Goal: Information Seeking & Learning: Learn about a topic

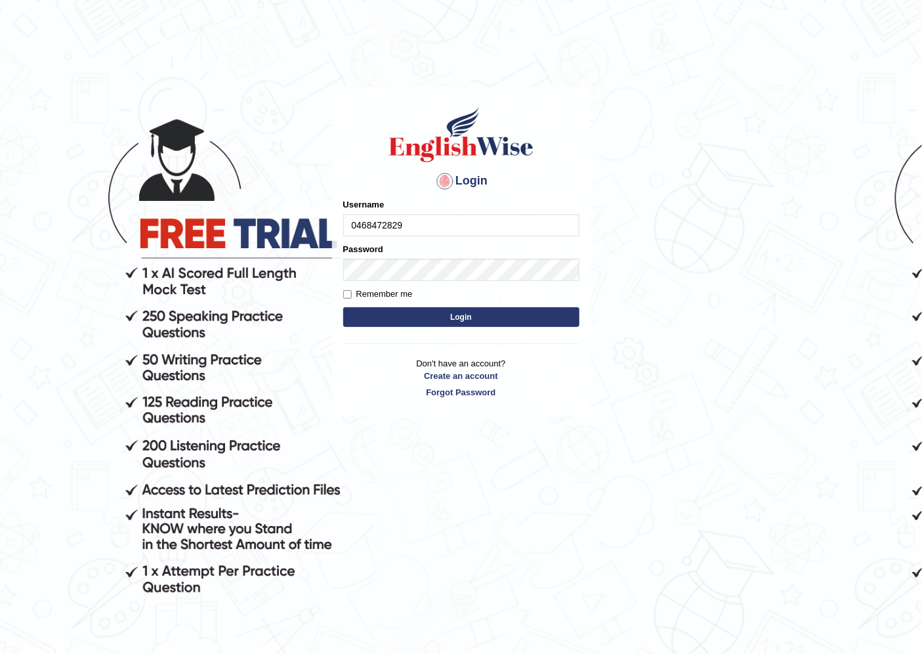
type input "0468472829"
click at [416, 312] on button "Login" at bounding box center [461, 317] width 236 height 20
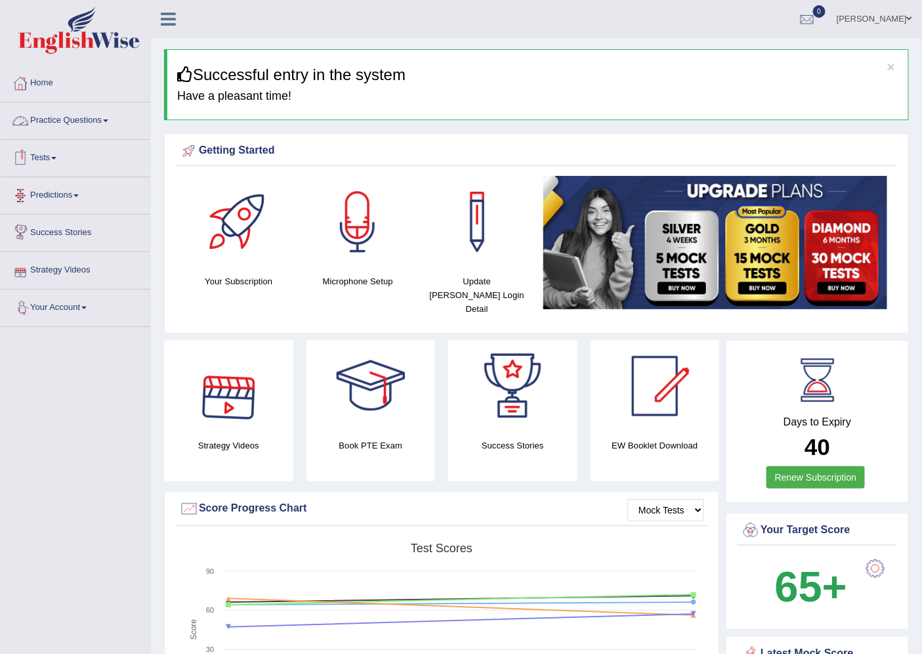
click at [53, 116] on link "Practice Questions" at bounding box center [76, 118] width 150 height 33
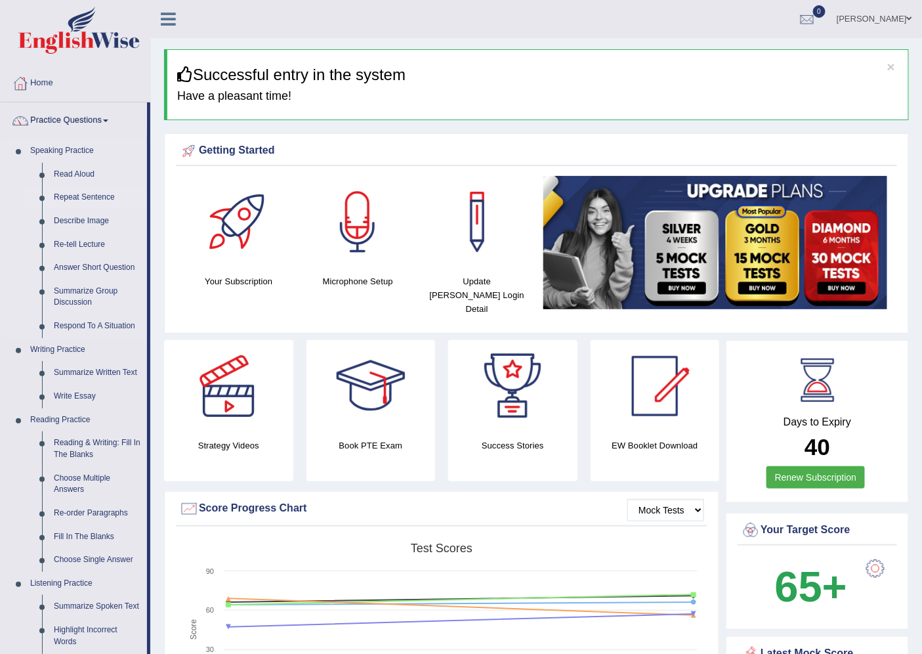
click at [81, 197] on link "Repeat Sentence" at bounding box center [97, 198] width 99 height 24
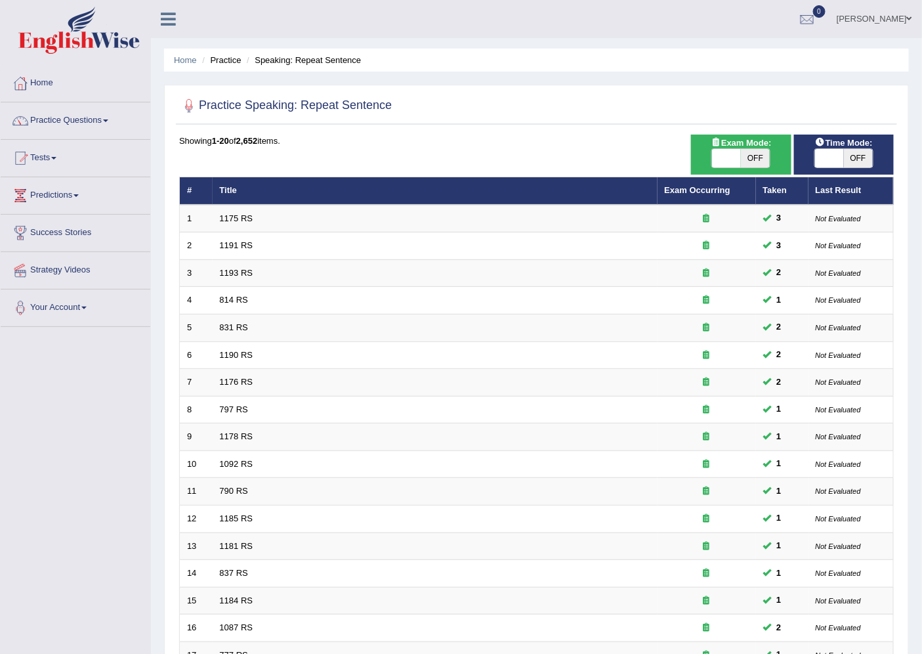
click at [40, 81] on link "Home" at bounding box center [76, 81] width 150 height 33
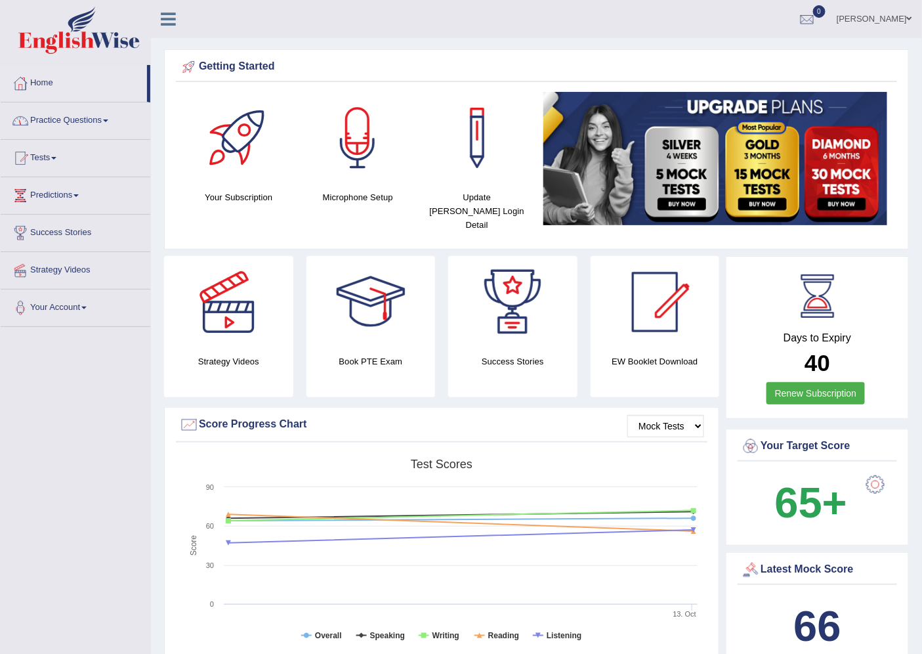
click at [60, 116] on link "Practice Questions" at bounding box center [76, 118] width 150 height 33
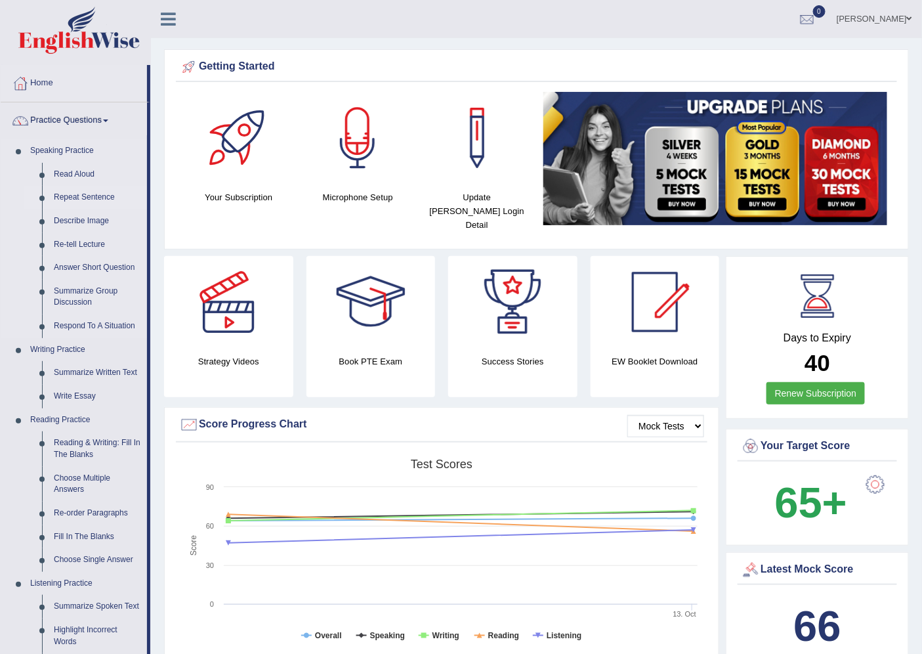
click at [81, 193] on link "Repeat Sentence" at bounding box center [97, 198] width 99 height 24
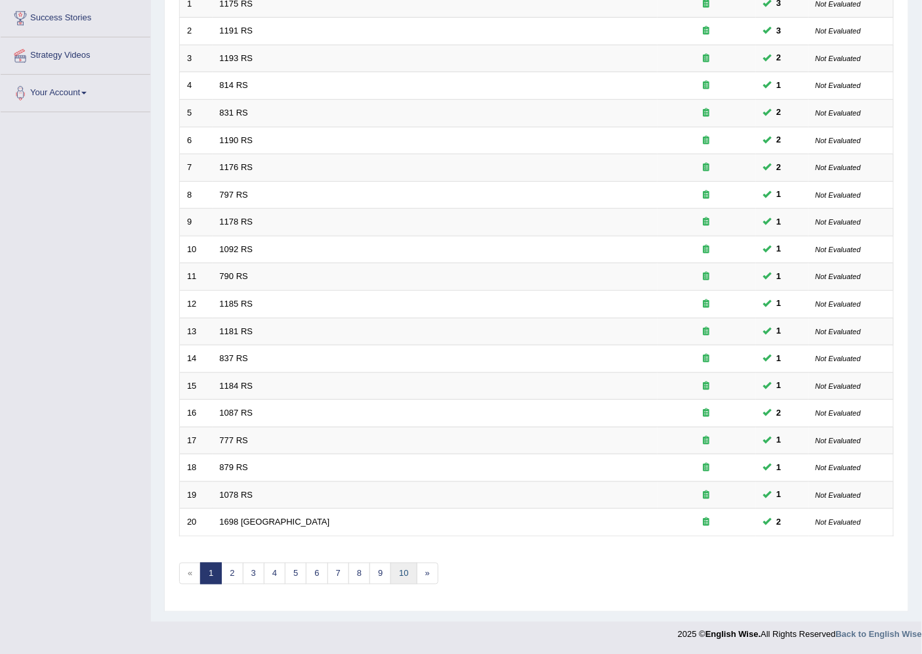
click at [410, 567] on link "10" at bounding box center [404, 574] width 26 height 22
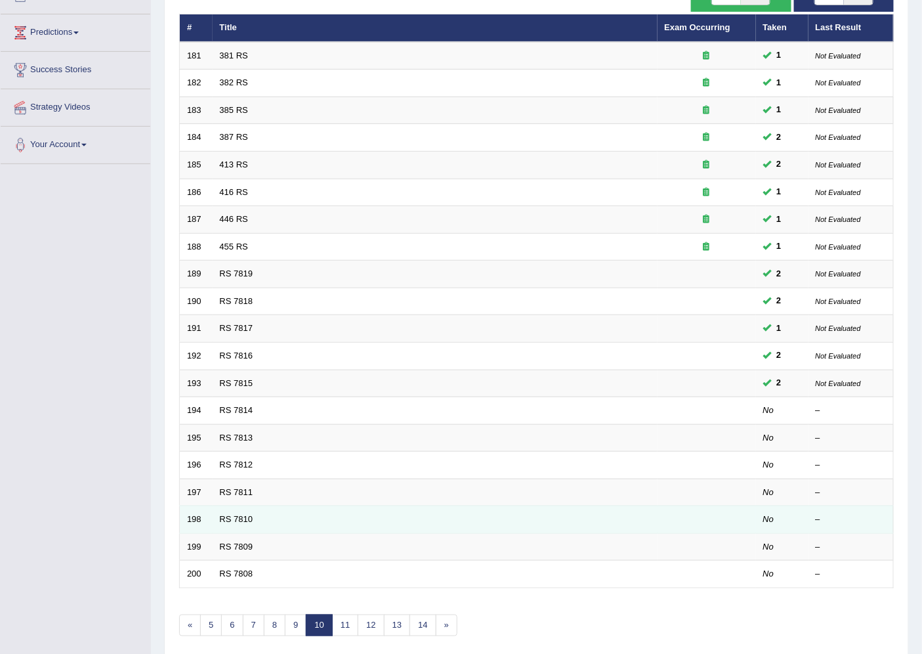
scroll to position [215, 0]
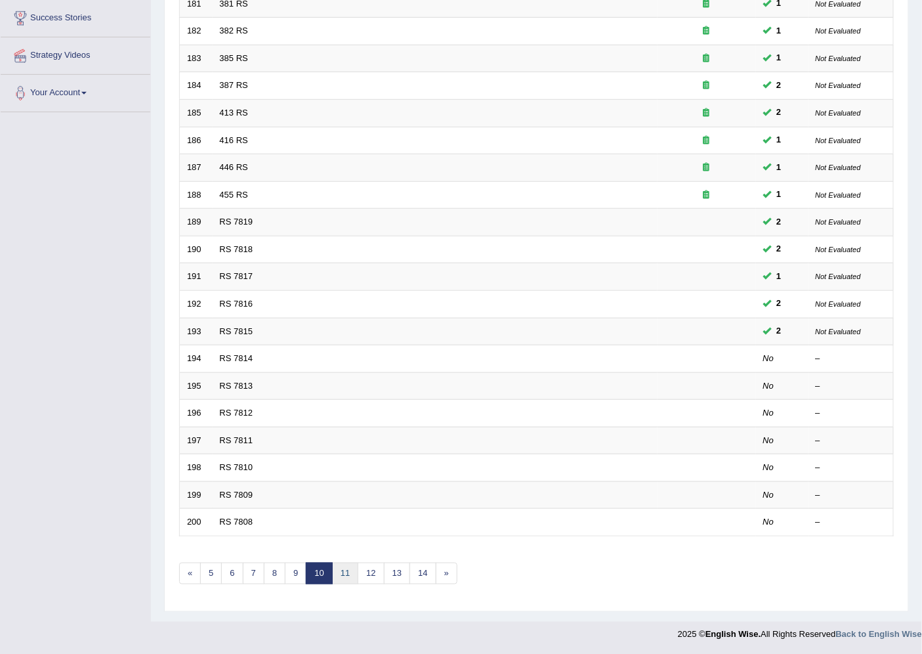
click at [342, 568] on link "11" at bounding box center [345, 574] width 26 height 22
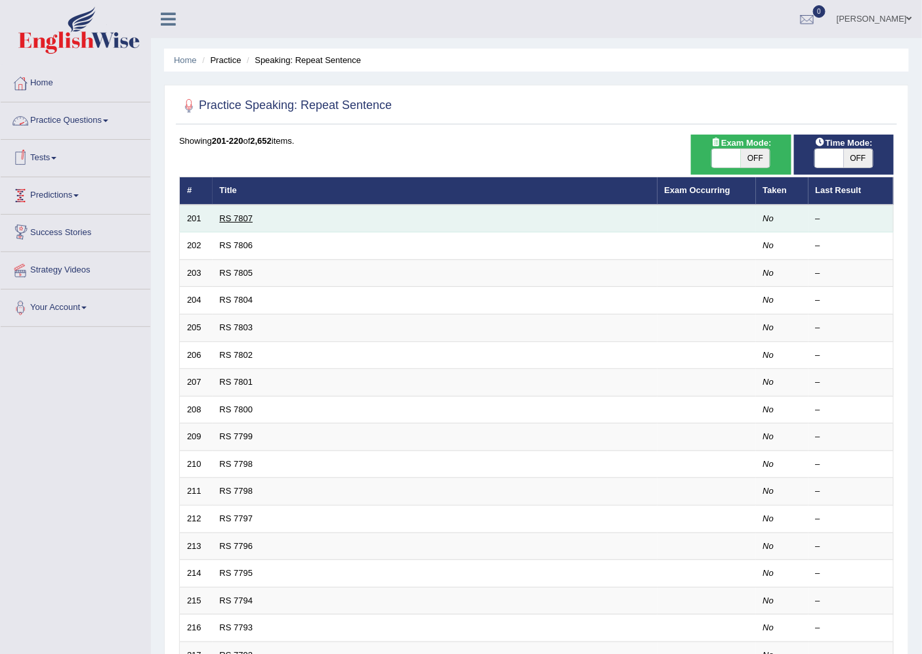
click at [234, 217] on link "RS 7807" at bounding box center [236, 218] width 33 height 10
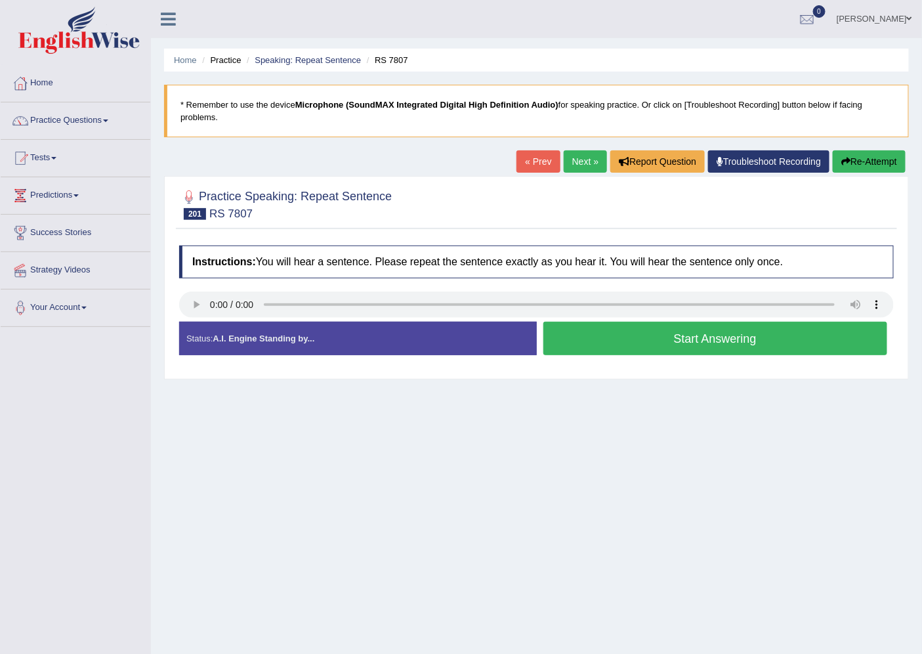
click at [650, 335] on button "Start Answering" at bounding box center [715, 338] width 345 height 33
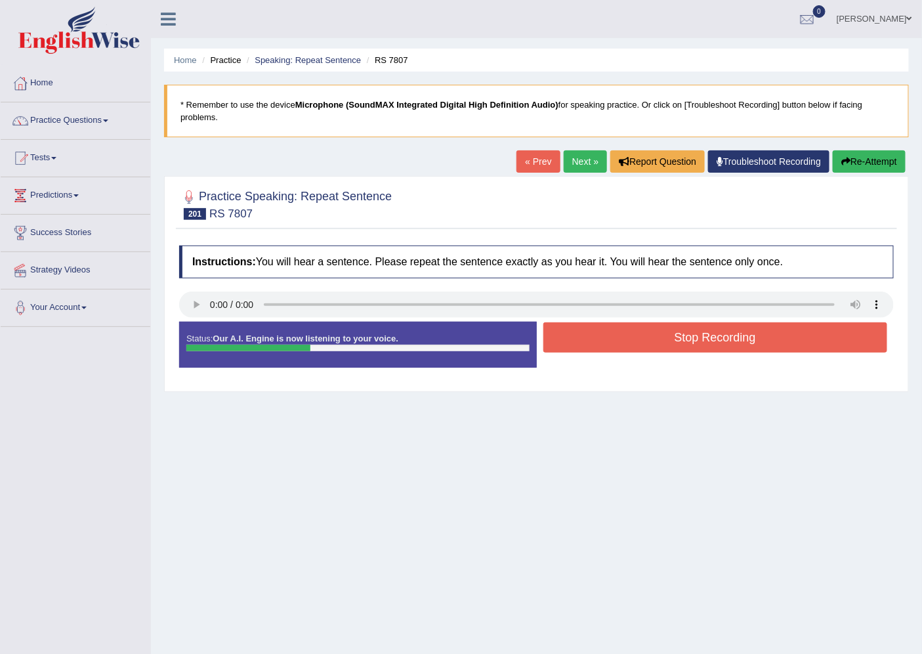
click at [704, 330] on button "Stop Recording" at bounding box center [715, 337] width 345 height 30
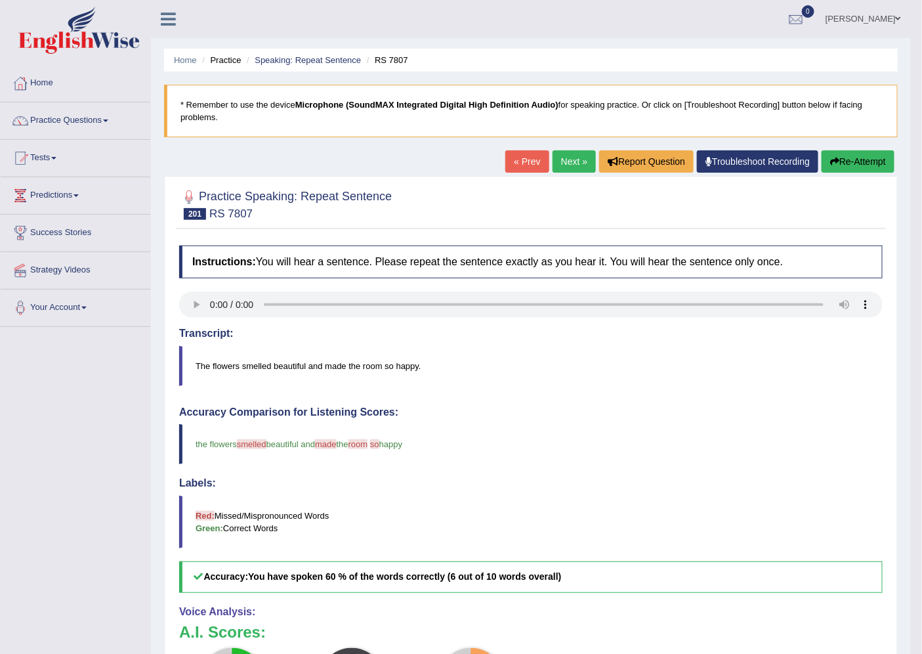
click at [566, 155] on link "Next »" at bounding box center [574, 161] width 43 height 22
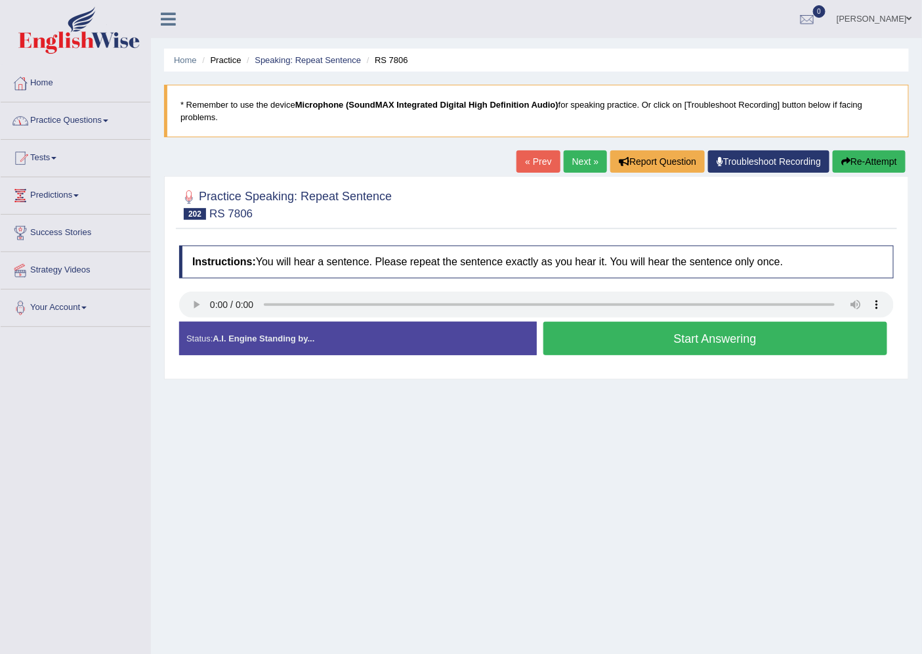
click at [687, 346] on button "Start Answering" at bounding box center [715, 338] width 345 height 33
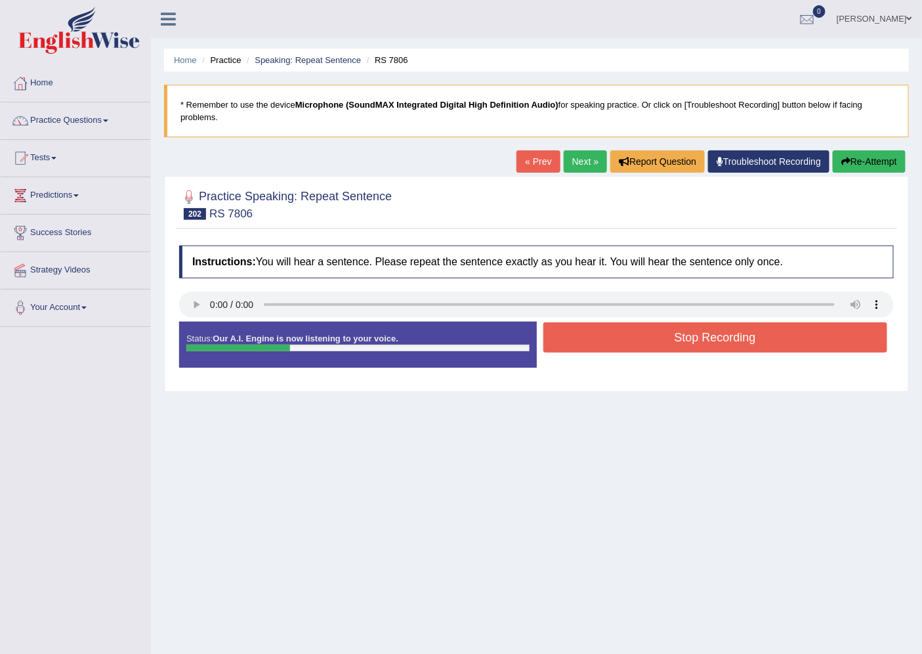
click at [690, 333] on button "Stop Recording" at bounding box center [715, 337] width 345 height 30
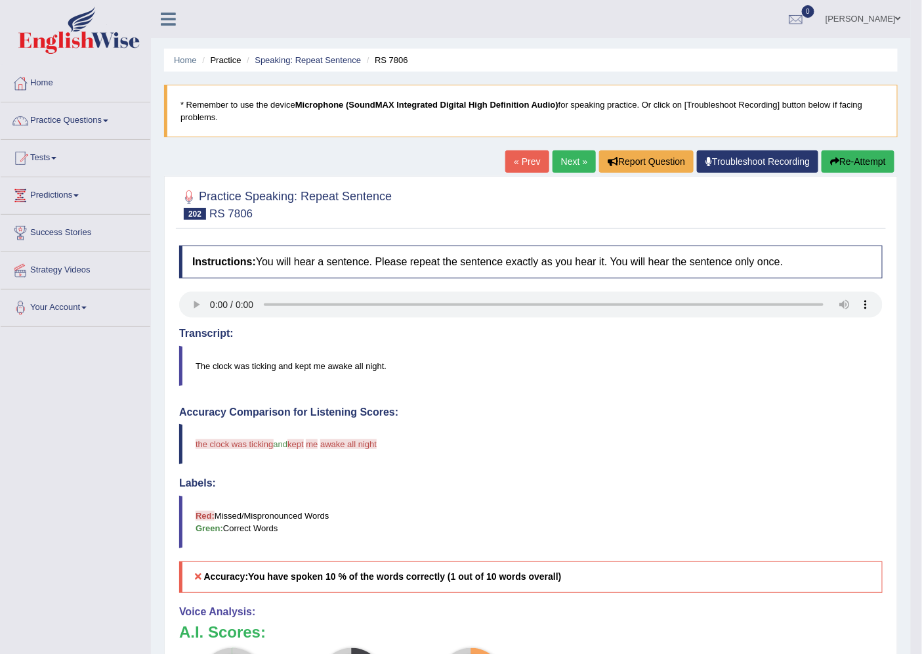
click at [869, 160] on button "Re-Attempt" at bounding box center [858, 161] width 73 height 22
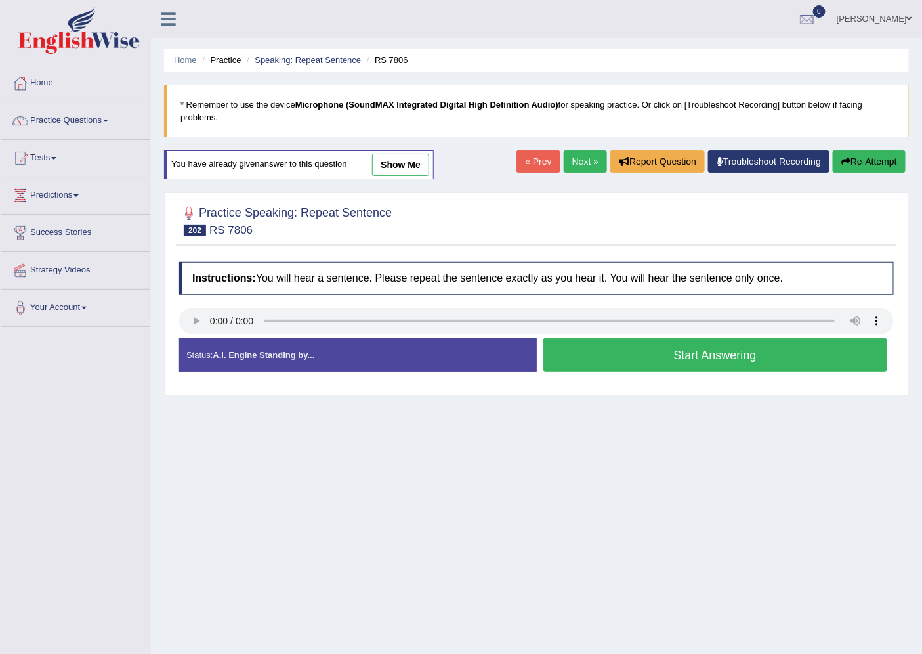
click at [734, 347] on button "Start Answering" at bounding box center [715, 354] width 345 height 33
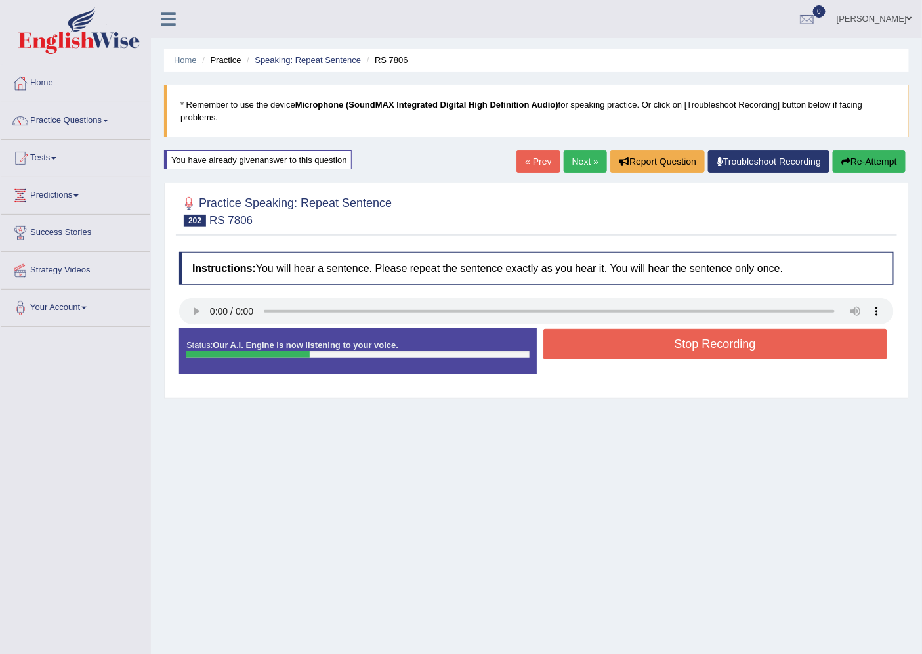
click at [750, 352] on button "Stop Recording" at bounding box center [715, 344] width 345 height 30
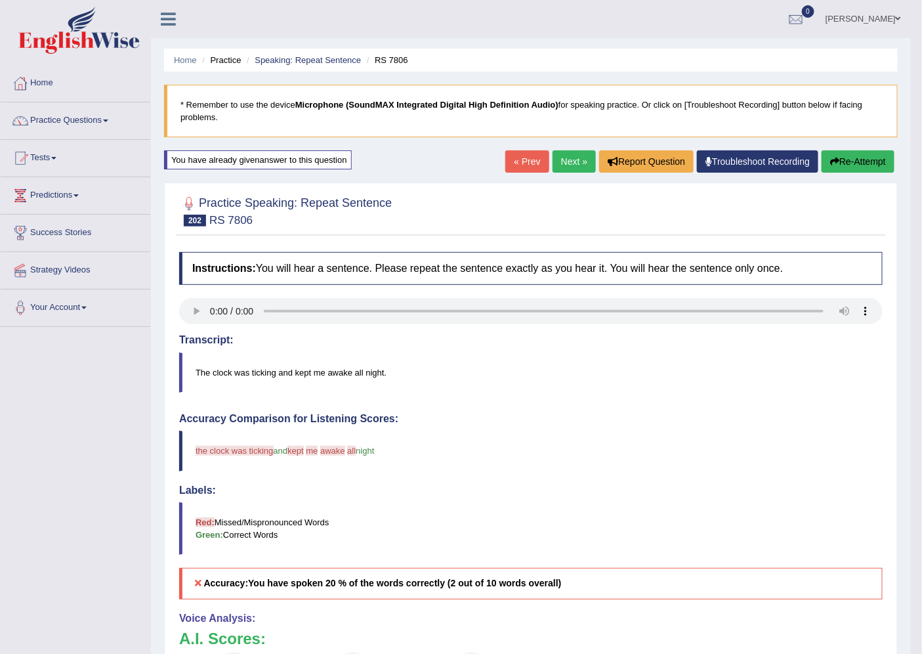
click at [866, 161] on button "Re-Attempt" at bounding box center [858, 161] width 73 height 22
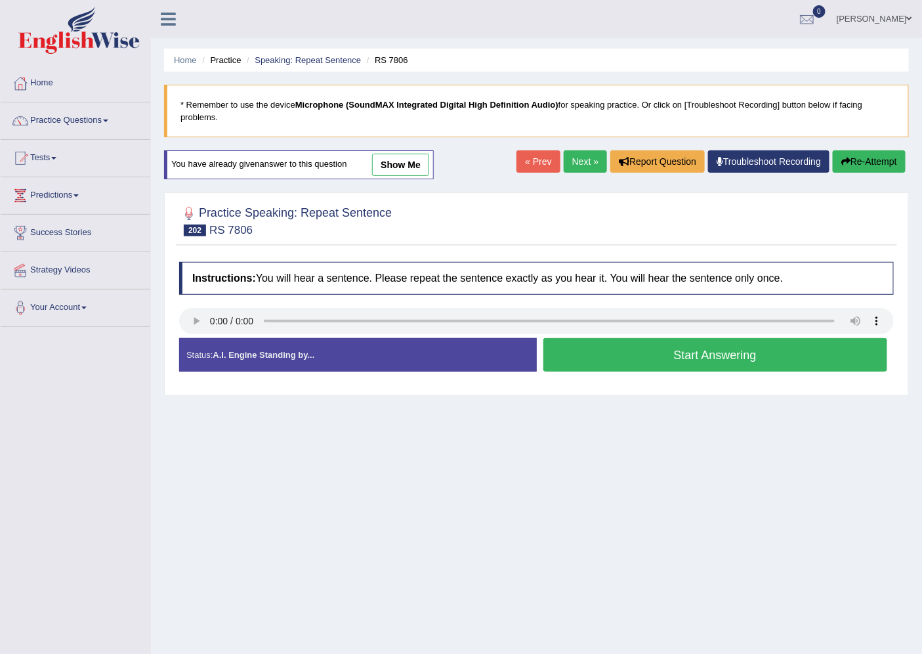
click at [733, 352] on button "Start Answering" at bounding box center [715, 354] width 345 height 33
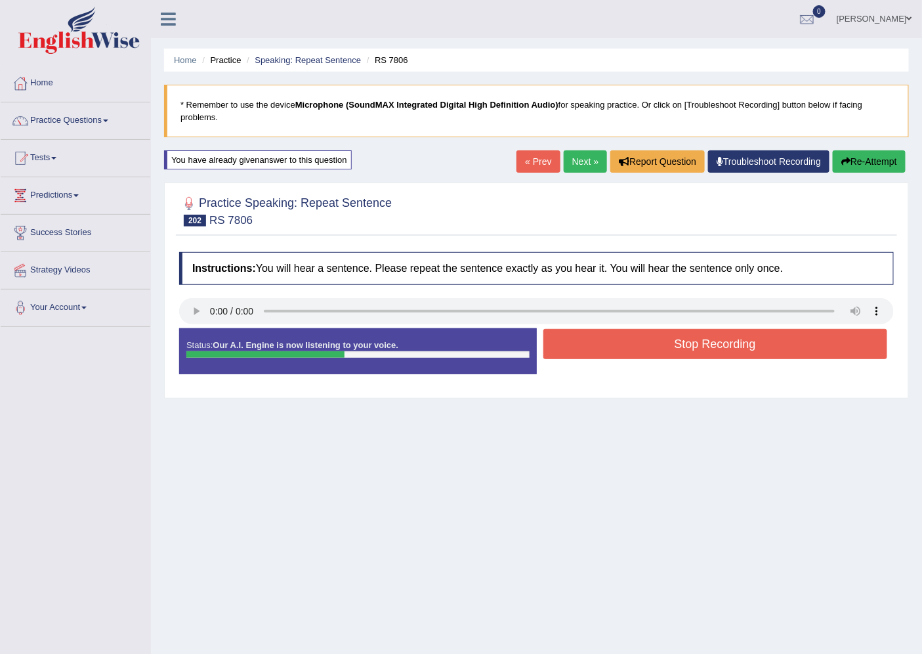
click at [733, 352] on button "Stop Recording" at bounding box center [715, 344] width 345 height 30
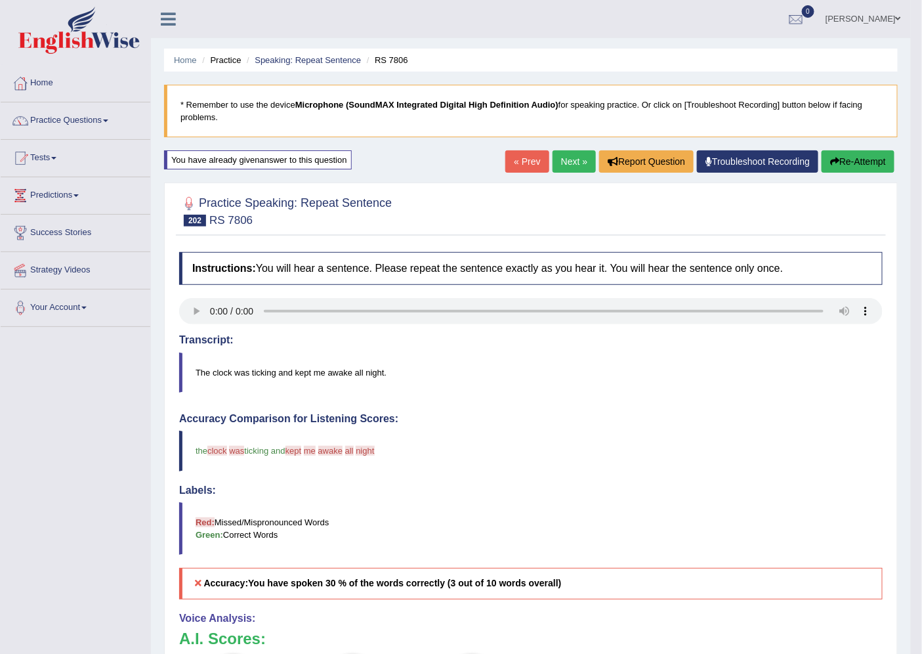
click at [565, 160] on link "Next »" at bounding box center [574, 161] width 43 height 22
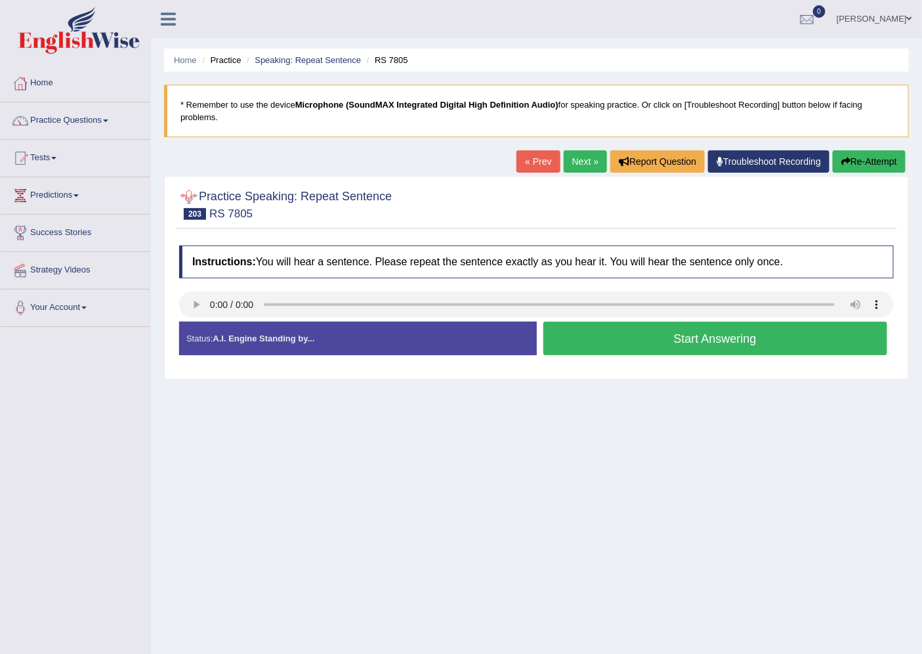
click at [187, 431] on div "Home Practice Speaking: Repeat Sentence RS 7805 * Remember to use the device Mi…" at bounding box center [536, 328] width 771 height 656
click at [639, 333] on button "Start Answering" at bounding box center [715, 338] width 345 height 33
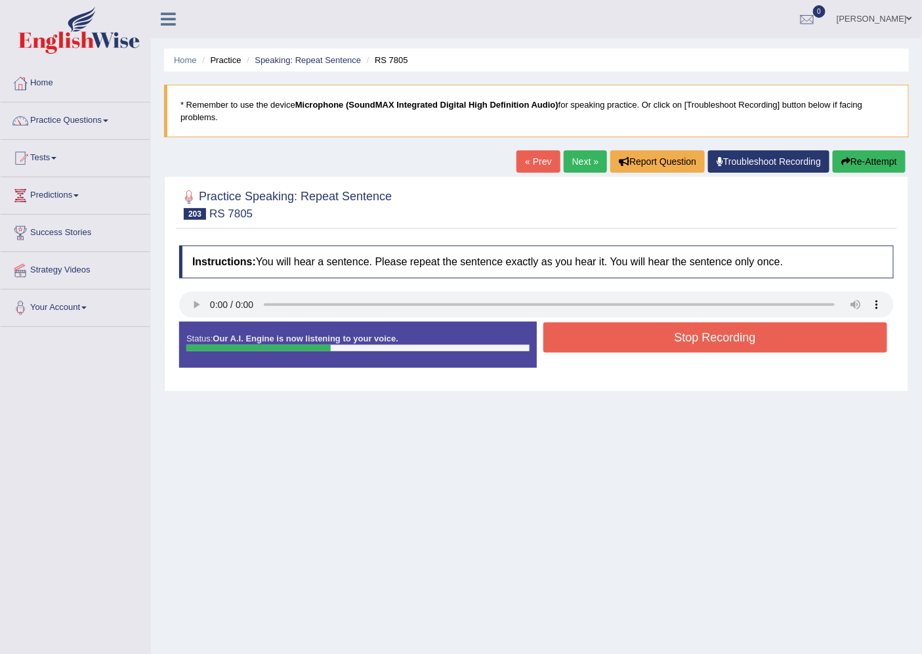
click at [632, 332] on button "Stop Recording" at bounding box center [715, 337] width 345 height 30
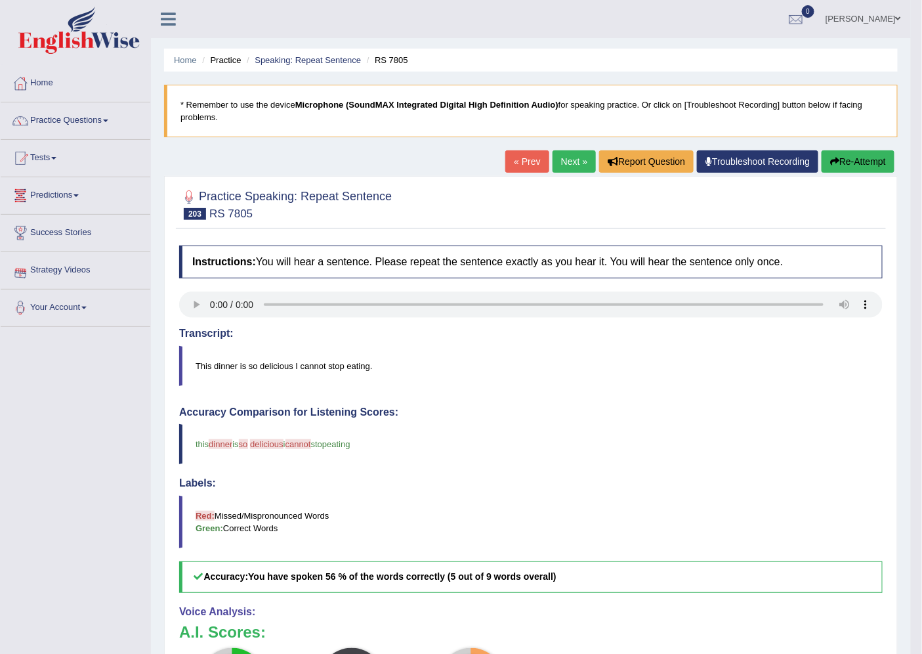
click at [852, 161] on button "Re-Attempt" at bounding box center [858, 161] width 73 height 22
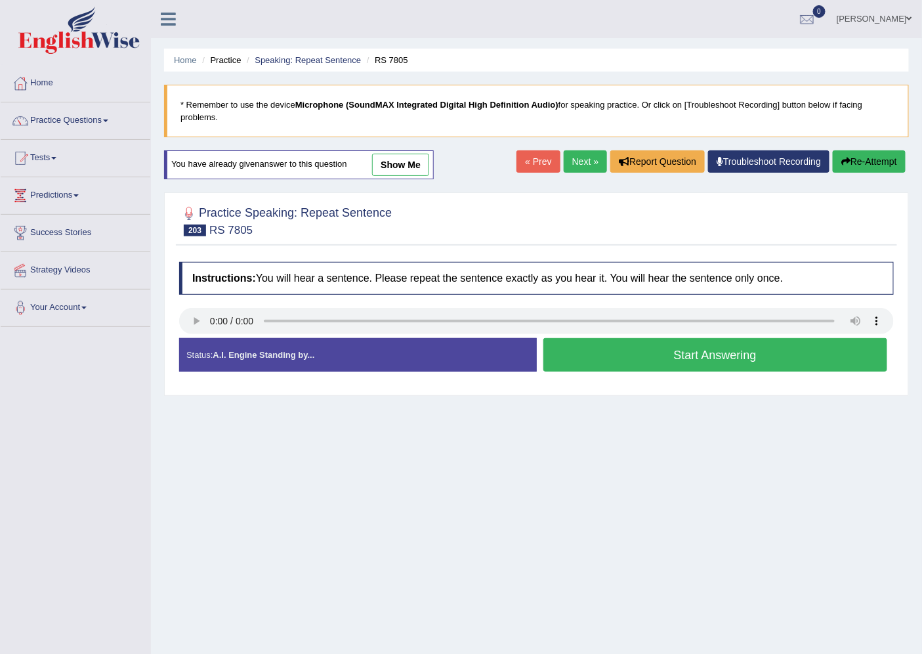
click at [419, 166] on link "show me" at bounding box center [400, 165] width 57 height 22
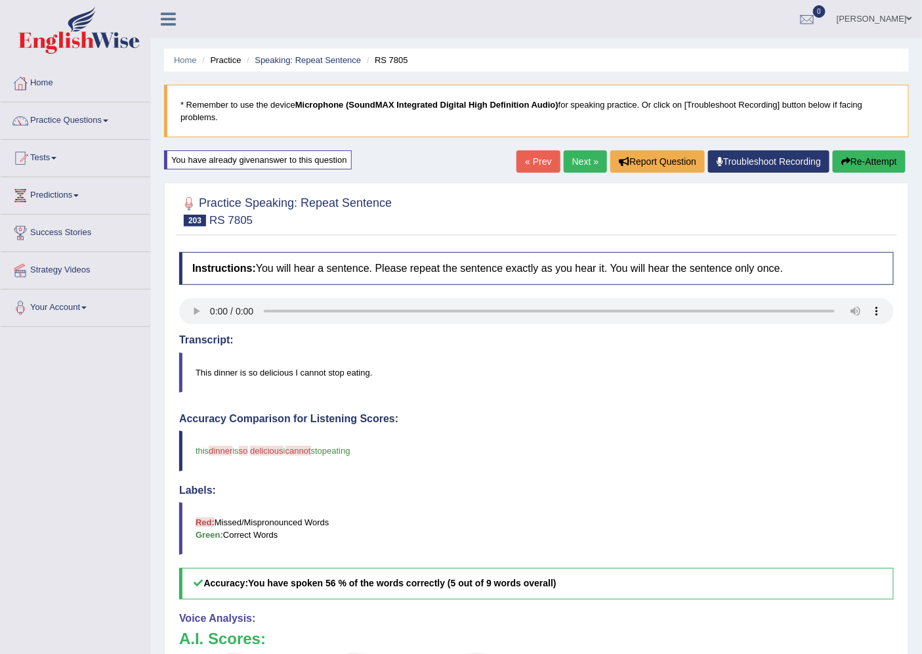
click at [587, 156] on link "Next »" at bounding box center [585, 161] width 43 height 22
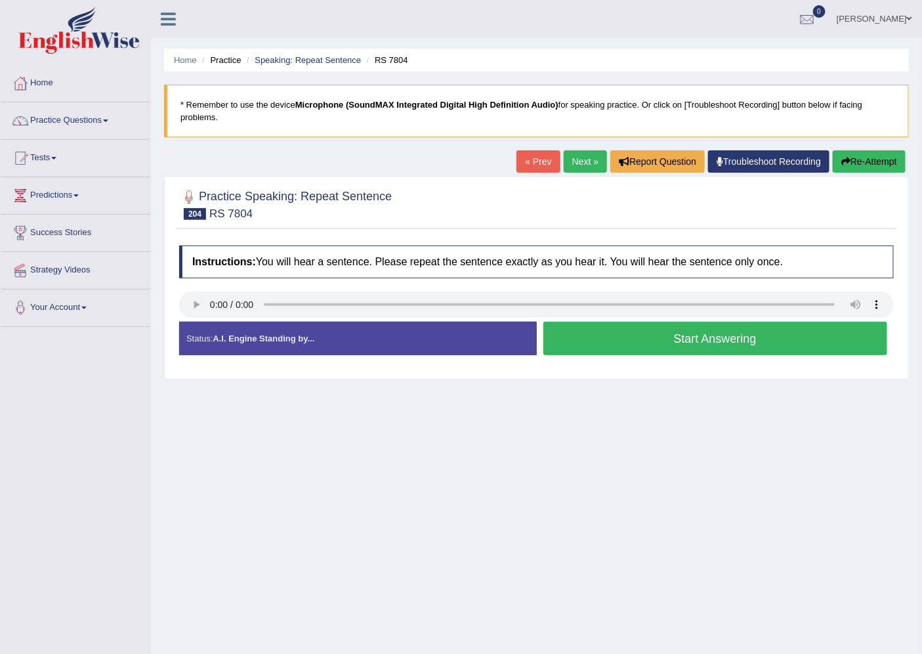
click at [754, 341] on button "Start Answering" at bounding box center [715, 338] width 345 height 33
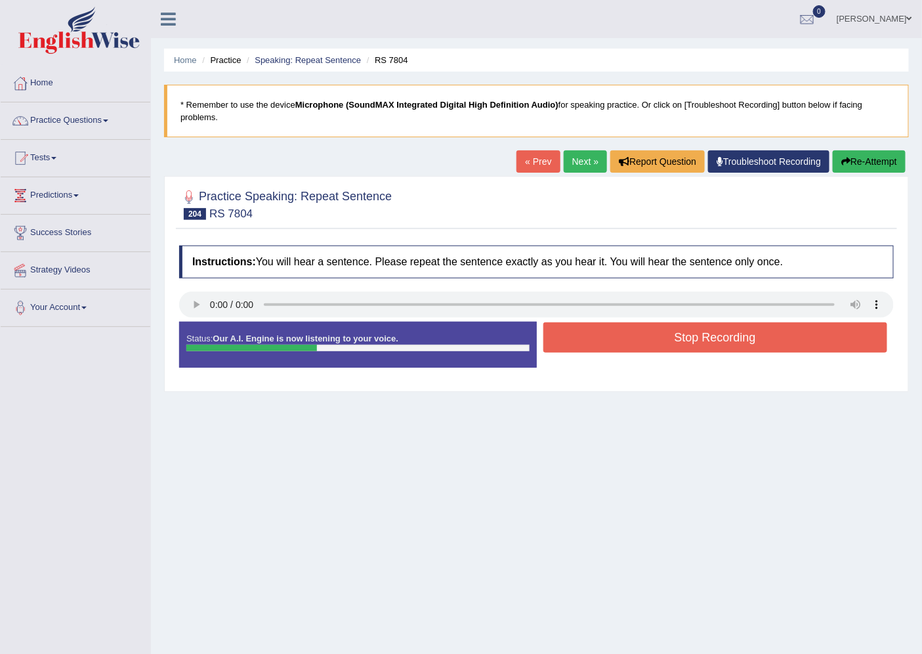
click at [691, 333] on button "Stop Recording" at bounding box center [715, 337] width 345 height 30
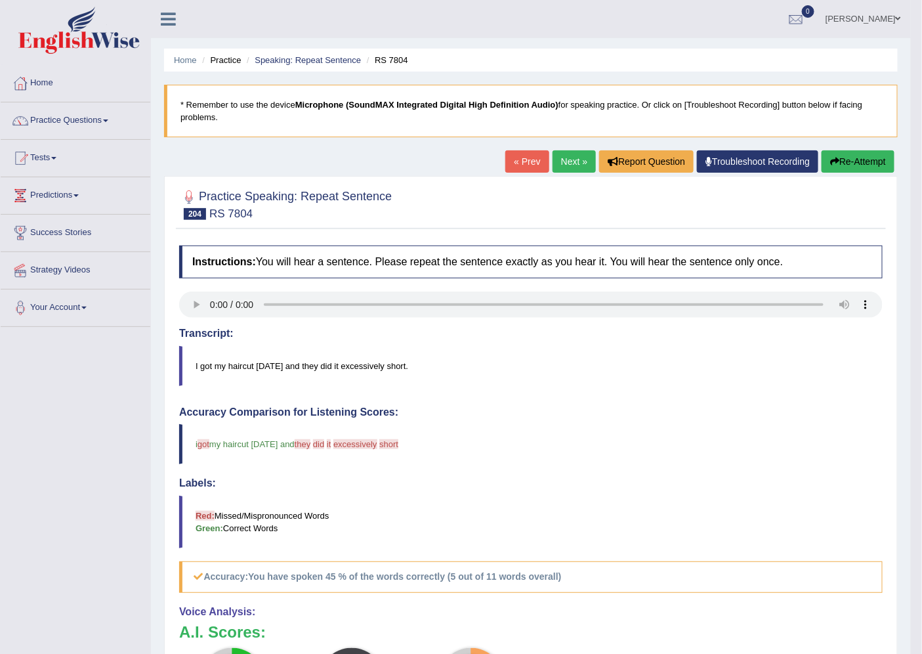
click at [860, 159] on button "Re-Attempt" at bounding box center [858, 161] width 73 height 22
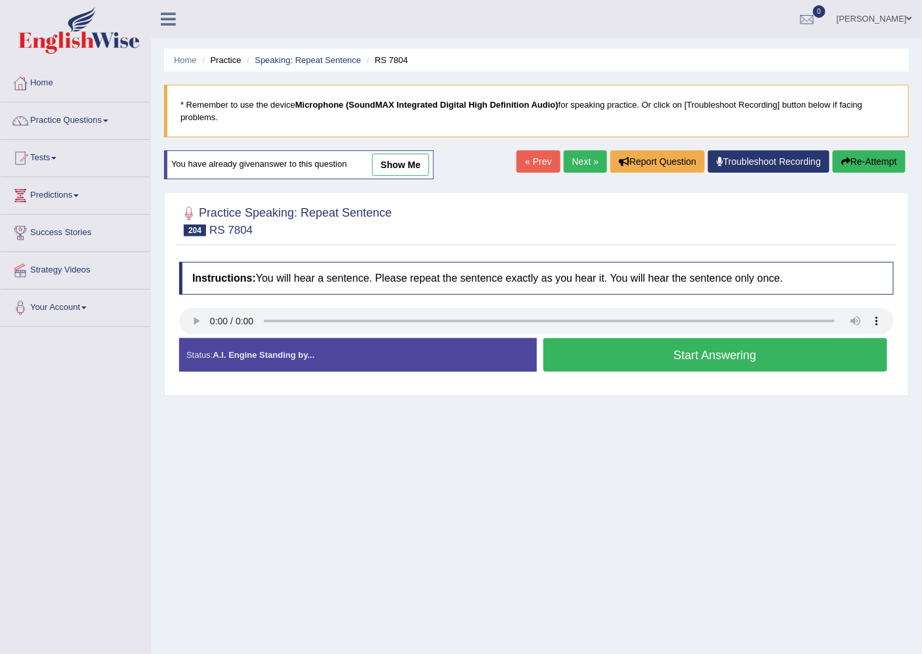
click at [712, 364] on button "Start Answering" at bounding box center [715, 354] width 345 height 33
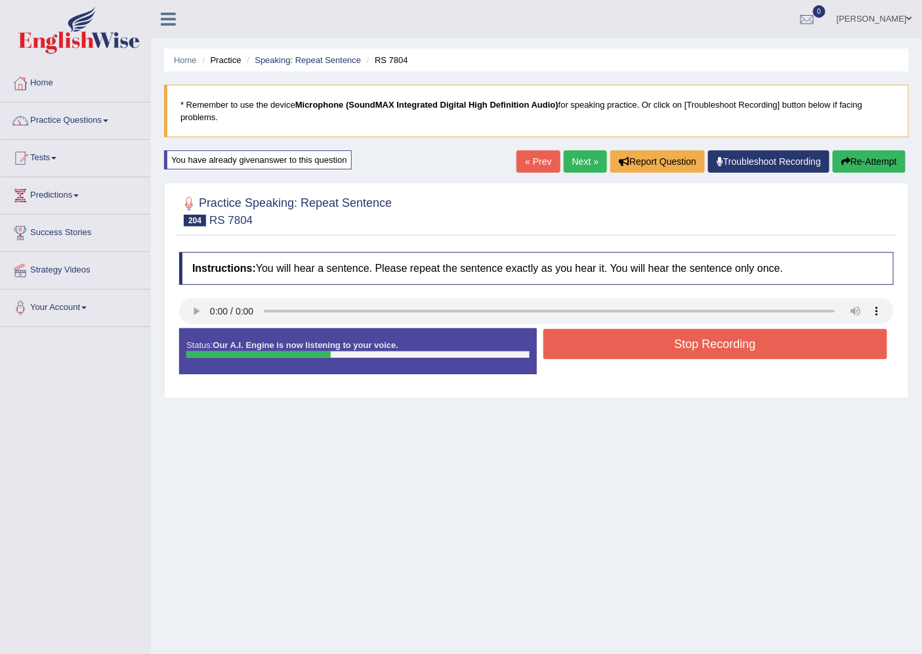
click at [717, 343] on button "Stop Recording" at bounding box center [715, 344] width 345 height 30
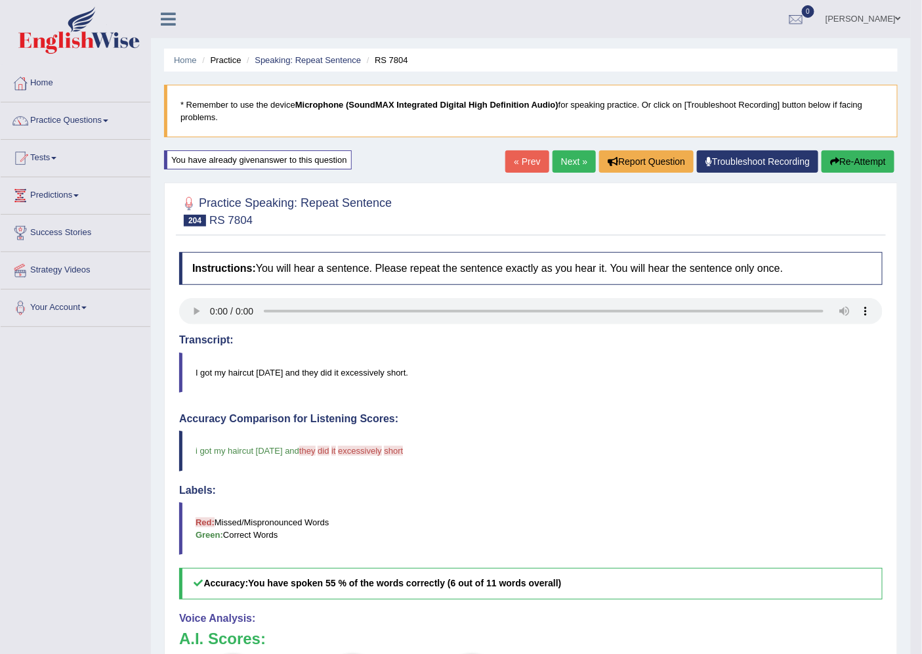
click at [553, 156] on link "Next »" at bounding box center [574, 161] width 43 height 22
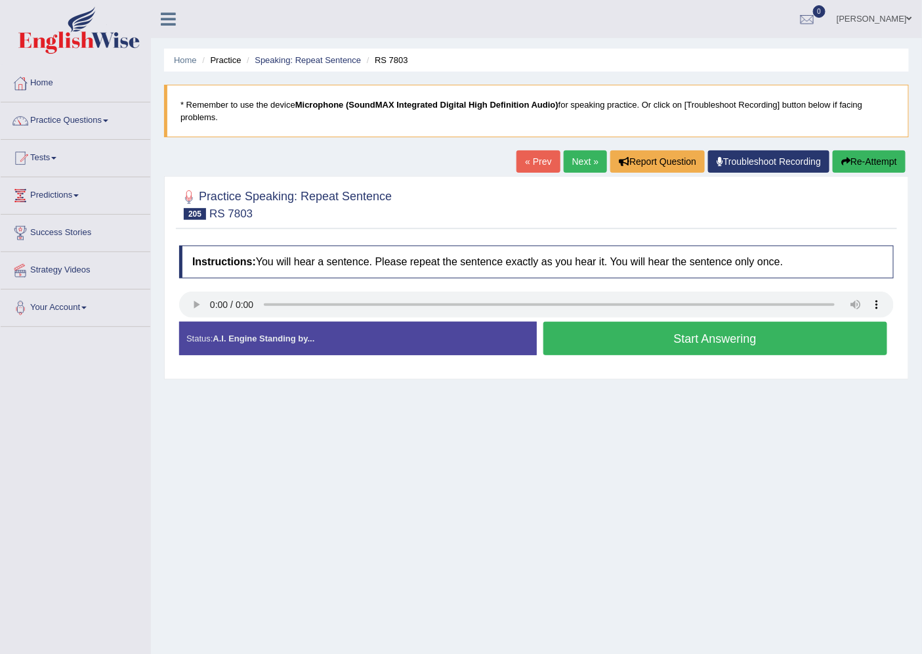
click at [671, 352] on button "Start Answering" at bounding box center [715, 338] width 345 height 33
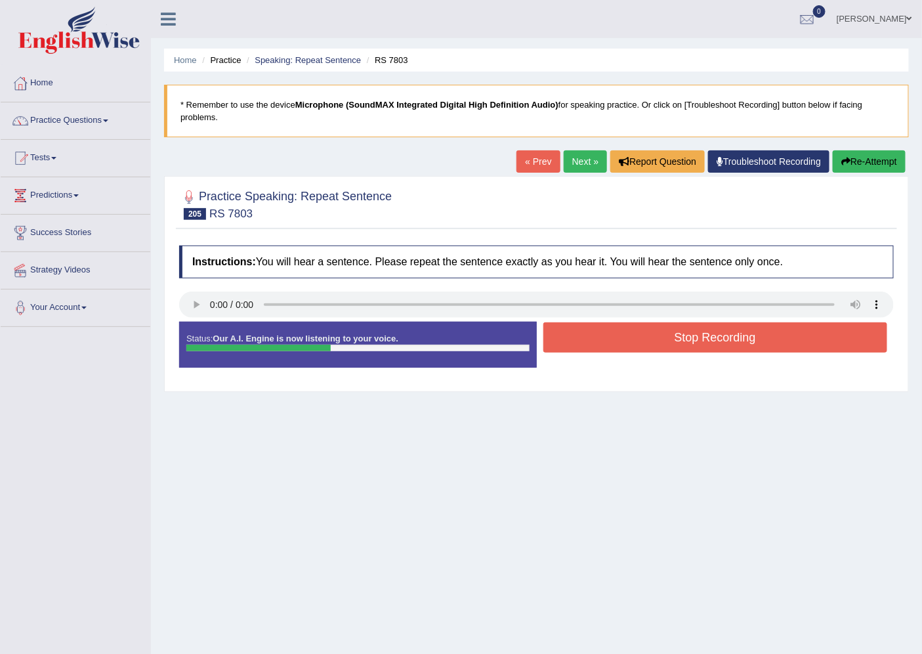
click at [670, 335] on button "Stop Recording" at bounding box center [715, 337] width 345 height 30
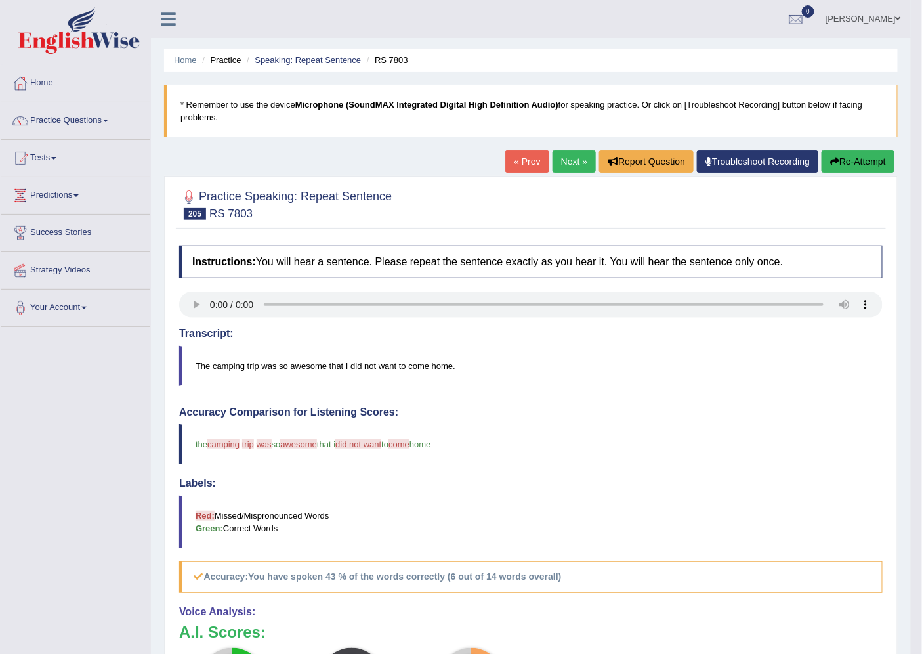
click at [873, 158] on button "Re-Attempt" at bounding box center [858, 161] width 73 height 22
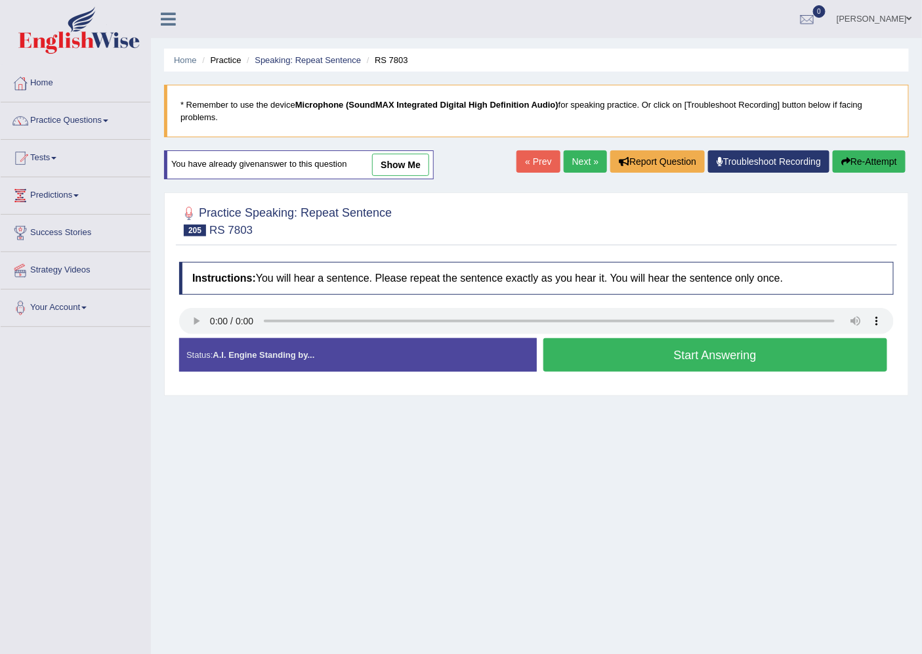
click at [622, 356] on button "Start Answering" at bounding box center [715, 354] width 345 height 33
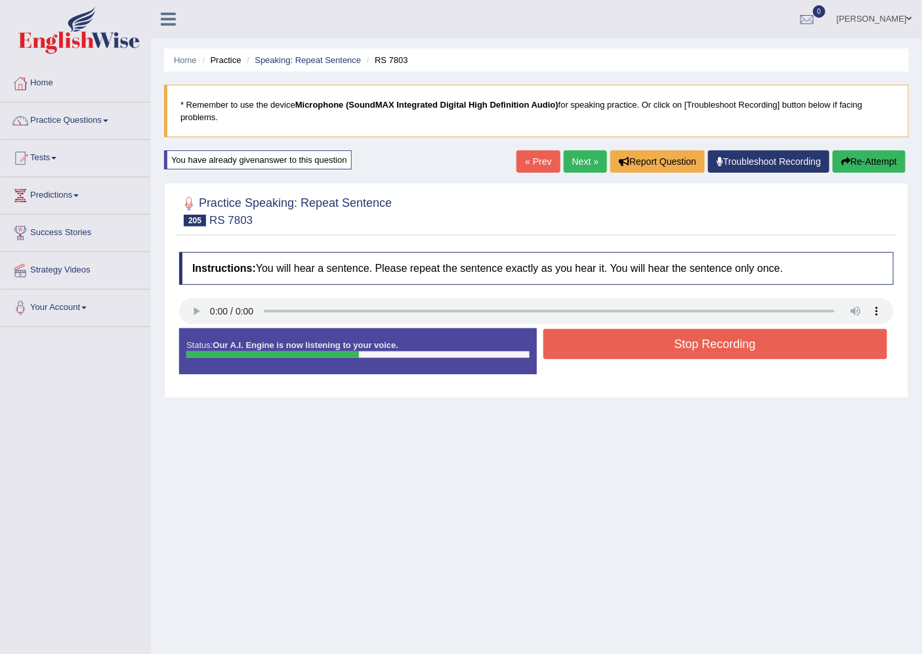
click at [641, 335] on button "Stop Recording" at bounding box center [715, 344] width 345 height 30
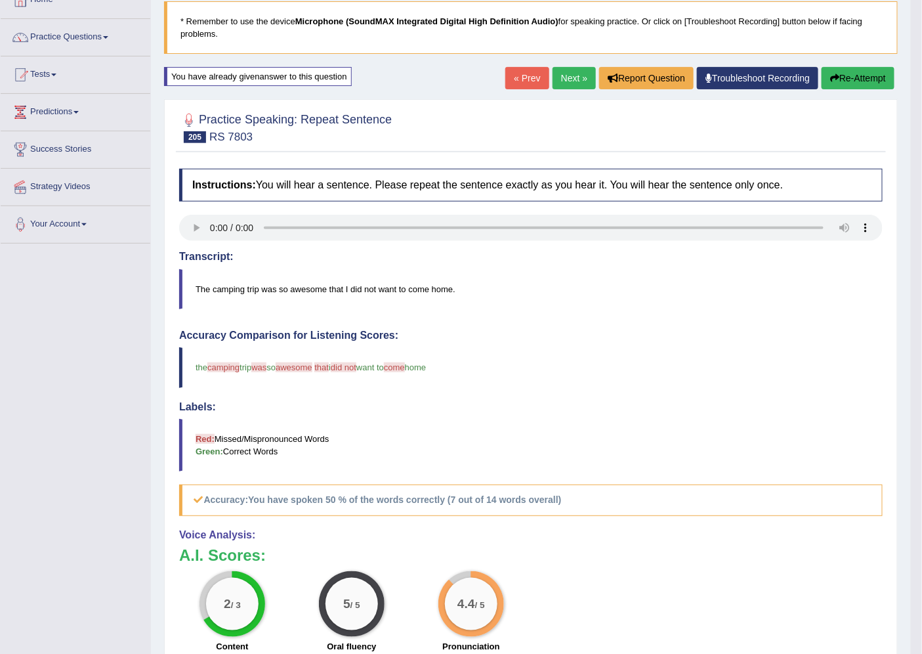
scroll to position [33, 0]
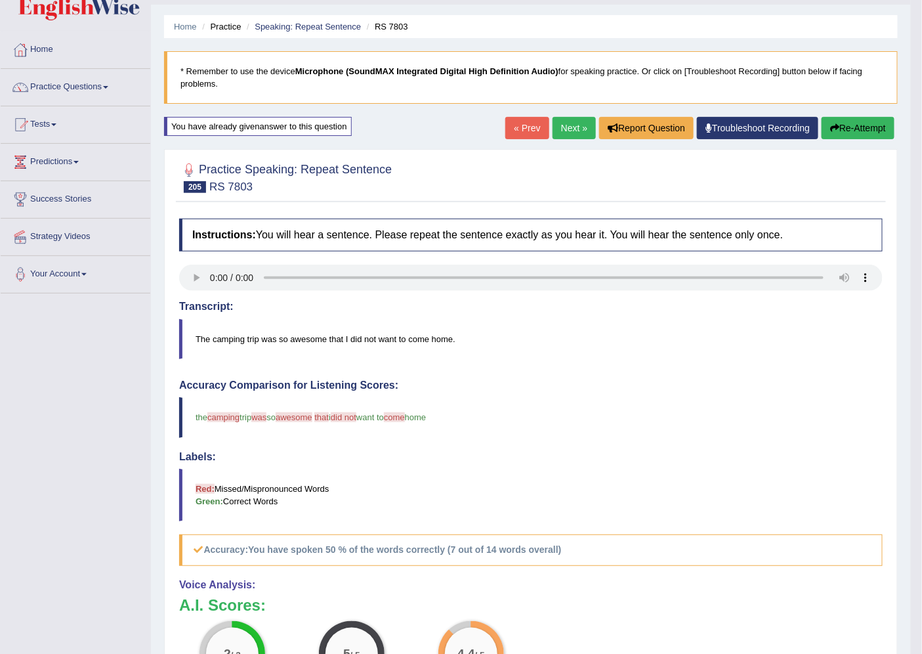
click at [564, 129] on link "Next »" at bounding box center [574, 128] width 43 height 22
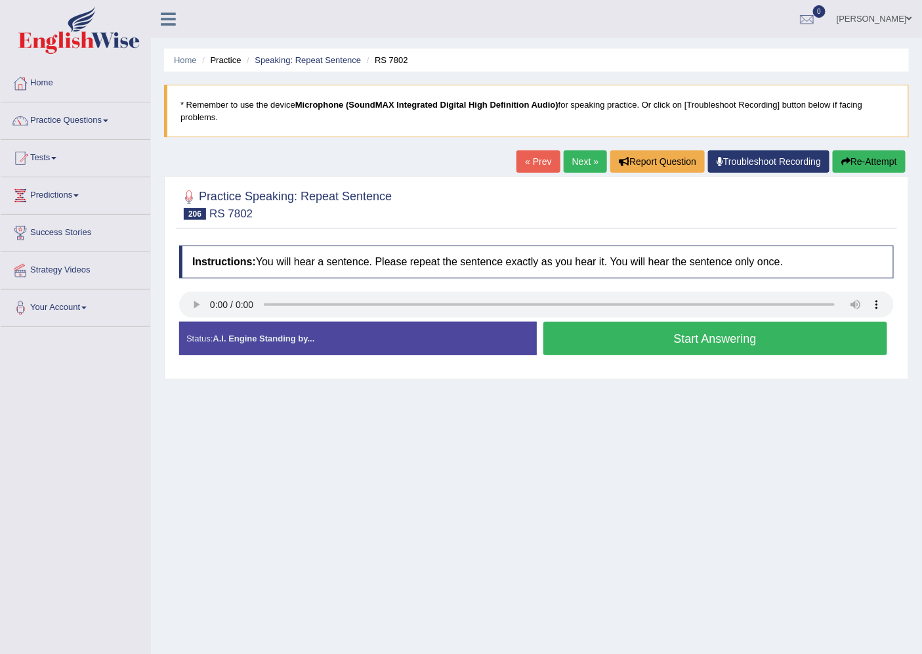
click at [580, 341] on button "Start Answering" at bounding box center [715, 338] width 345 height 33
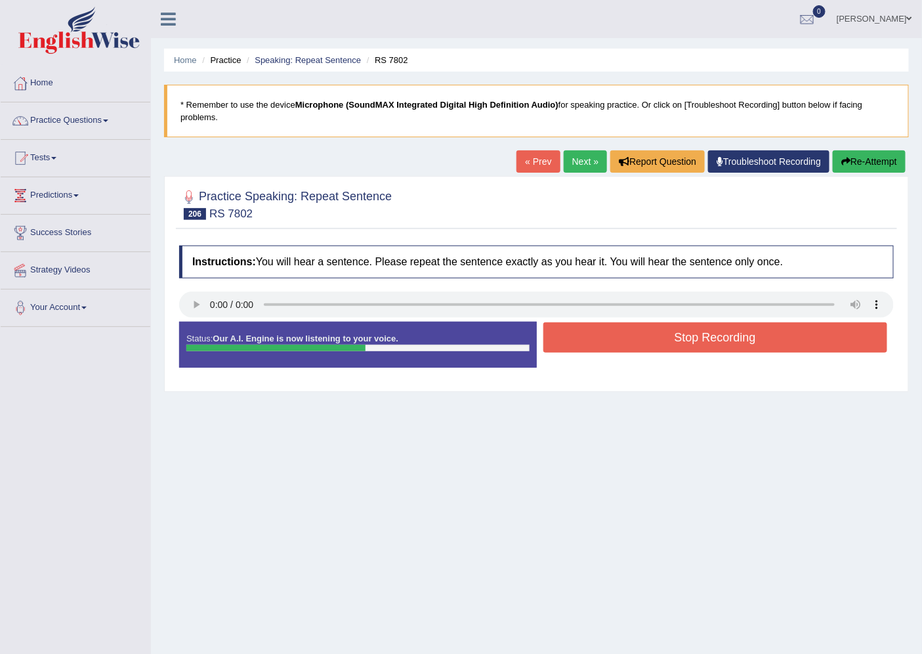
click at [580, 341] on button "Stop Recording" at bounding box center [715, 337] width 345 height 30
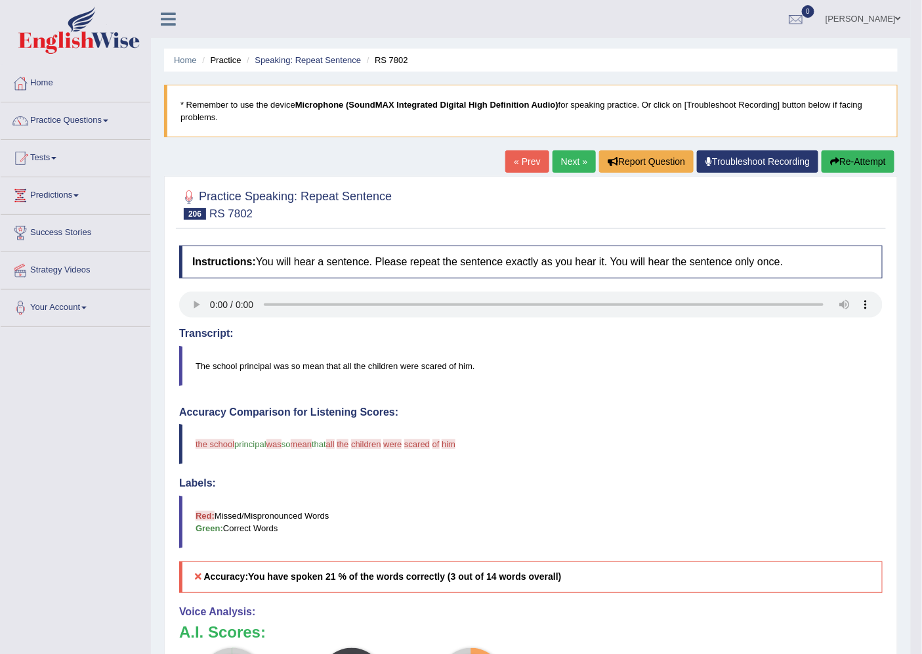
click at [853, 156] on button "Re-Attempt" at bounding box center [858, 161] width 73 height 22
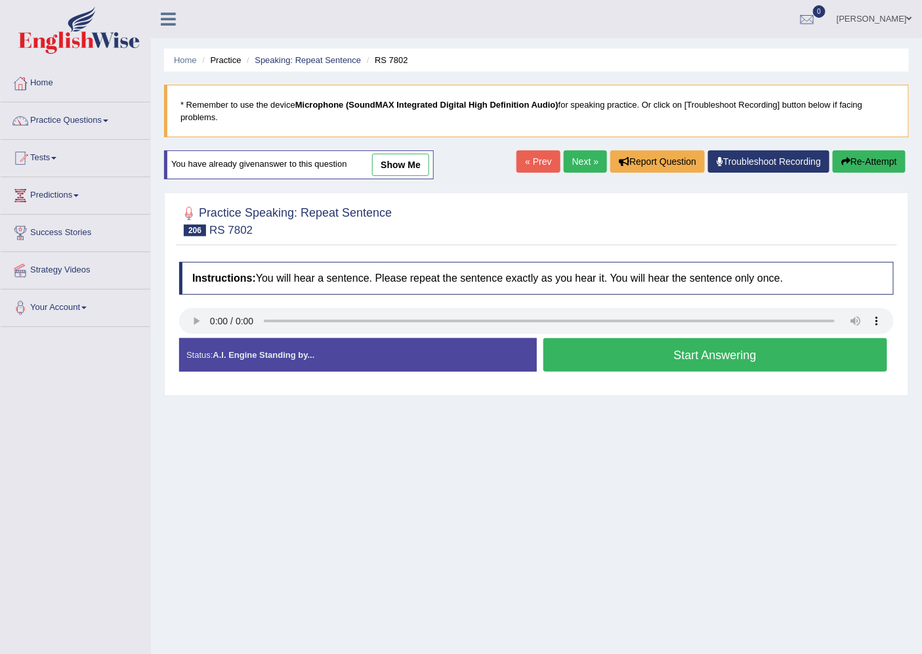
click at [584, 360] on button "Start Answering" at bounding box center [715, 354] width 345 height 33
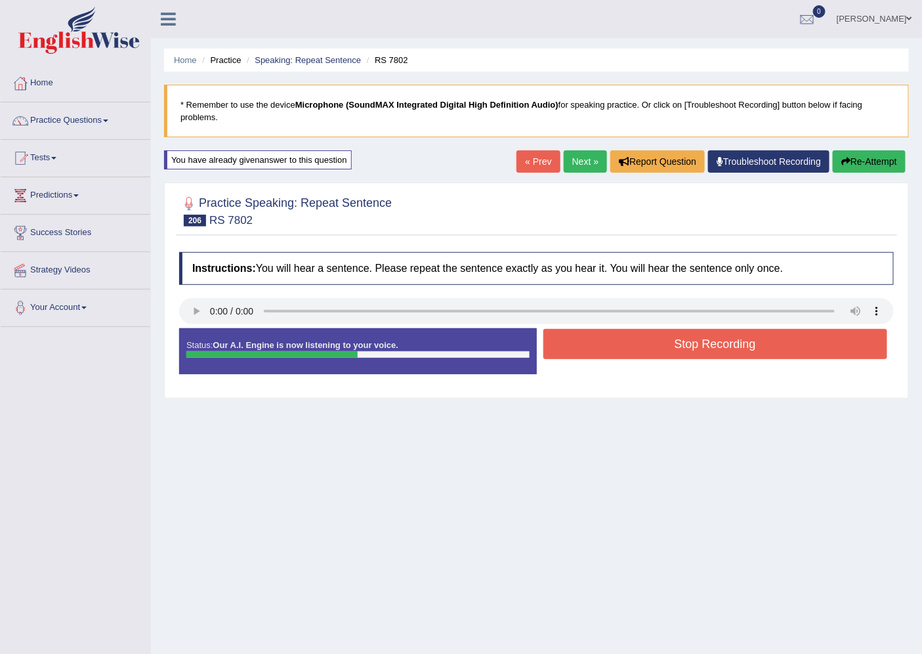
click at [587, 351] on button "Stop Recording" at bounding box center [715, 344] width 345 height 30
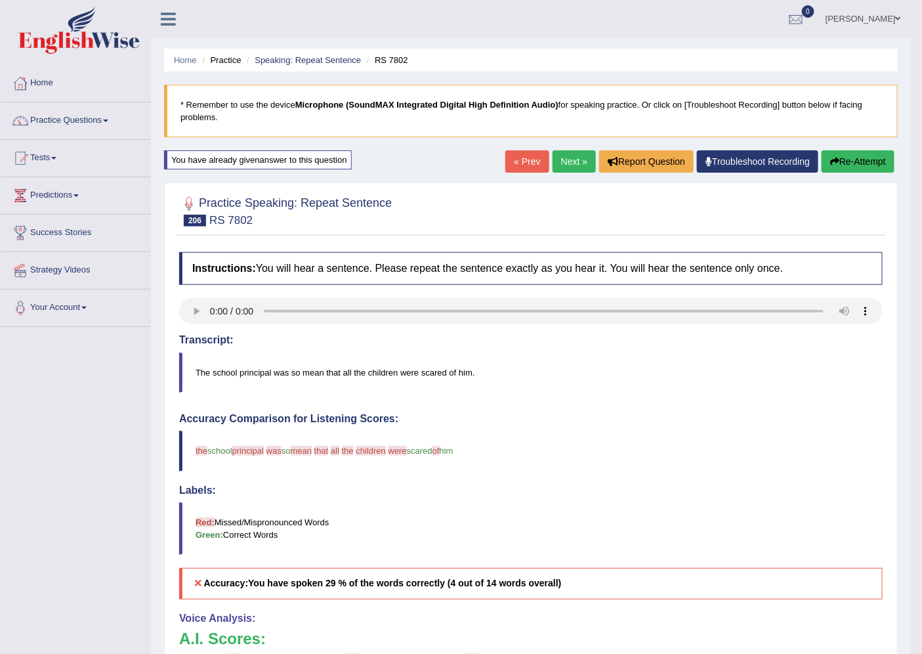
click at [566, 159] on link "Next »" at bounding box center [574, 161] width 43 height 22
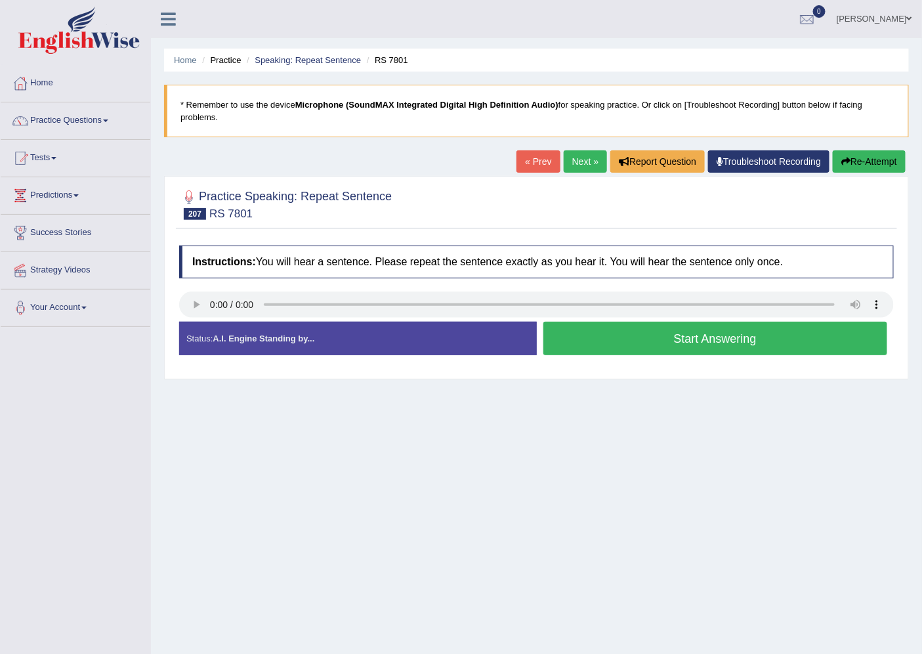
click at [709, 331] on button "Start Answering" at bounding box center [715, 338] width 345 height 33
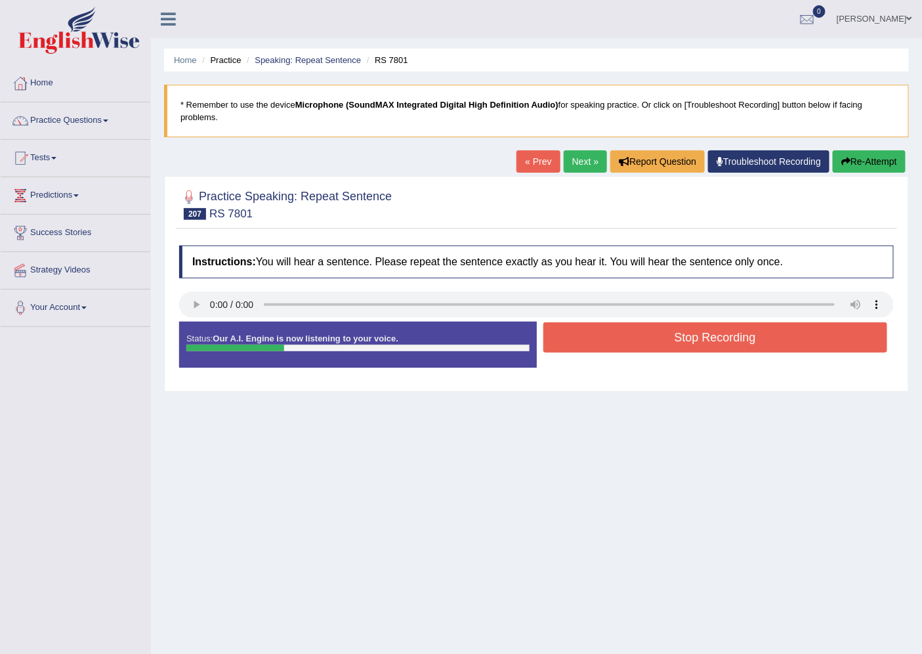
click at [709, 331] on button "Stop Recording" at bounding box center [715, 337] width 345 height 30
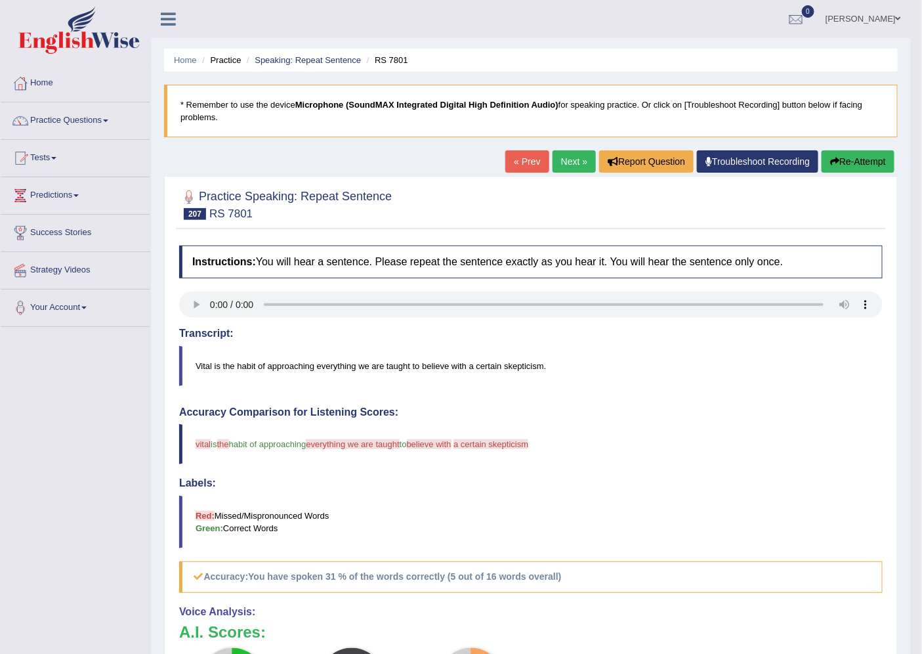
click at [871, 152] on button "Re-Attempt" at bounding box center [858, 161] width 73 height 22
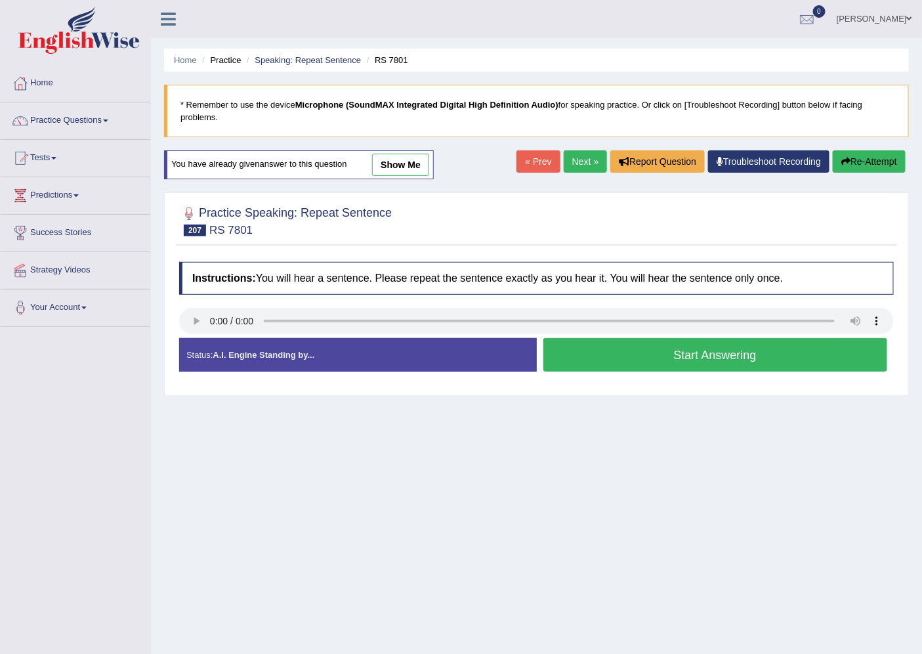
click at [630, 343] on button "Start Answering" at bounding box center [715, 354] width 345 height 33
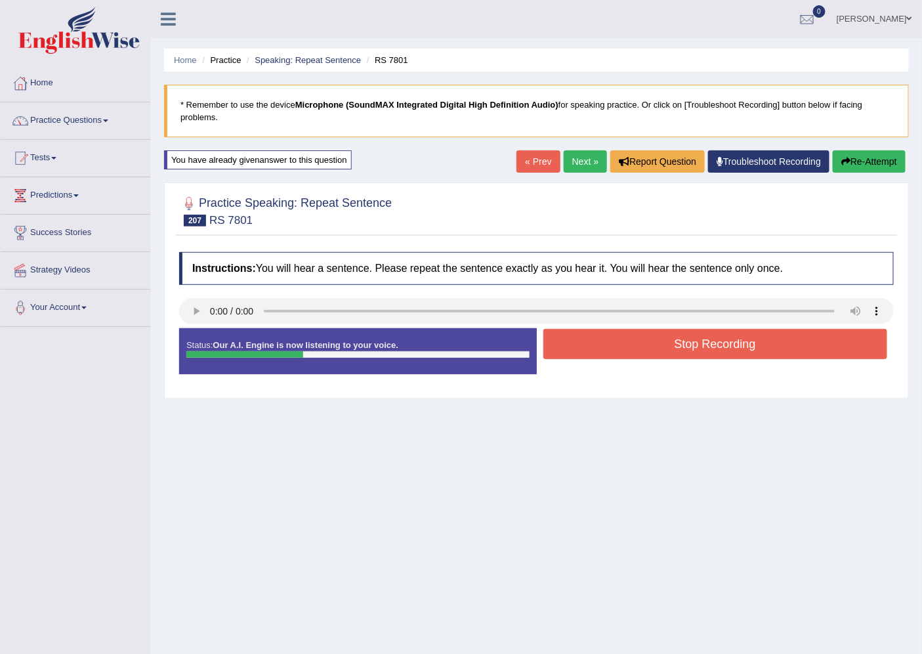
click at [649, 332] on button "Stop Recording" at bounding box center [715, 344] width 345 height 30
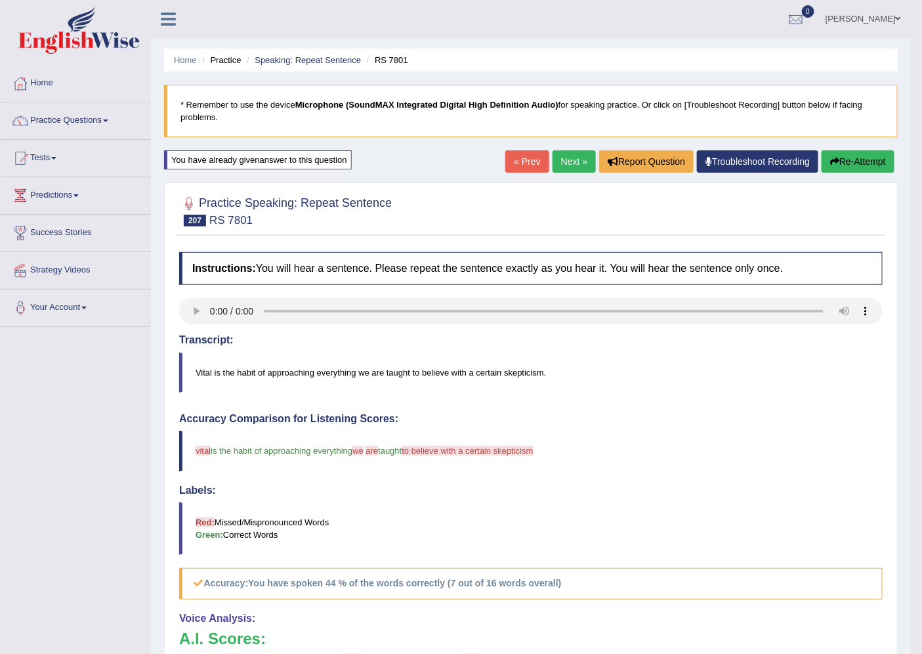
click at [566, 164] on link "Next »" at bounding box center [574, 161] width 43 height 22
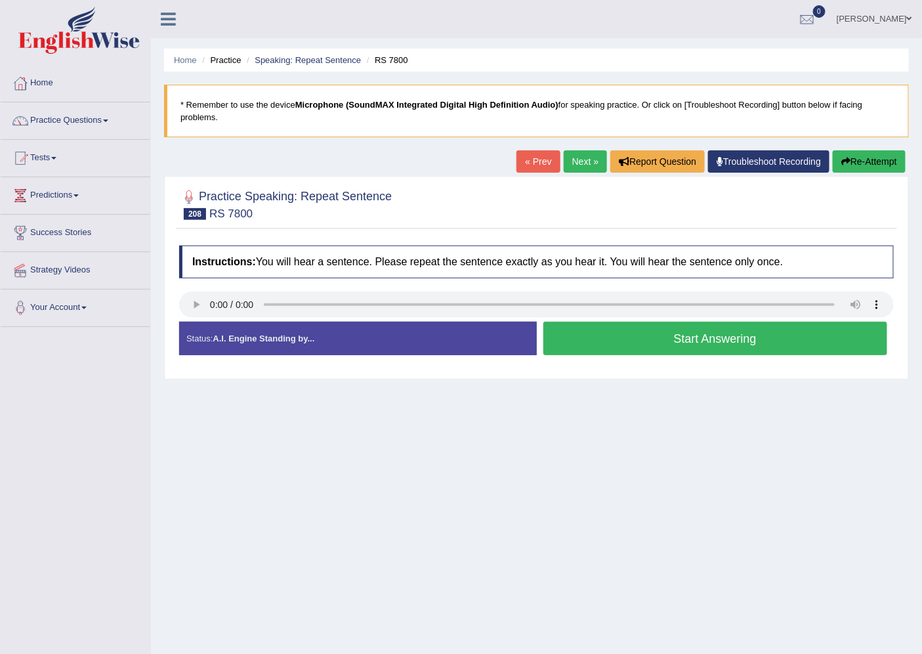
click at [675, 338] on button "Start Answering" at bounding box center [715, 338] width 345 height 33
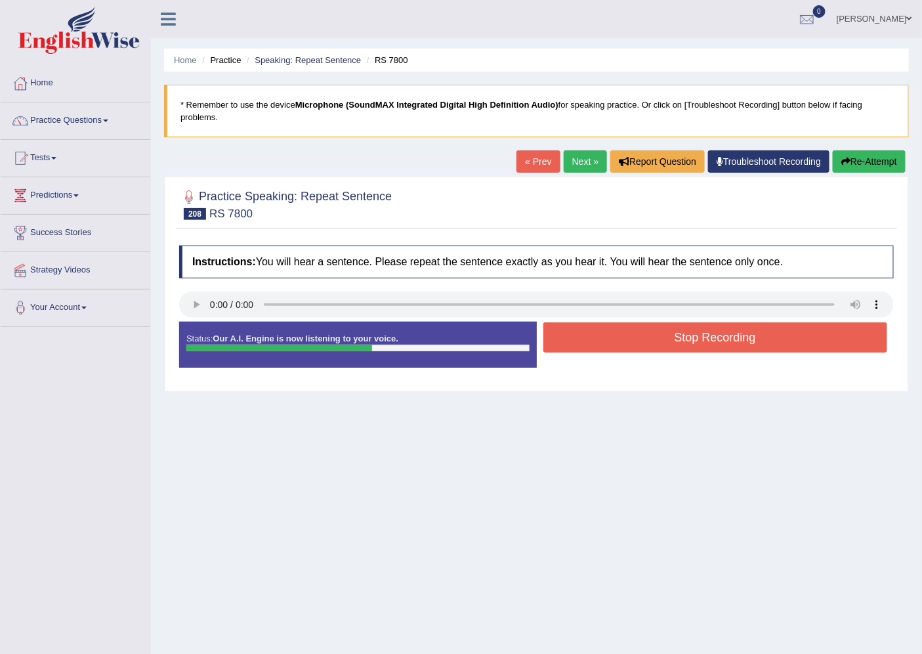
click at [673, 337] on button "Stop Recording" at bounding box center [715, 337] width 345 height 30
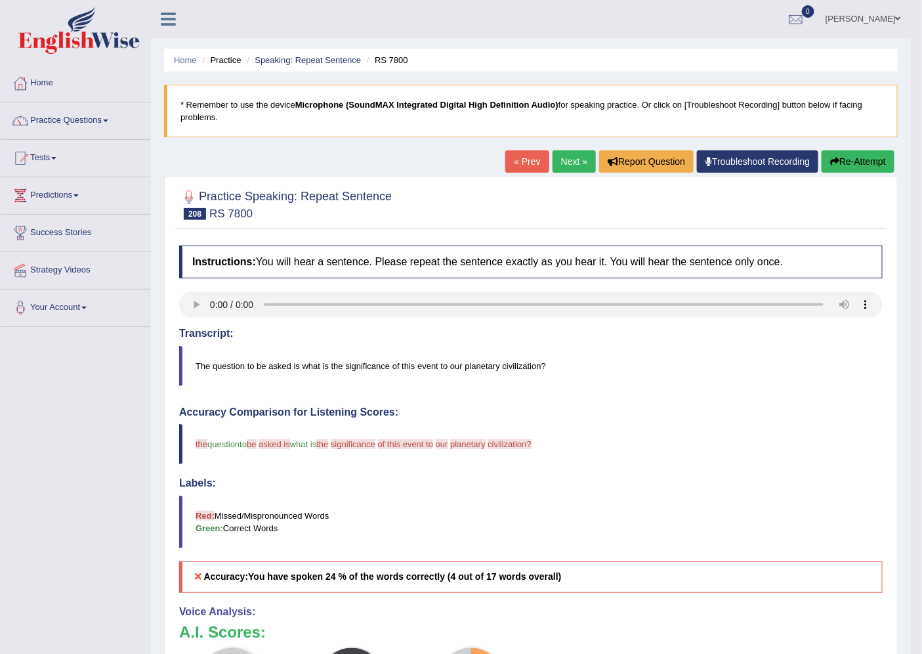
click at [864, 156] on button "Re-Attempt" at bounding box center [858, 161] width 73 height 22
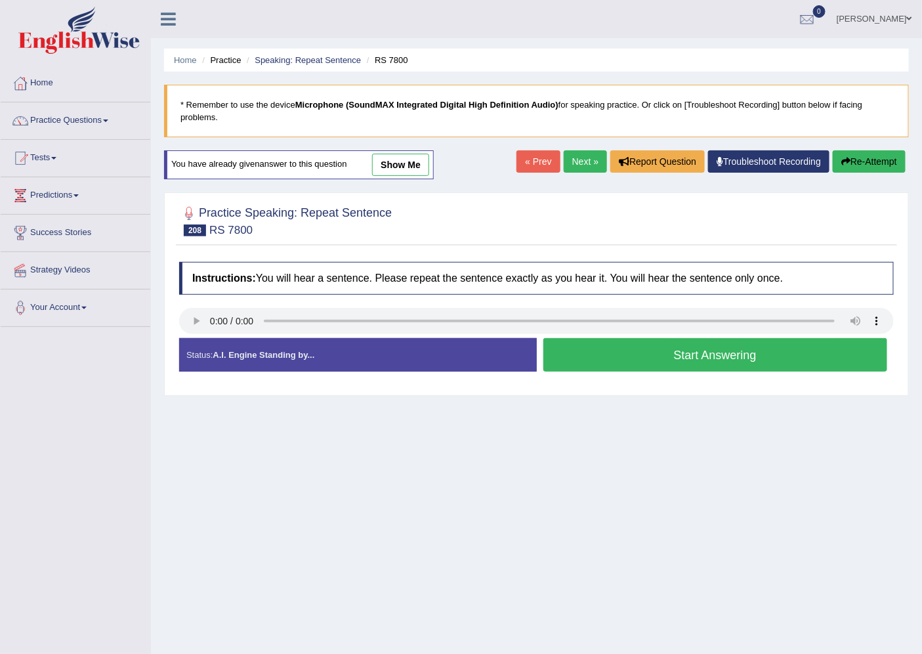
click at [596, 364] on button "Start Answering" at bounding box center [715, 354] width 345 height 33
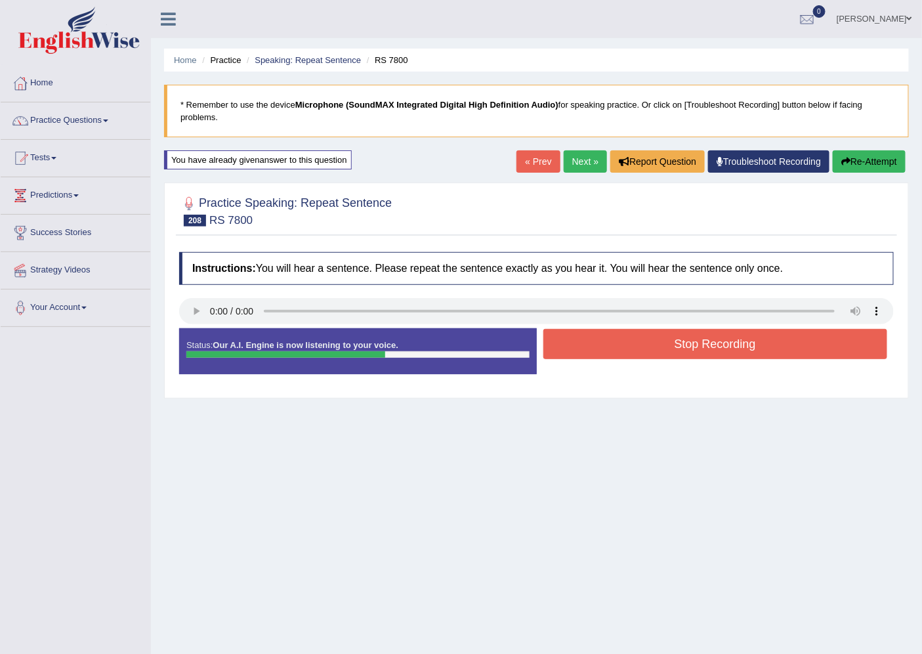
click at [612, 338] on button "Stop Recording" at bounding box center [715, 344] width 345 height 30
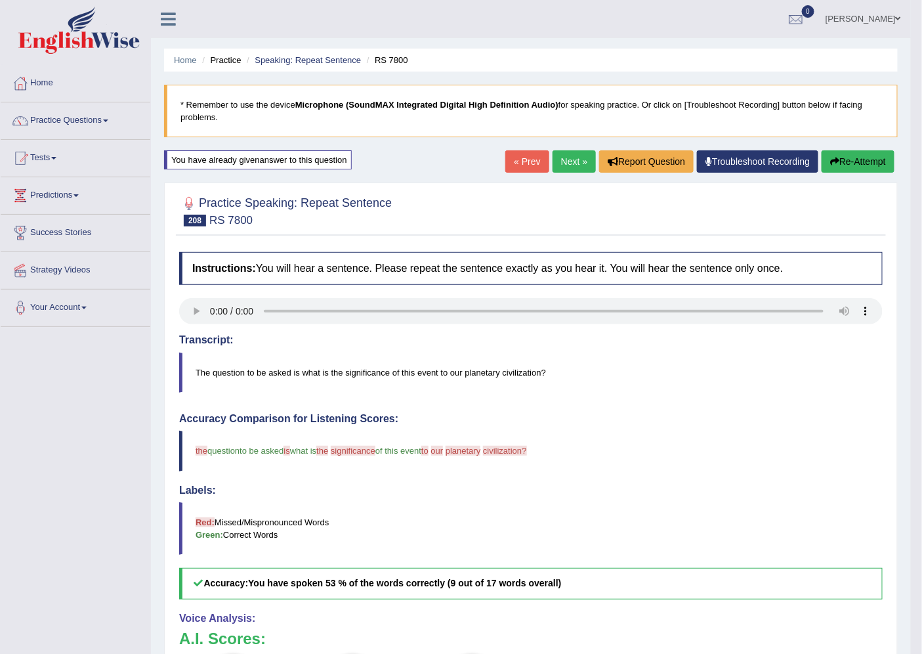
click at [561, 161] on link "Next »" at bounding box center [574, 161] width 43 height 22
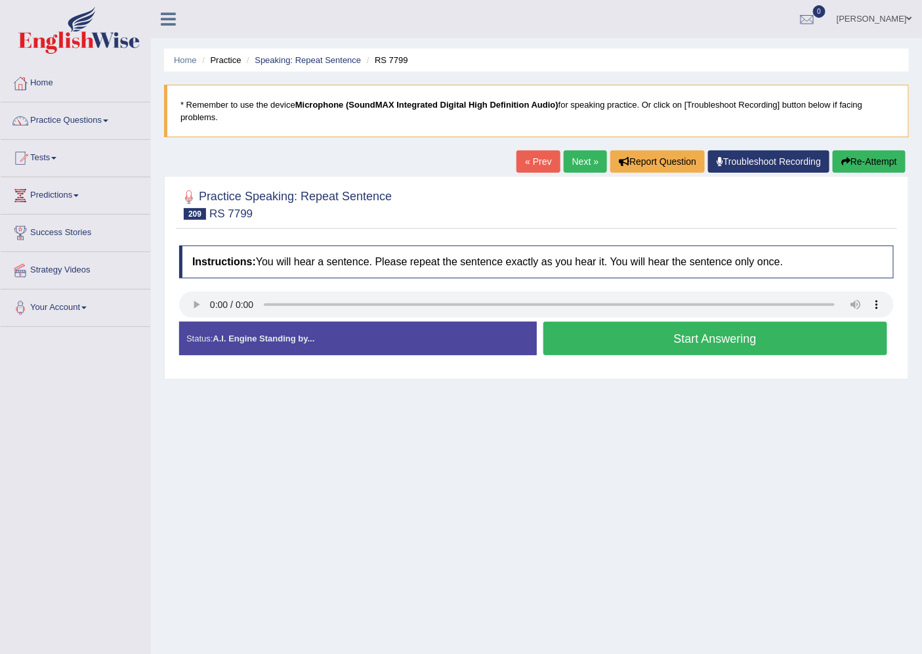
click at [680, 339] on button "Start Answering" at bounding box center [715, 338] width 345 height 33
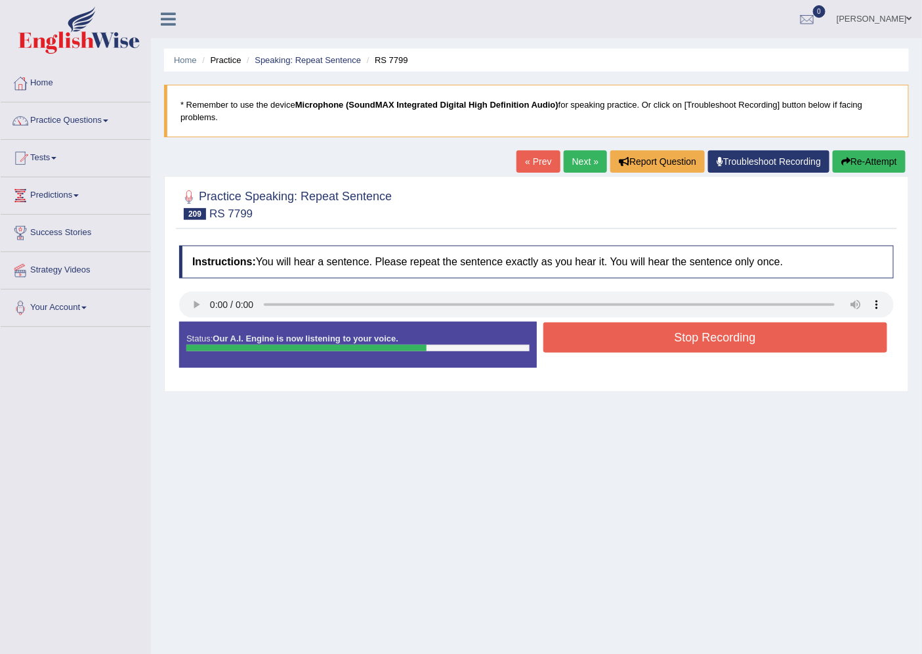
click at [680, 339] on button "Stop Recording" at bounding box center [715, 337] width 345 height 30
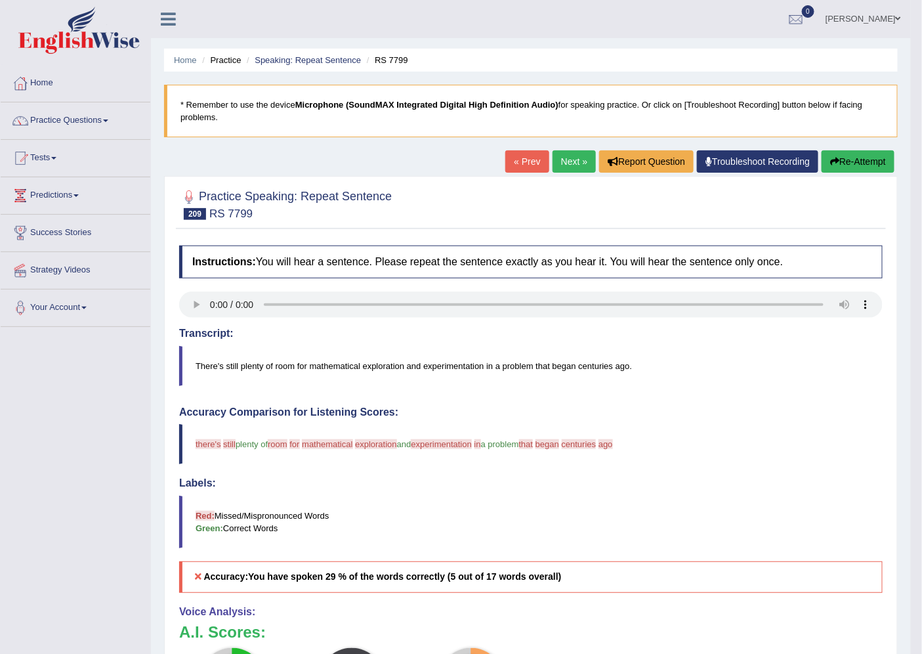
click at [876, 160] on button "Re-Attempt" at bounding box center [858, 161] width 73 height 22
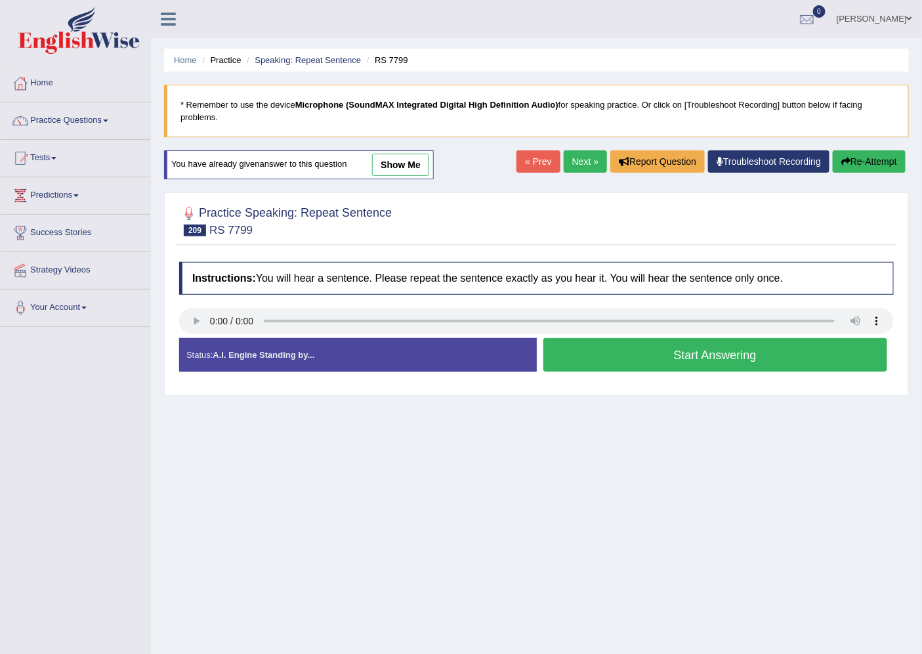
click at [620, 351] on button "Start Answering" at bounding box center [715, 354] width 345 height 33
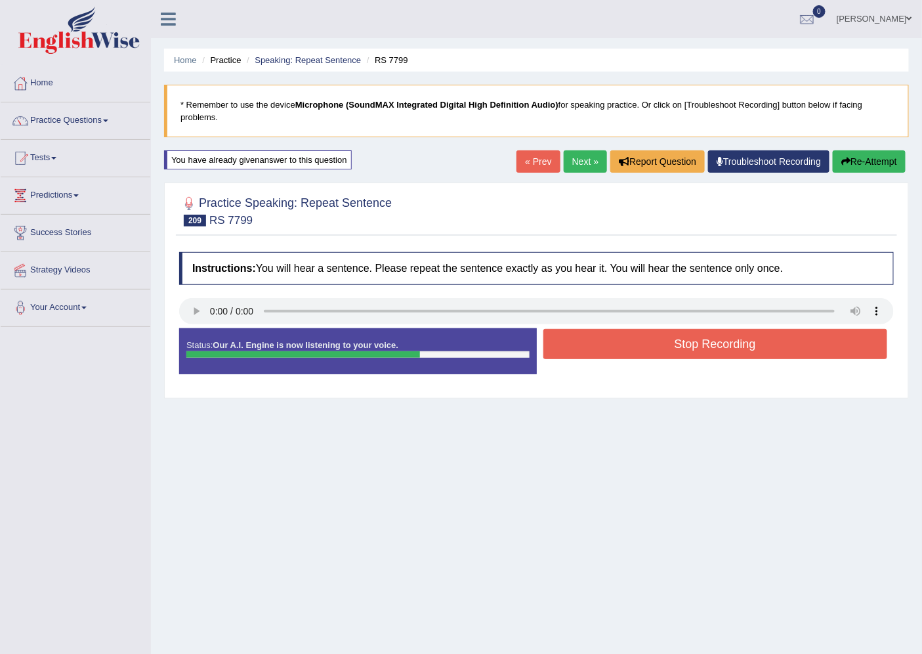
click at [620, 351] on button "Stop Recording" at bounding box center [715, 344] width 345 height 30
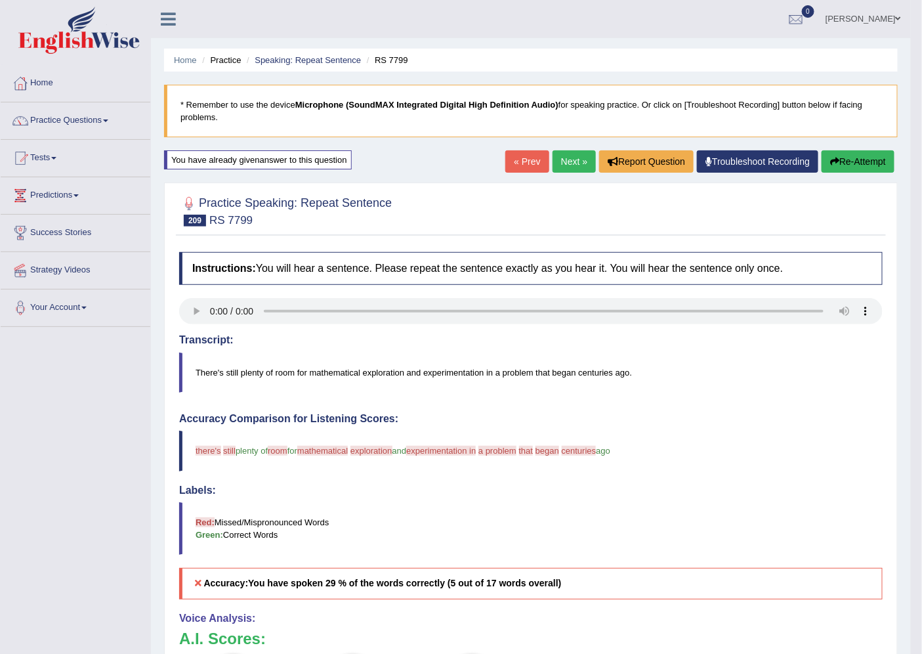
click at [857, 151] on button "Re-Attempt" at bounding box center [858, 161] width 73 height 22
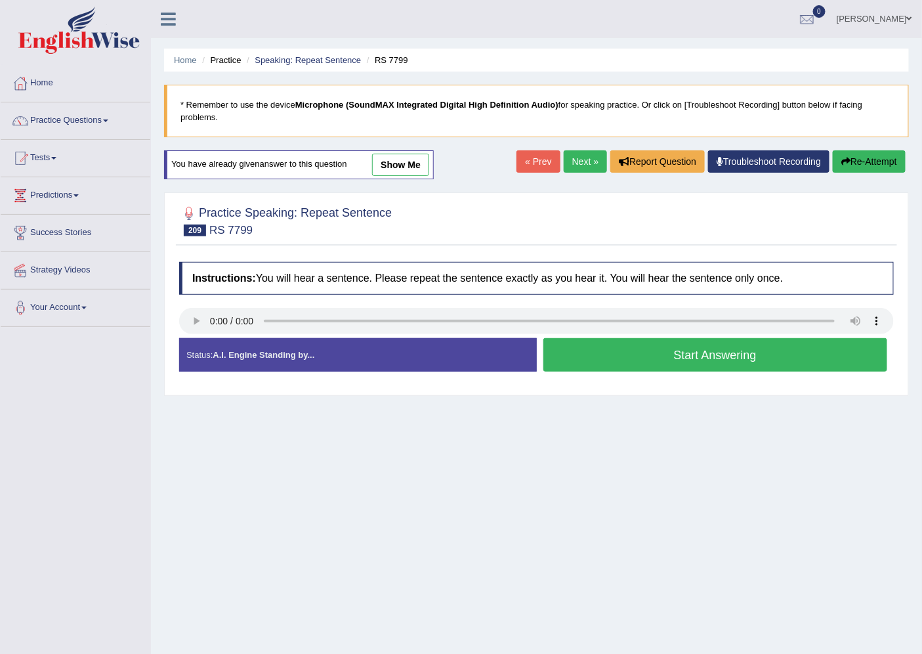
click at [704, 349] on button "Start Answering" at bounding box center [715, 354] width 345 height 33
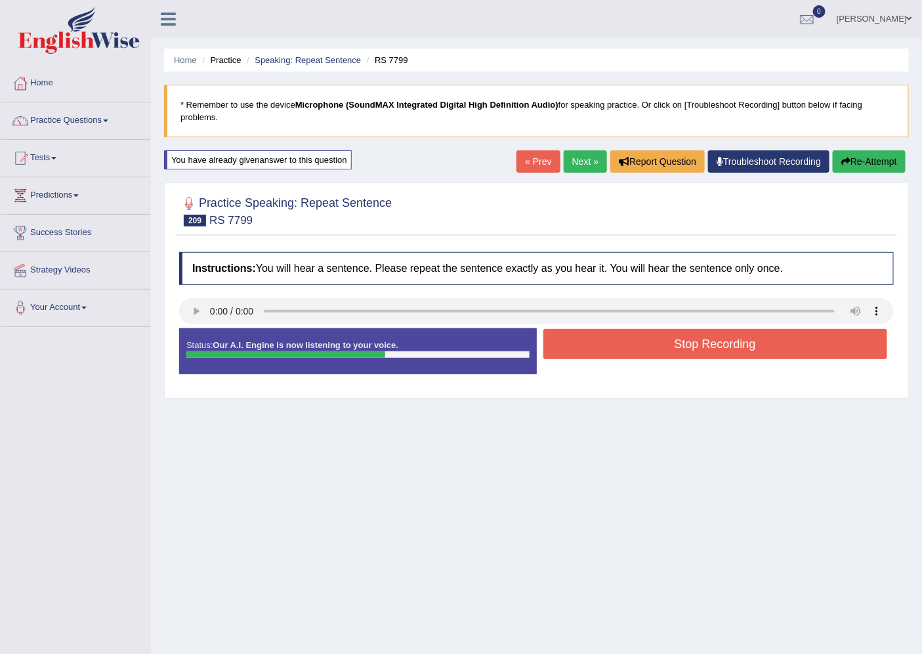
click at [702, 346] on button "Stop Recording" at bounding box center [715, 344] width 345 height 30
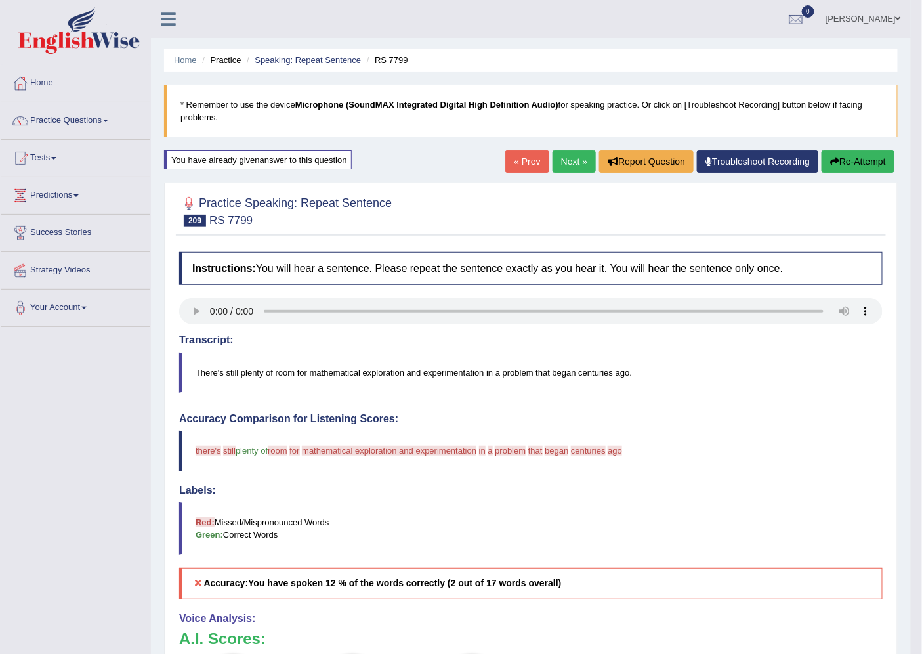
click at [578, 156] on link "Next »" at bounding box center [574, 161] width 43 height 22
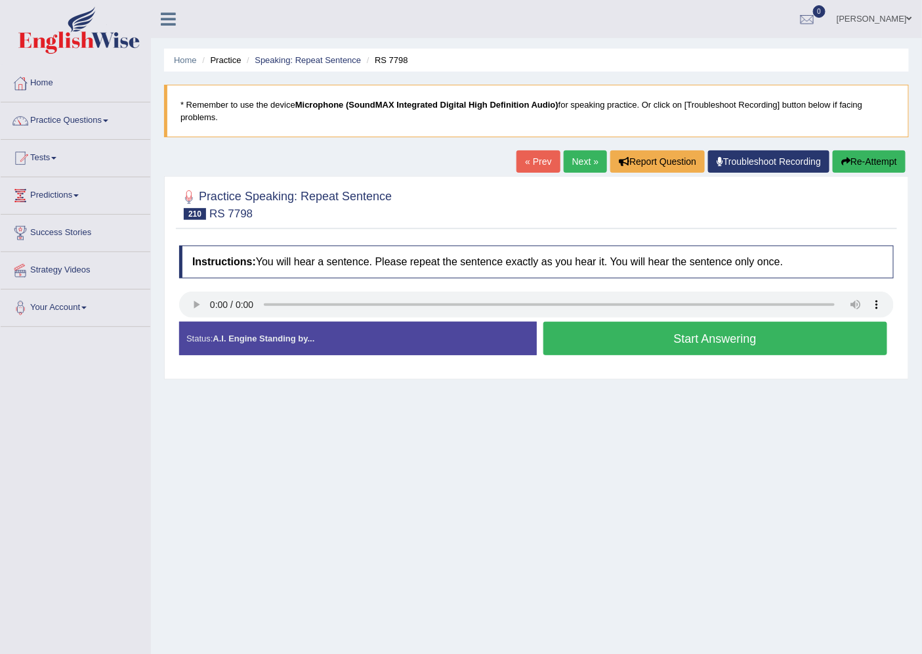
click at [628, 331] on button "Start Answering" at bounding box center [715, 338] width 345 height 33
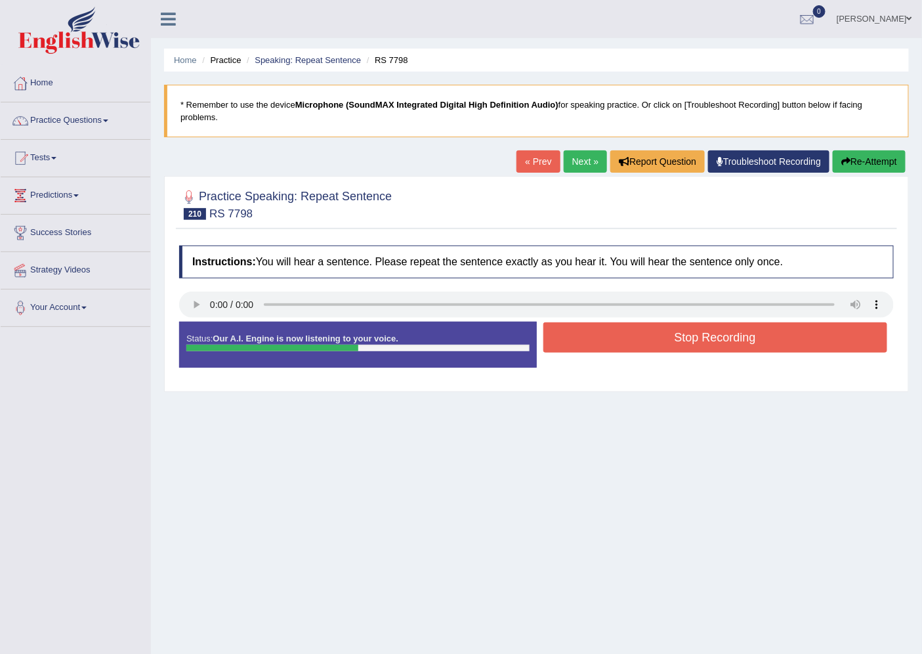
click at [703, 343] on button "Stop Recording" at bounding box center [715, 337] width 345 height 30
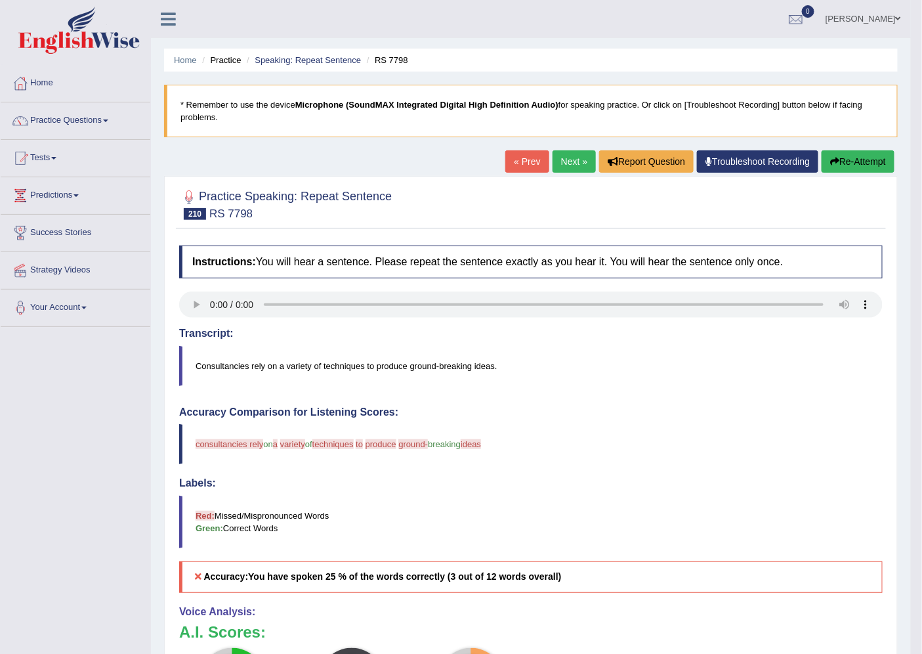
click at [865, 161] on button "Re-Attempt" at bounding box center [858, 161] width 73 height 22
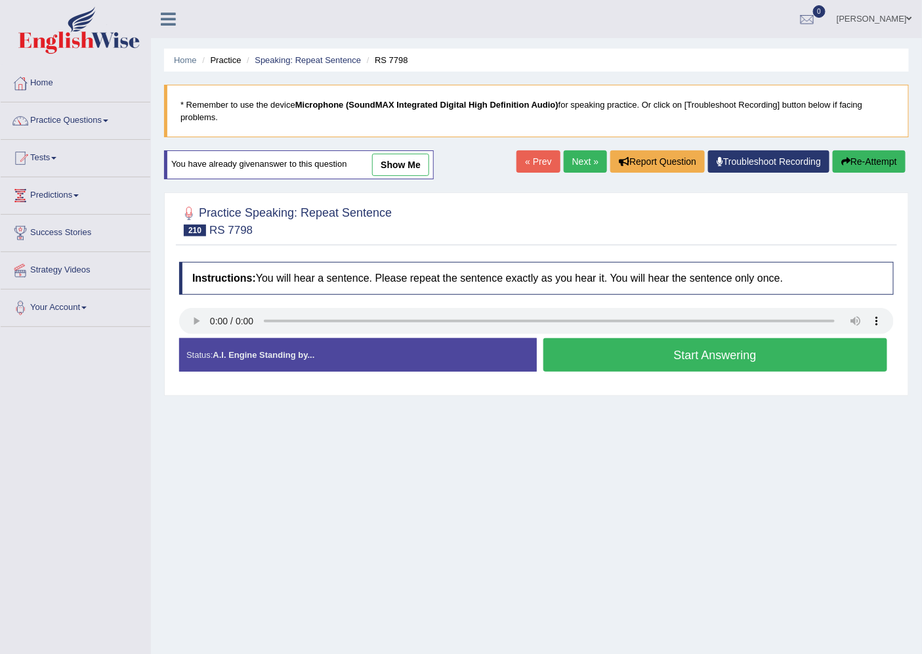
click at [775, 351] on button "Start Answering" at bounding box center [715, 354] width 345 height 33
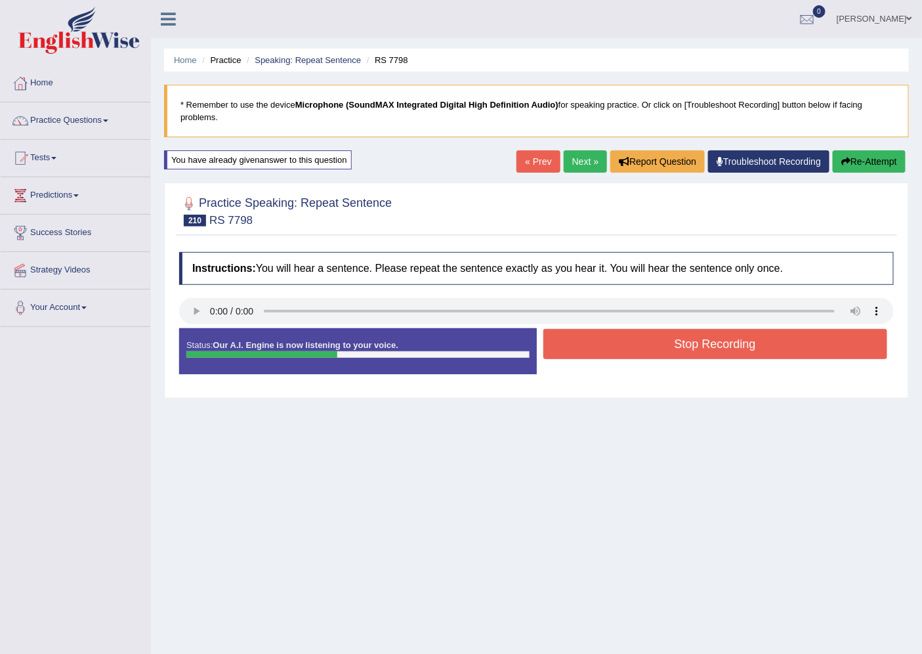
click at [773, 352] on button "Stop Recording" at bounding box center [715, 344] width 345 height 30
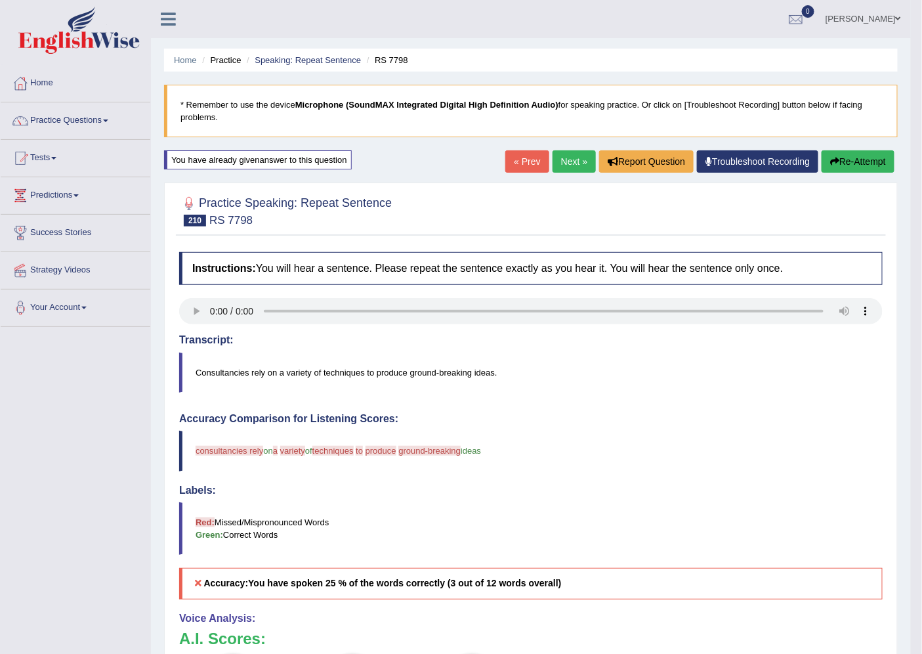
click at [854, 160] on button "Re-Attempt" at bounding box center [858, 161] width 73 height 22
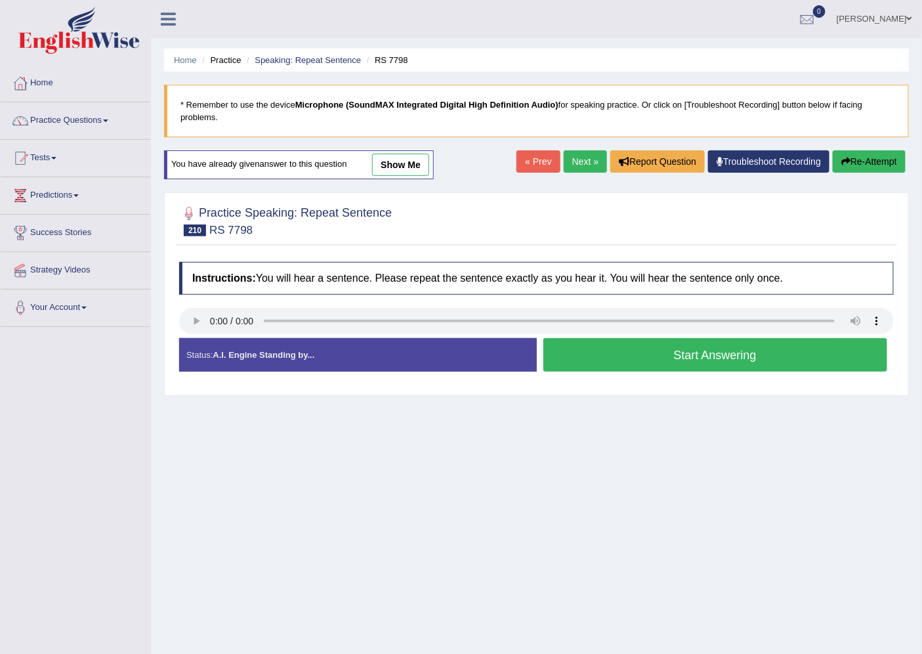
click at [697, 352] on button "Start Answering" at bounding box center [715, 354] width 345 height 33
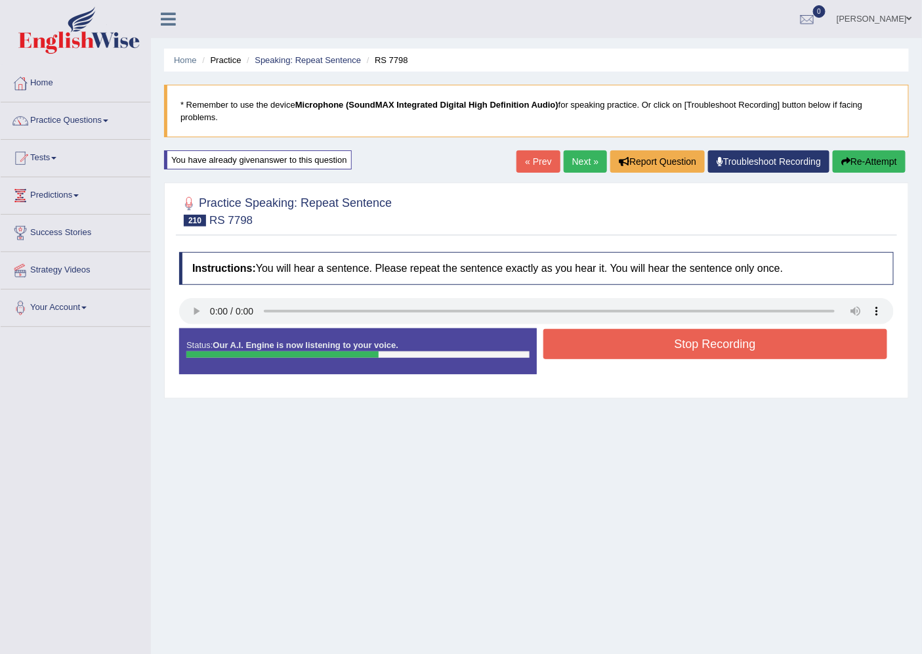
click at [702, 345] on button "Stop Recording" at bounding box center [715, 344] width 345 height 30
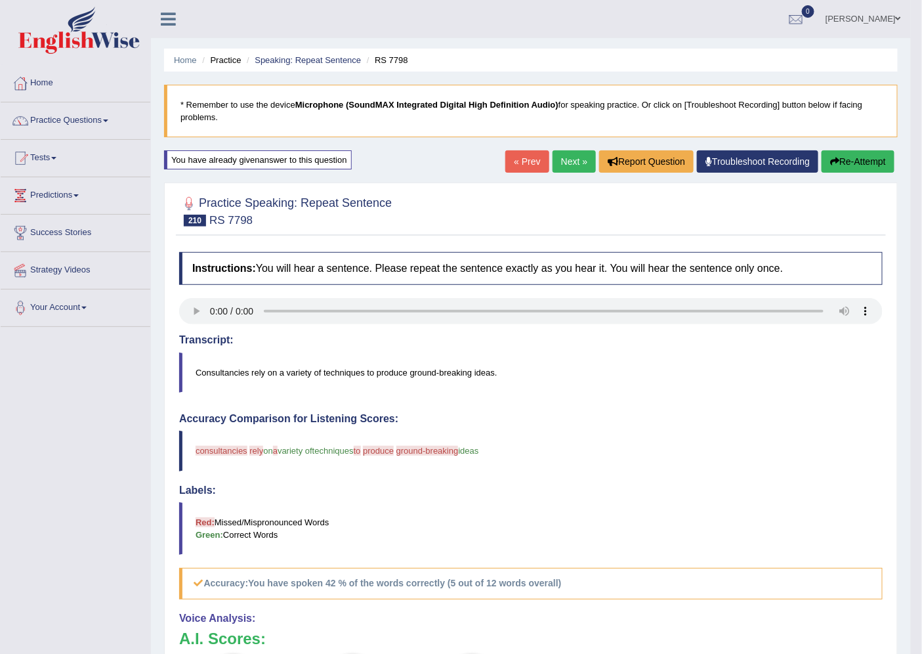
click at [572, 156] on link "Next »" at bounding box center [574, 161] width 43 height 22
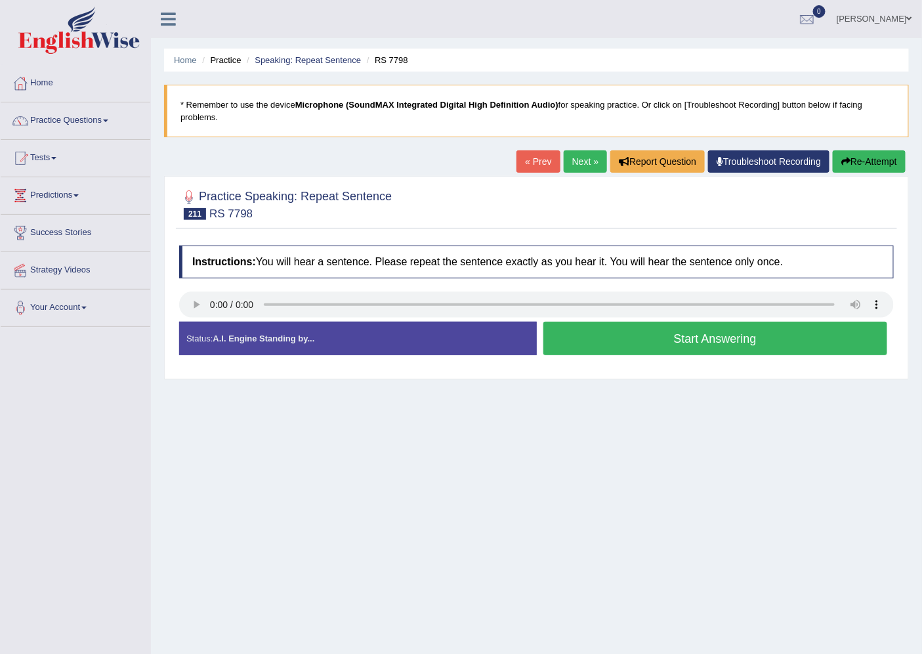
click at [582, 159] on link "Next »" at bounding box center [585, 161] width 43 height 22
click at [740, 339] on button "Start Answering" at bounding box center [715, 338] width 345 height 33
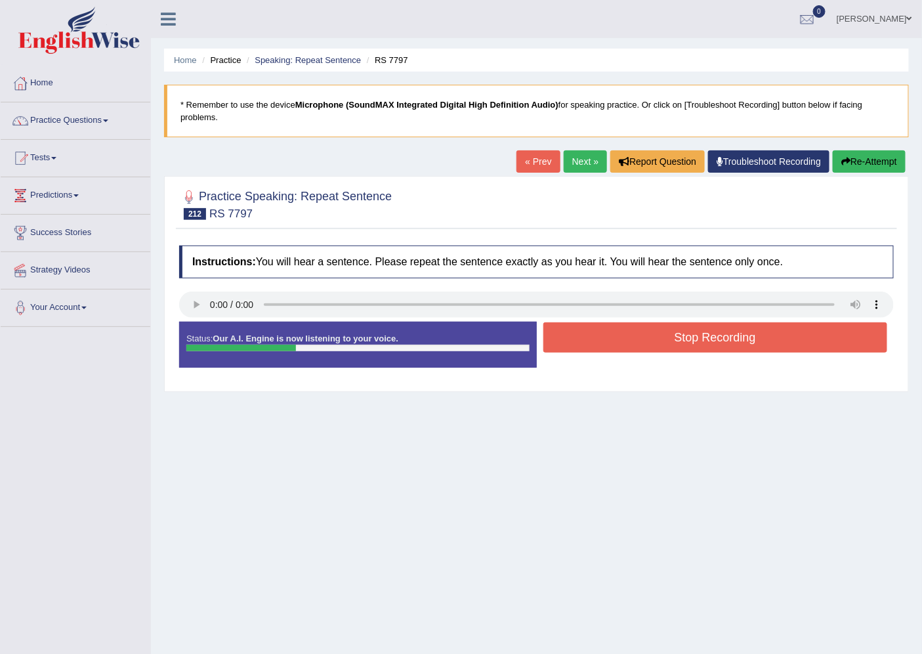
click at [756, 332] on button "Stop Recording" at bounding box center [715, 337] width 345 height 30
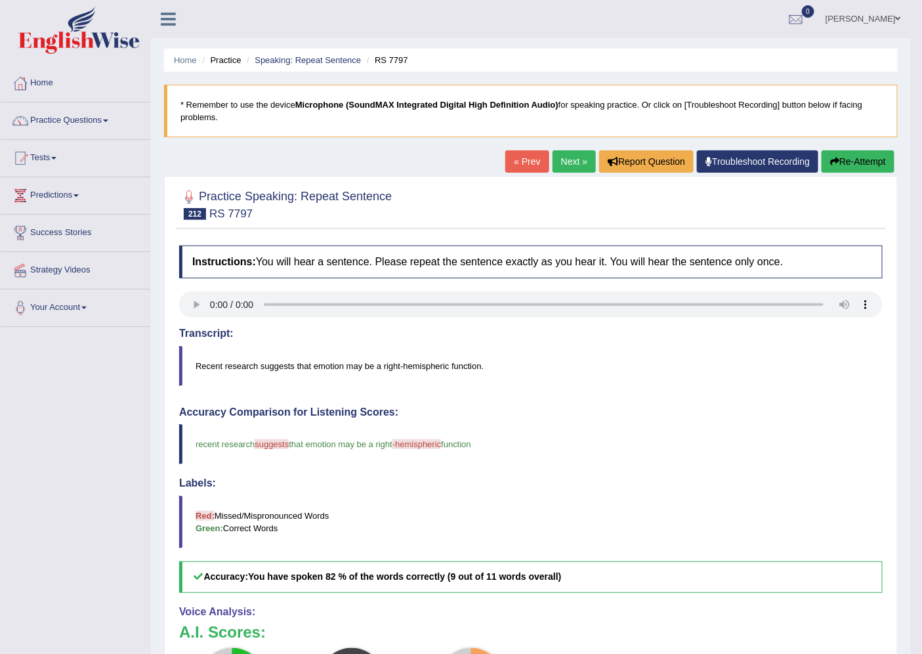
click at [576, 156] on link "Next »" at bounding box center [574, 161] width 43 height 22
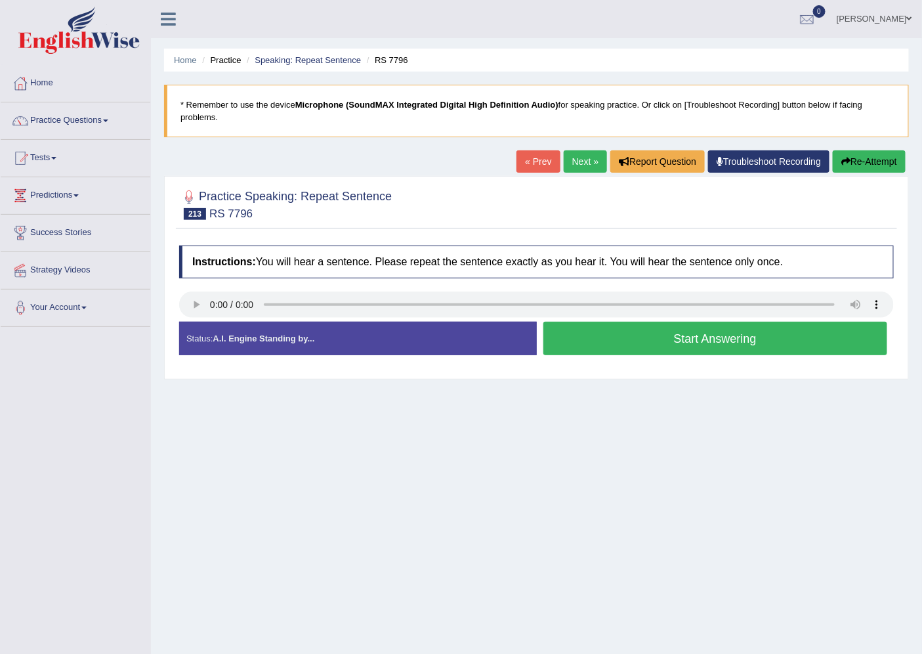
click at [778, 336] on button "Start Answering" at bounding box center [715, 338] width 345 height 33
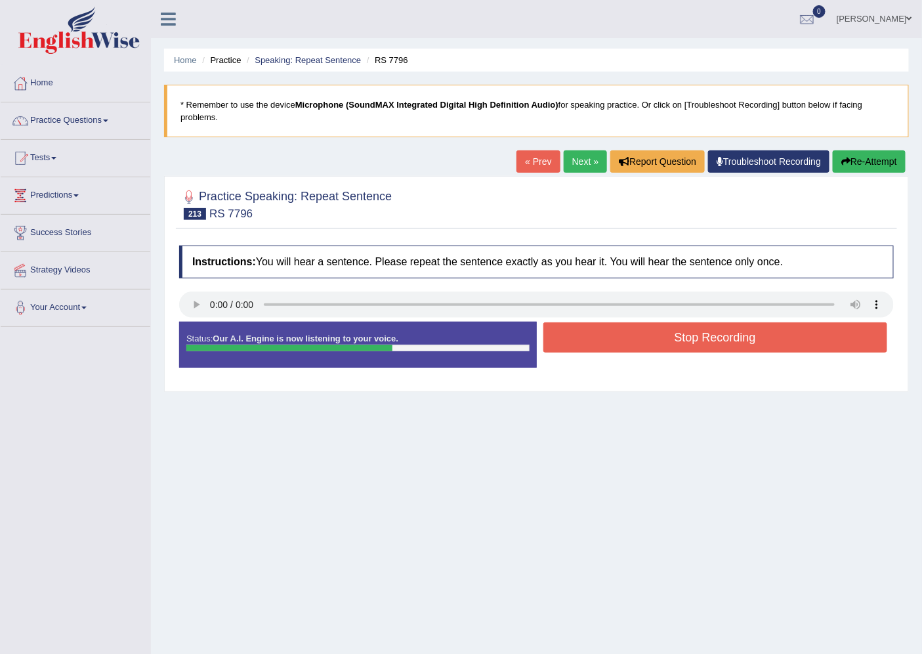
click at [788, 339] on button "Stop Recording" at bounding box center [715, 337] width 345 height 30
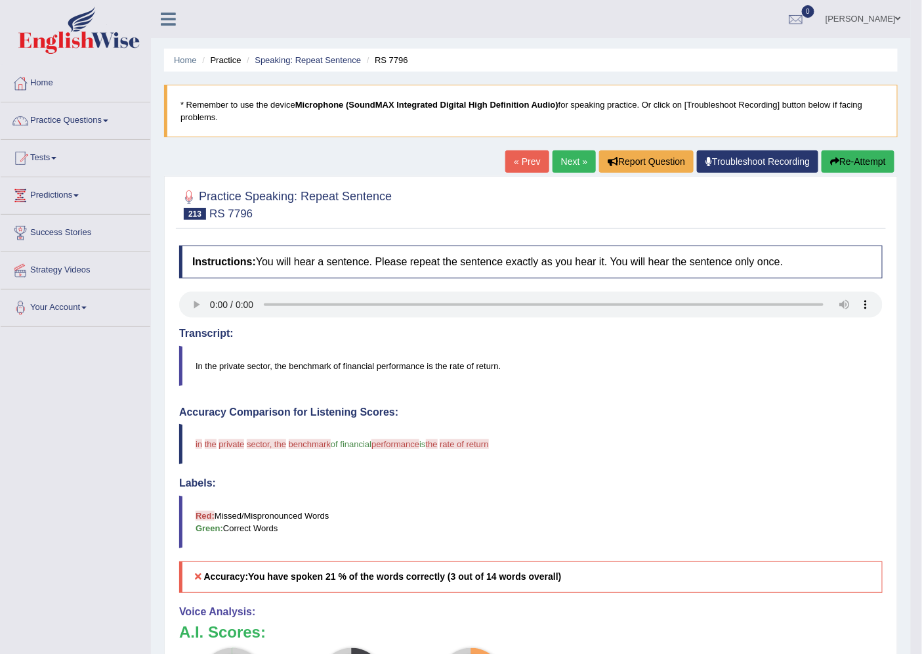
click at [855, 158] on button "Re-Attempt" at bounding box center [858, 161] width 73 height 22
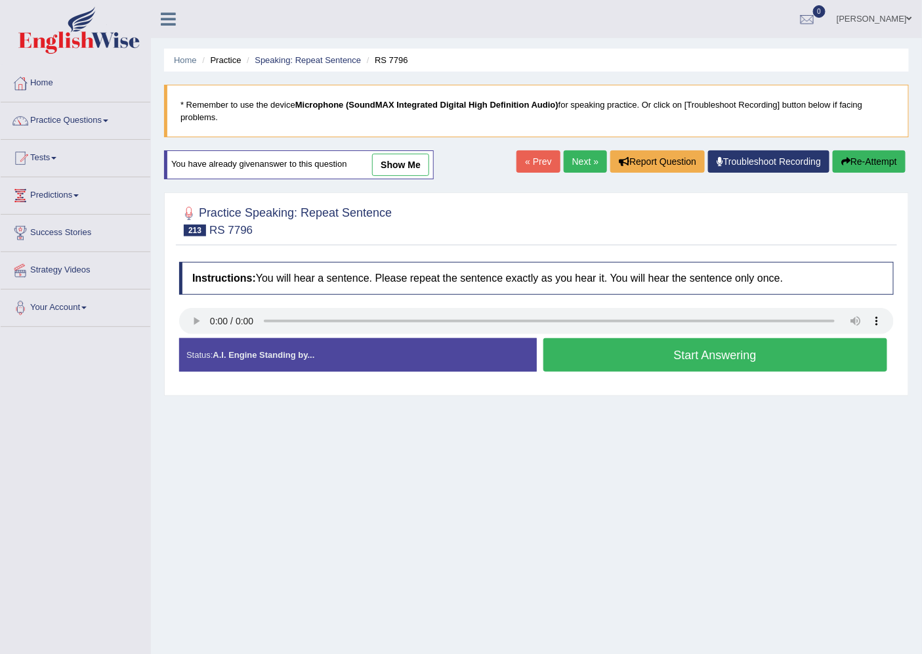
click at [652, 350] on button "Start Answering" at bounding box center [715, 354] width 345 height 33
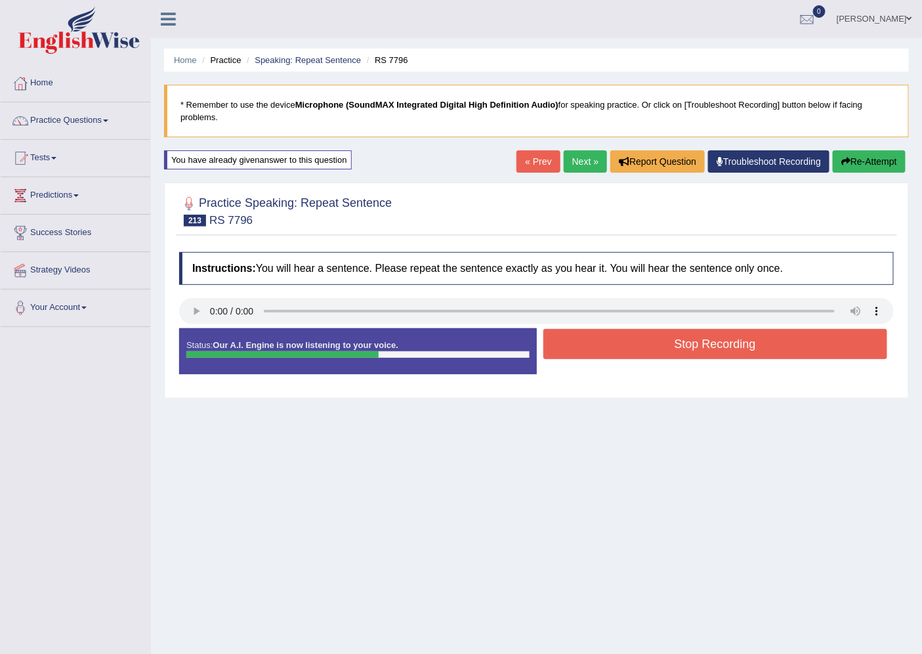
click at [652, 350] on button "Stop Recording" at bounding box center [715, 344] width 345 height 30
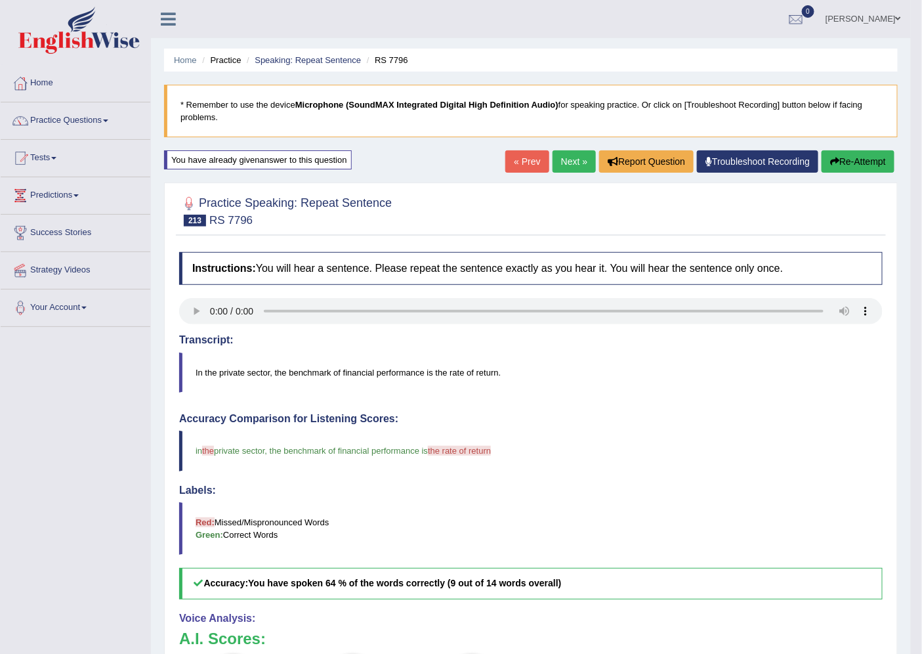
click at [578, 155] on link "Next »" at bounding box center [574, 161] width 43 height 22
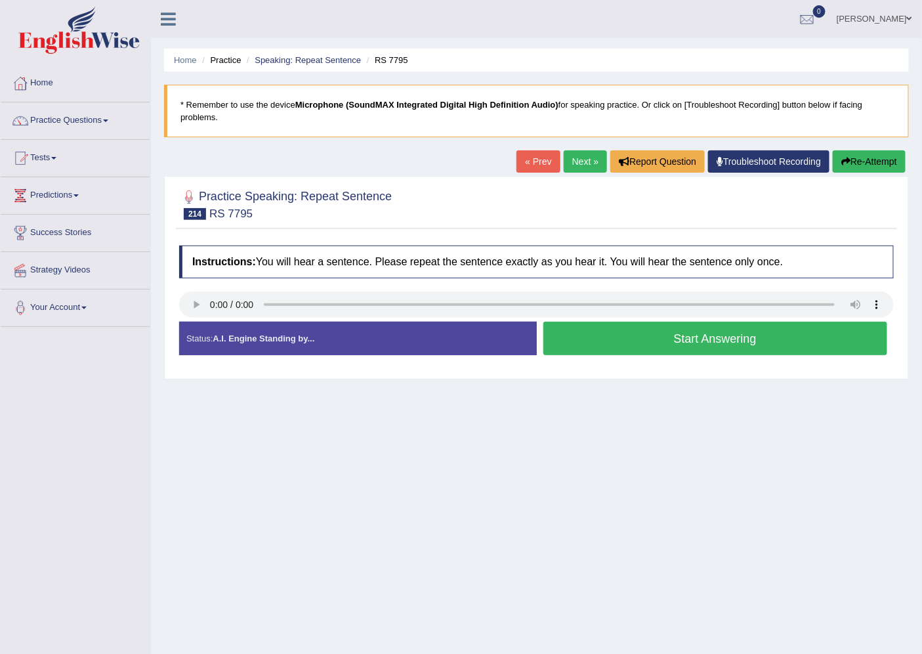
click at [744, 332] on button "Start Answering" at bounding box center [715, 338] width 345 height 33
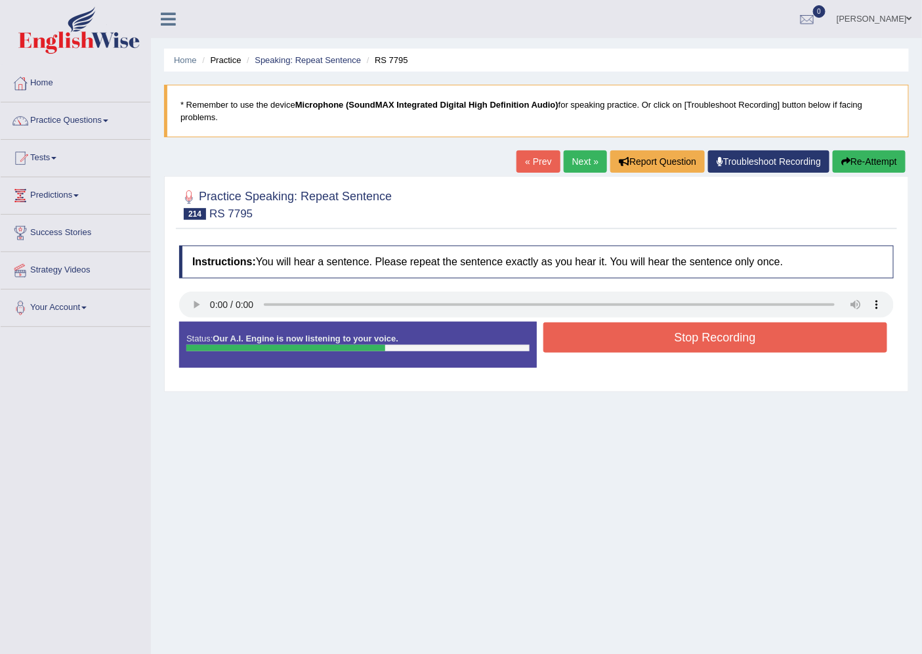
click at [744, 332] on button "Stop Recording" at bounding box center [715, 337] width 345 height 30
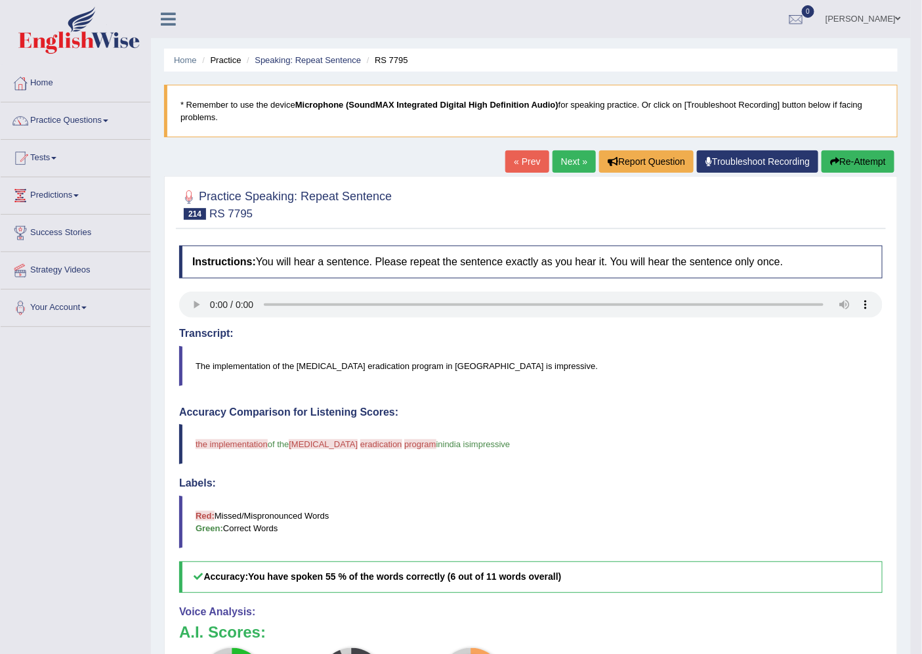
click at [571, 160] on link "Next »" at bounding box center [574, 161] width 43 height 22
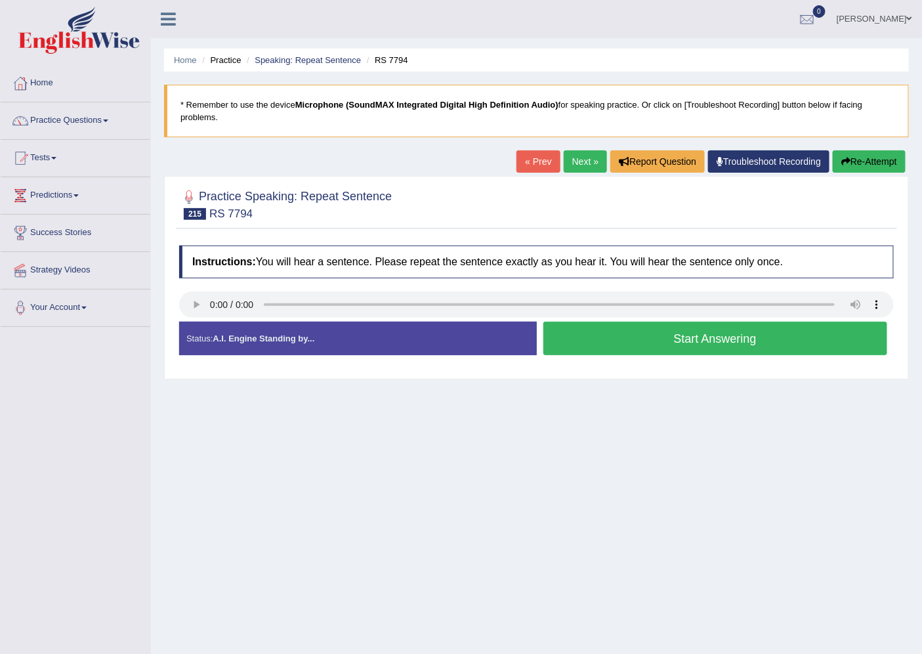
click at [685, 338] on button "Start Answering" at bounding box center [715, 338] width 345 height 33
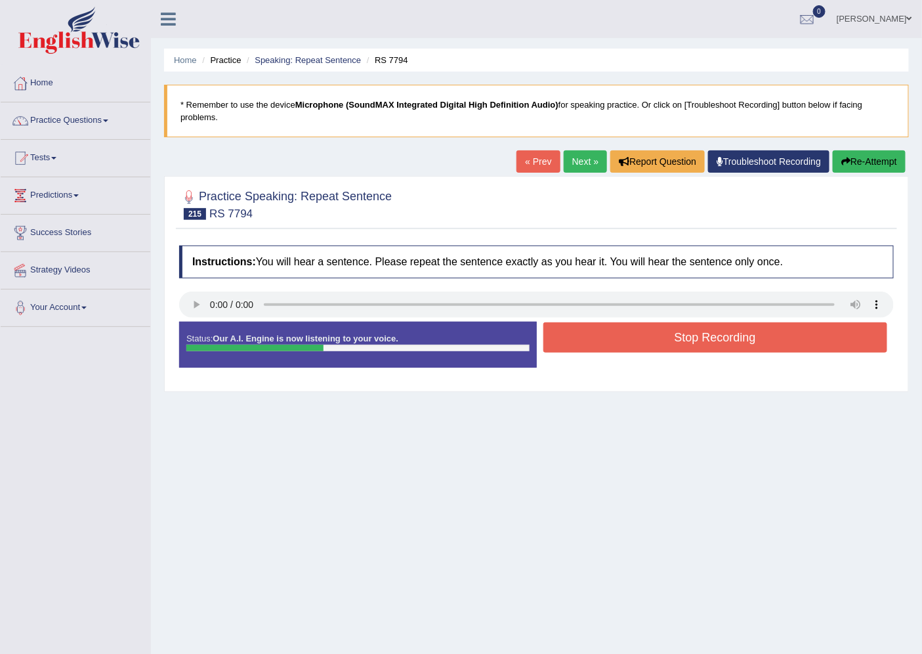
click at [671, 343] on button "Stop Recording" at bounding box center [715, 337] width 345 height 30
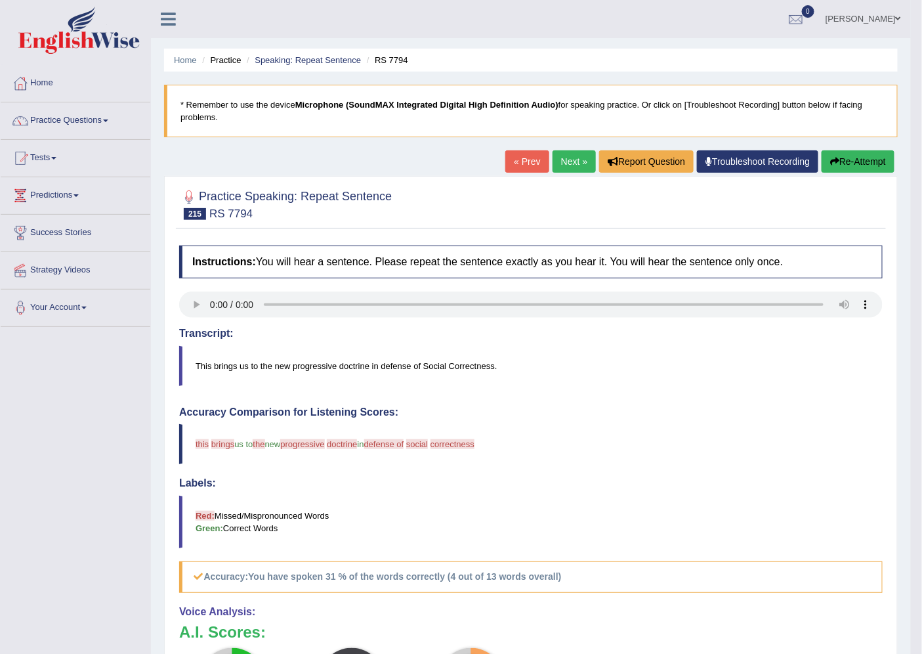
click at [868, 154] on button "Re-Attempt" at bounding box center [858, 161] width 73 height 22
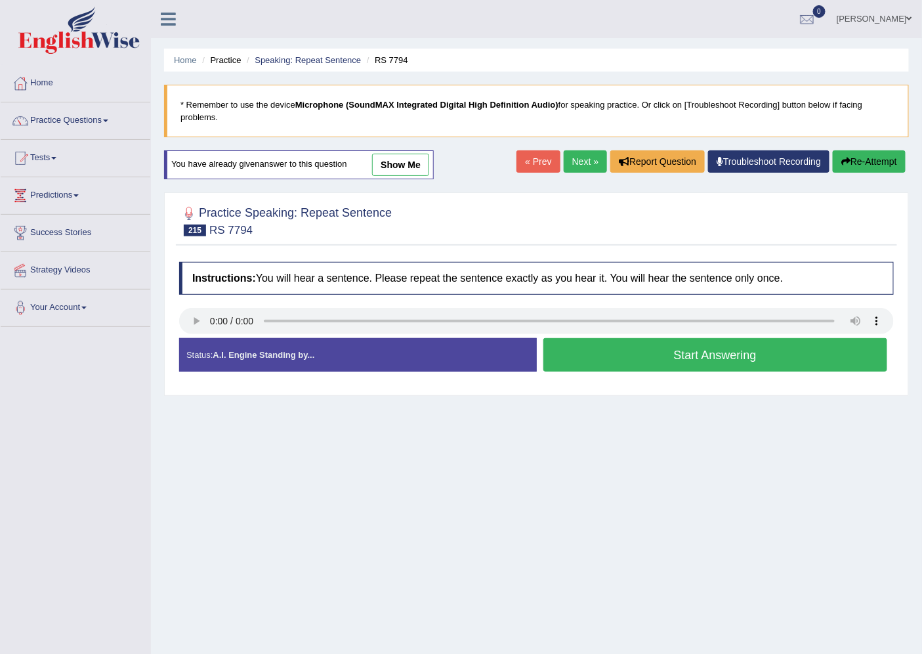
click at [709, 352] on button "Start Answering" at bounding box center [715, 354] width 345 height 33
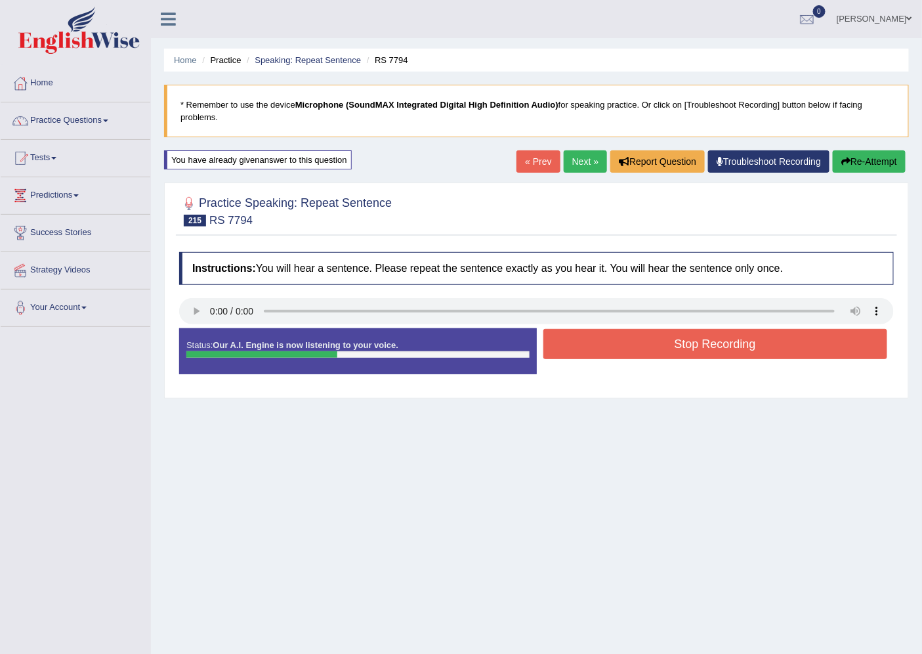
click at [701, 343] on button "Stop Recording" at bounding box center [715, 344] width 345 height 30
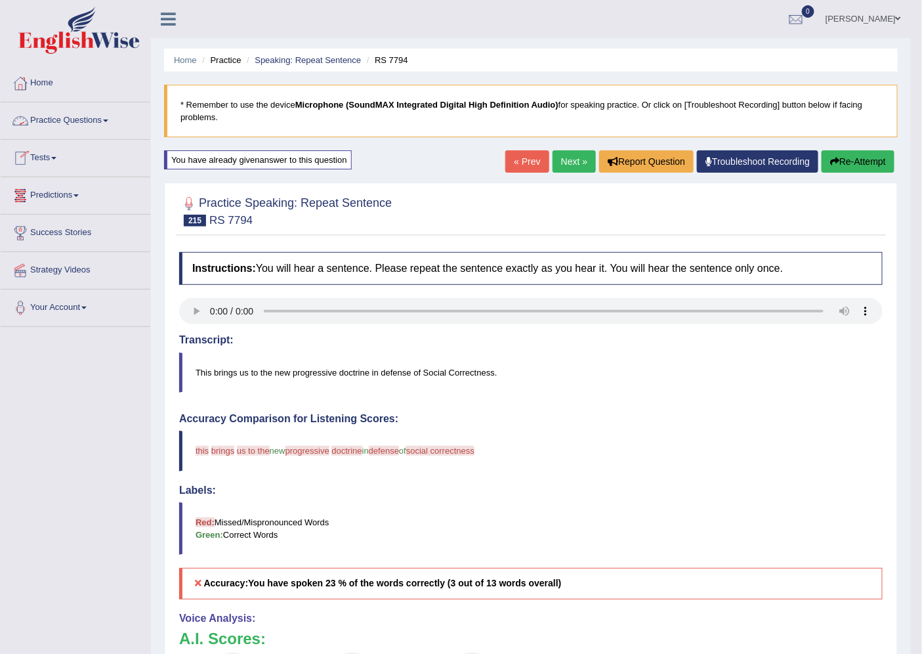
click at [108, 119] on span at bounding box center [105, 120] width 5 height 3
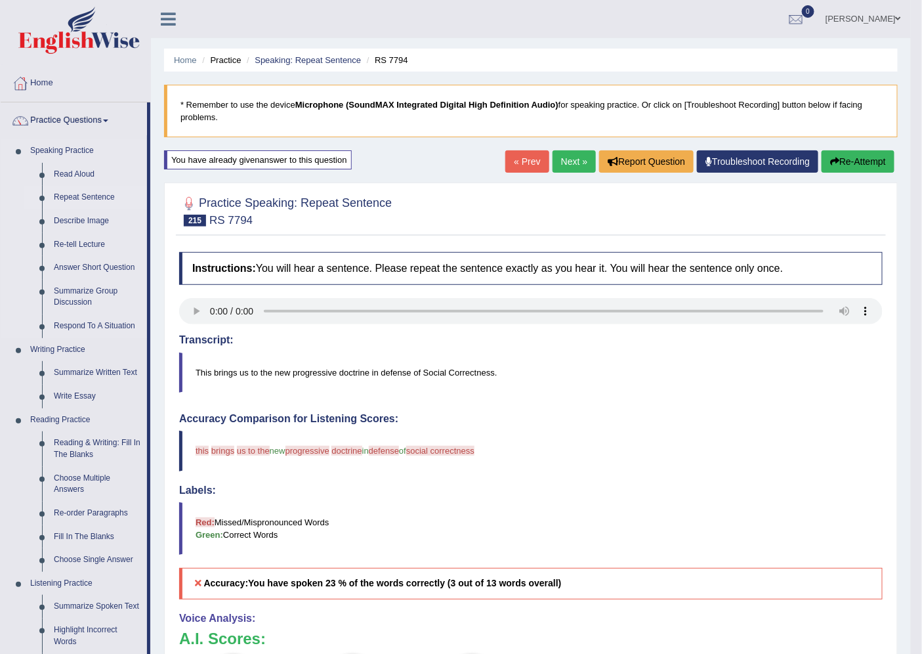
click at [81, 191] on link "Repeat Sentence" at bounding box center [97, 198] width 99 height 24
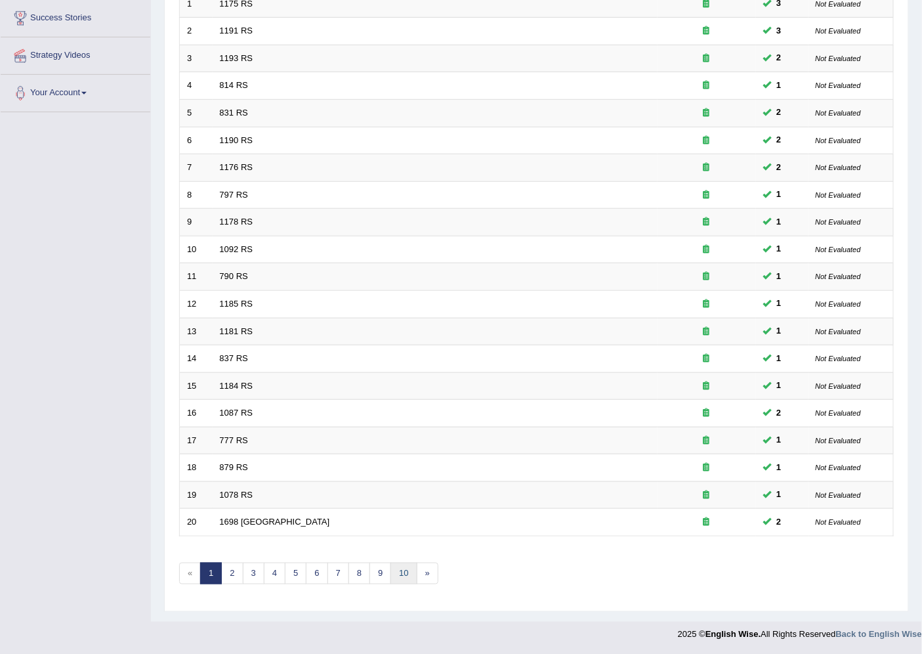
click at [407, 564] on link "10" at bounding box center [404, 574] width 26 height 22
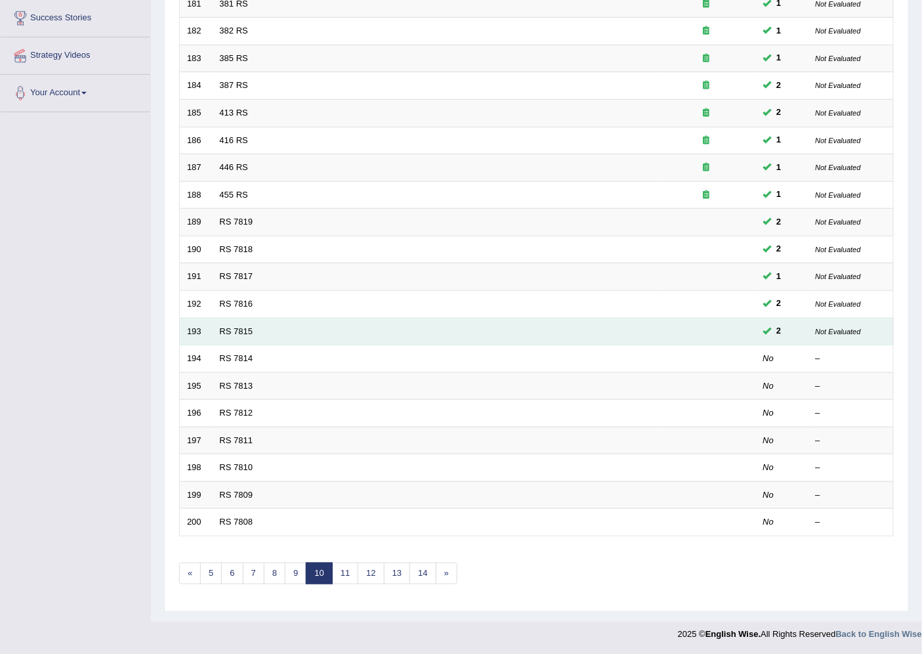
click at [217, 333] on td "RS 7815" at bounding box center [435, 332] width 445 height 28
click at [223, 330] on link "RS 7815" at bounding box center [236, 331] width 33 height 10
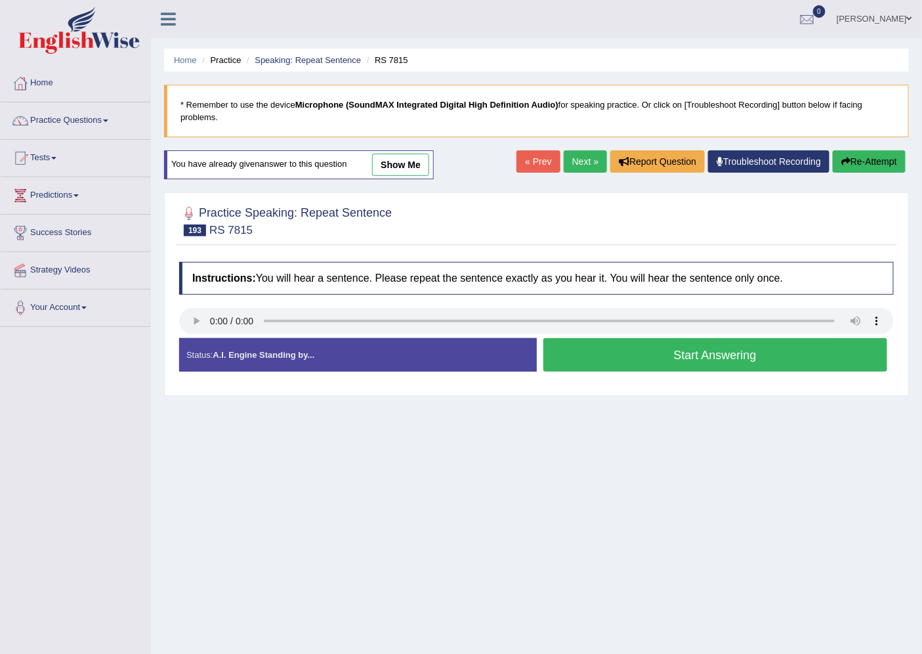
click at [639, 368] on button "Start Answering" at bounding box center [715, 354] width 345 height 33
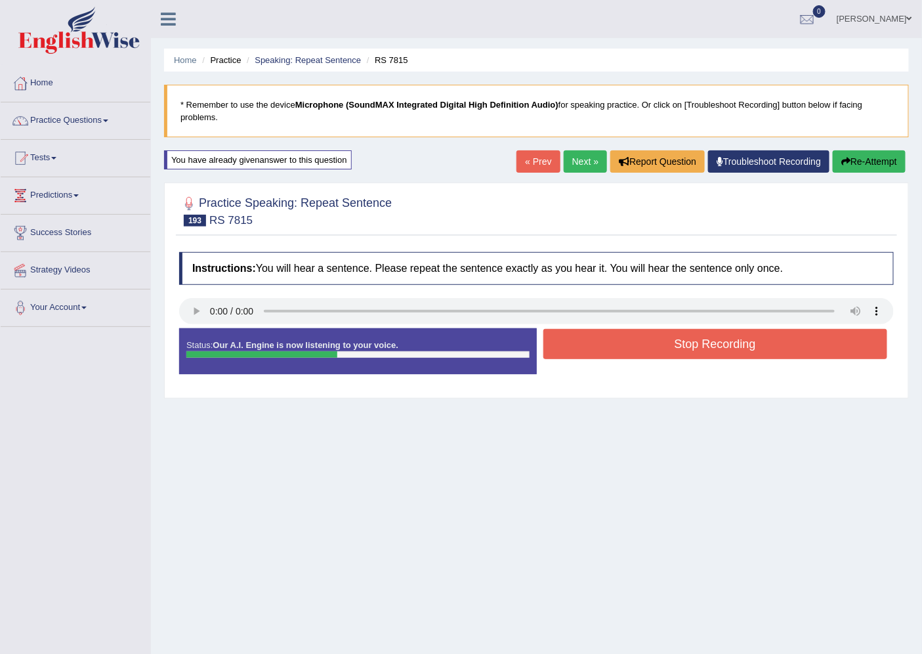
click at [633, 351] on button "Stop Recording" at bounding box center [715, 344] width 345 height 30
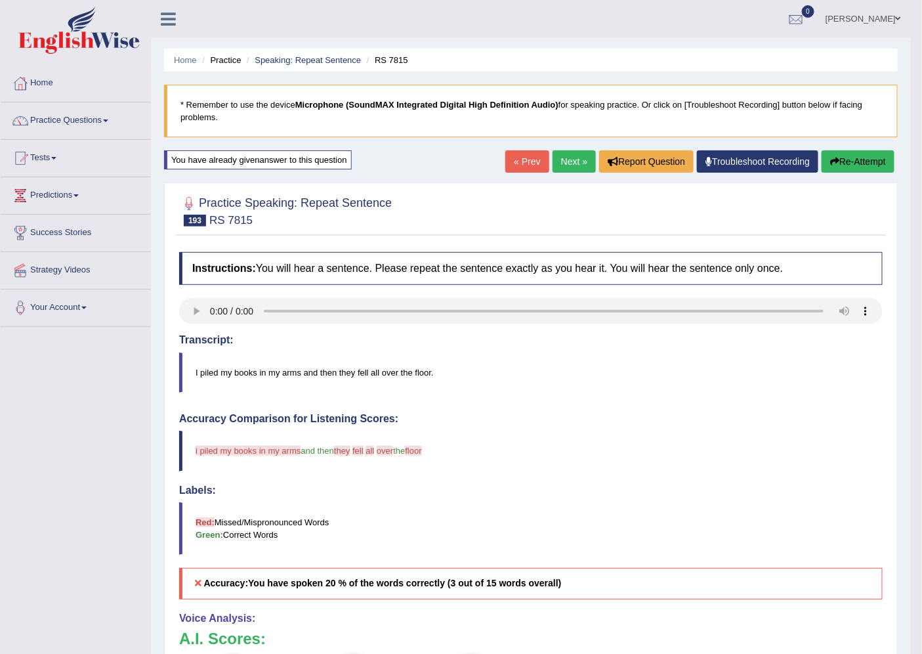
click at [292, 154] on div "You have already given answer to this question" at bounding box center [258, 159] width 188 height 19
click at [856, 155] on button "Re-Attempt" at bounding box center [858, 161] width 73 height 22
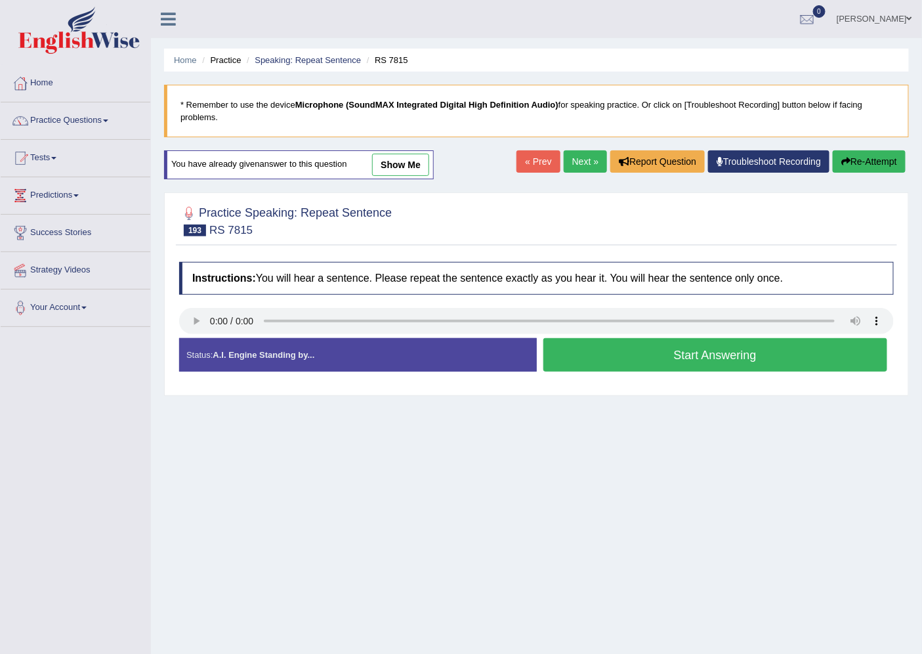
click at [718, 360] on button "Start Answering" at bounding box center [715, 354] width 345 height 33
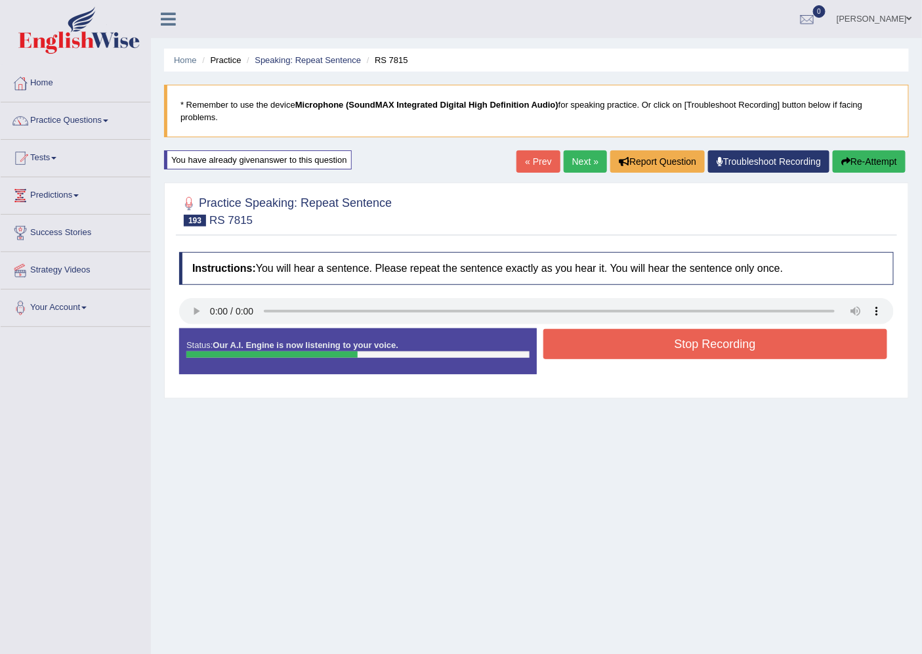
click at [713, 343] on button "Stop Recording" at bounding box center [715, 344] width 345 height 30
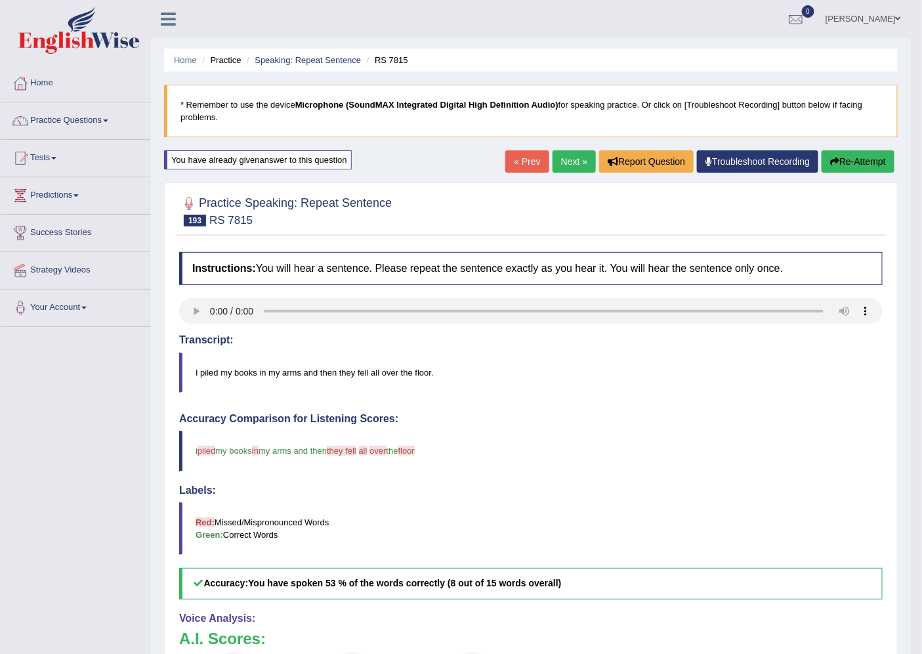
click at [581, 158] on link "Next »" at bounding box center [574, 161] width 43 height 22
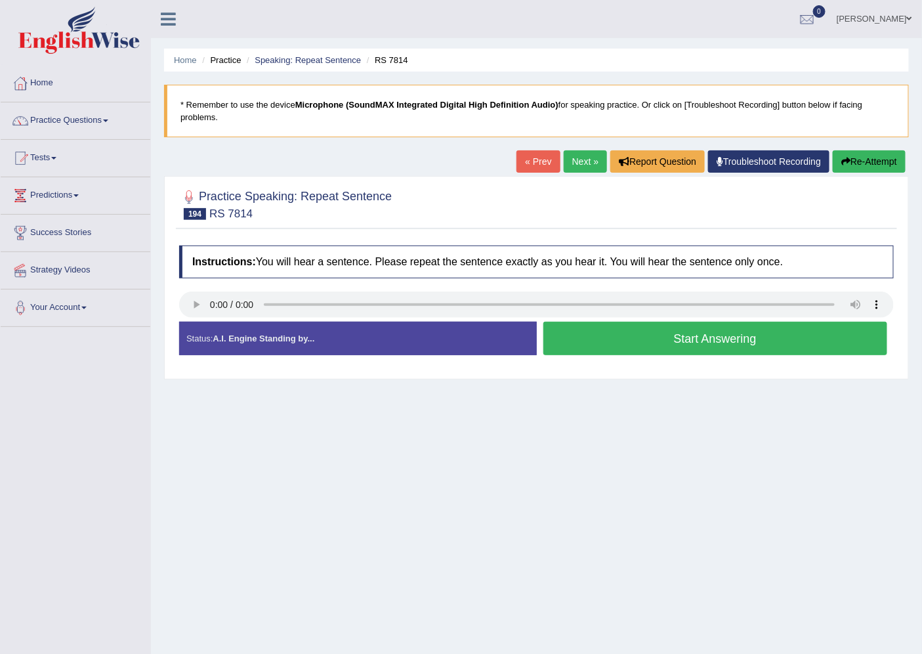
click at [591, 337] on button "Start Answering" at bounding box center [715, 338] width 345 height 33
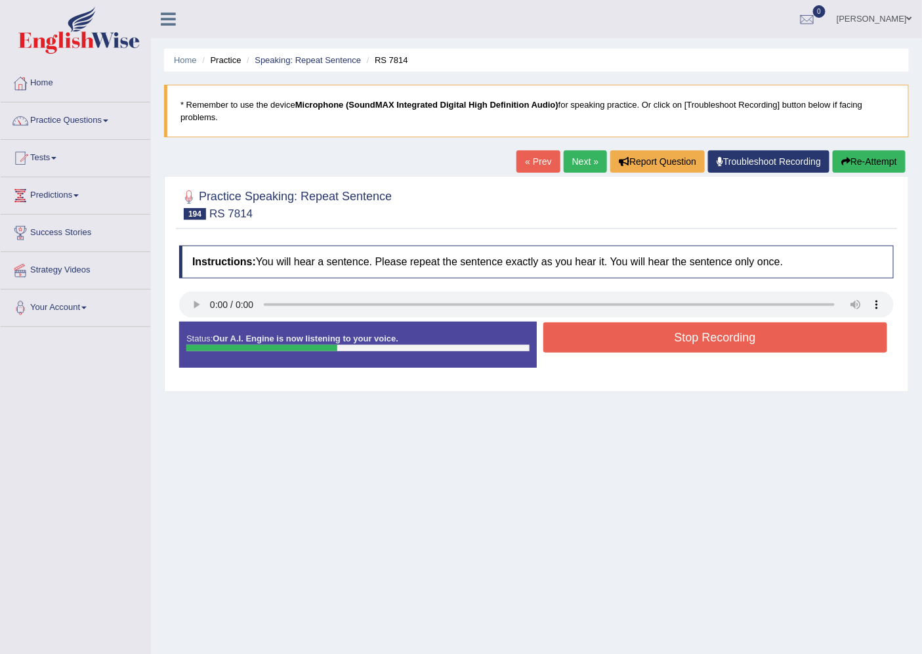
click at [588, 344] on button "Stop Recording" at bounding box center [715, 337] width 345 height 30
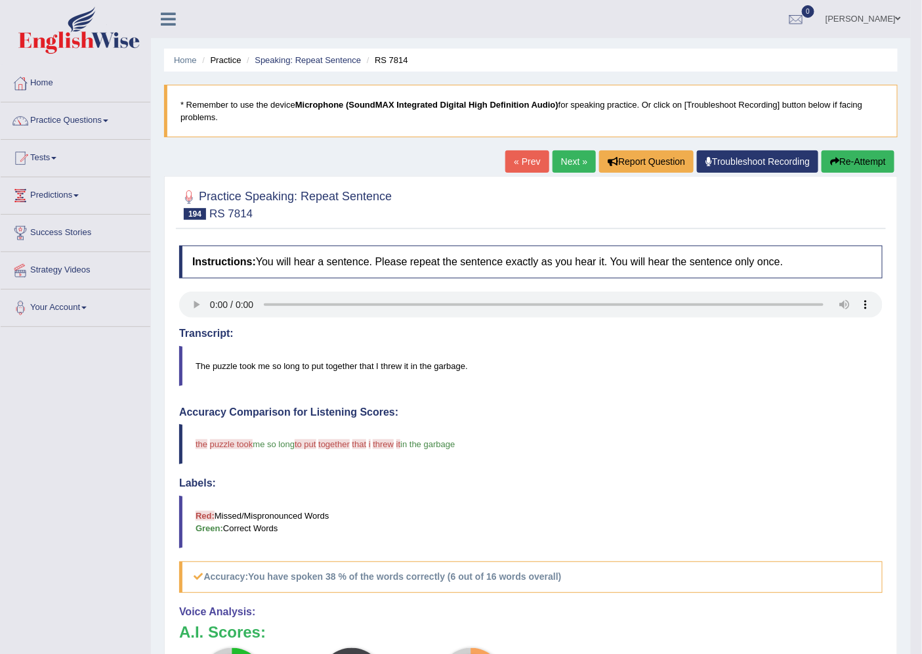
click at [560, 166] on link "Next »" at bounding box center [574, 161] width 43 height 22
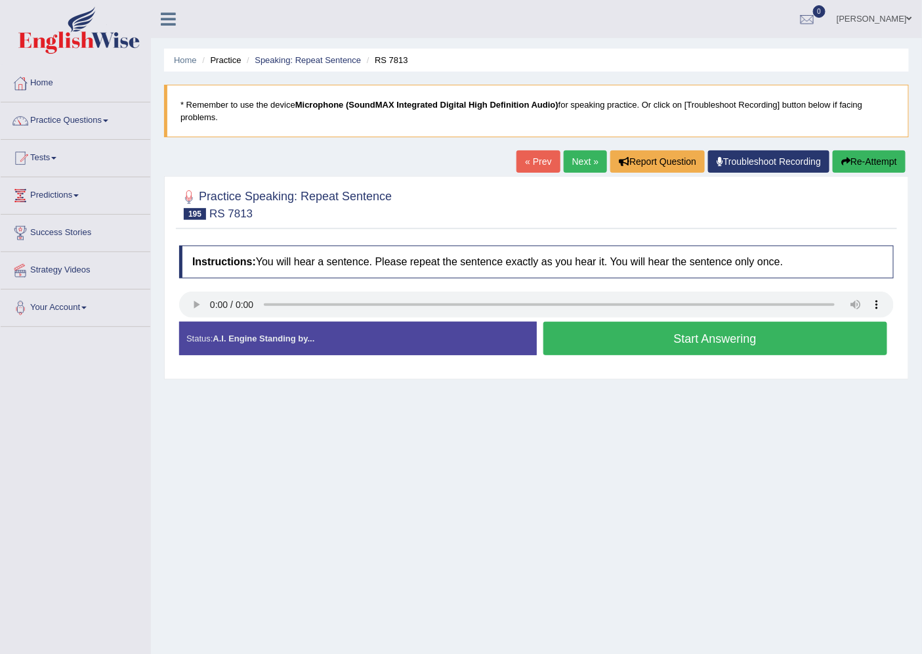
click at [652, 333] on button "Start Answering" at bounding box center [715, 338] width 345 height 33
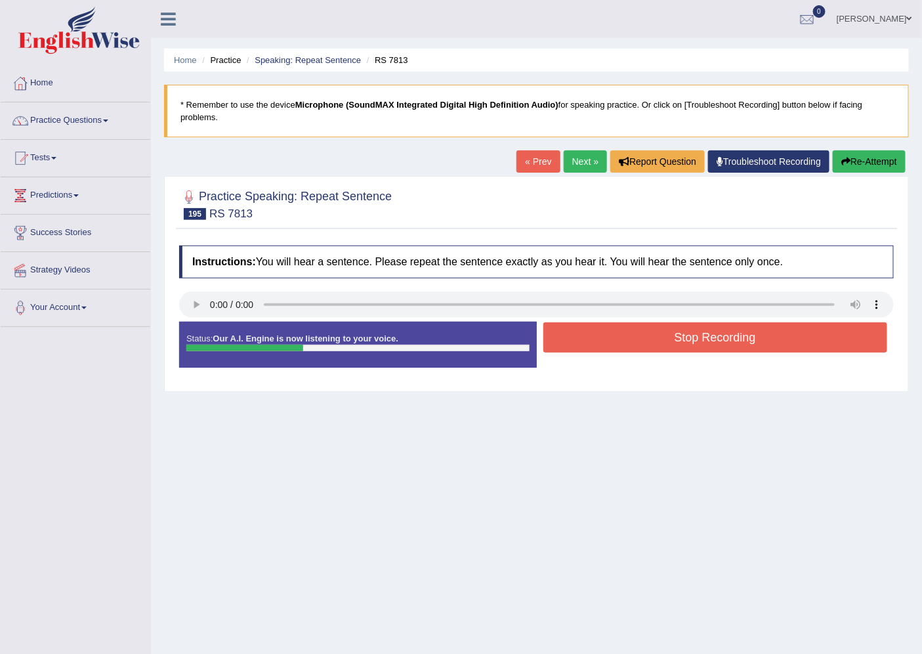
click at [670, 345] on button "Stop Recording" at bounding box center [715, 337] width 345 height 30
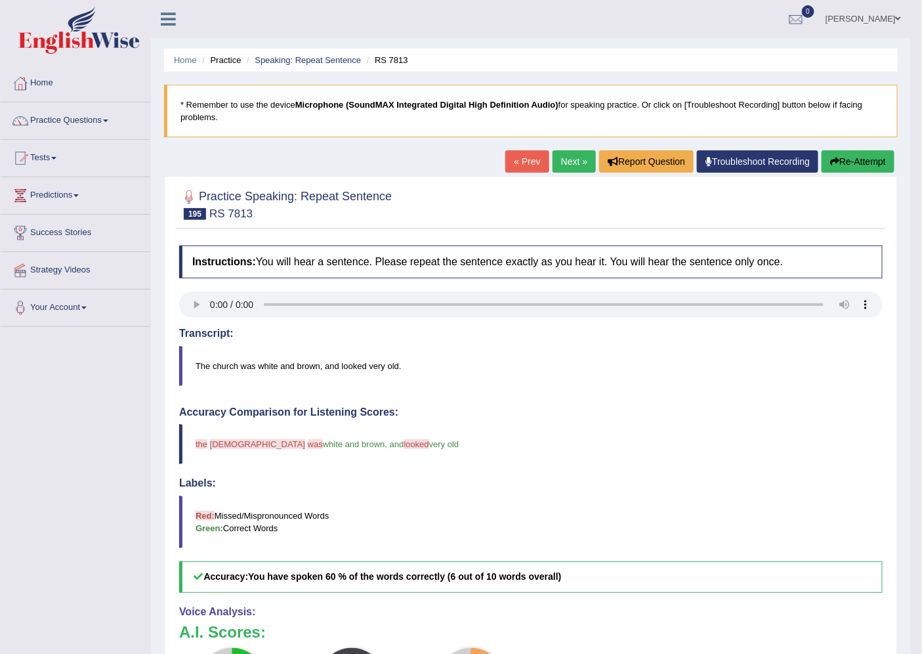
click at [578, 159] on link "Next »" at bounding box center [574, 161] width 43 height 22
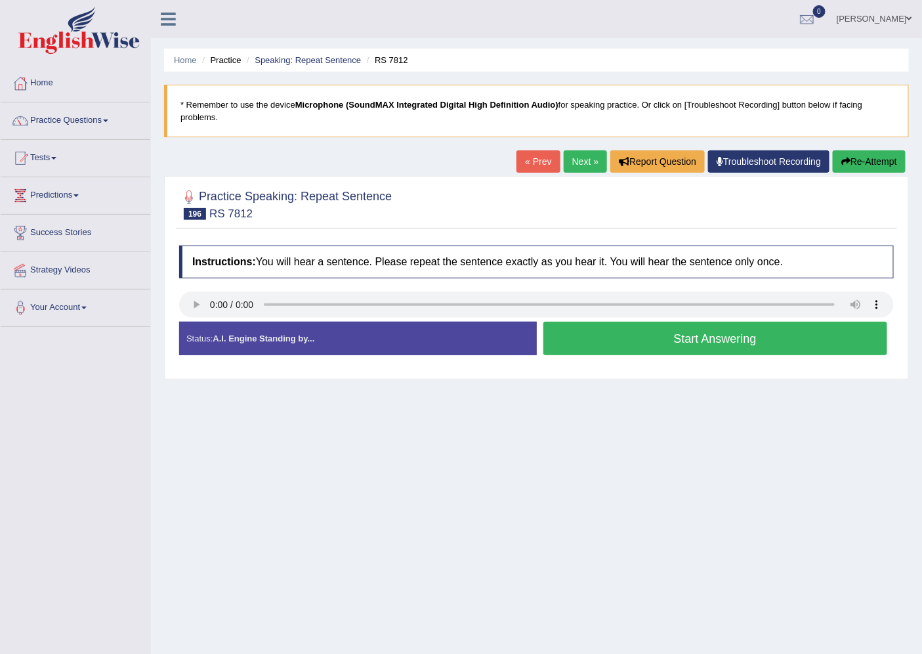
click at [668, 343] on button "Start Answering" at bounding box center [715, 338] width 345 height 33
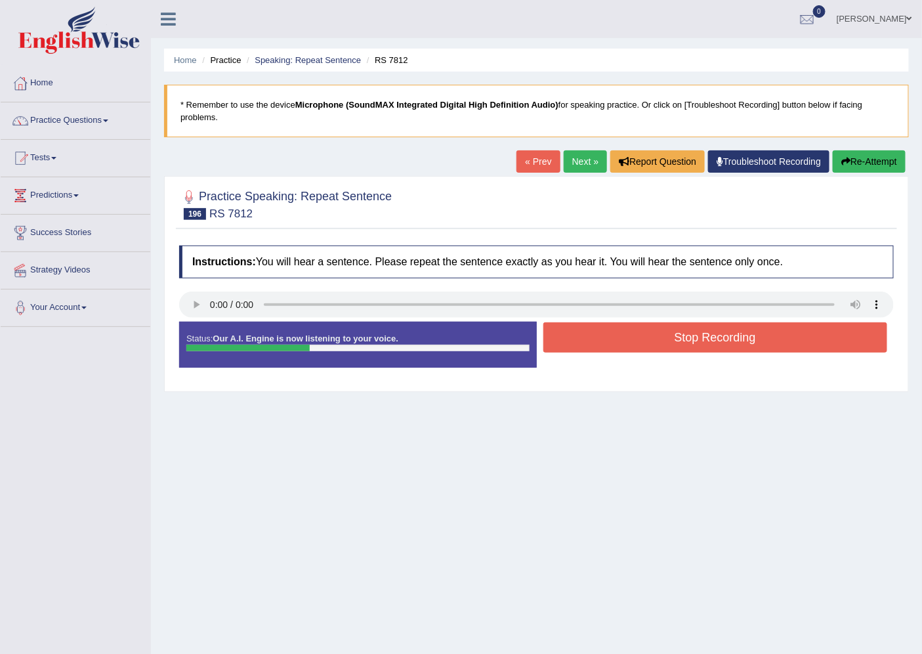
click at [668, 343] on button "Stop Recording" at bounding box center [715, 337] width 345 height 30
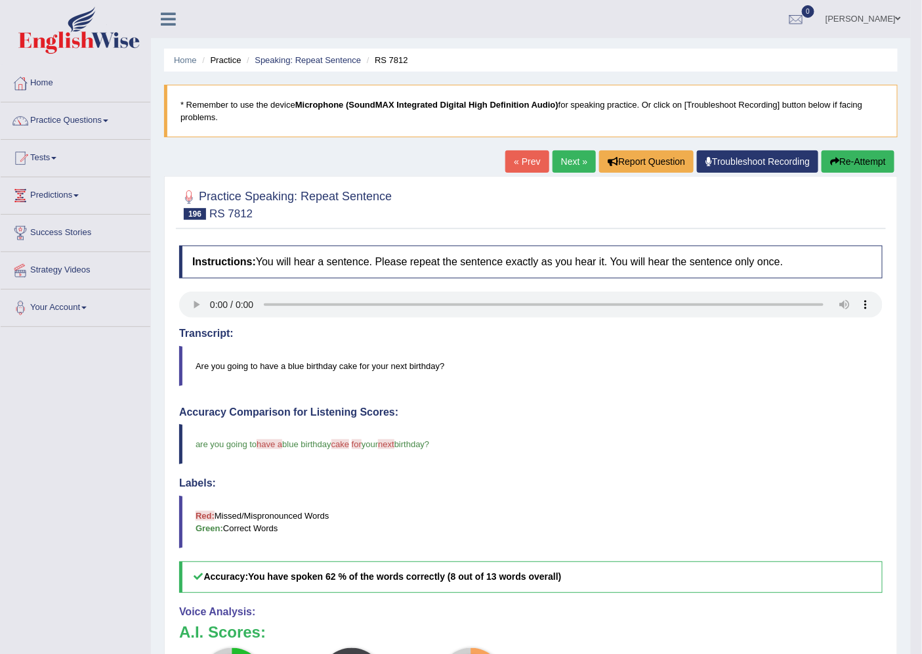
click at [568, 163] on link "Next »" at bounding box center [574, 161] width 43 height 22
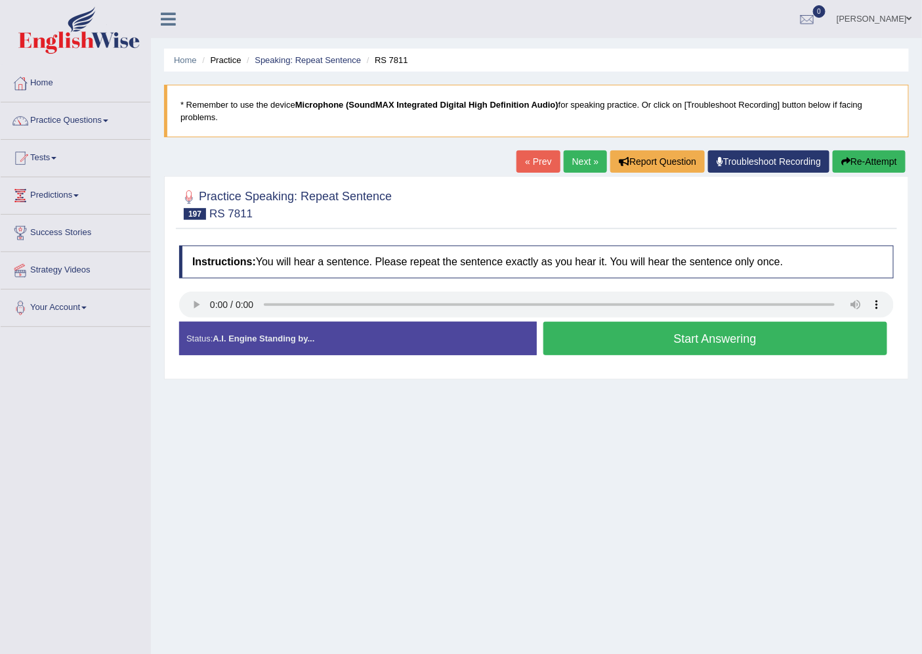
click at [615, 330] on button "Start Answering" at bounding box center [715, 338] width 345 height 33
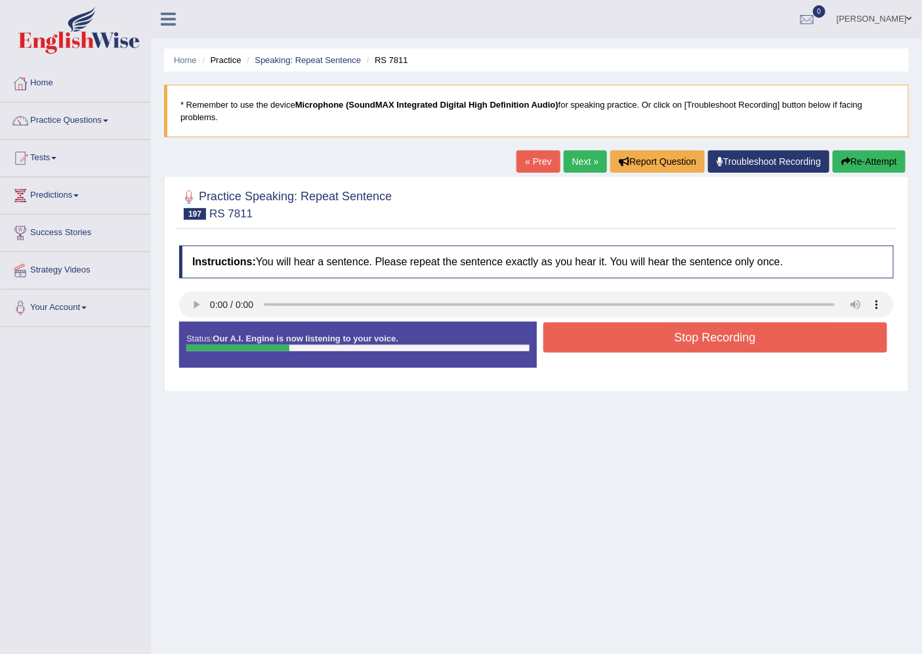
click at [615, 330] on button "Stop Recording" at bounding box center [715, 337] width 345 height 30
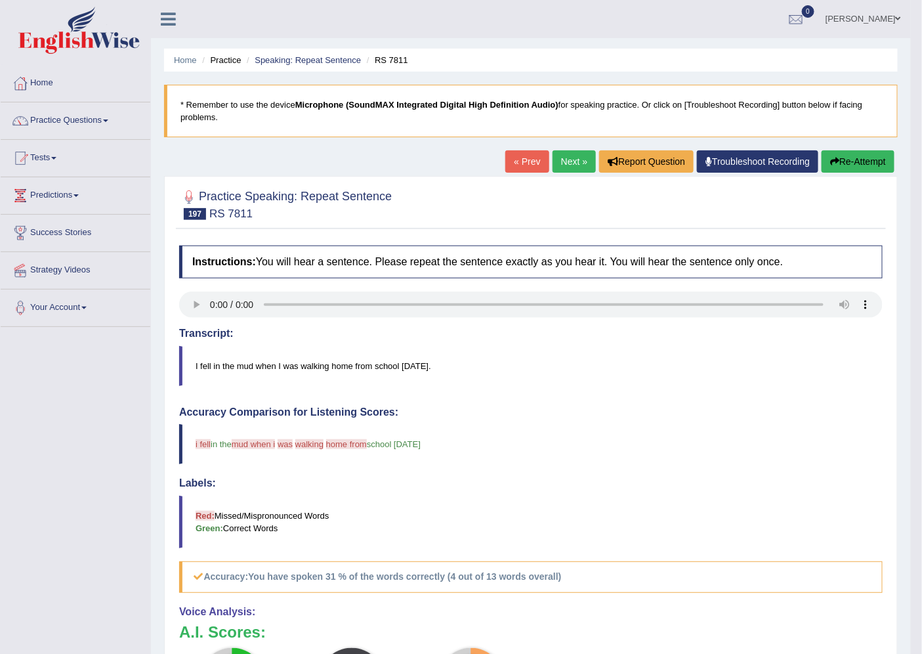
click at [857, 161] on button "Re-Attempt" at bounding box center [858, 161] width 73 height 22
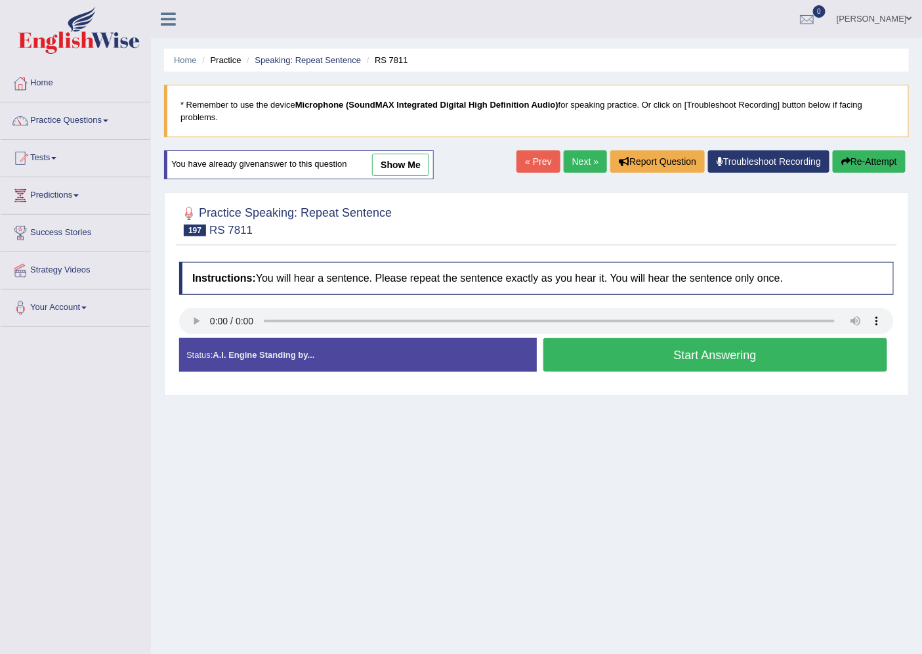
click at [702, 350] on button "Start Answering" at bounding box center [715, 354] width 345 height 33
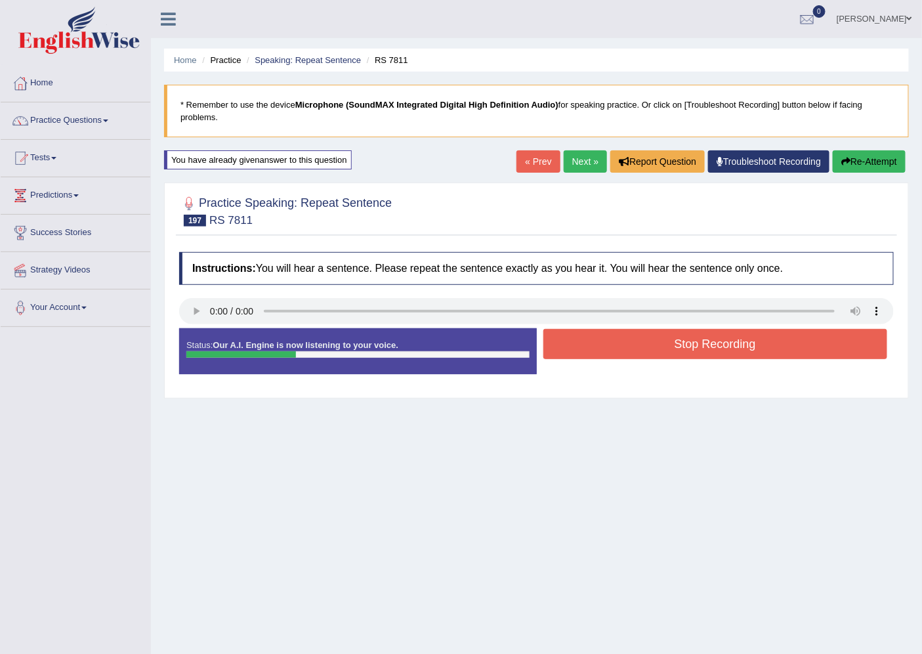
click at [702, 350] on button "Stop Recording" at bounding box center [715, 344] width 345 height 30
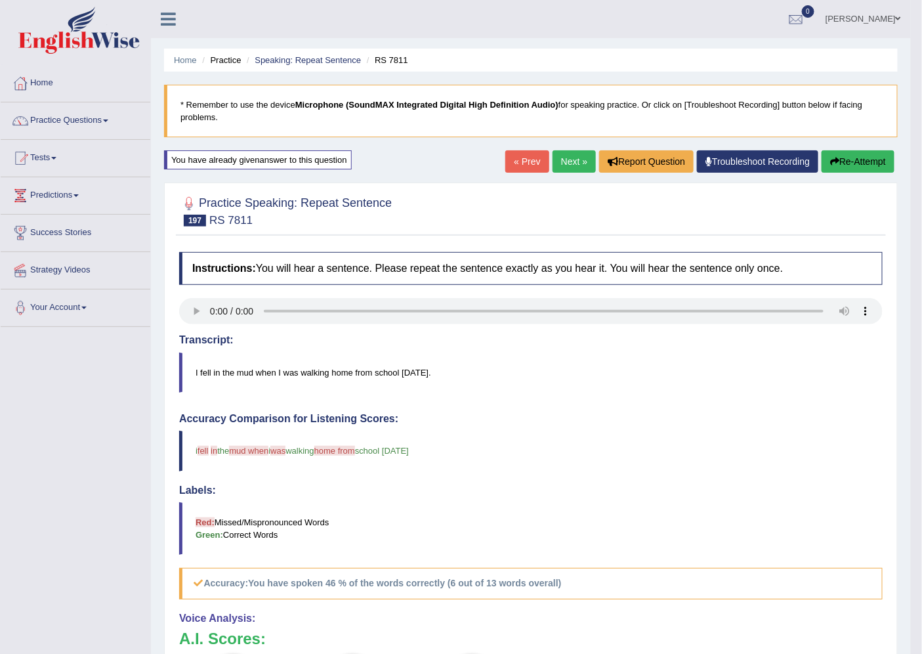
click at [880, 160] on button "Re-Attempt" at bounding box center [858, 161] width 73 height 22
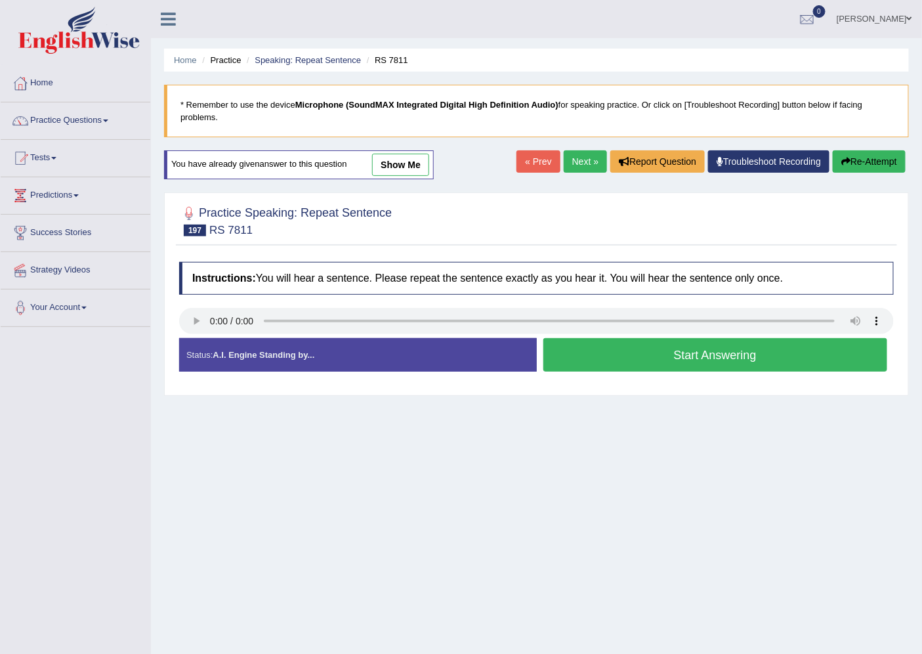
click at [646, 351] on button "Start Answering" at bounding box center [715, 354] width 345 height 33
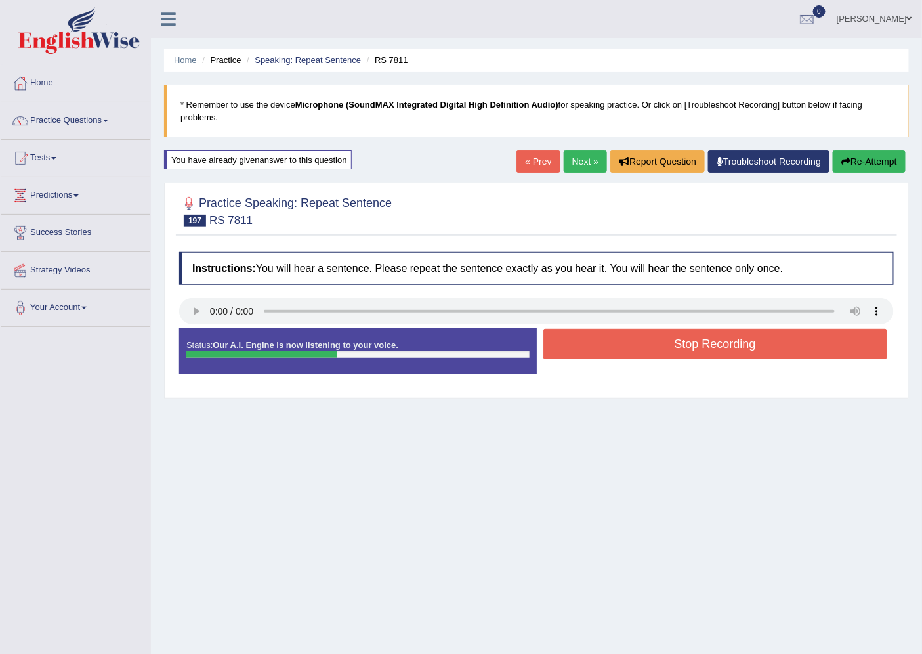
click at [646, 351] on button "Stop Recording" at bounding box center [715, 344] width 345 height 30
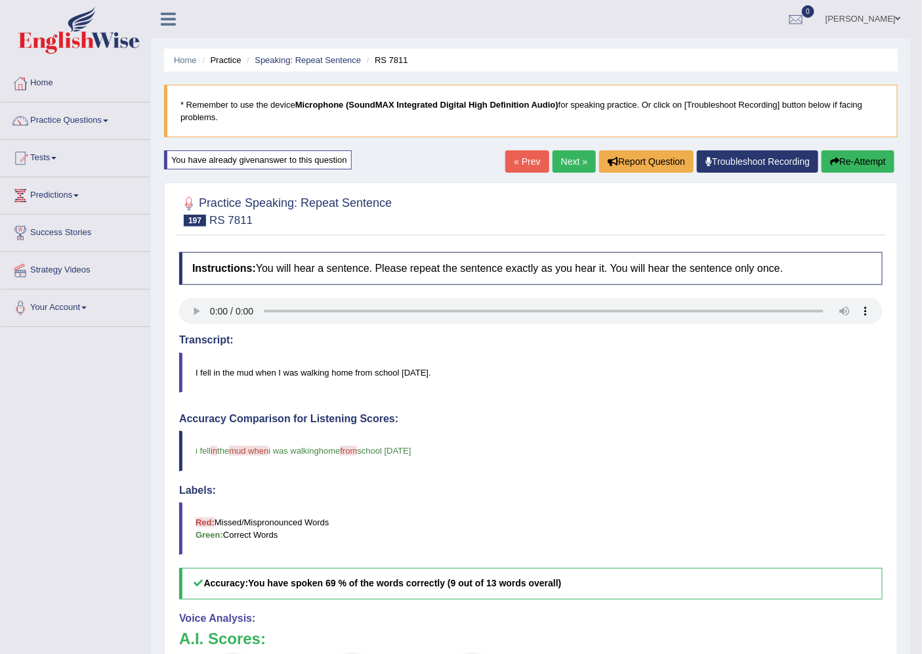
click at [561, 158] on link "Next »" at bounding box center [574, 161] width 43 height 22
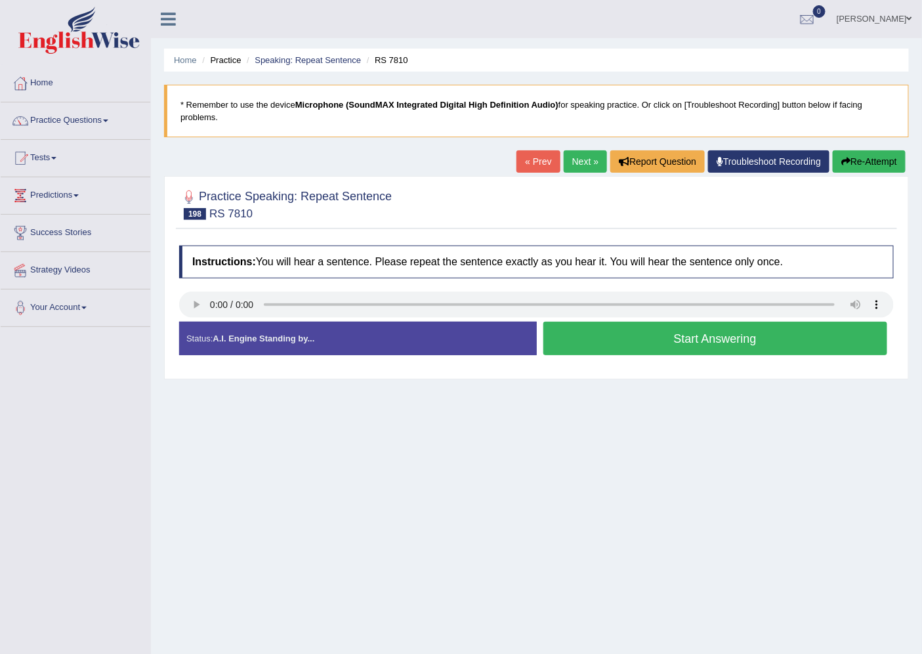
click at [729, 330] on button "Start Answering" at bounding box center [715, 338] width 345 height 33
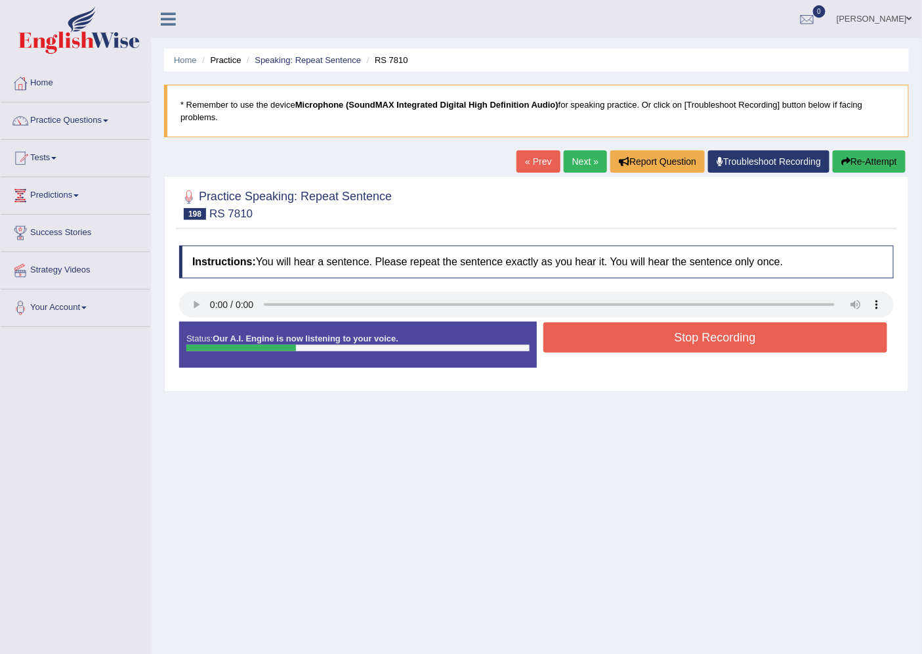
click at [742, 325] on button "Stop Recording" at bounding box center [715, 337] width 345 height 30
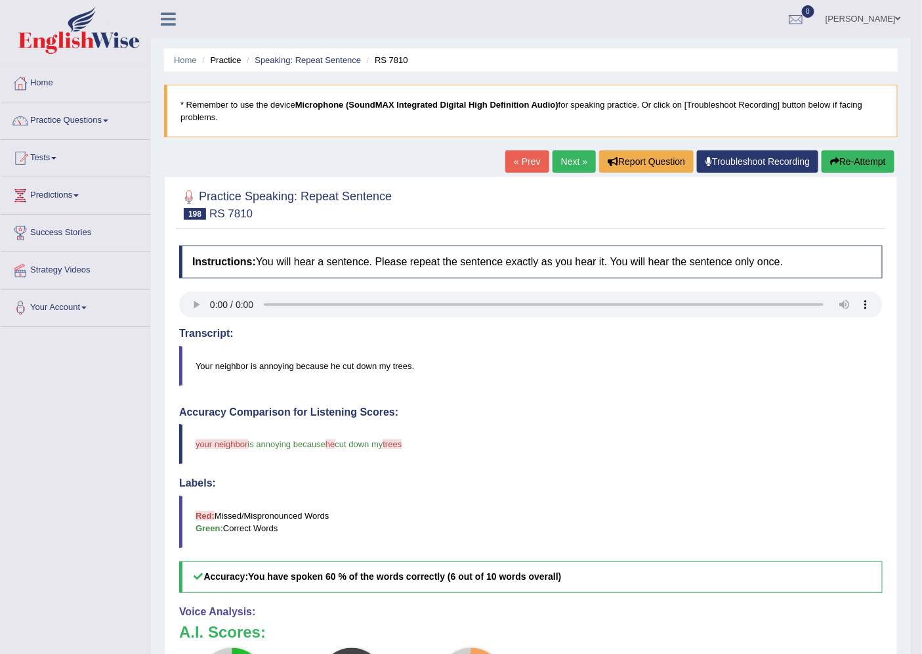
click at [561, 161] on link "Next »" at bounding box center [574, 161] width 43 height 22
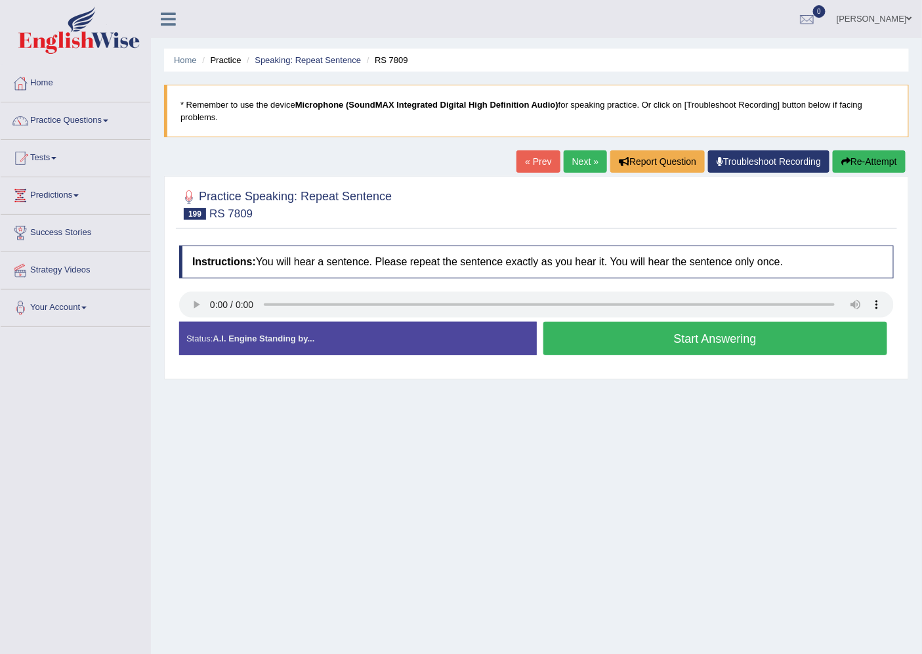
click at [665, 338] on button "Start Answering" at bounding box center [715, 338] width 345 height 33
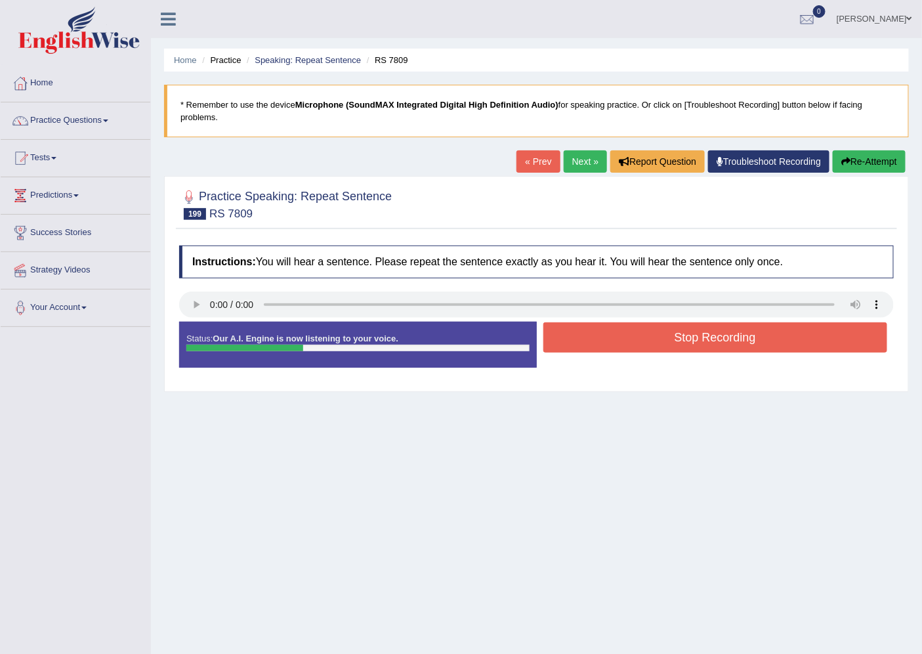
click at [665, 338] on button "Stop Recording" at bounding box center [715, 337] width 345 height 30
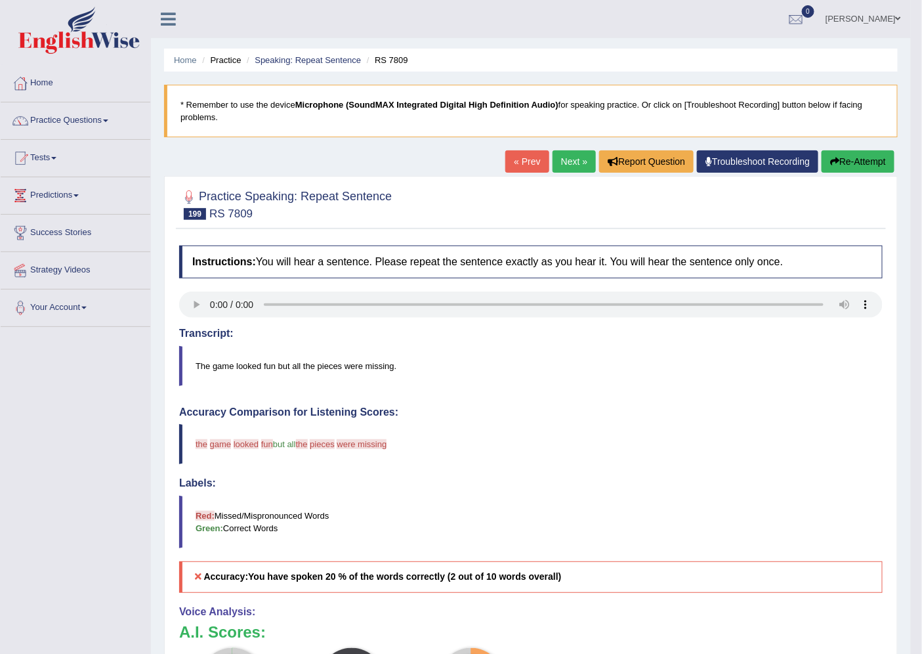
click at [862, 154] on button "Re-Attempt" at bounding box center [858, 161] width 73 height 22
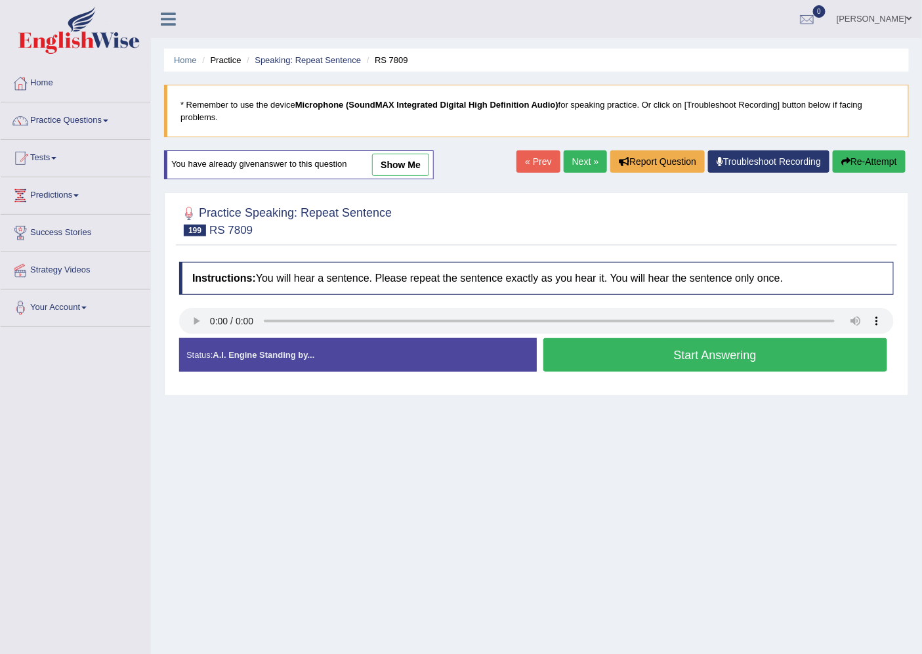
click at [598, 352] on button "Start Answering" at bounding box center [715, 354] width 345 height 33
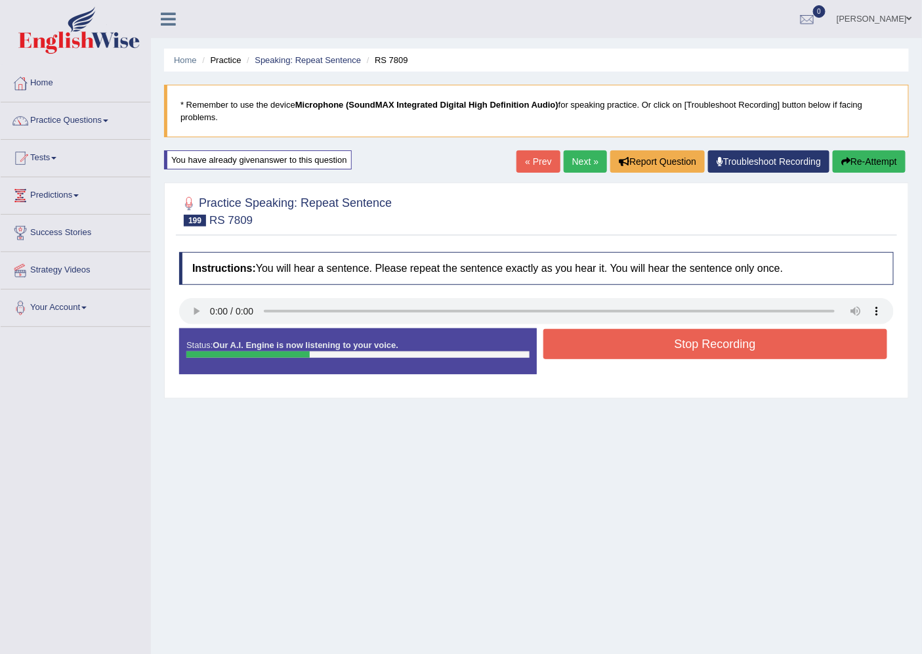
click at [599, 352] on button "Stop Recording" at bounding box center [715, 344] width 345 height 30
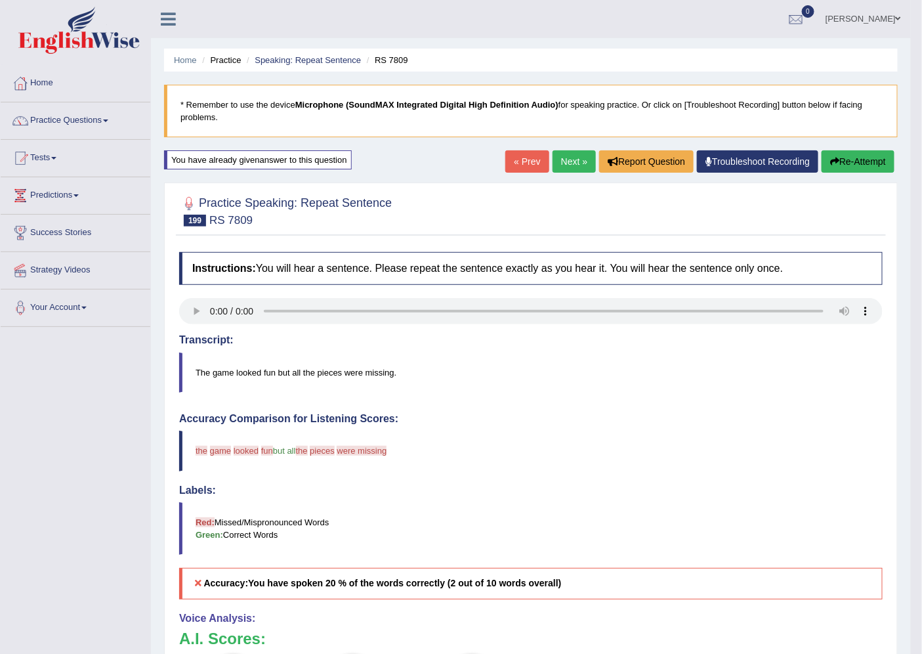
click at [875, 167] on button "Re-Attempt" at bounding box center [858, 161] width 73 height 22
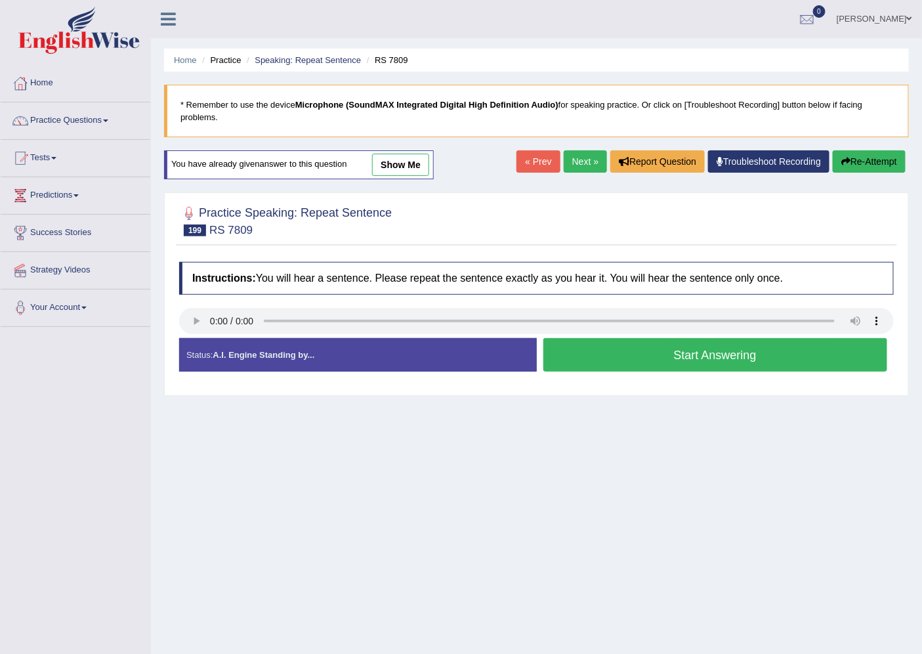
click at [614, 357] on button "Start Answering" at bounding box center [715, 354] width 345 height 33
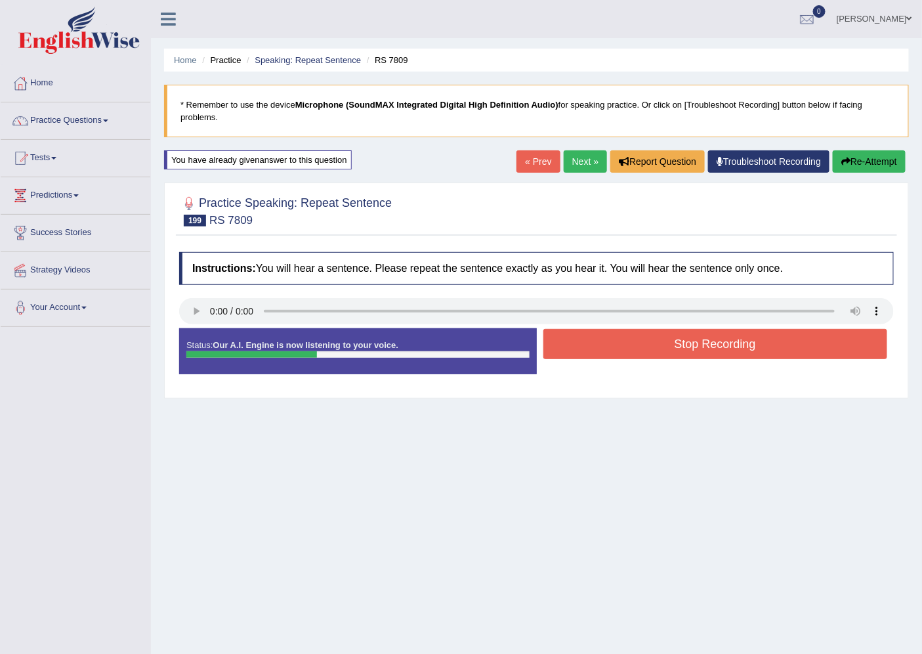
click at [795, 341] on button "Stop Recording" at bounding box center [715, 344] width 345 height 30
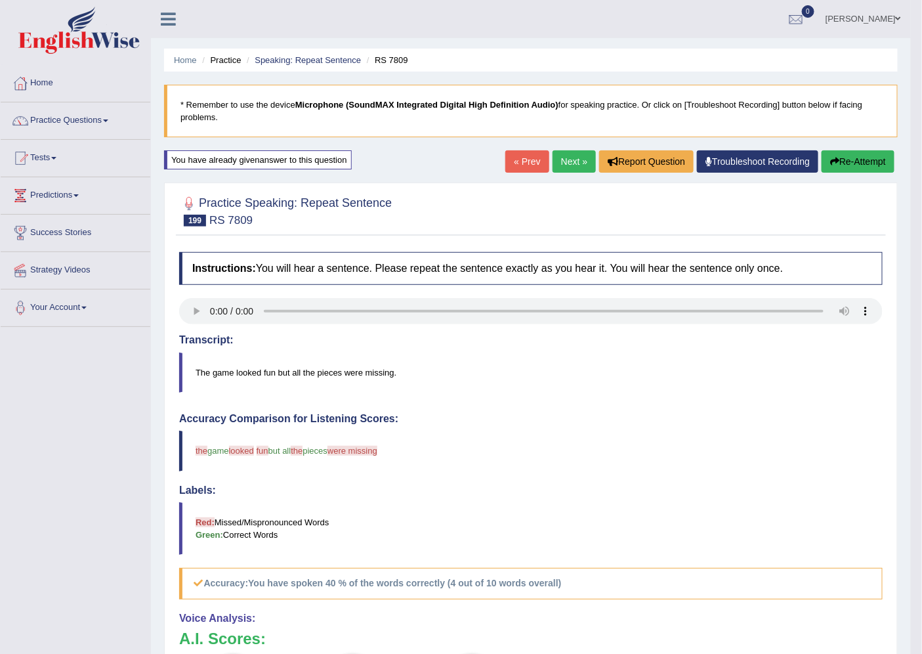
click at [576, 165] on link "Next »" at bounding box center [574, 161] width 43 height 22
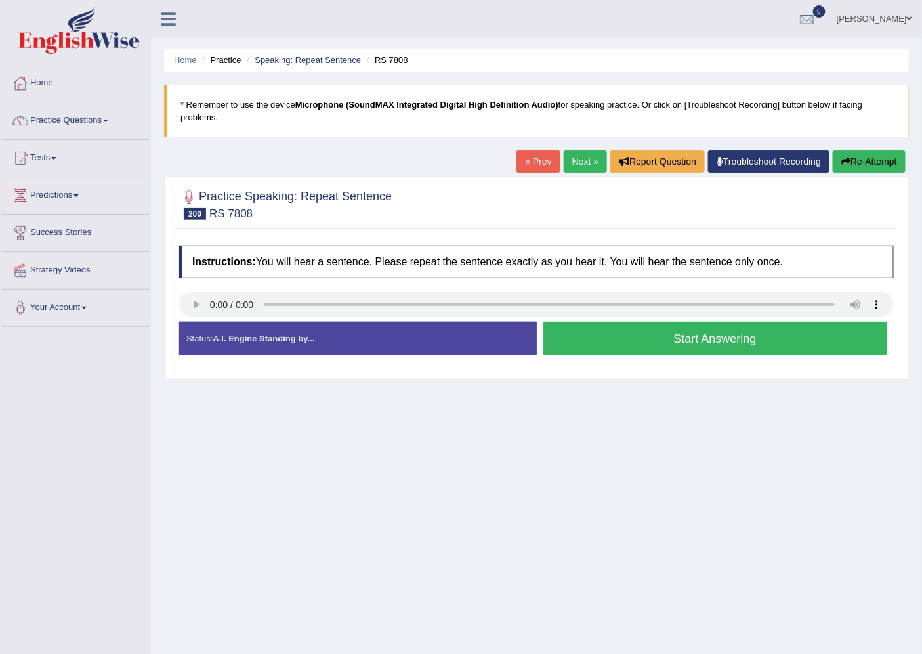
click at [724, 333] on button "Start Answering" at bounding box center [715, 338] width 345 height 33
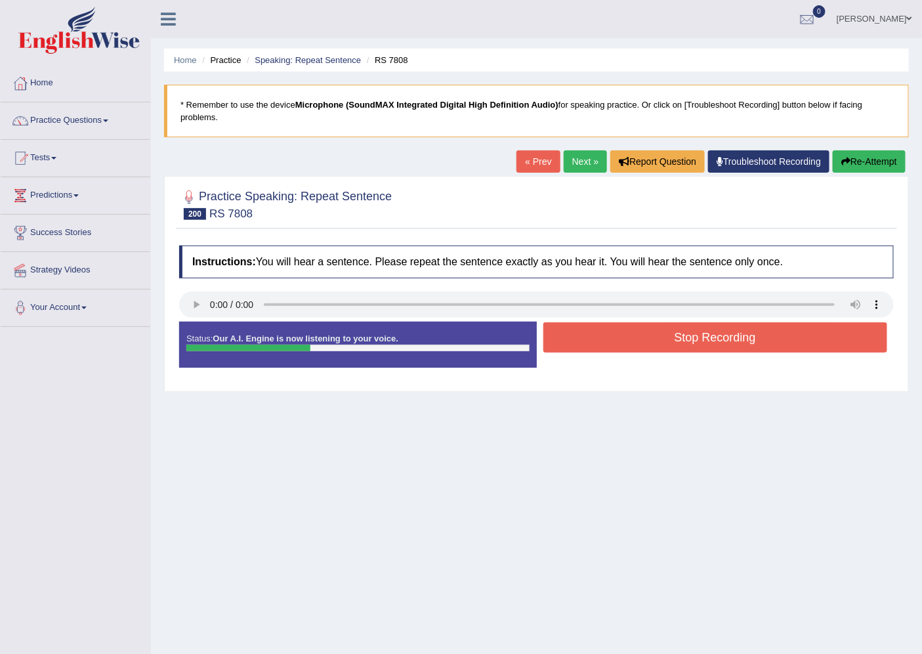
click at [724, 333] on button "Stop Recording" at bounding box center [715, 337] width 345 height 30
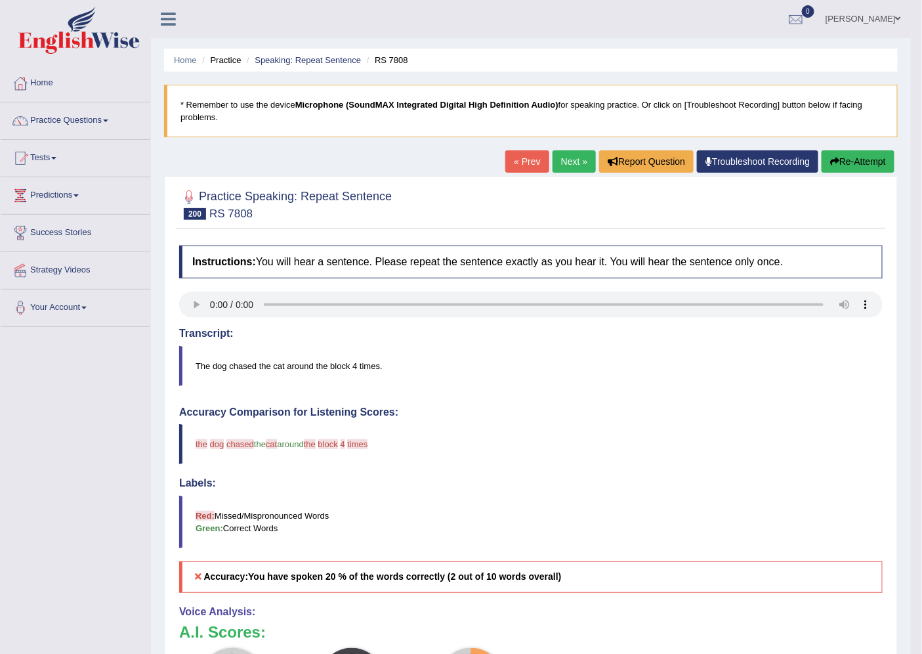
click at [570, 161] on link "Next »" at bounding box center [574, 161] width 43 height 22
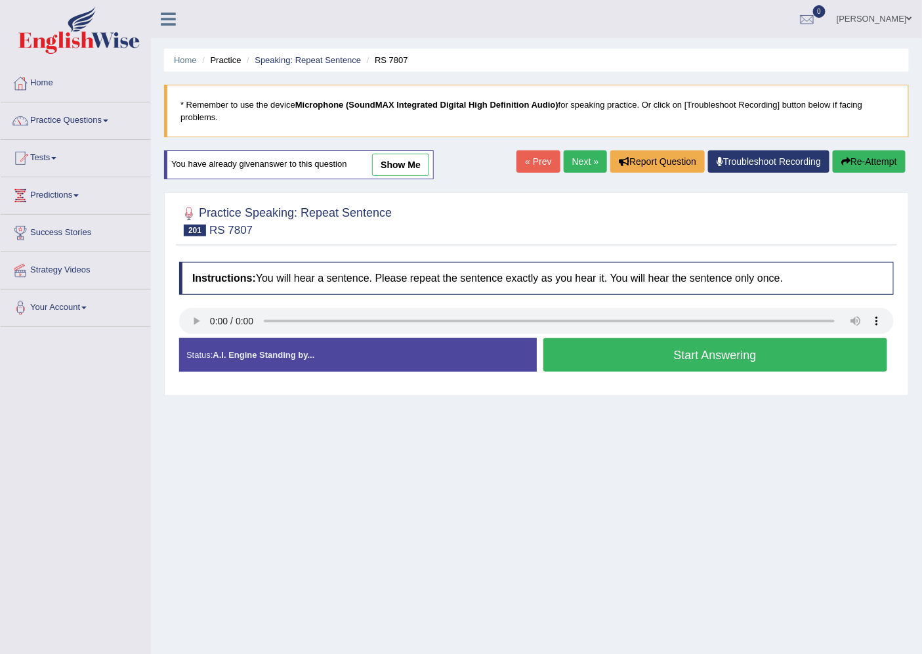
click at [731, 350] on button "Start Answering" at bounding box center [715, 354] width 345 height 33
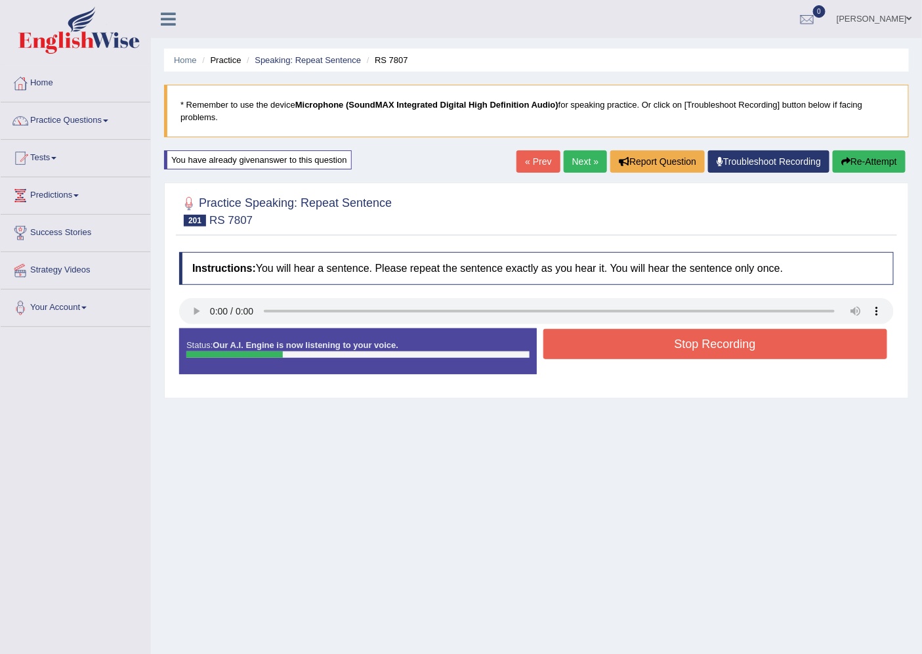
click at [731, 350] on button "Stop Recording" at bounding box center [715, 344] width 345 height 30
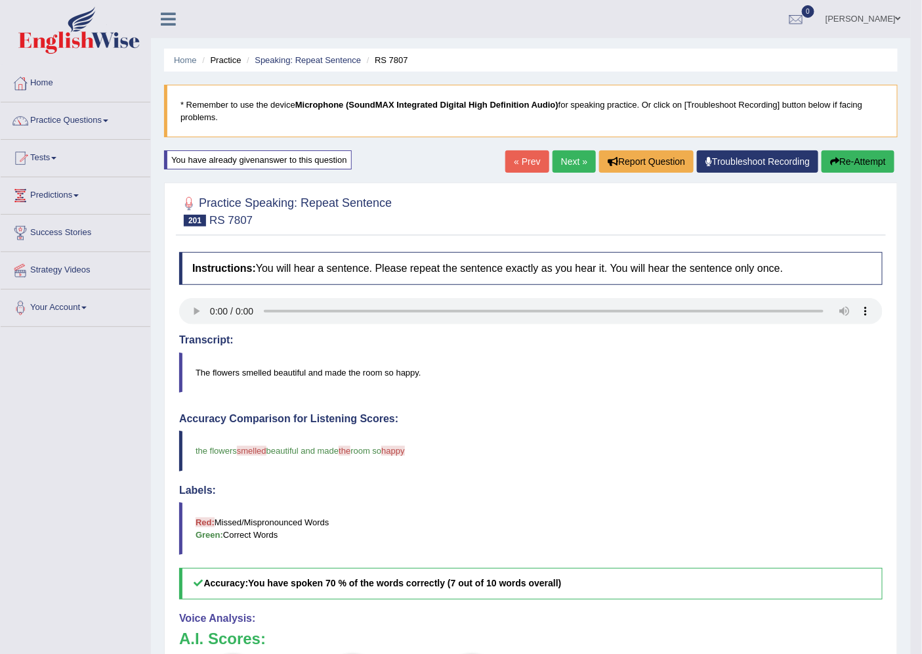
click at [54, 125] on link "Practice Questions" at bounding box center [76, 118] width 150 height 33
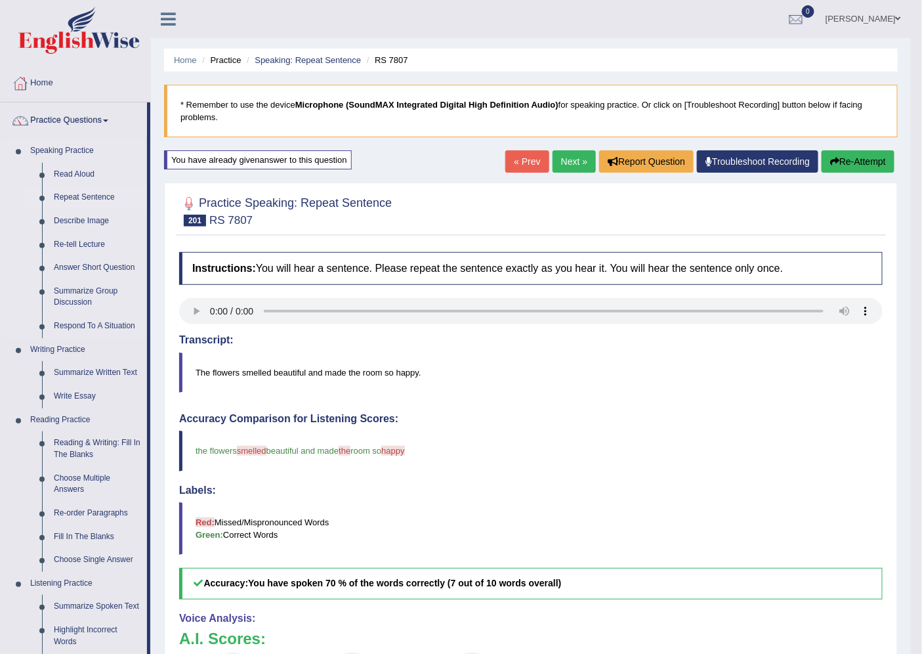
click at [74, 194] on link "Repeat Sentence" at bounding box center [97, 198] width 99 height 24
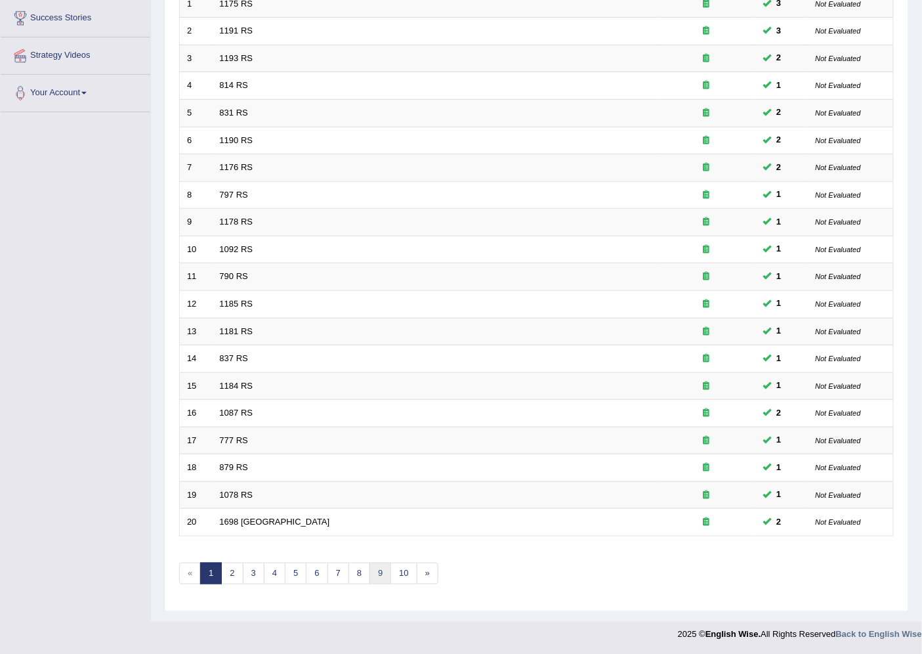
click at [371, 564] on link "9" at bounding box center [381, 574] width 22 height 22
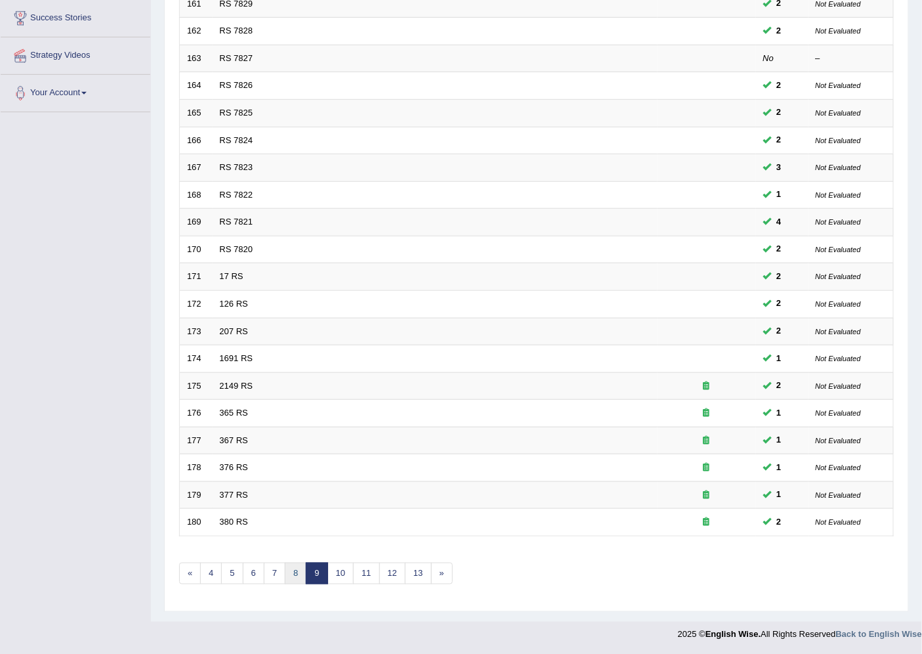
click at [293, 572] on link "8" at bounding box center [296, 574] width 22 height 22
click at [255, 572] on link "5" at bounding box center [254, 574] width 22 height 22
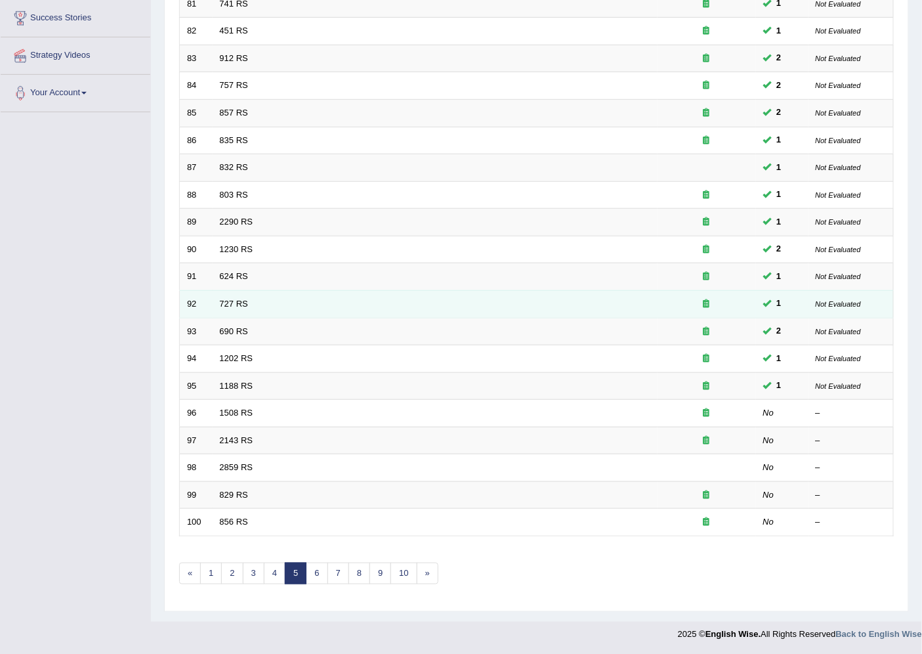
scroll to position [215, 0]
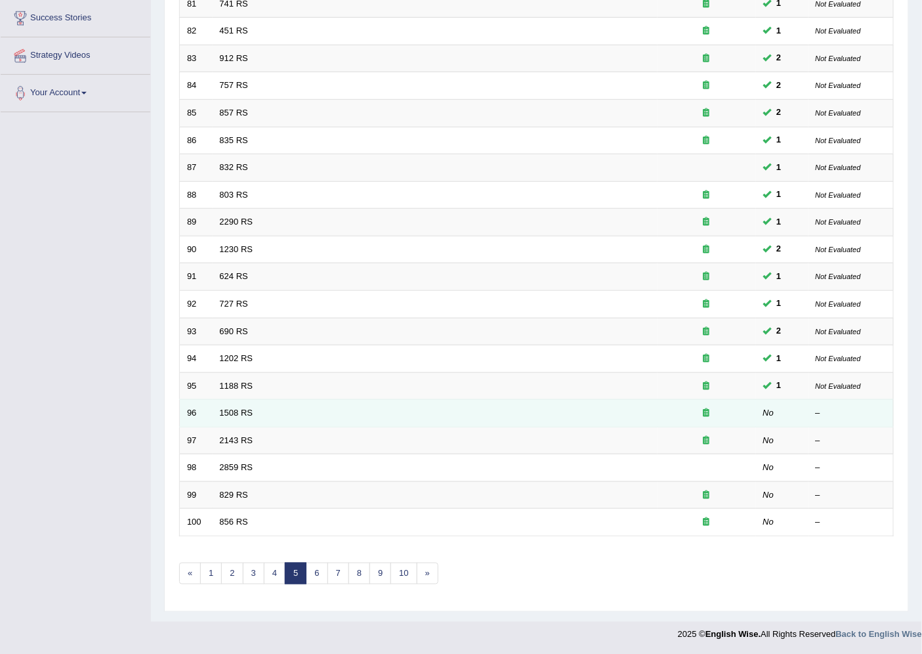
click at [258, 409] on td "1508 RS" at bounding box center [435, 414] width 445 height 28
click at [244, 409] on link "1508 RS" at bounding box center [236, 413] width 33 height 10
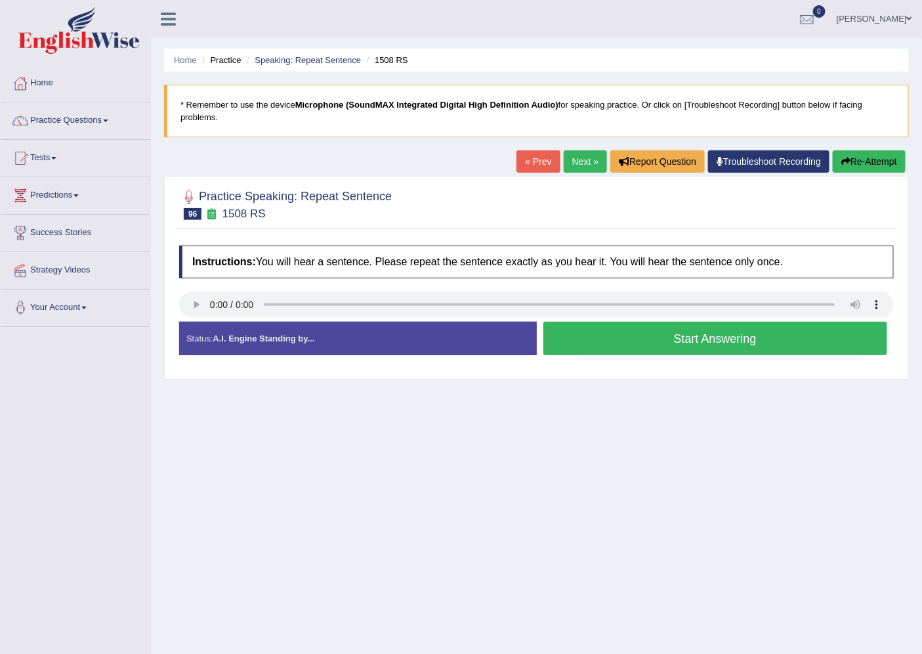
click at [603, 336] on button "Start Answering" at bounding box center [715, 338] width 345 height 33
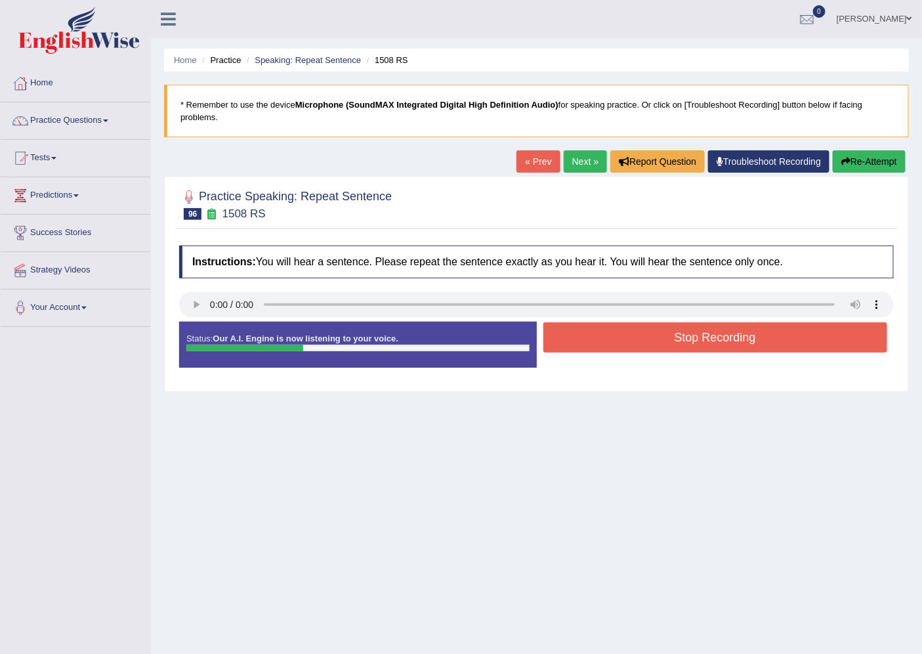
click at [603, 336] on button "Stop Recording" at bounding box center [715, 337] width 345 height 30
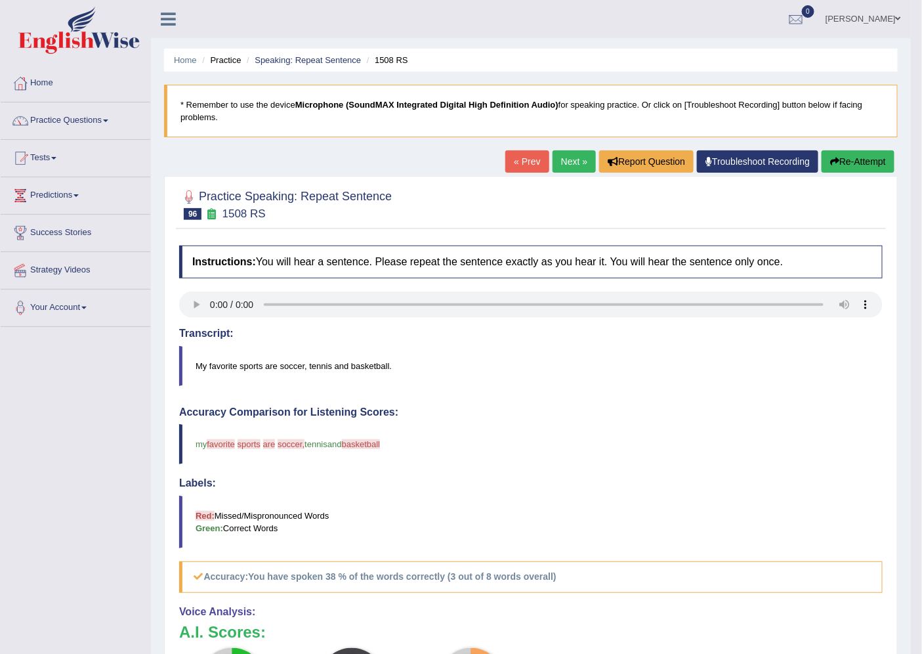
click at [870, 162] on button "Re-Attempt" at bounding box center [858, 161] width 73 height 22
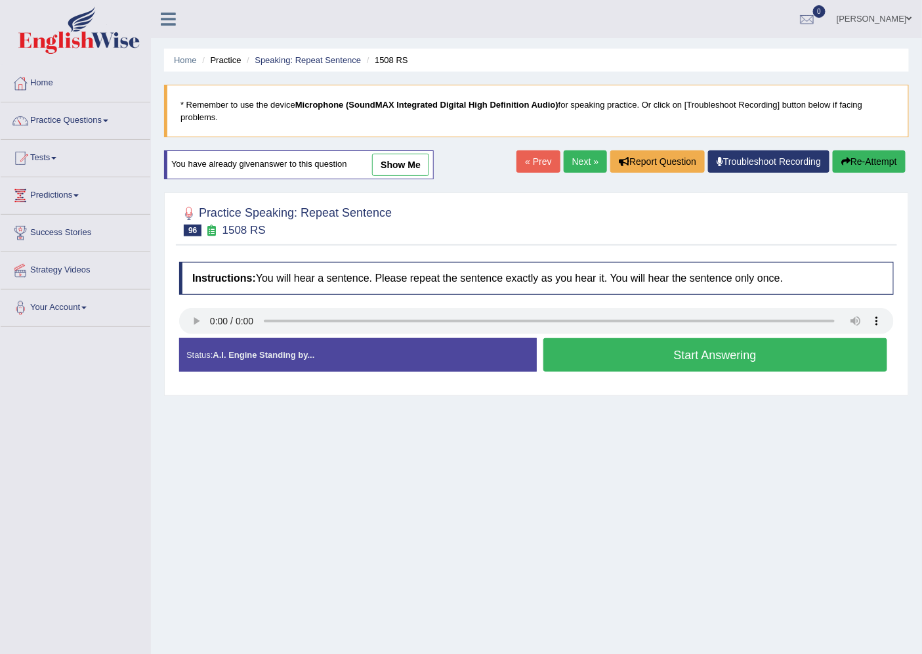
click at [586, 363] on button "Start Answering" at bounding box center [715, 354] width 345 height 33
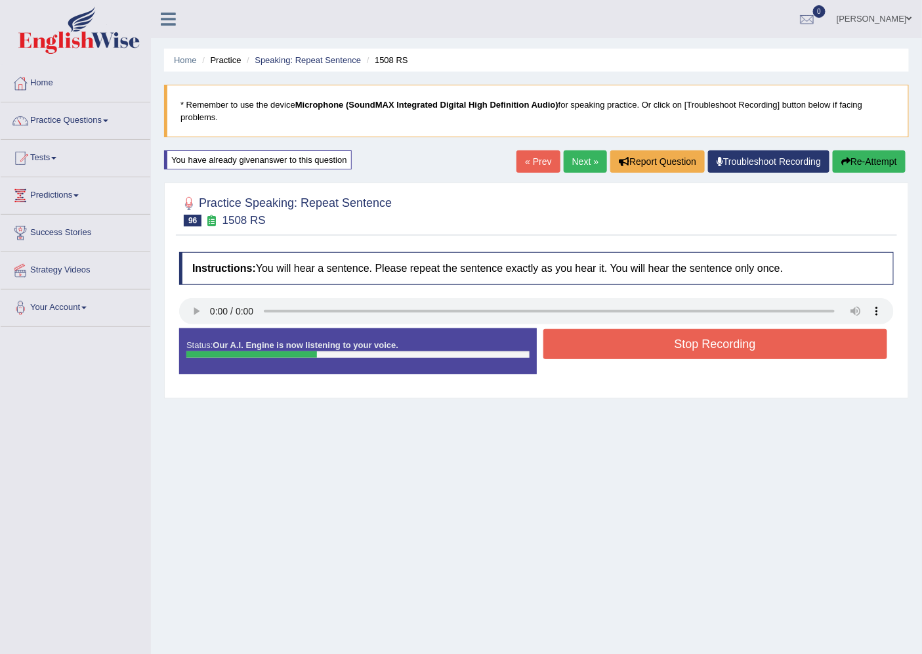
click at [616, 348] on button "Stop Recording" at bounding box center [715, 344] width 345 height 30
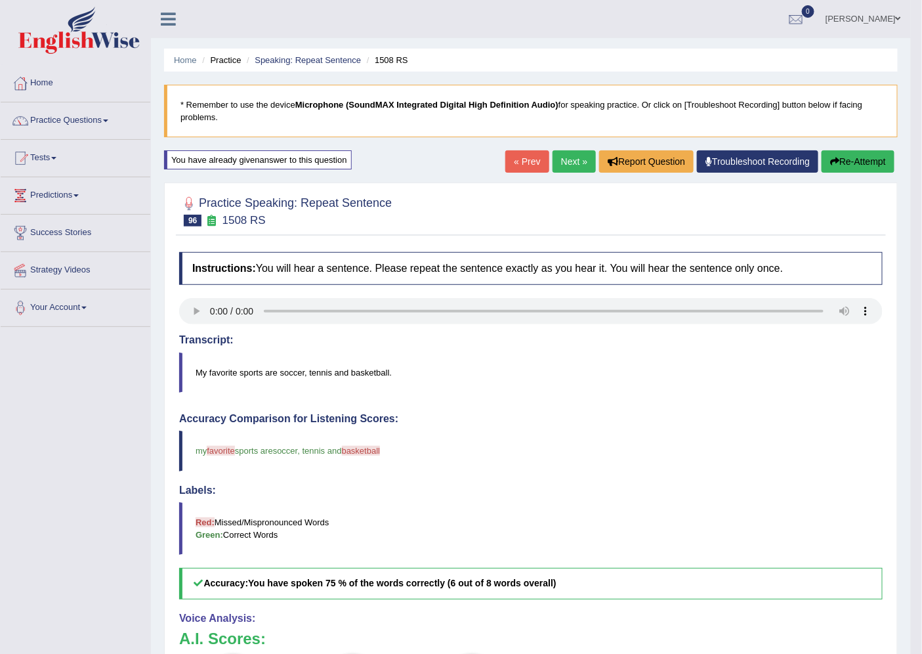
click at [568, 164] on link "Next »" at bounding box center [574, 161] width 43 height 22
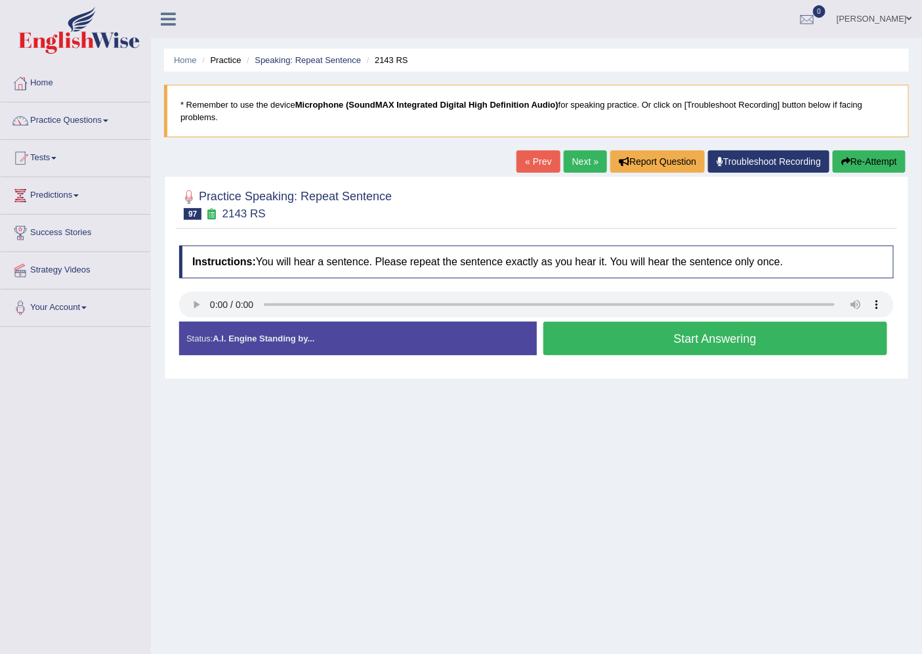
click at [788, 338] on button "Start Answering" at bounding box center [715, 338] width 345 height 33
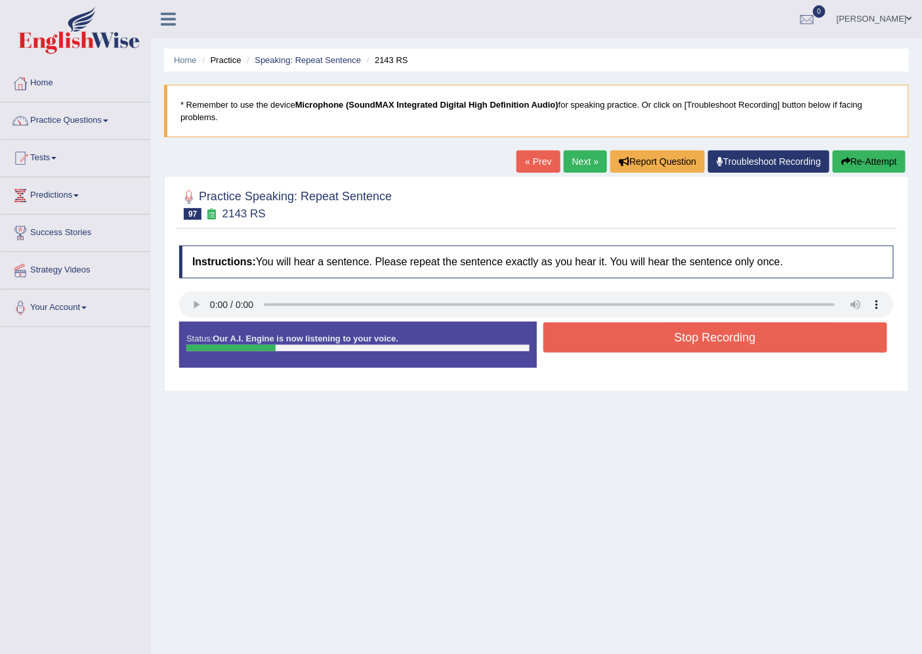
click at [786, 338] on button "Stop Recording" at bounding box center [715, 337] width 345 height 30
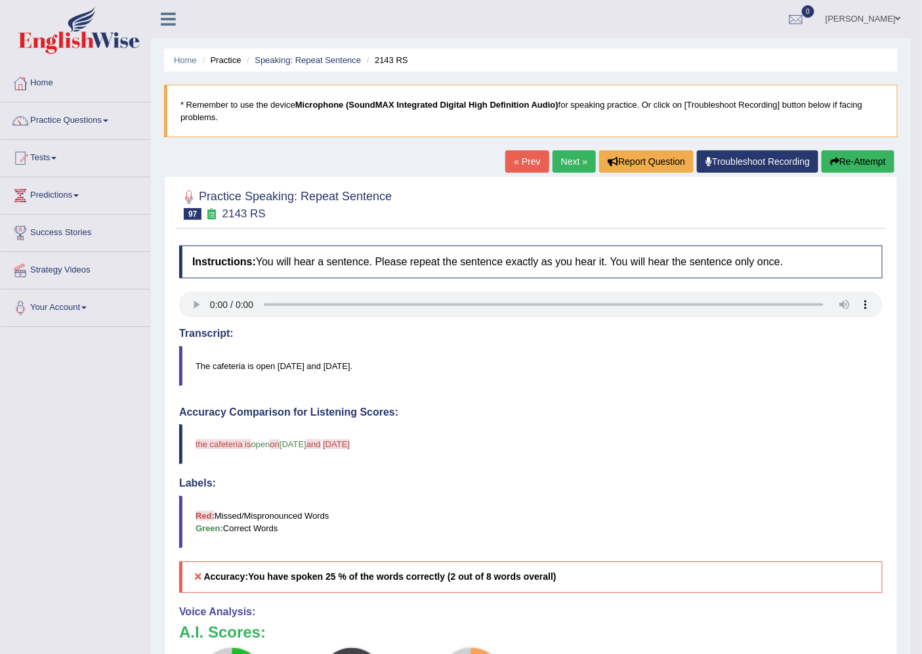
click at [864, 151] on button "Re-Attempt" at bounding box center [858, 161] width 73 height 22
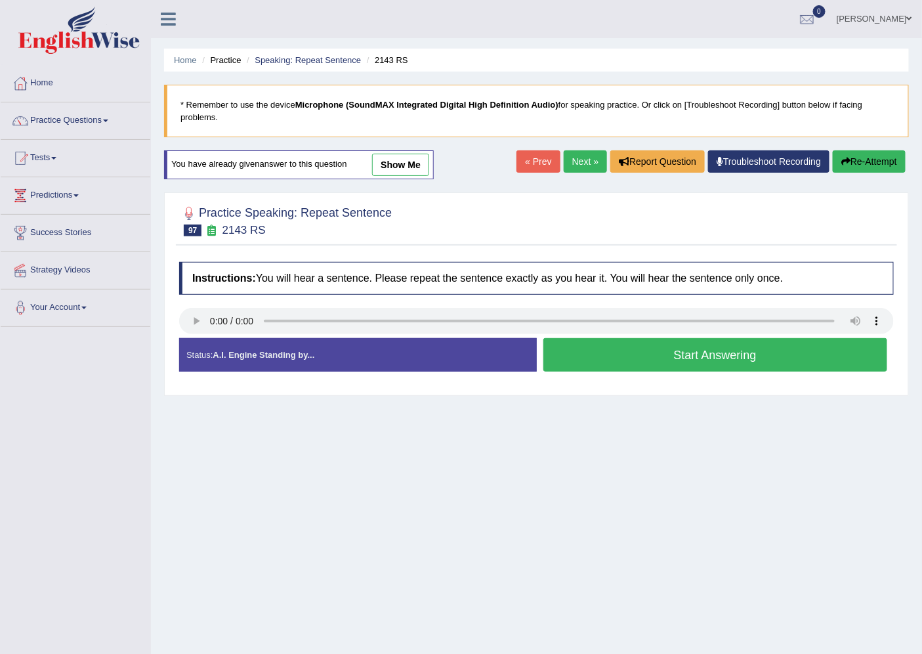
click at [666, 357] on button "Start Answering" at bounding box center [715, 354] width 345 height 33
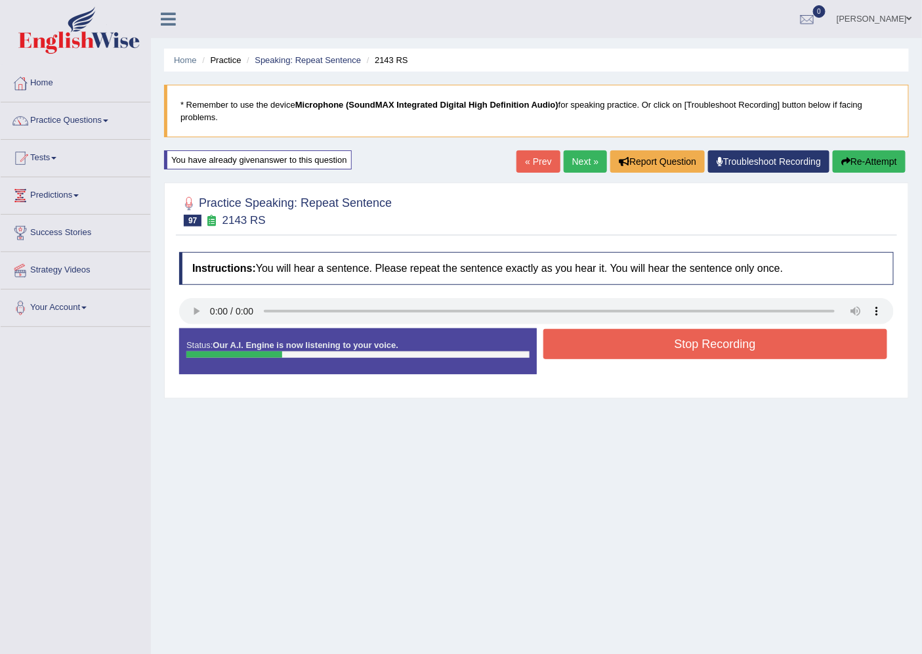
click at [671, 339] on button "Stop Recording" at bounding box center [715, 344] width 345 height 30
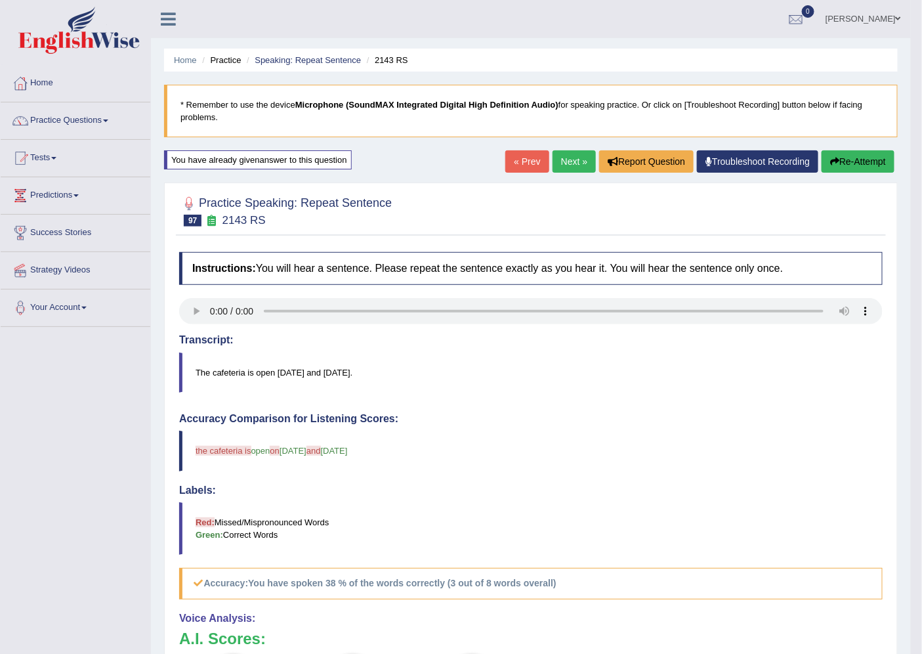
click at [572, 154] on link "Next »" at bounding box center [574, 161] width 43 height 22
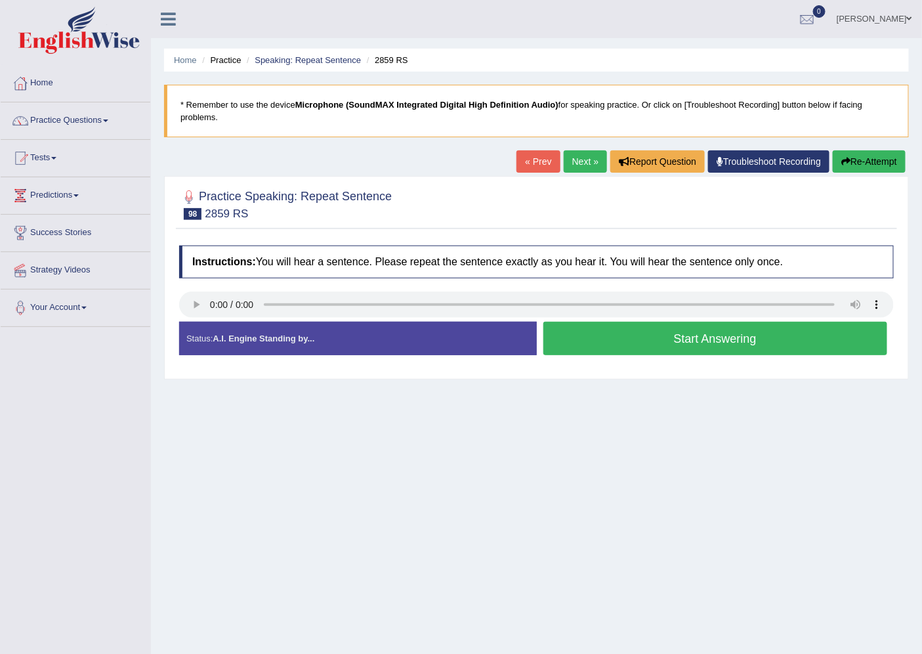
click at [698, 343] on button "Start Answering" at bounding box center [715, 338] width 345 height 33
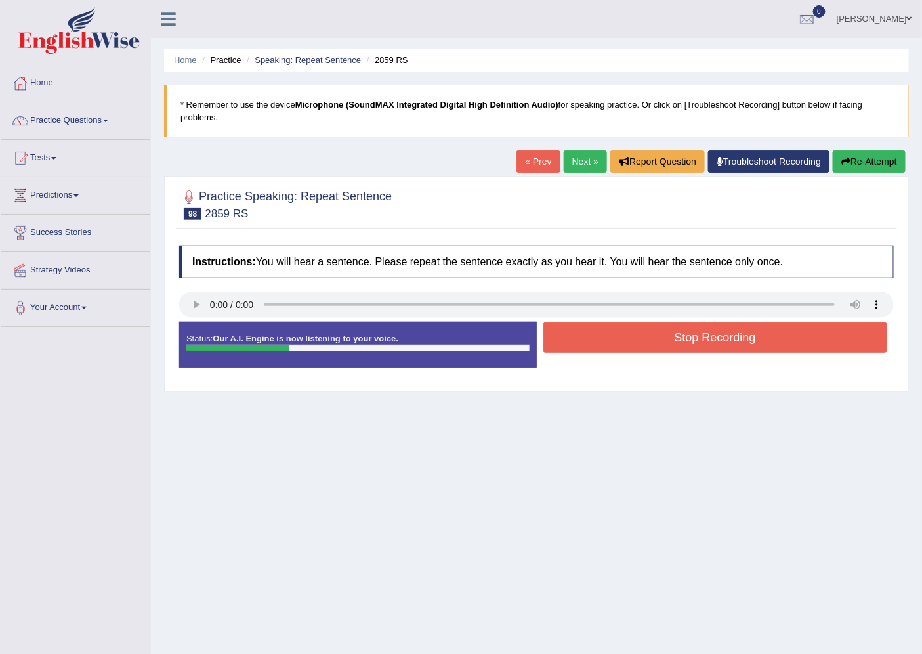
click at [698, 343] on button "Stop Recording" at bounding box center [715, 337] width 345 height 30
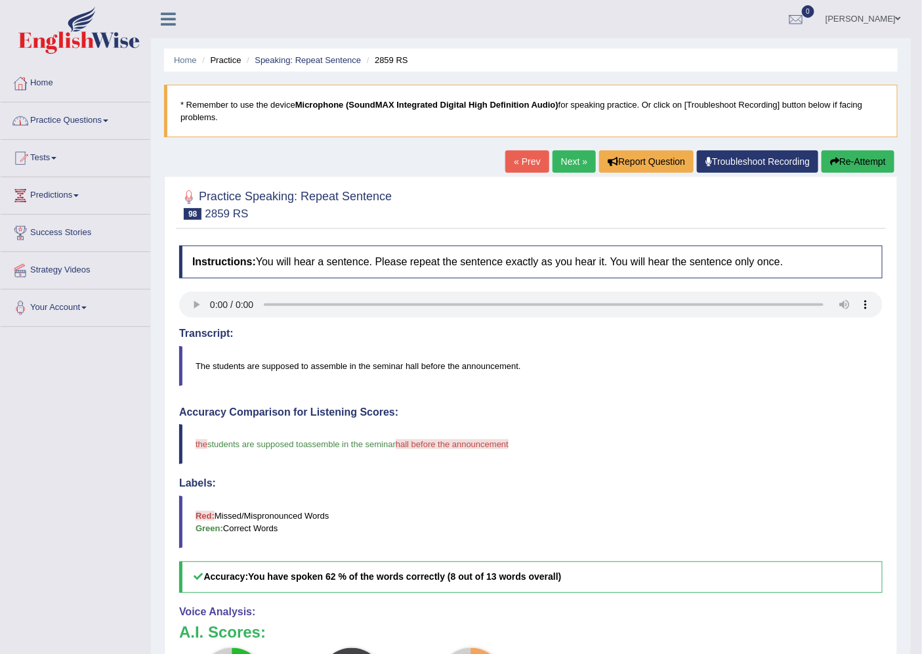
click at [74, 119] on link "Practice Questions" at bounding box center [76, 118] width 150 height 33
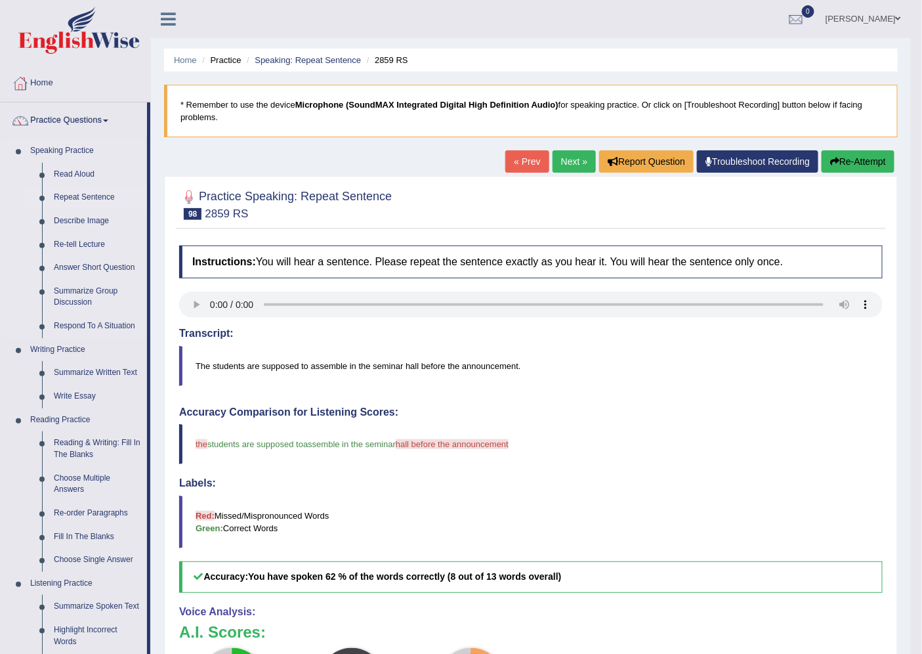
click at [79, 198] on link "Repeat Sentence" at bounding box center [97, 198] width 99 height 24
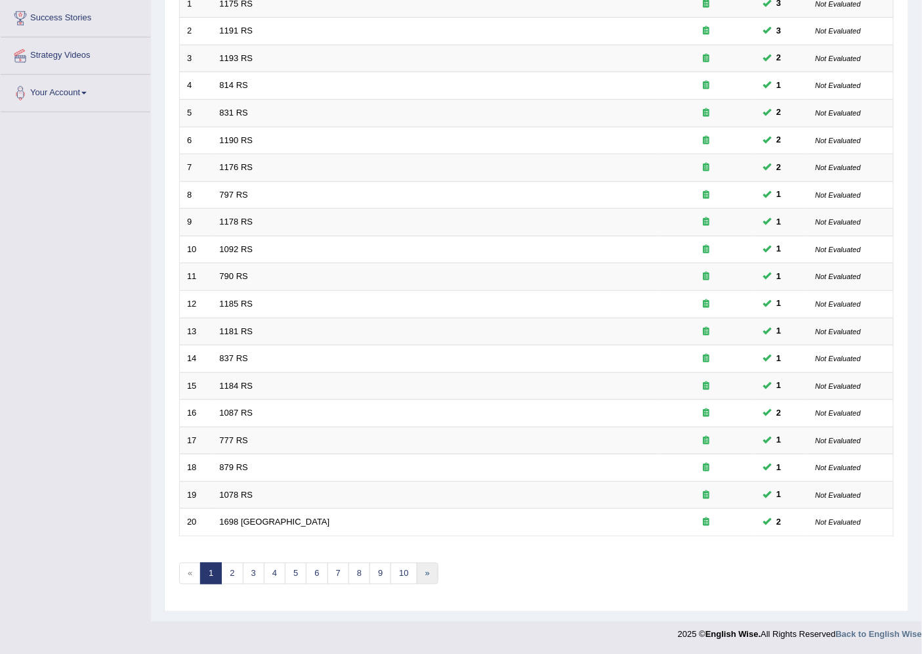
click at [435, 572] on link "»" at bounding box center [428, 574] width 22 height 22
click at [431, 570] on link "»" at bounding box center [428, 574] width 22 height 22
click at [408, 571] on link "10" at bounding box center [404, 574] width 26 height 22
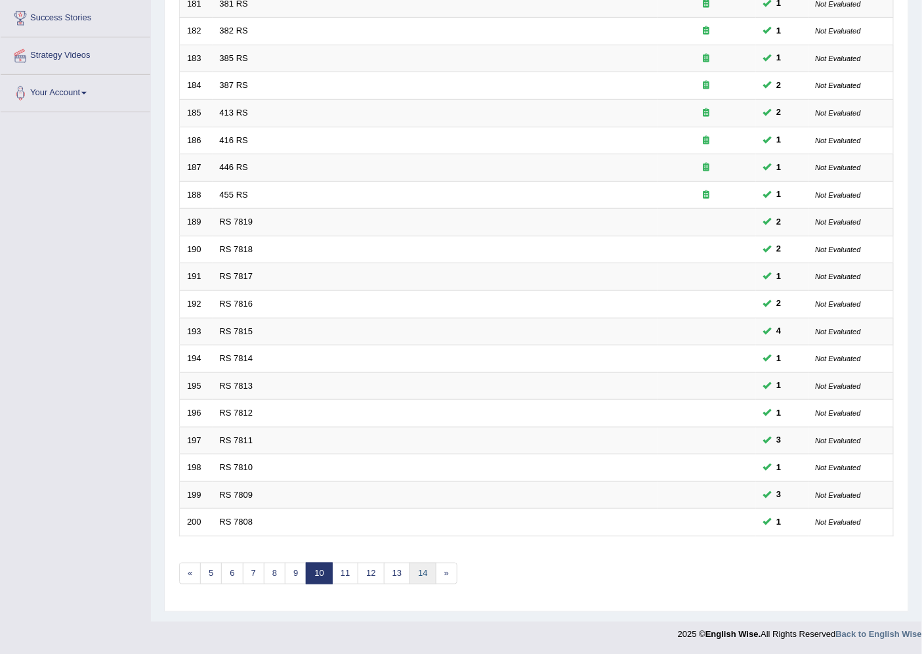
click at [419, 576] on link "14" at bounding box center [423, 574] width 26 height 22
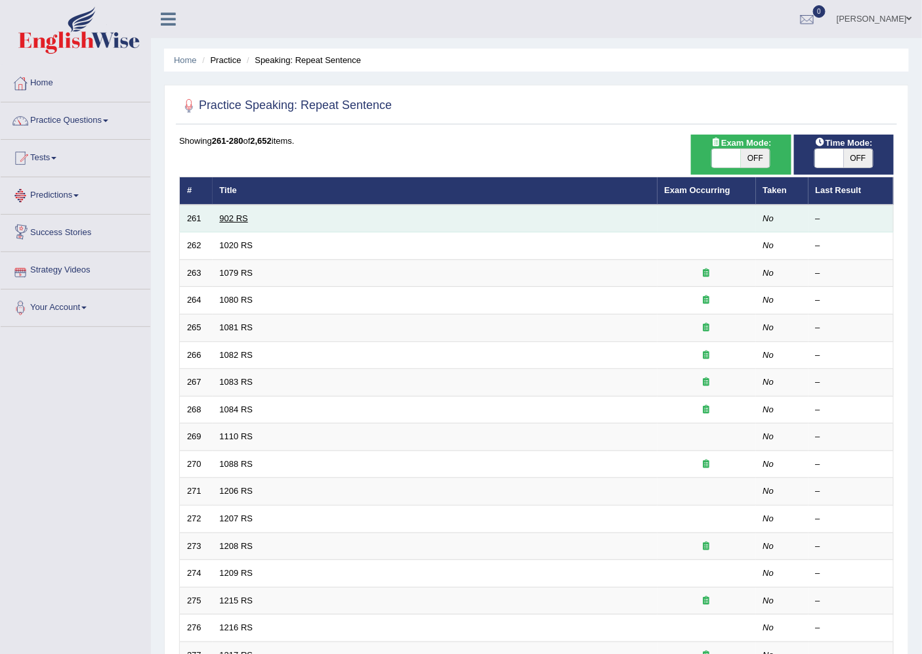
click at [222, 217] on link "902 RS" at bounding box center [234, 218] width 28 height 10
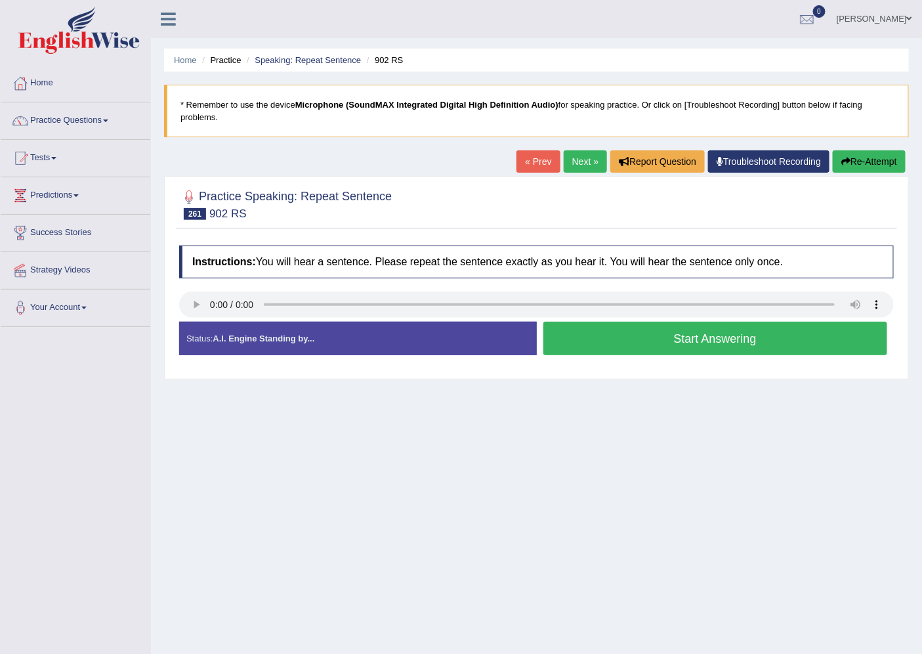
click at [658, 339] on button "Start Answering" at bounding box center [715, 338] width 345 height 33
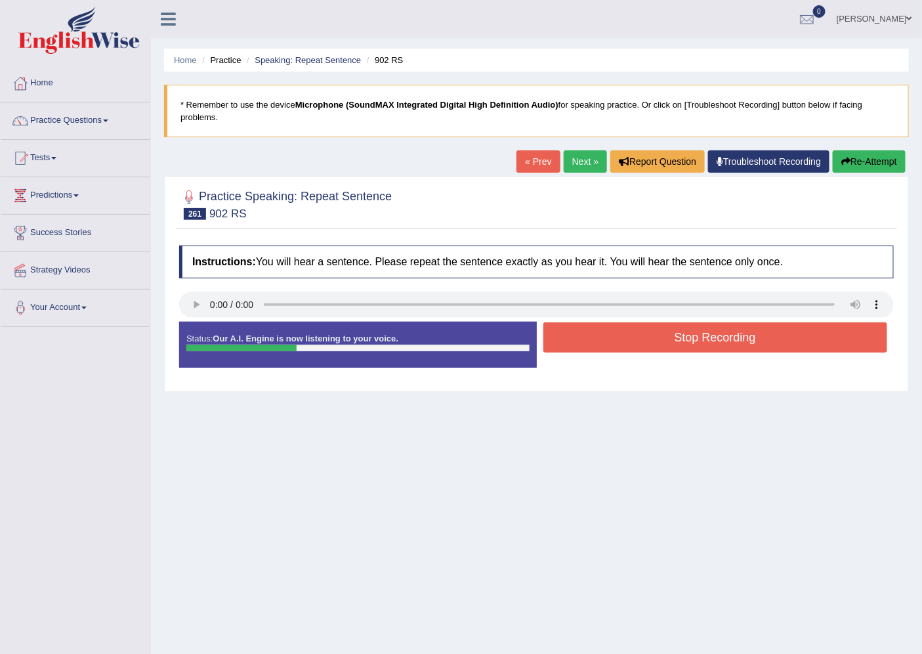
click at [658, 339] on button "Stop Recording" at bounding box center [715, 337] width 345 height 30
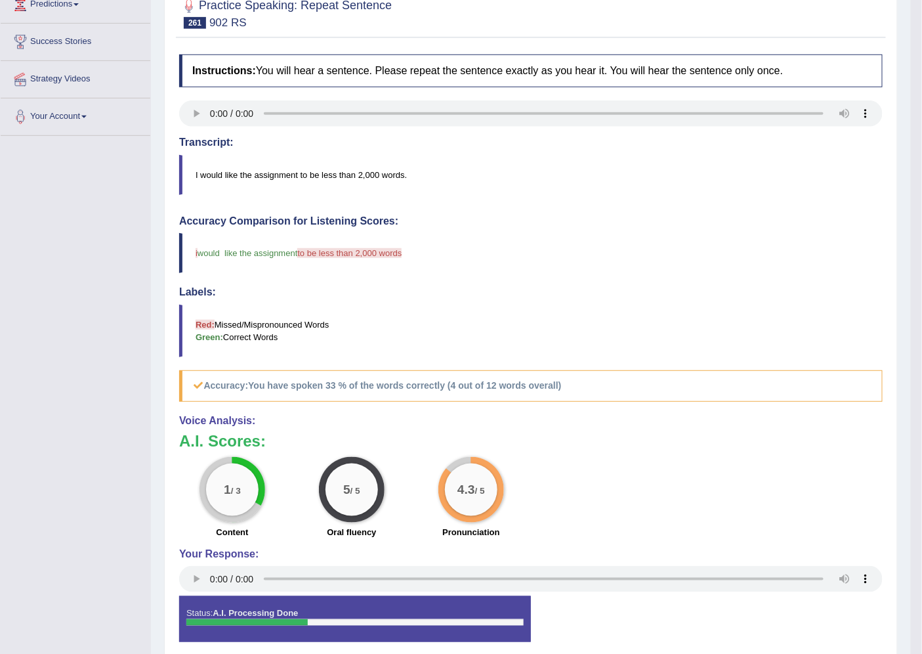
scroll to position [27, 0]
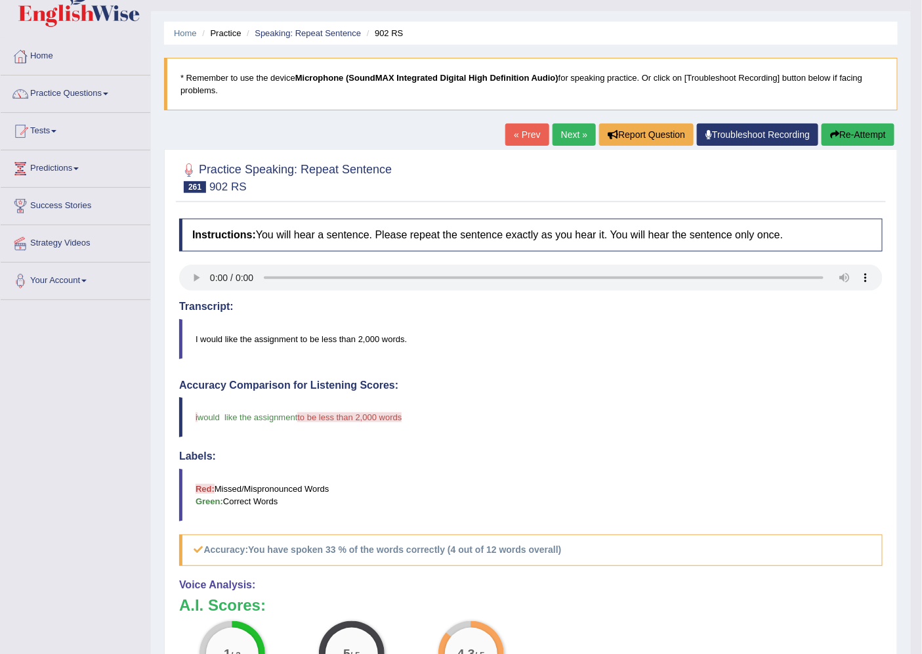
click at [874, 133] on button "Re-Attempt" at bounding box center [858, 134] width 73 height 22
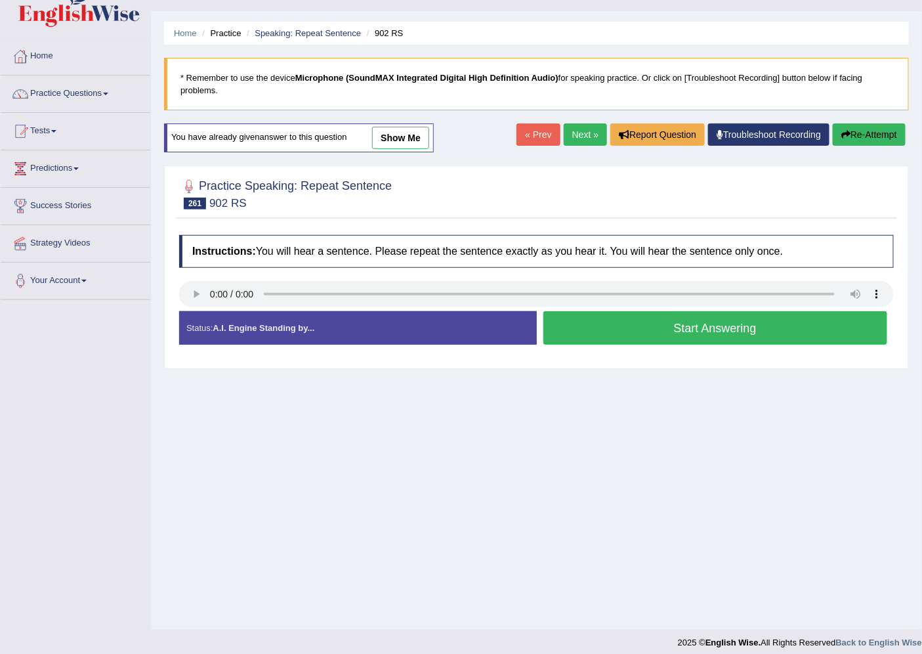
click at [666, 339] on button "Start Answering" at bounding box center [715, 327] width 345 height 33
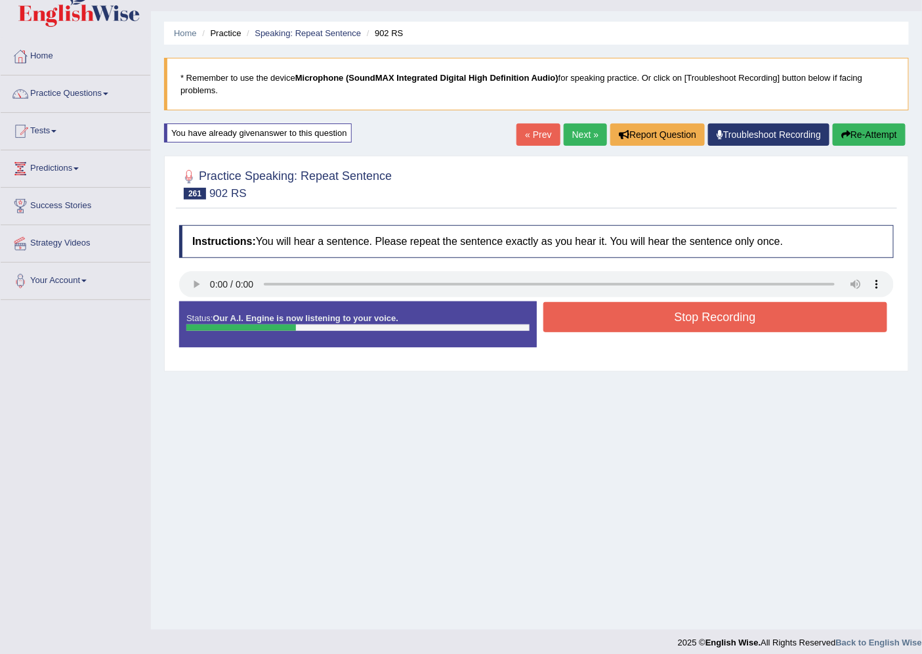
click at [664, 310] on button "Stop Recording" at bounding box center [715, 317] width 345 height 30
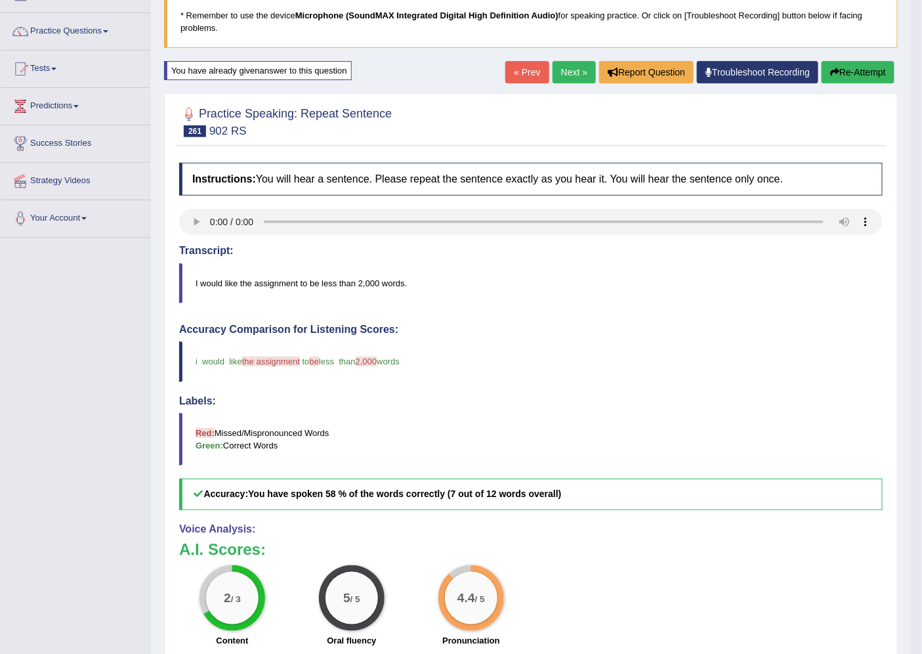
scroll to position [27, 0]
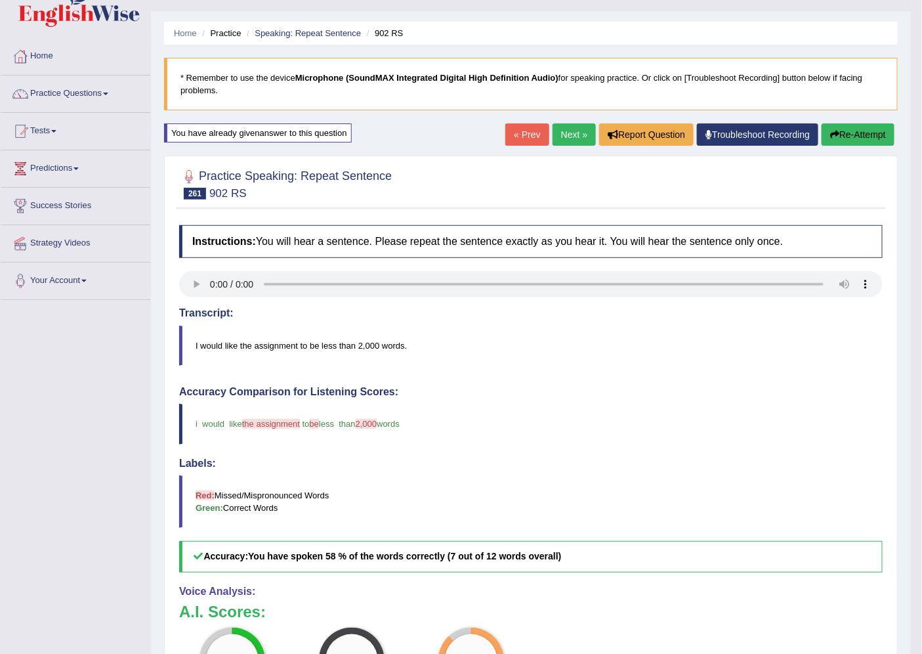
click at [574, 126] on link "Next »" at bounding box center [574, 134] width 43 height 22
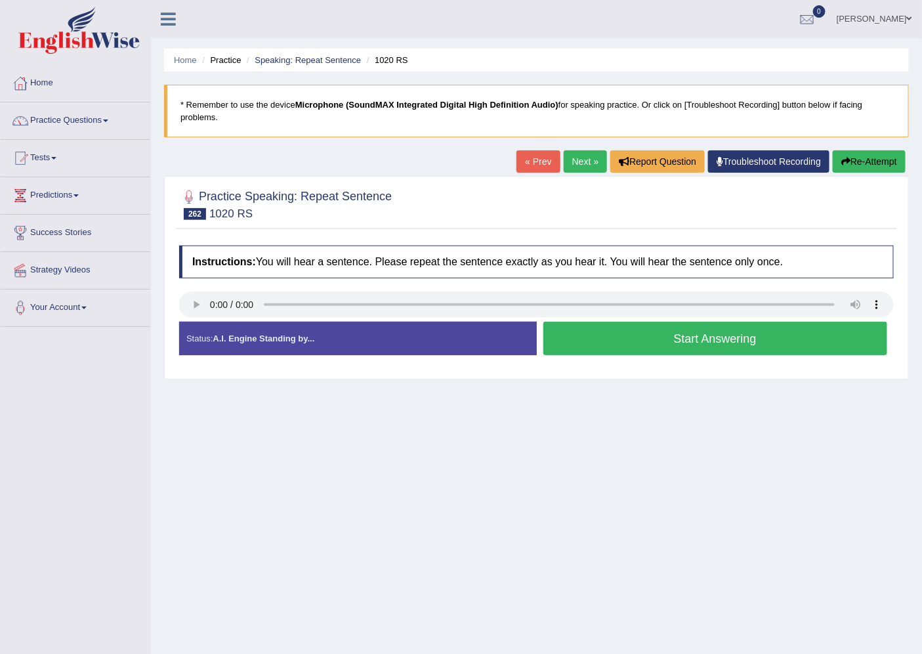
click at [625, 345] on button "Start Answering" at bounding box center [715, 338] width 345 height 33
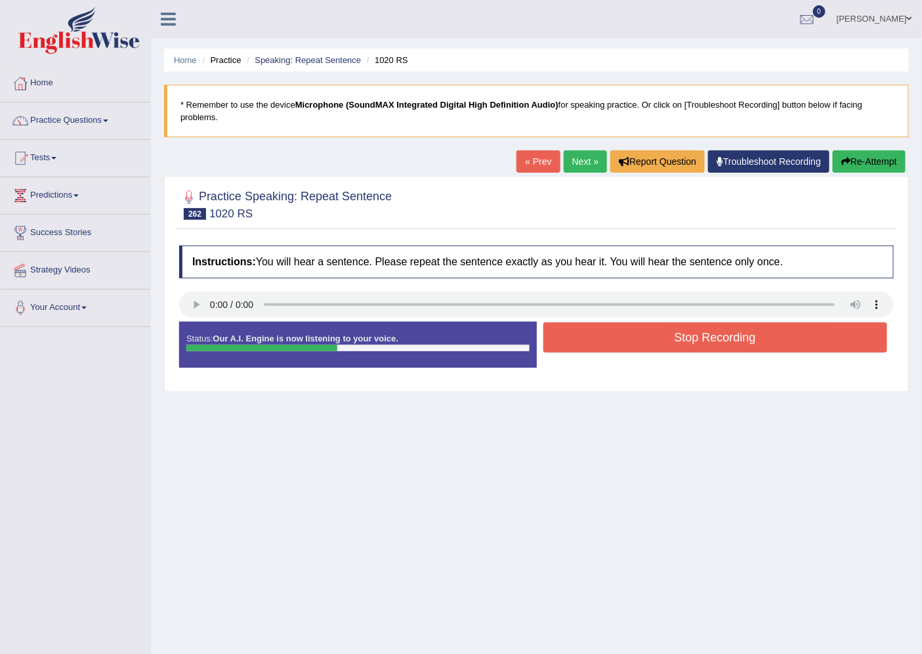
click at [625, 345] on button "Stop Recording" at bounding box center [715, 337] width 345 height 30
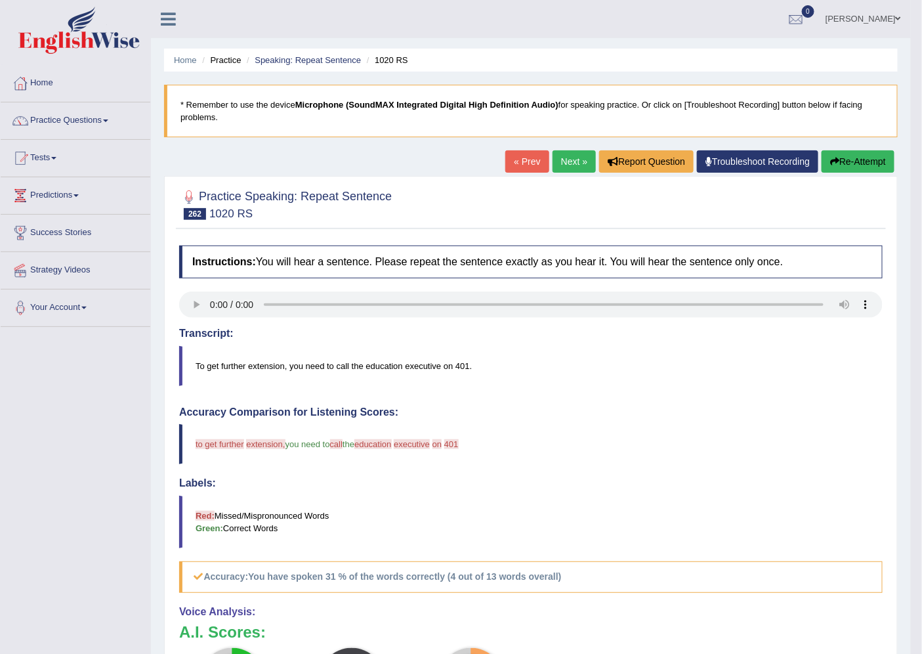
click at [869, 161] on button "Re-Attempt" at bounding box center [858, 161] width 73 height 22
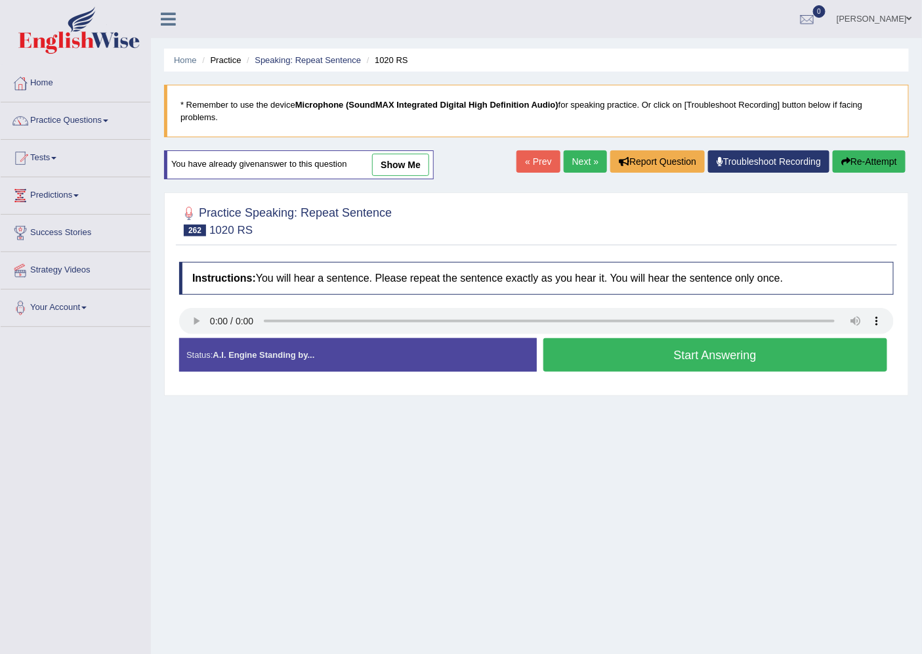
click at [647, 346] on button "Start Answering" at bounding box center [715, 354] width 345 height 33
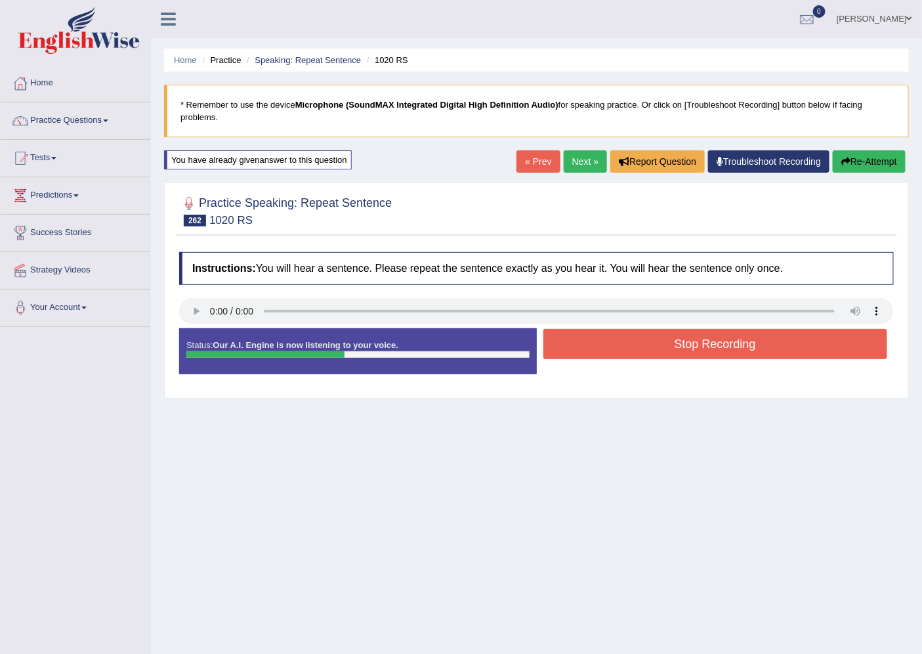
click at [649, 346] on button "Stop Recording" at bounding box center [715, 344] width 345 height 30
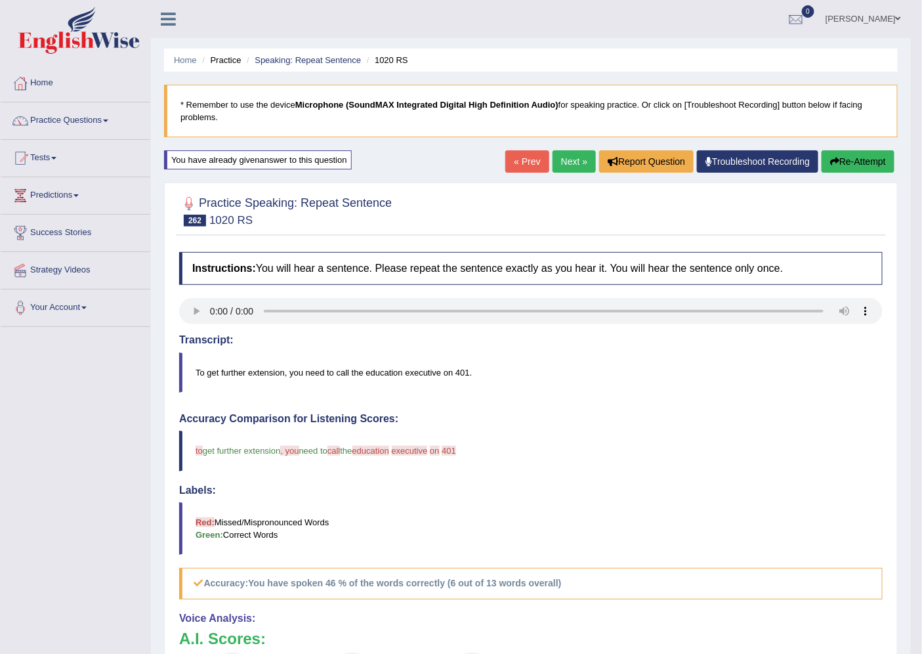
click at [568, 158] on link "Next »" at bounding box center [574, 161] width 43 height 22
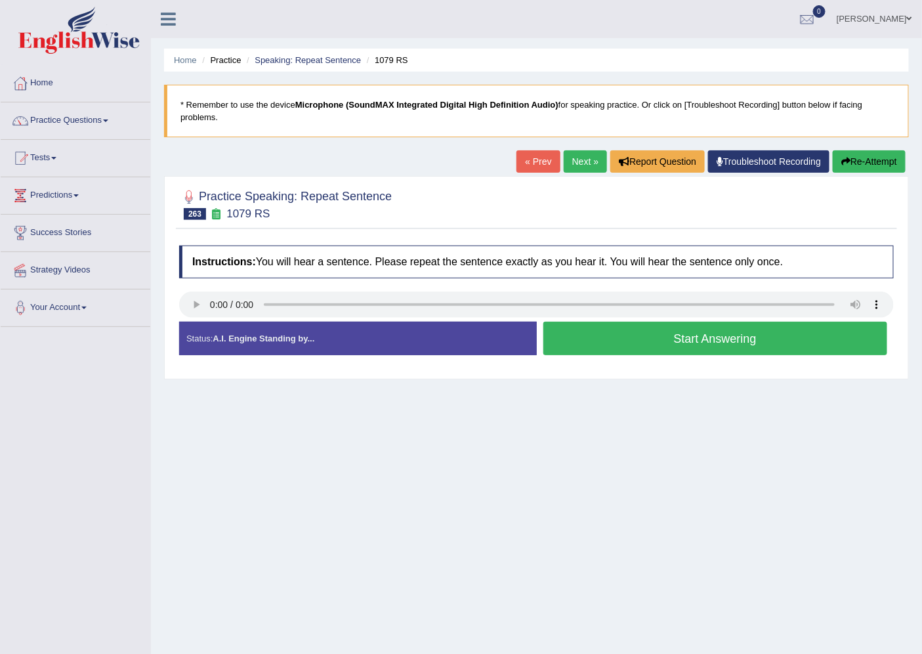
click at [698, 323] on button "Start Answering" at bounding box center [715, 338] width 345 height 33
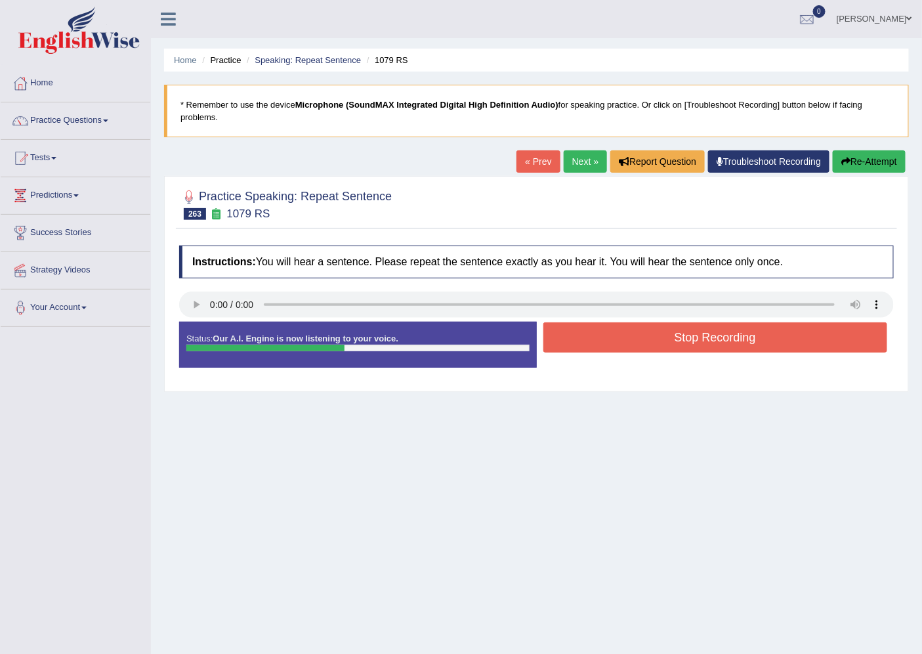
click at [891, 152] on button "Re-Attempt" at bounding box center [869, 161] width 73 height 22
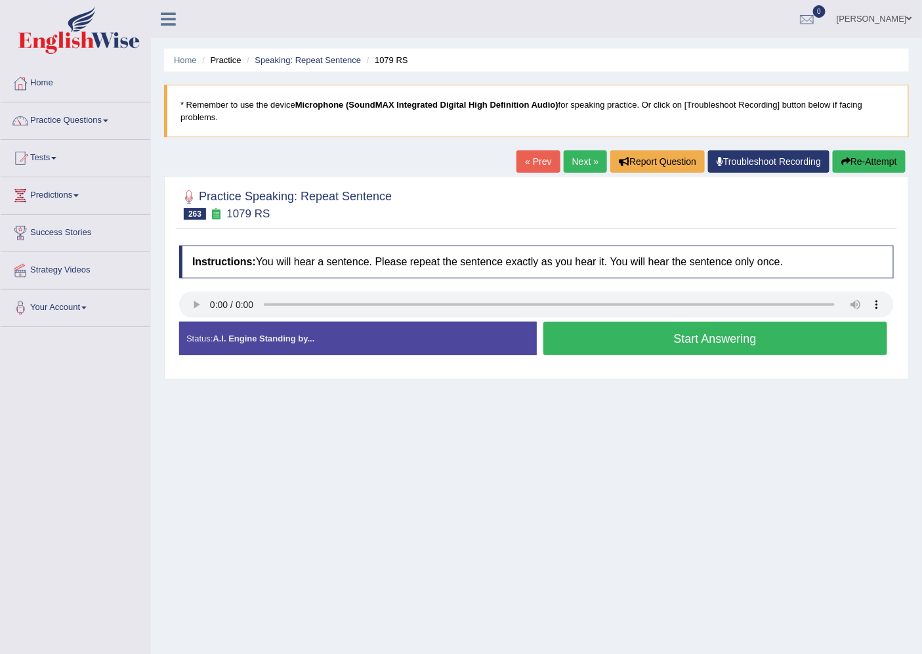
click at [666, 349] on button "Start Answering" at bounding box center [715, 338] width 345 height 33
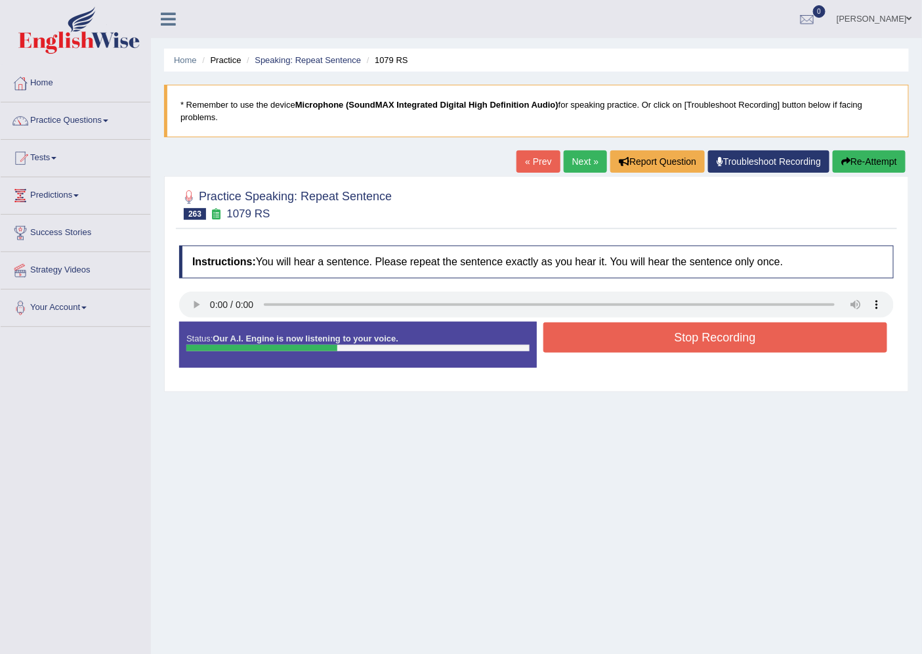
click at [666, 349] on button "Stop Recording" at bounding box center [715, 337] width 345 height 30
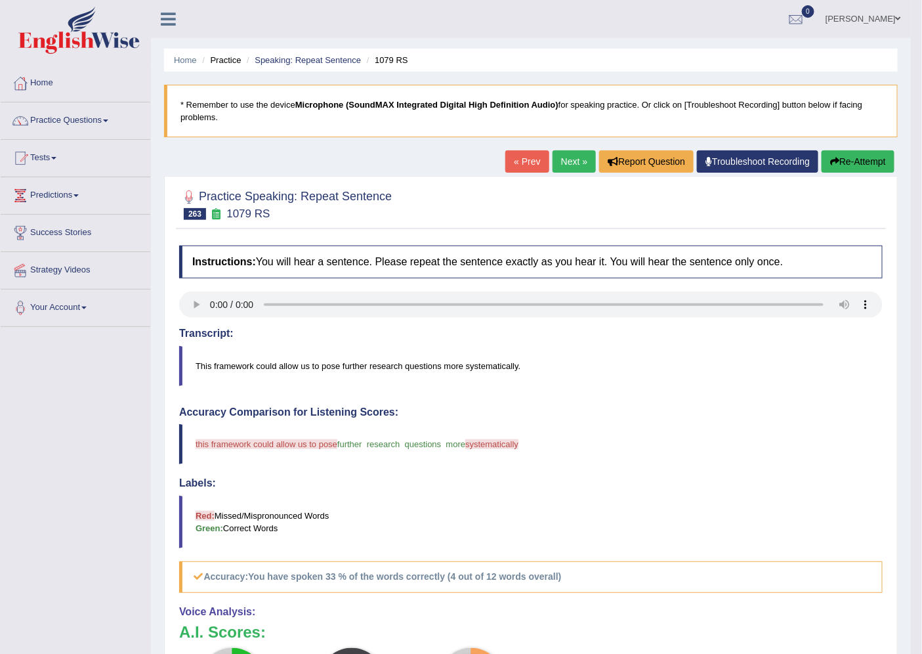
click at [850, 156] on button "Re-Attempt" at bounding box center [858, 161] width 73 height 22
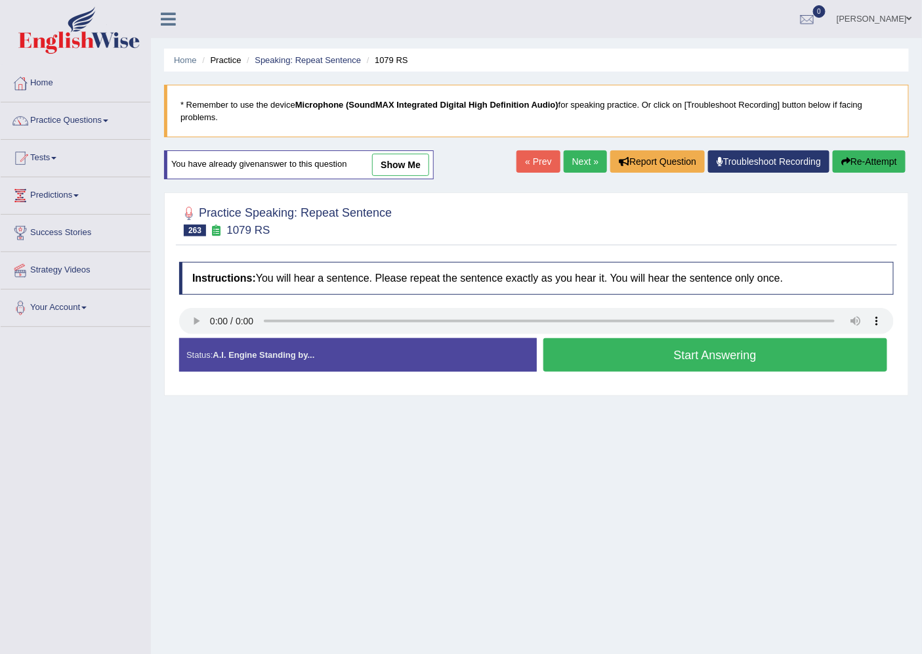
drag, startPoint x: 146, startPoint y: 265, endPoint x: 148, endPoint y: 353, distance: 88.6
click at [146, 348] on div "Toggle navigation Home Practice Questions Speaking Practice Read Aloud Repeat S…" at bounding box center [461, 341] width 922 height 683
click at [608, 355] on button "Start Answering" at bounding box center [715, 354] width 345 height 33
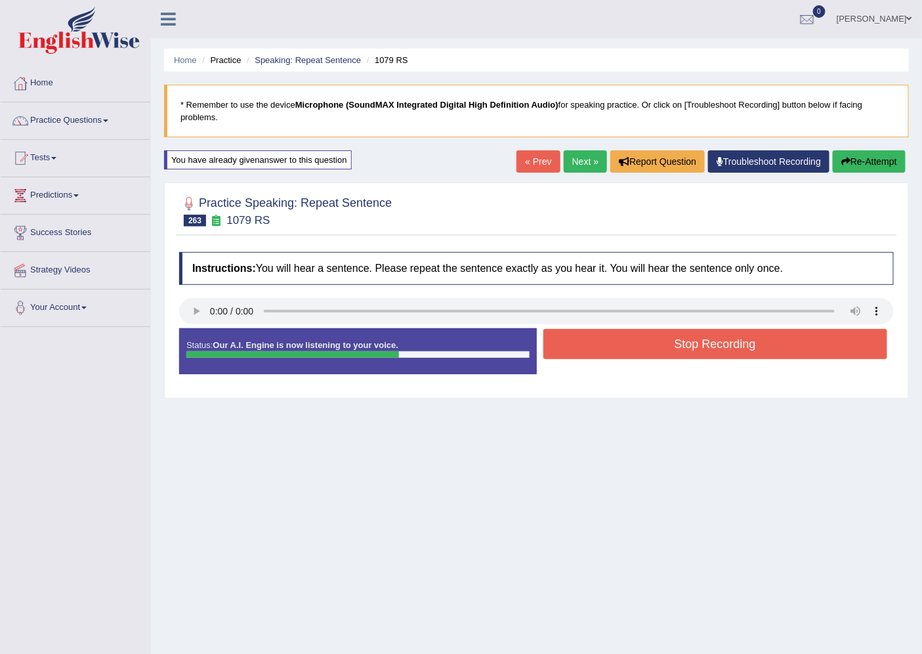
click at [618, 345] on button "Stop Recording" at bounding box center [715, 344] width 345 height 30
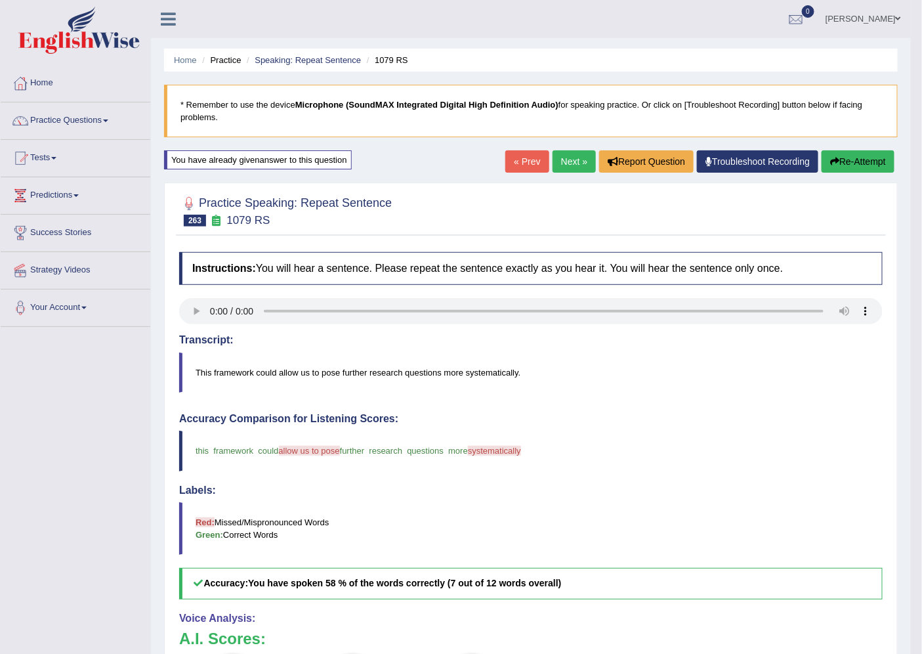
click at [564, 154] on link "Next »" at bounding box center [574, 161] width 43 height 22
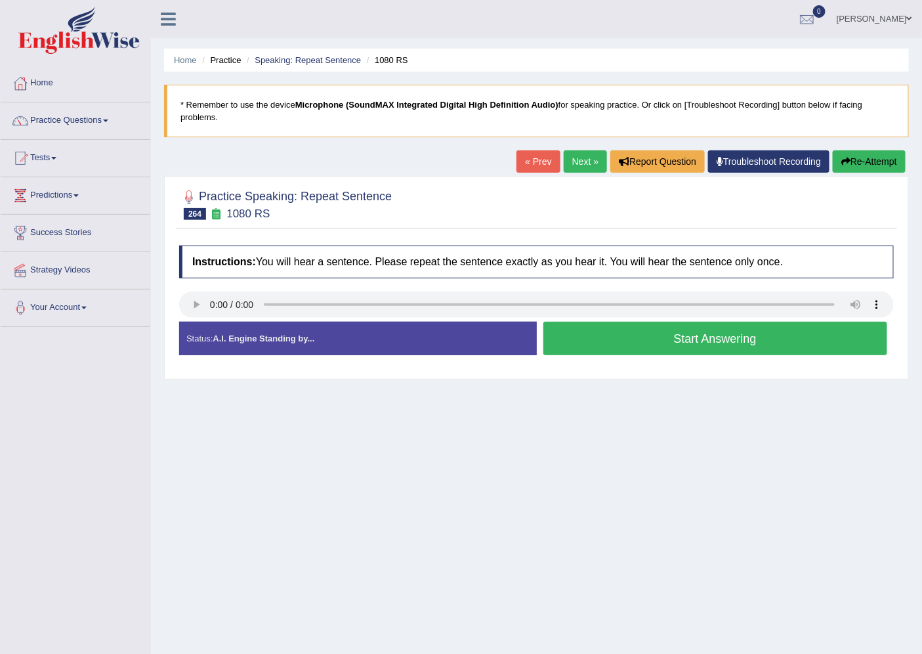
click at [607, 344] on button "Start Answering" at bounding box center [715, 338] width 345 height 33
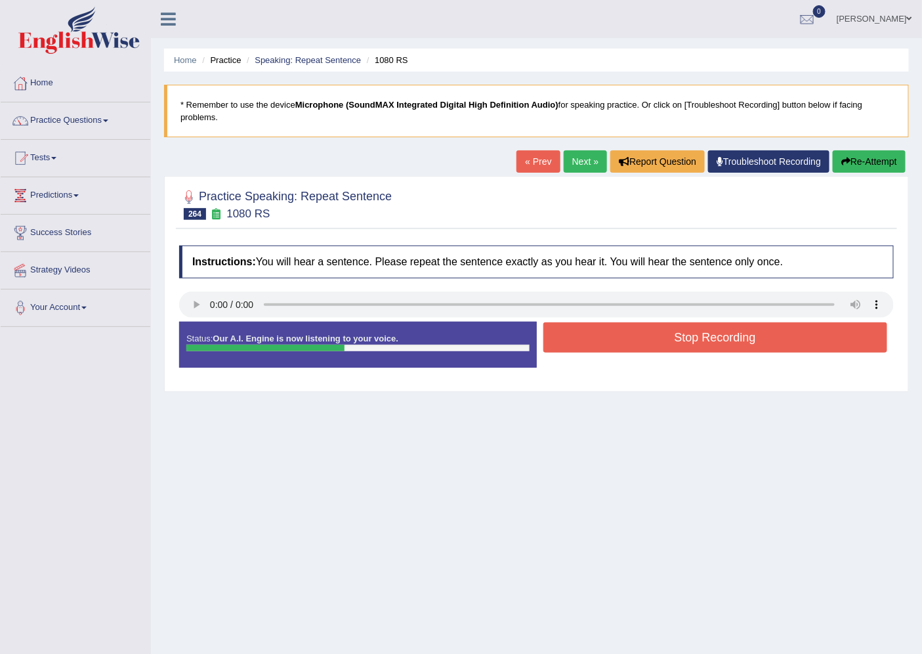
click at [602, 341] on button "Stop Recording" at bounding box center [715, 337] width 345 height 30
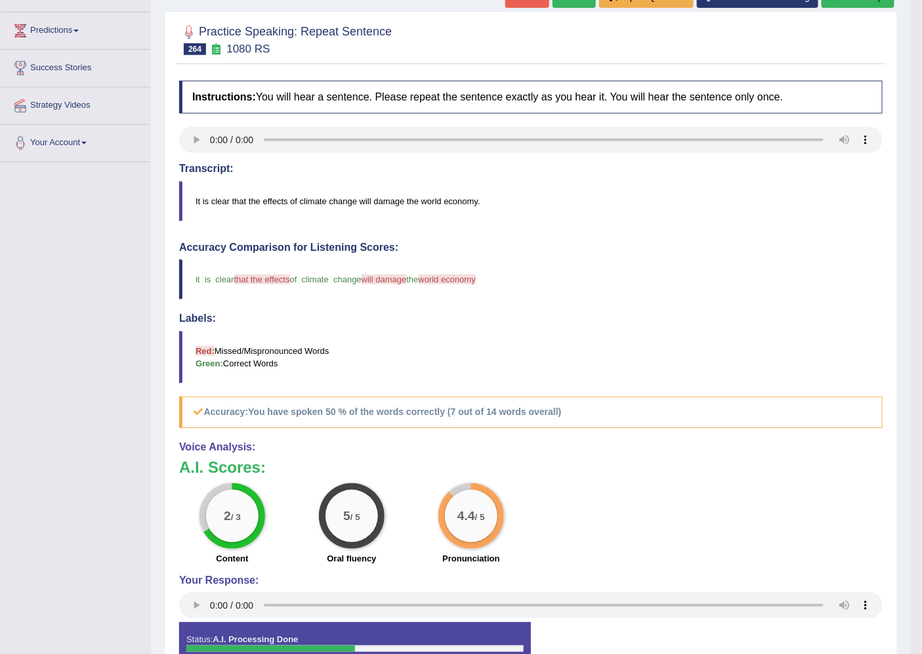
scroll to position [27, 0]
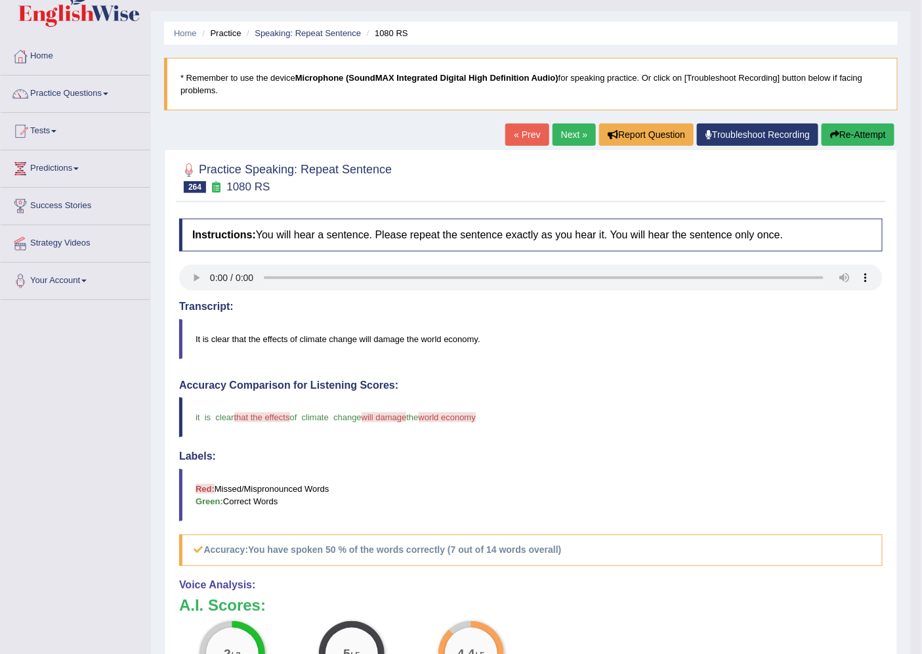
click at [578, 133] on link "Next »" at bounding box center [574, 134] width 43 height 22
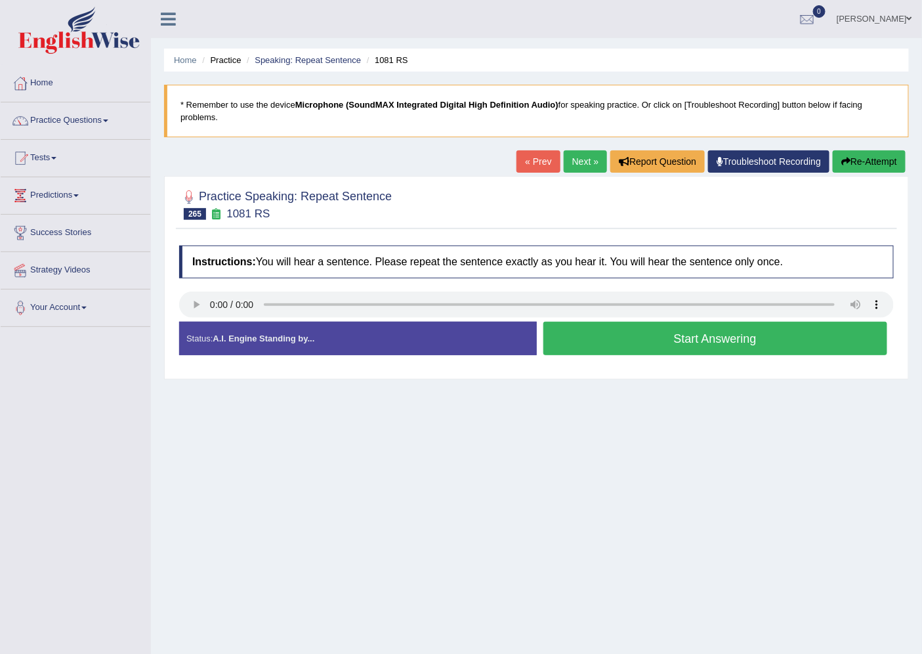
click at [582, 328] on button "Start Answering" at bounding box center [715, 338] width 345 height 33
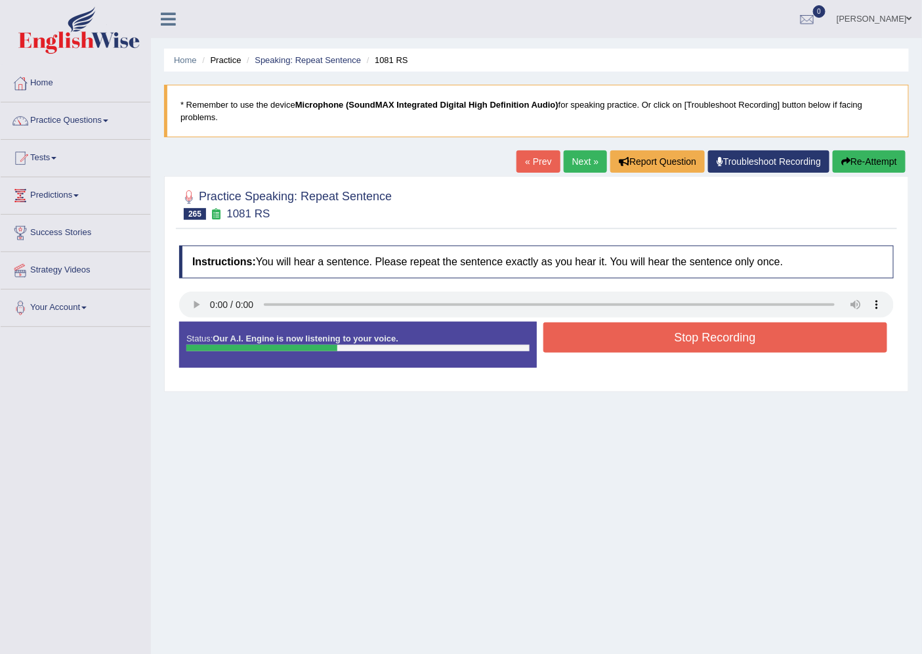
click at [647, 345] on button "Stop Recording" at bounding box center [715, 337] width 345 height 30
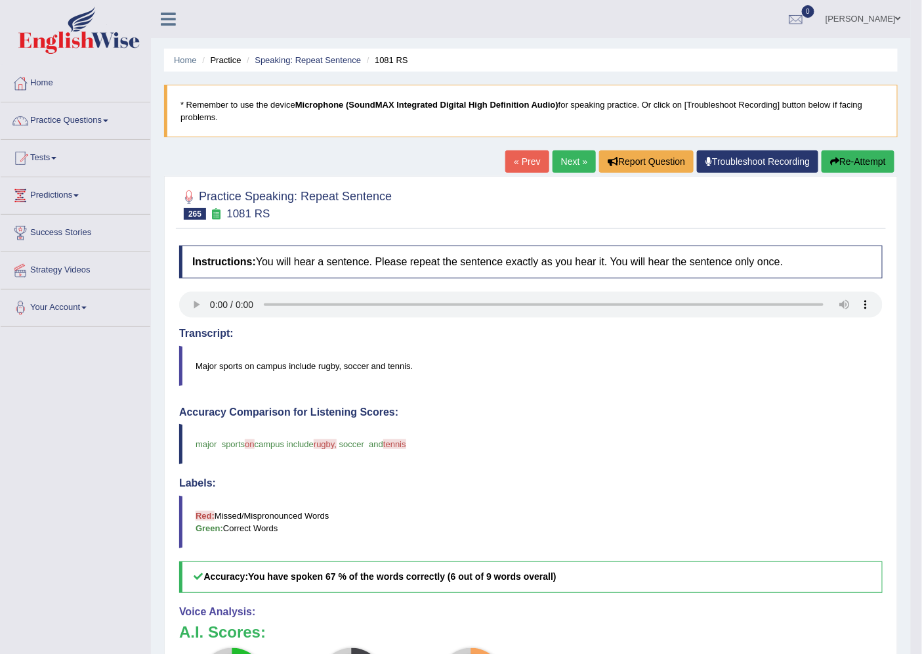
click at [576, 159] on link "Next »" at bounding box center [574, 161] width 43 height 22
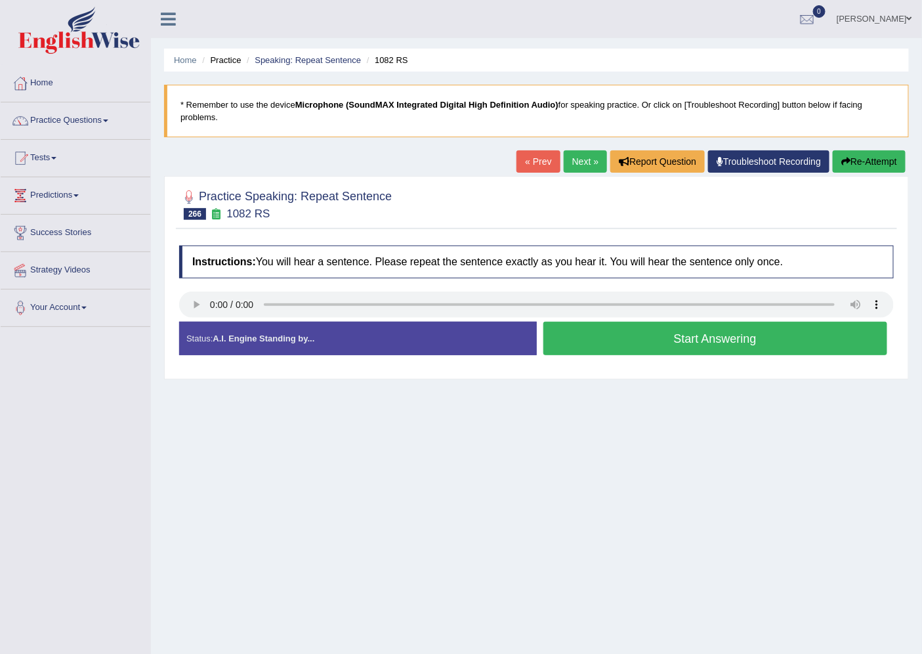
click at [675, 329] on button "Start Answering" at bounding box center [715, 338] width 345 height 33
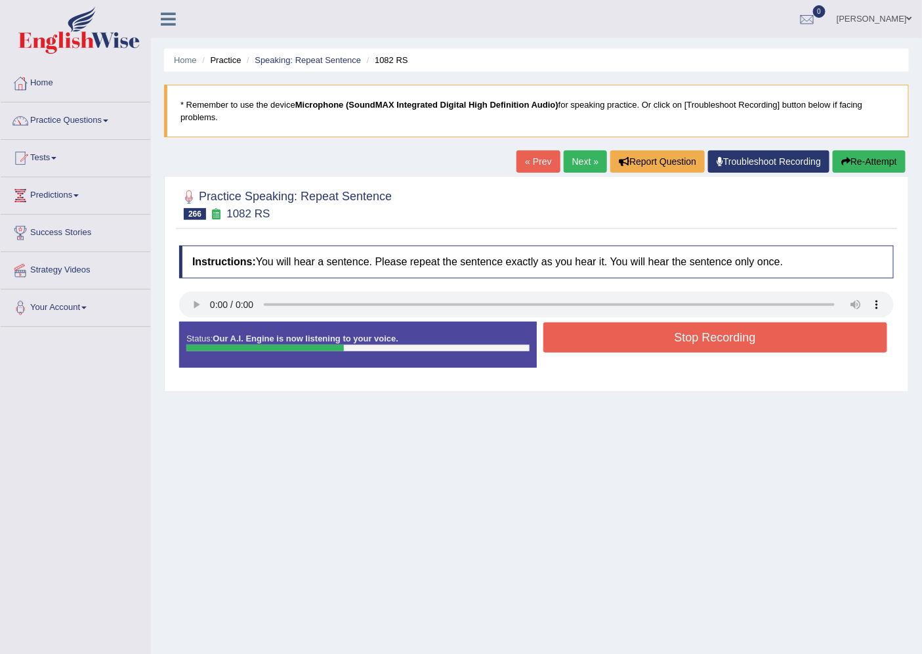
click at [626, 345] on button "Stop Recording" at bounding box center [715, 337] width 345 height 30
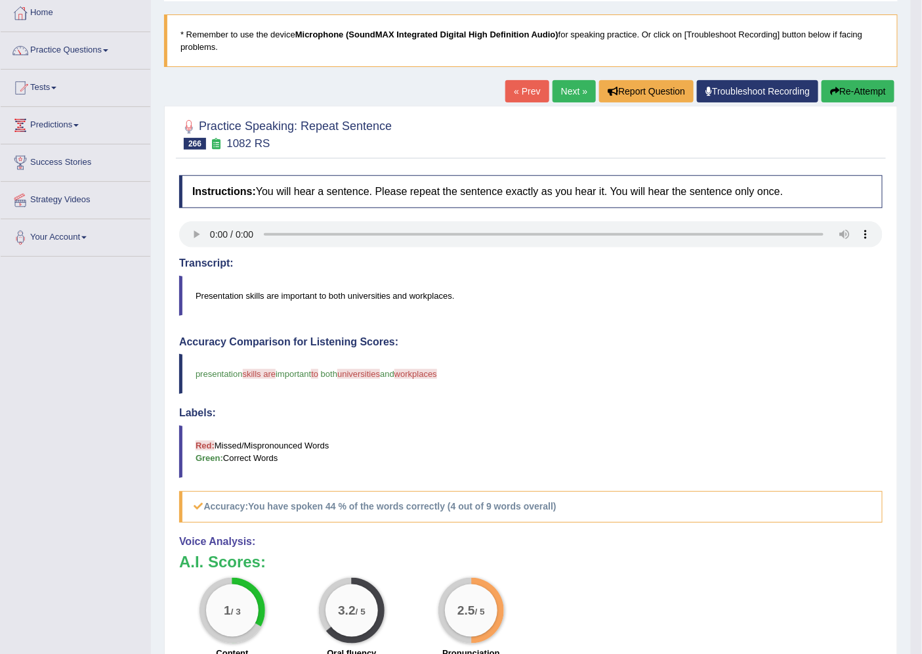
scroll to position [27, 0]
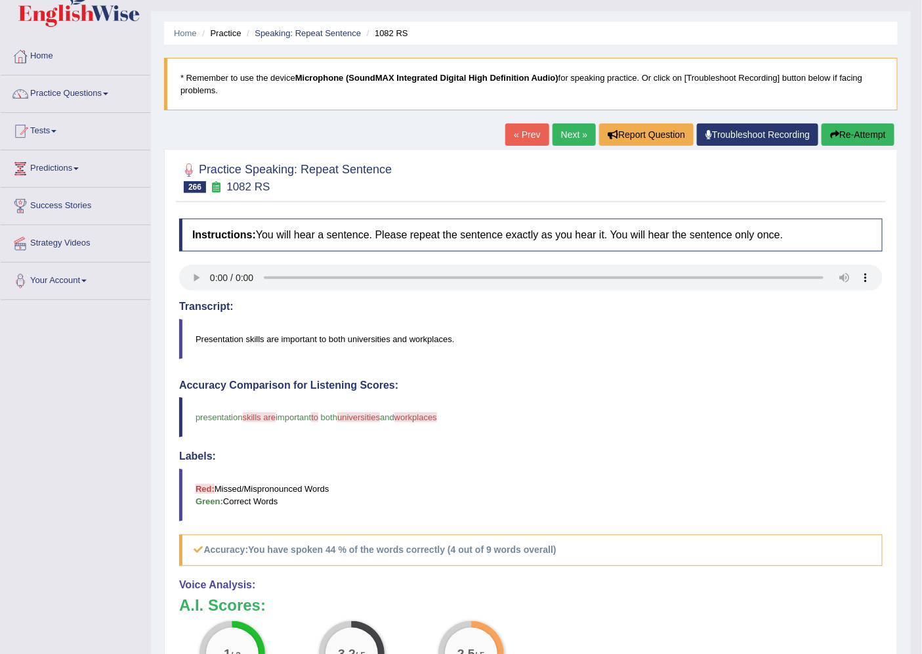
click at [862, 128] on button "Re-Attempt" at bounding box center [858, 134] width 73 height 22
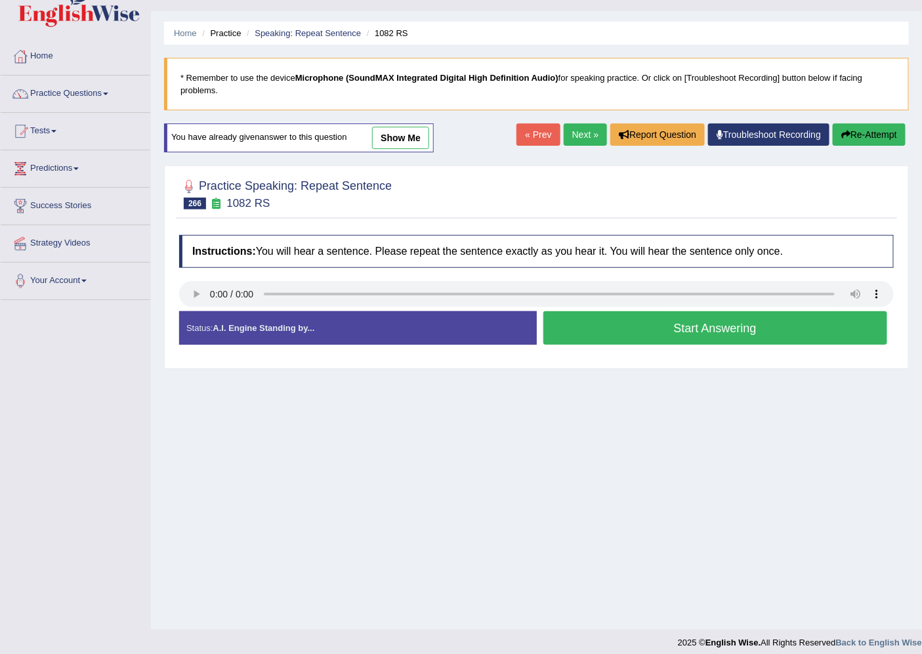
click at [622, 333] on button "Start Answering" at bounding box center [715, 327] width 345 height 33
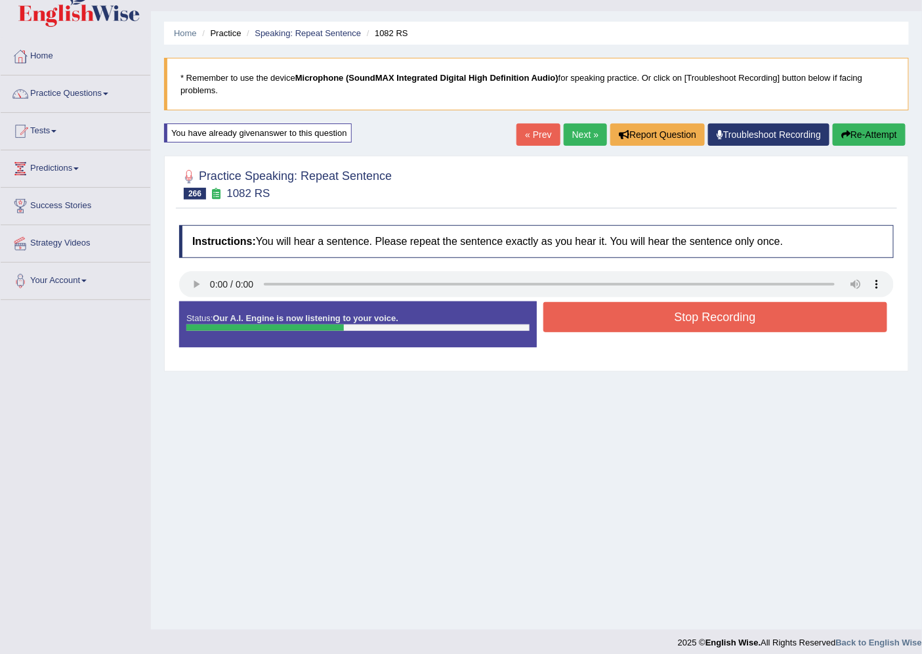
click at [618, 316] on button "Stop Recording" at bounding box center [715, 317] width 345 height 30
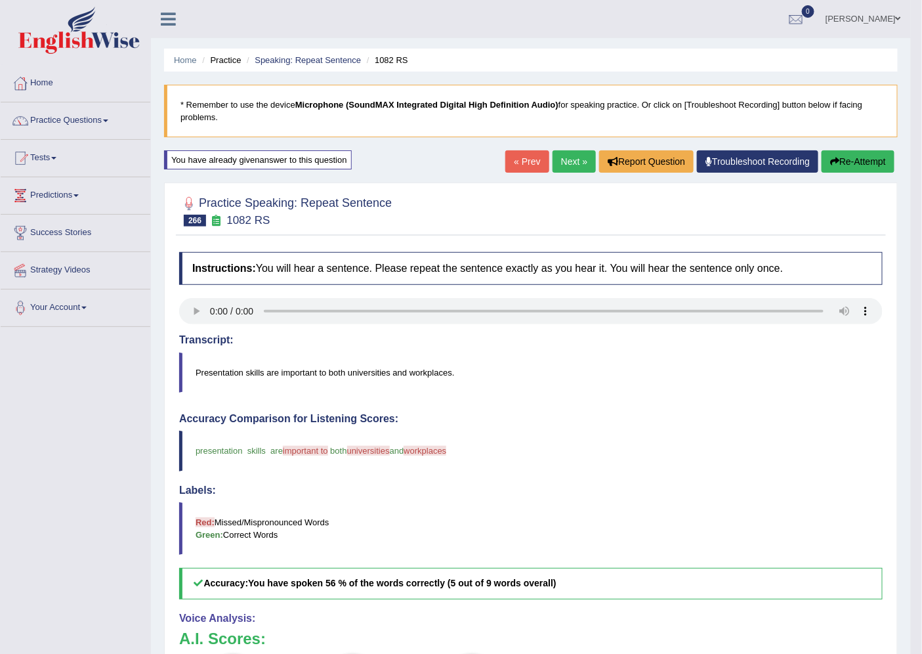
click at [870, 153] on button "Re-Attempt" at bounding box center [858, 161] width 73 height 22
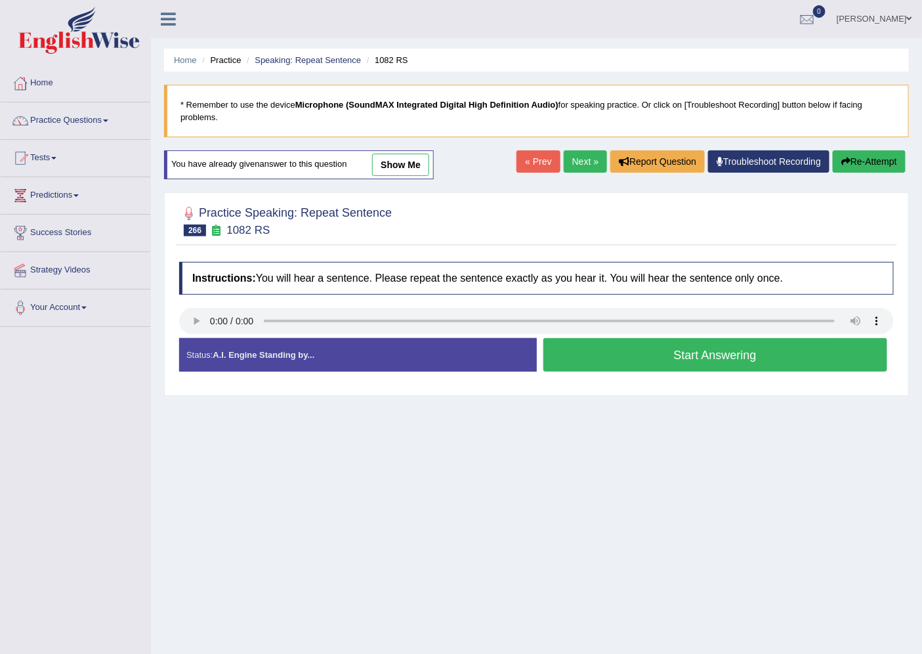
click at [654, 358] on button "Start Answering" at bounding box center [715, 354] width 345 height 33
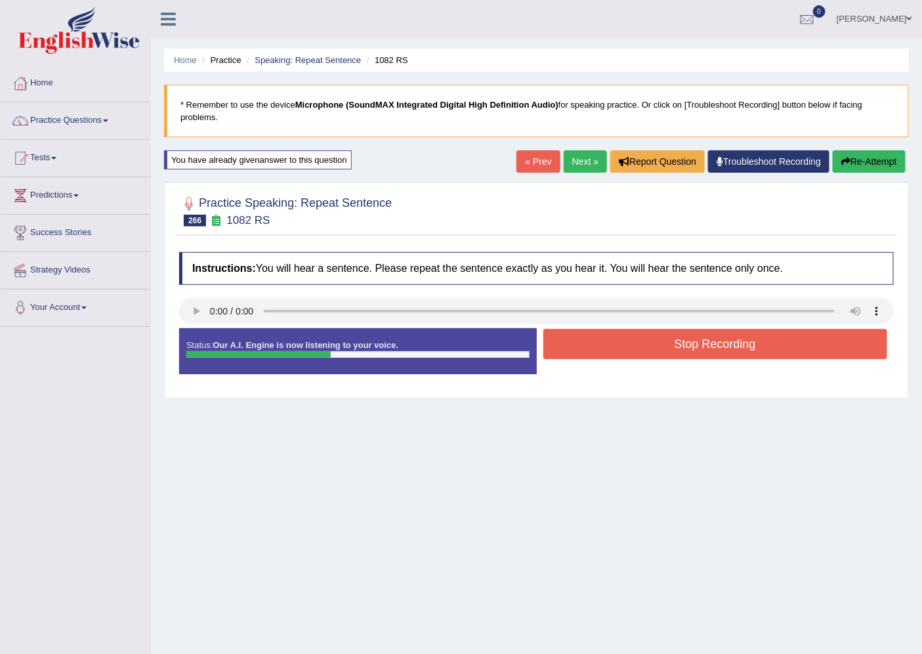
click at [582, 335] on button "Stop Recording" at bounding box center [715, 344] width 345 height 30
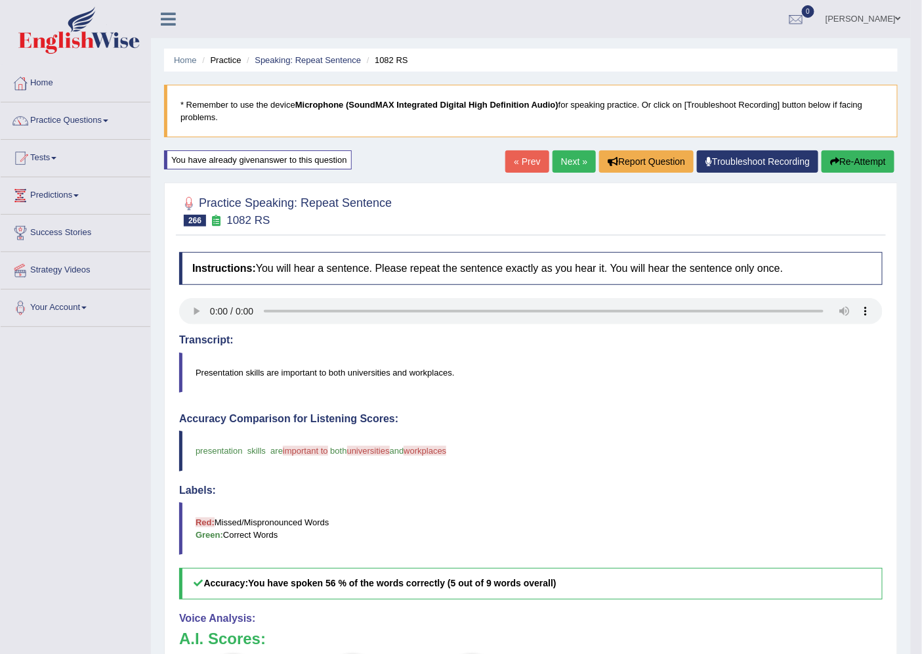
click at [562, 164] on link "Next »" at bounding box center [574, 161] width 43 height 22
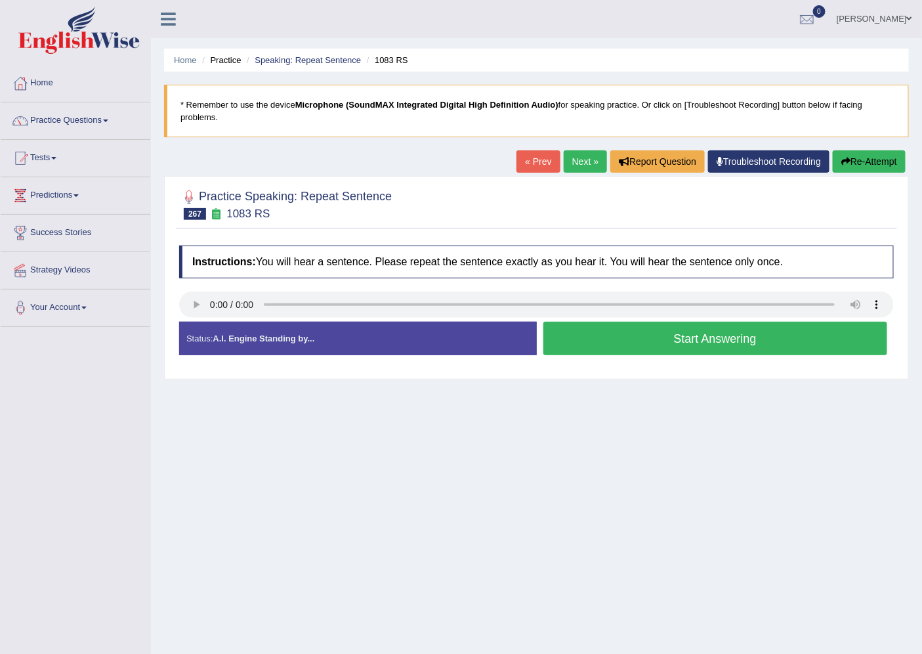
click at [773, 341] on button "Start Answering" at bounding box center [715, 338] width 345 height 33
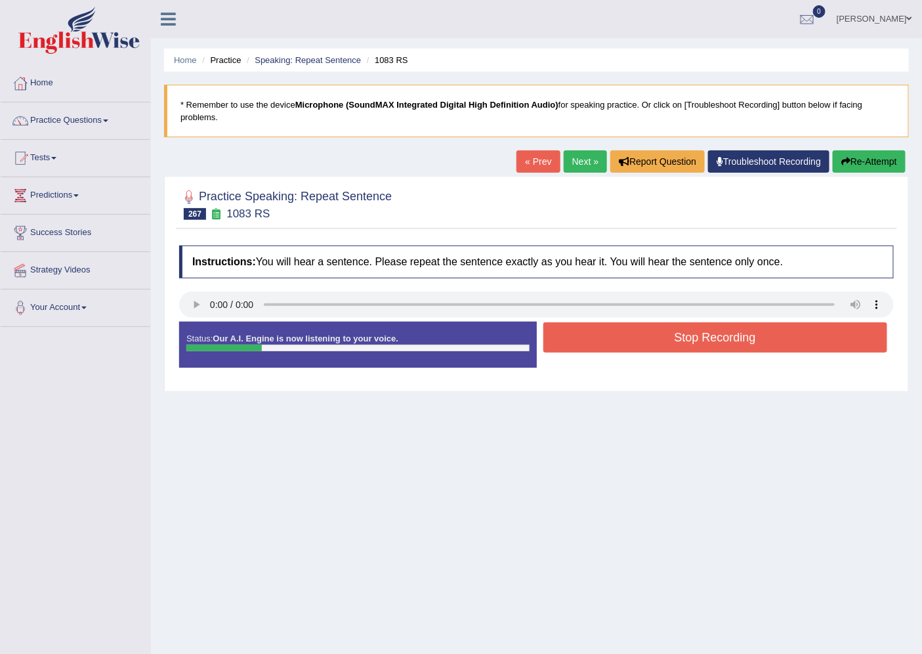
click at [773, 341] on button "Stop Recording" at bounding box center [715, 337] width 345 height 30
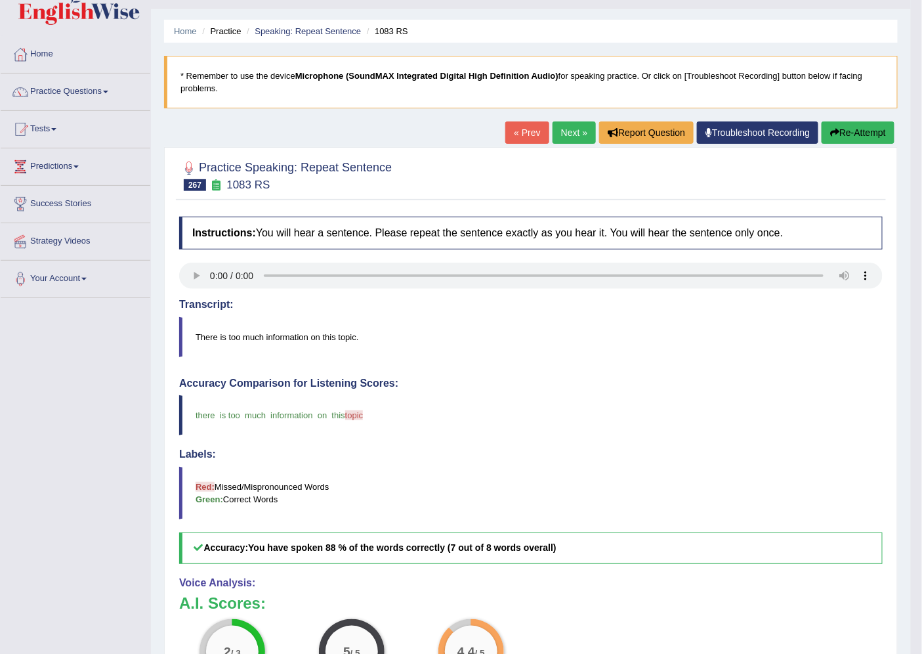
scroll to position [73, 0]
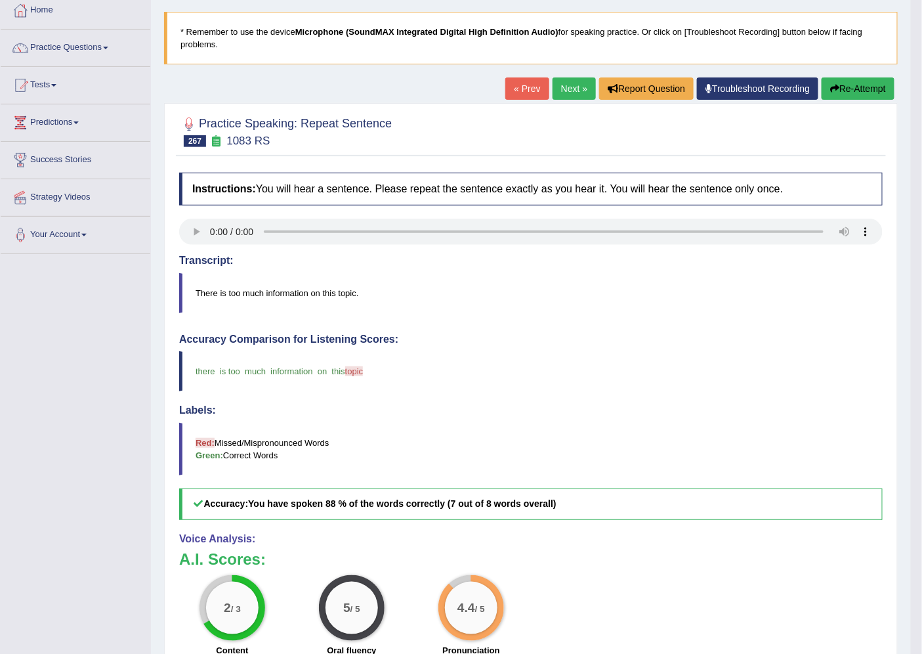
click at [561, 93] on link "Next »" at bounding box center [574, 88] width 43 height 22
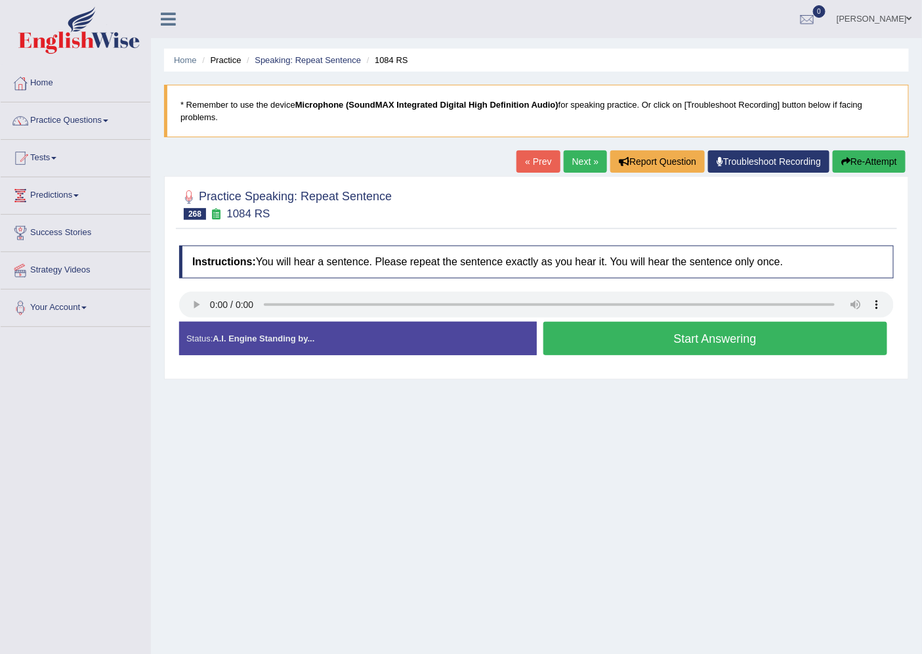
click at [596, 337] on button "Start Answering" at bounding box center [715, 338] width 345 height 33
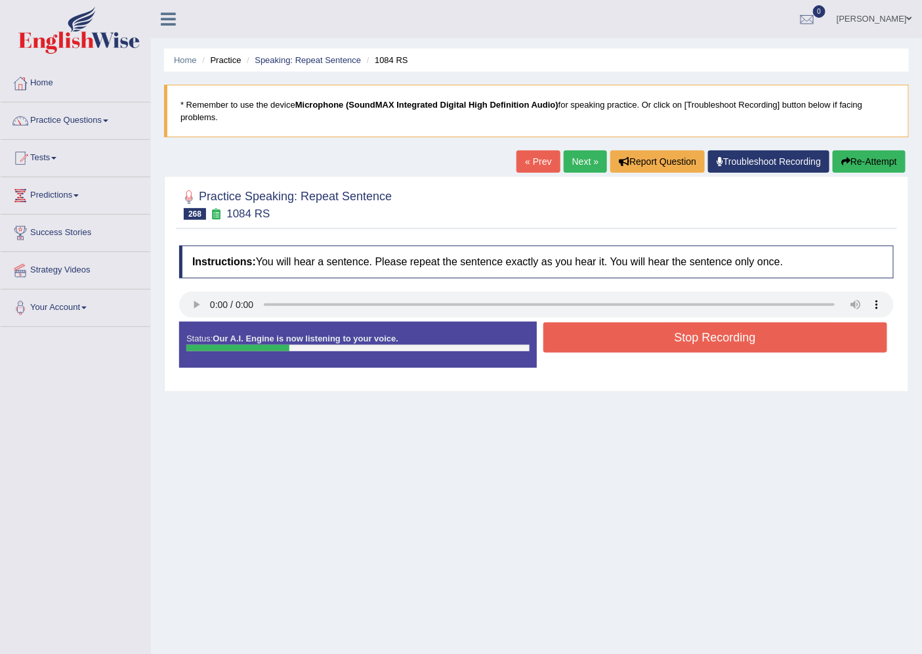
click at [596, 337] on button "Stop Recording" at bounding box center [715, 337] width 345 height 30
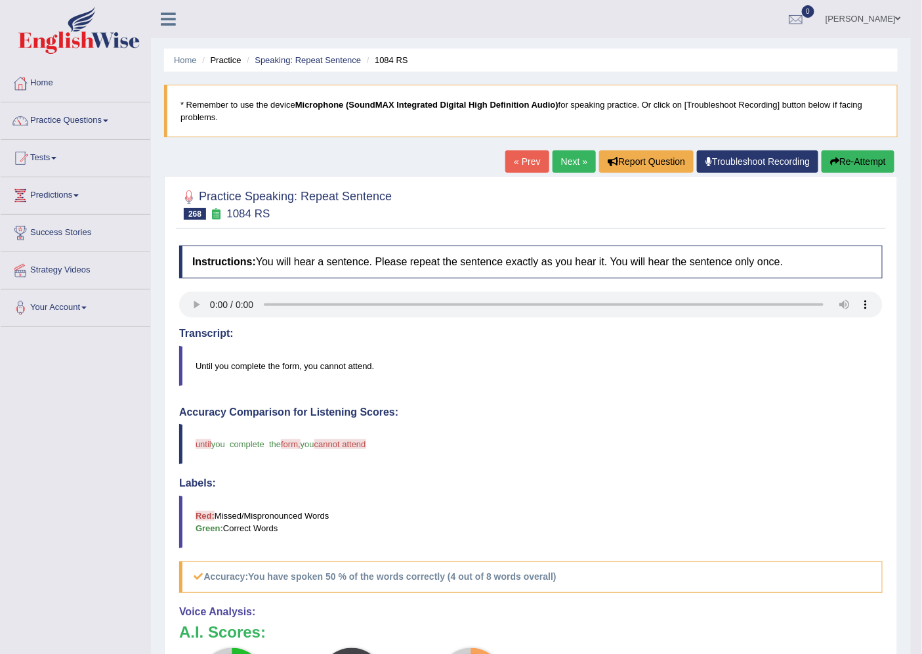
click at [557, 160] on link "Next »" at bounding box center [574, 161] width 43 height 22
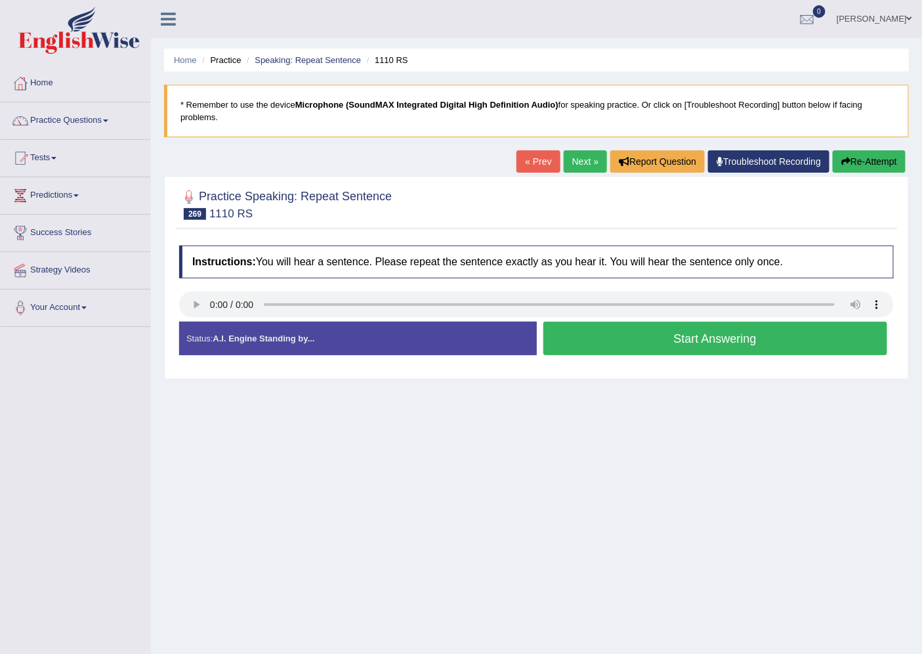
click at [625, 330] on button "Start Answering" at bounding box center [715, 338] width 345 height 33
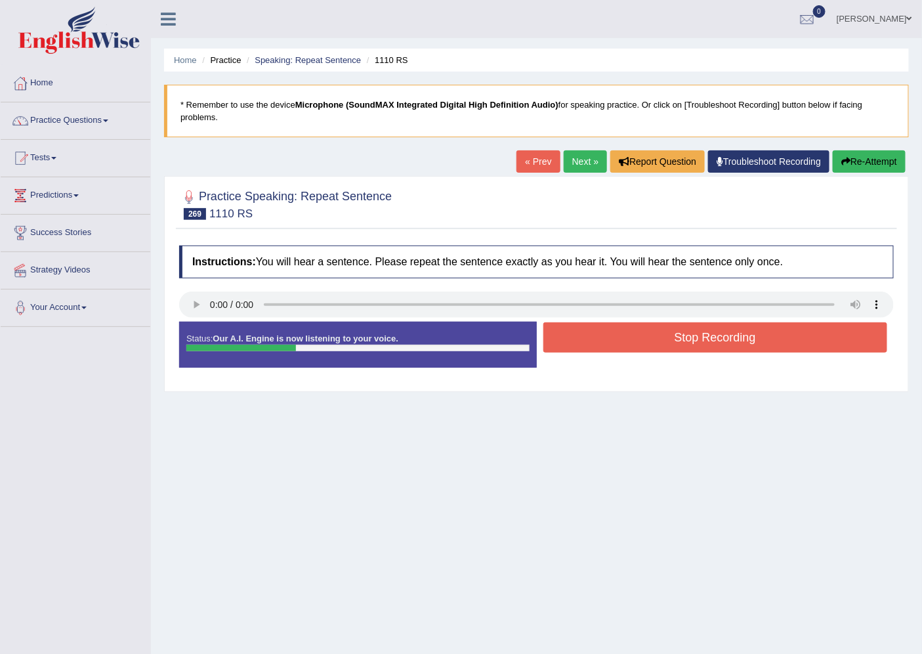
click at [652, 335] on button "Stop Recording" at bounding box center [715, 337] width 345 height 30
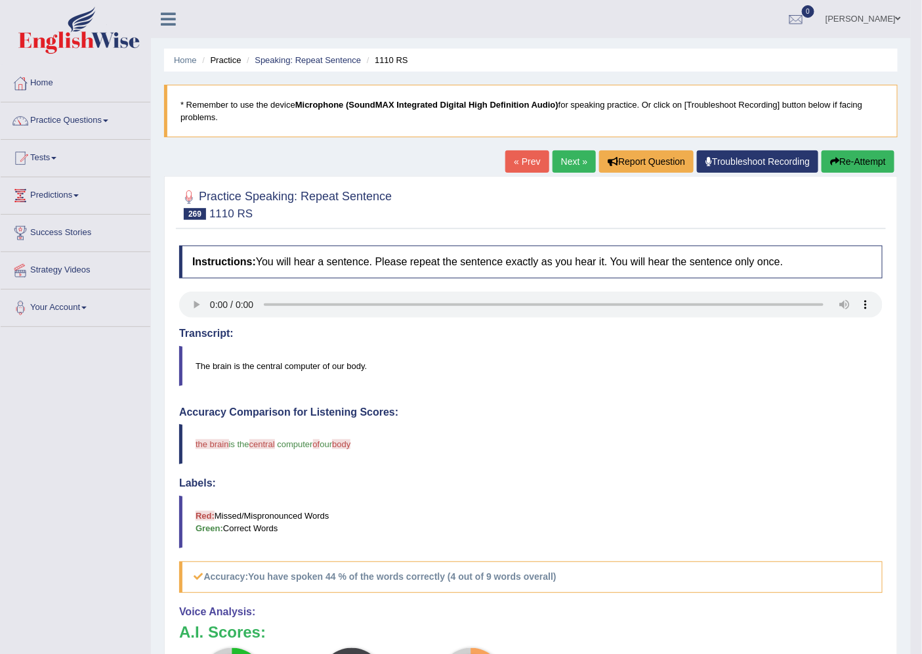
click at [876, 152] on button "Re-Attempt" at bounding box center [858, 161] width 73 height 22
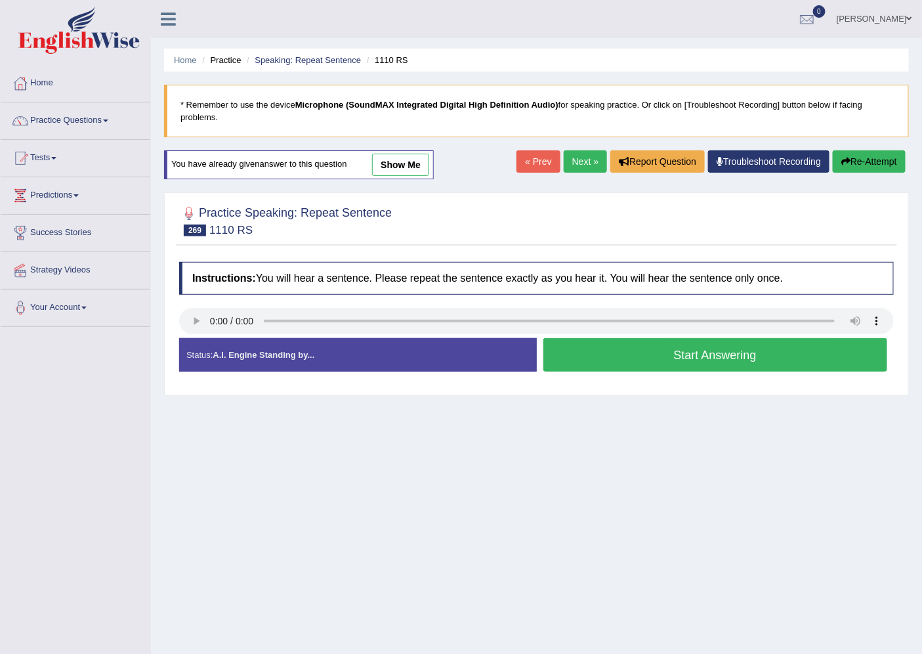
click at [635, 358] on button "Start Answering" at bounding box center [715, 354] width 345 height 33
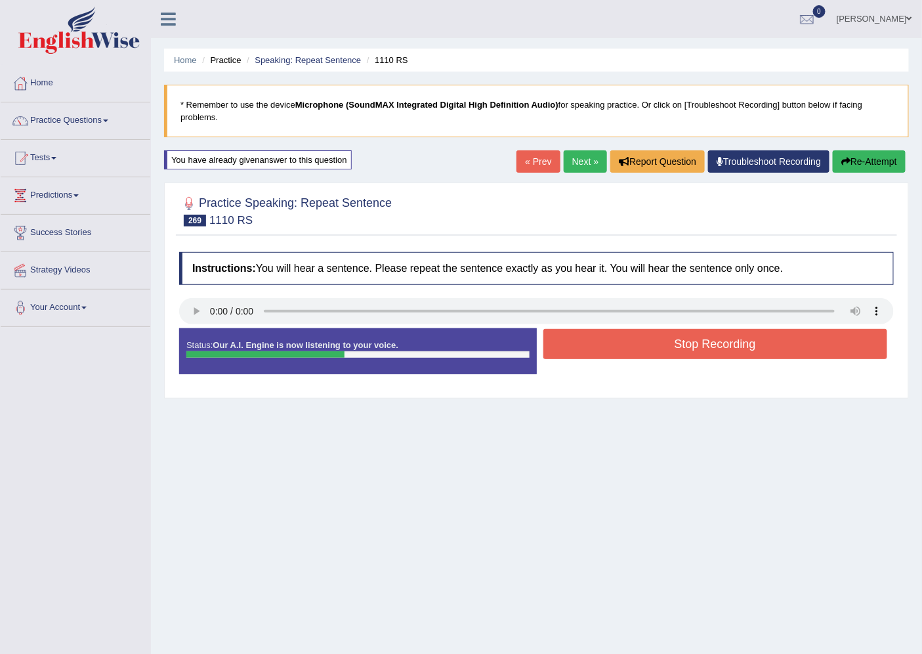
click at [648, 348] on button "Stop Recording" at bounding box center [715, 344] width 345 height 30
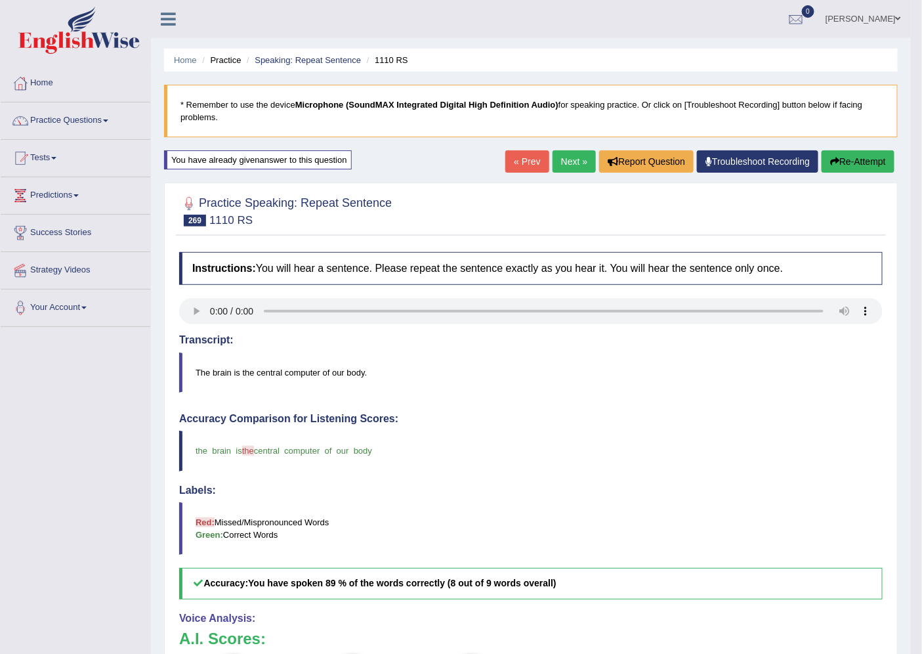
click at [562, 159] on link "Next »" at bounding box center [574, 161] width 43 height 22
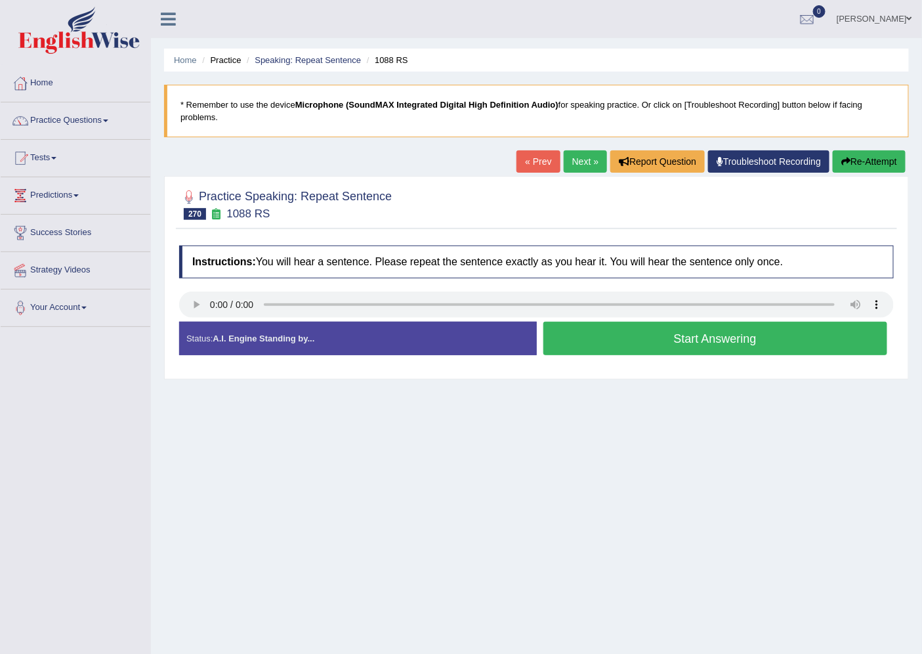
click at [606, 347] on button "Start Answering" at bounding box center [715, 338] width 345 height 33
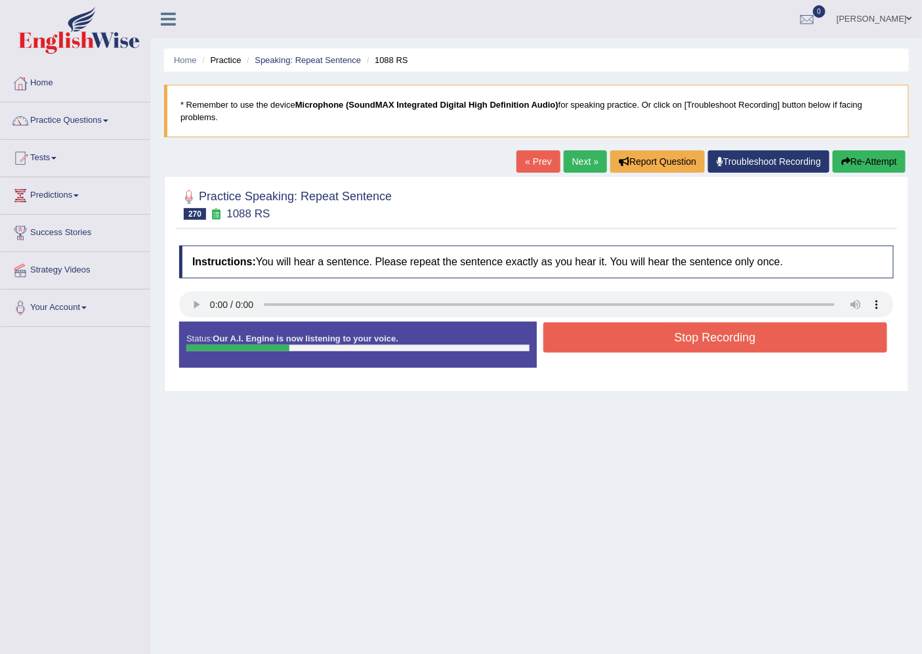
click at [634, 347] on button "Stop Recording" at bounding box center [715, 337] width 345 height 30
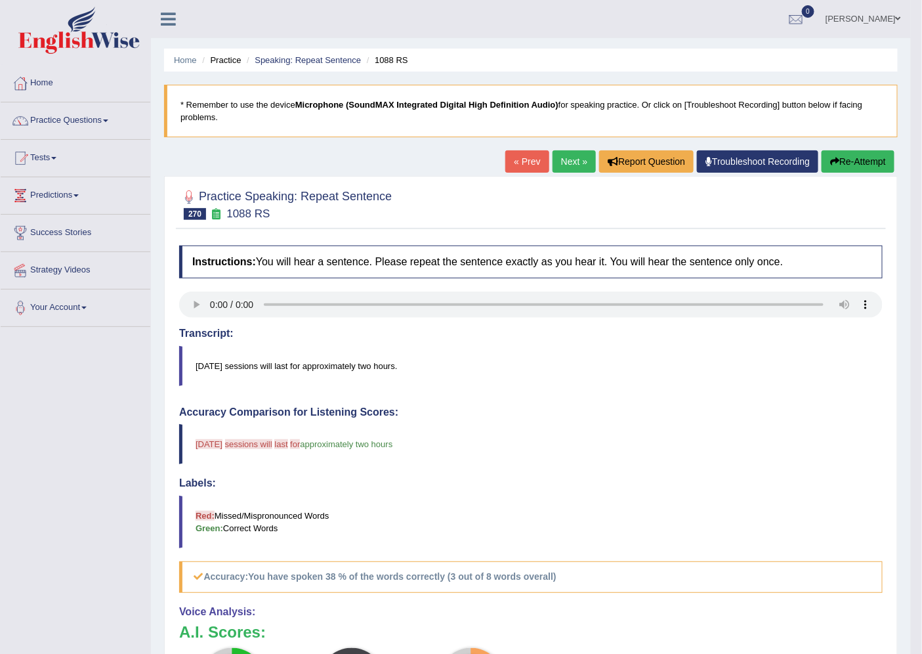
click at [870, 159] on button "Re-Attempt" at bounding box center [858, 161] width 73 height 22
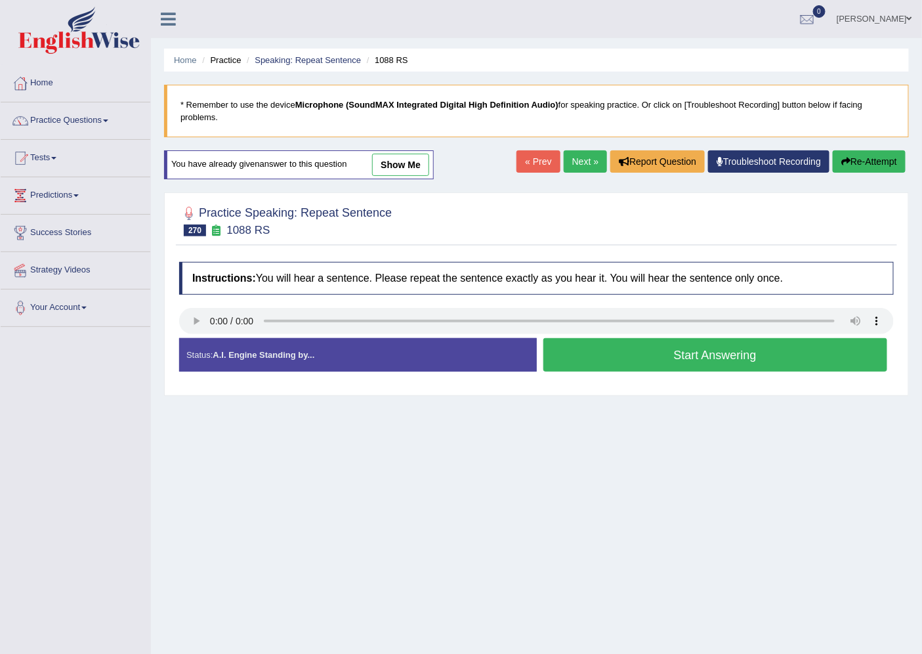
click at [658, 350] on button "Start Answering" at bounding box center [715, 354] width 345 height 33
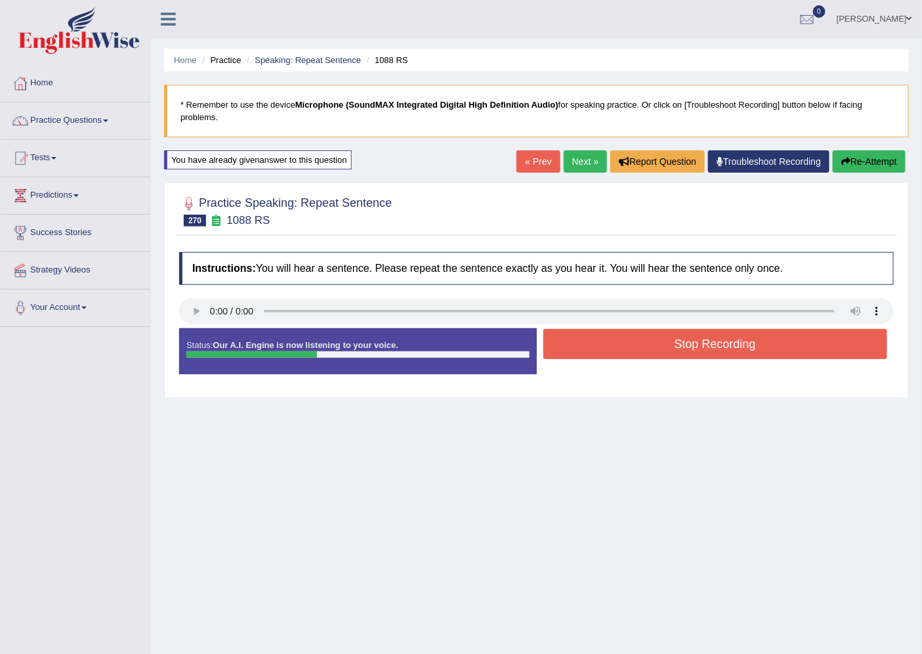
click at [658, 350] on button "Stop Recording" at bounding box center [715, 344] width 345 height 30
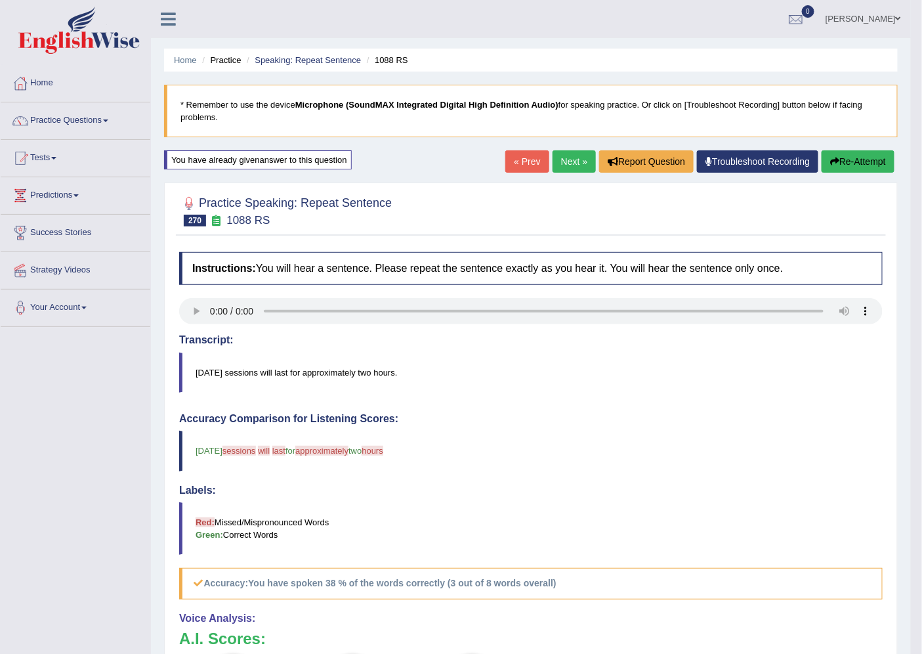
click at [855, 159] on button "Re-Attempt" at bounding box center [858, 161] width 73 height 22
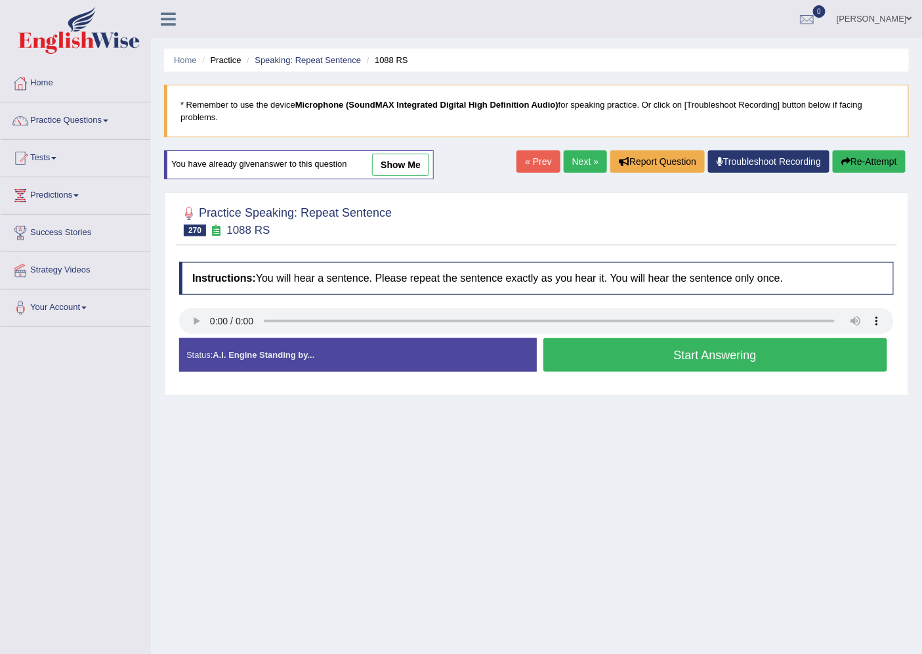
click at [769, 354] on button "Start Answering" at bounding box center [715, 354] width 345 height 33
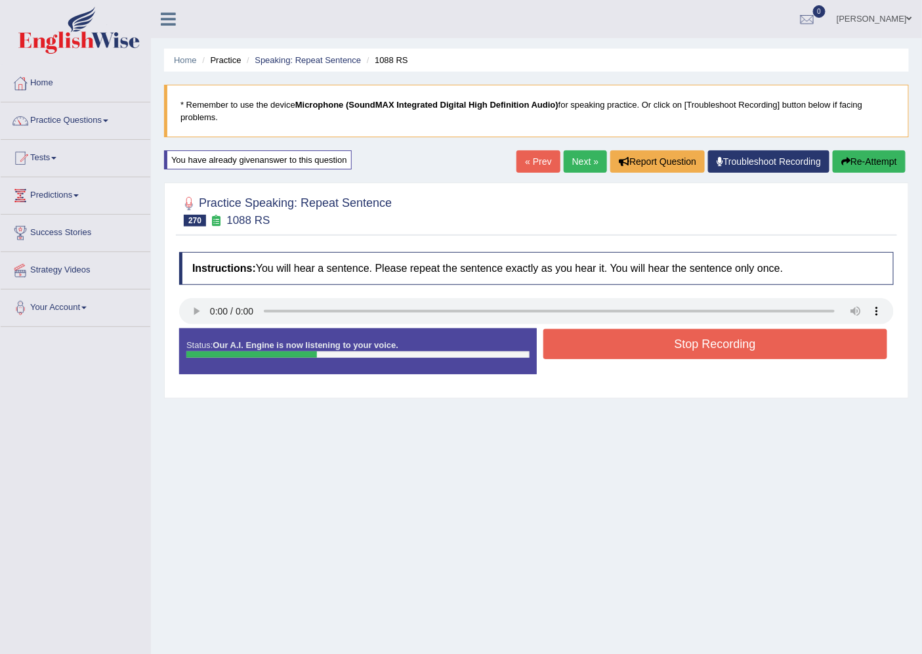
click at [769, 354] on button "Stop Recording" at bounding box center [715, 344] width 345 height 30
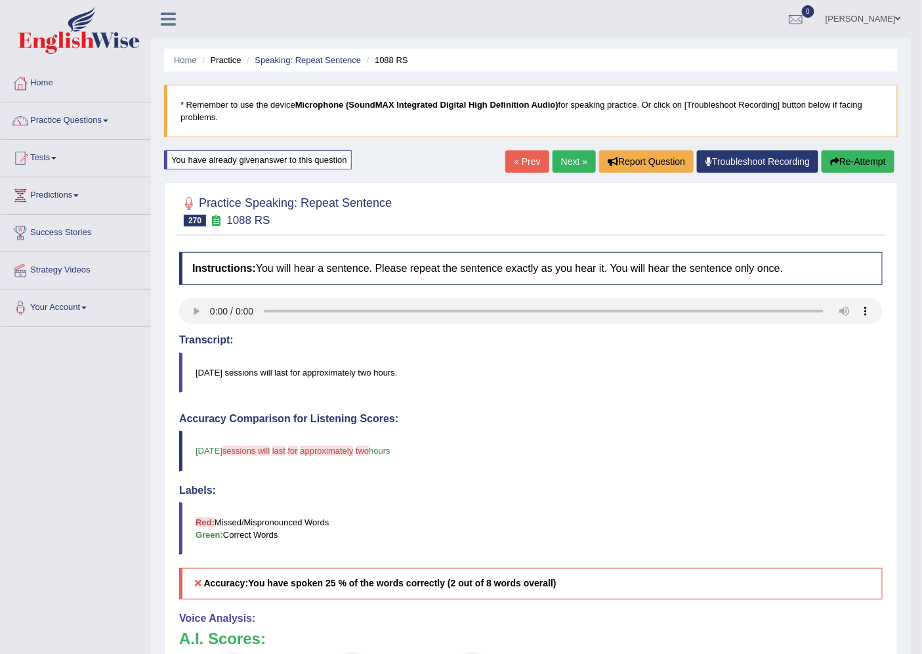
click at [568, 153] on link "Next »" at bounding box center [574, 161] width 43 height 22
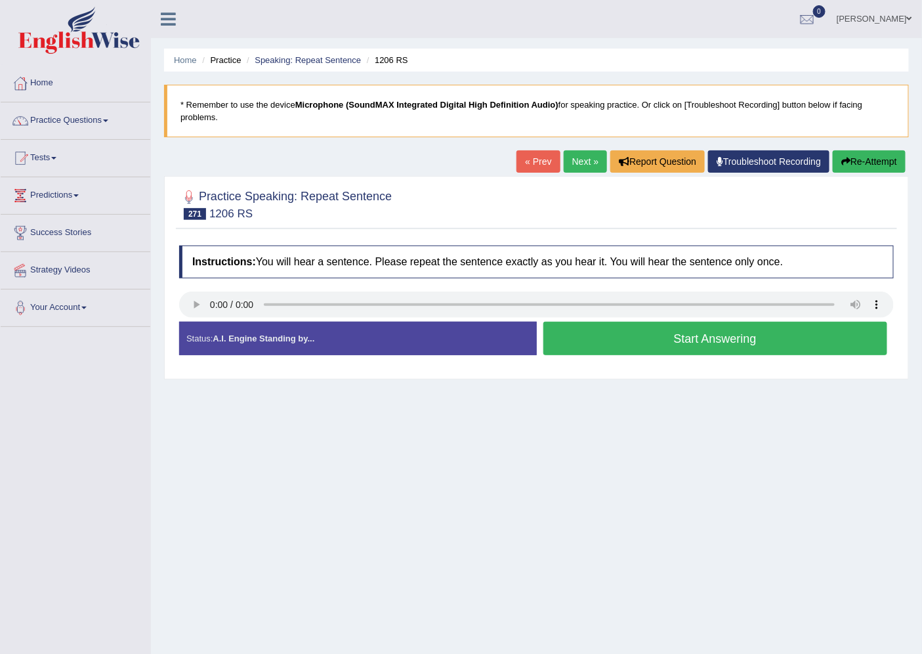
click at [750, 348] on button "Start Answering" at bounding box center [715, 338] width 345 height 33
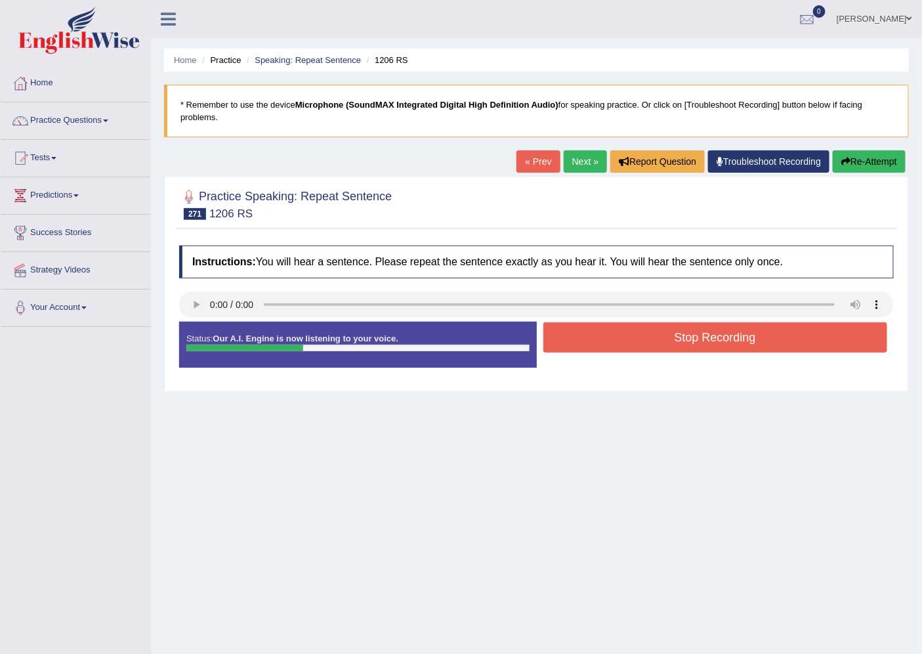
click at [732, 335] on button "Stop Recording" at bounding box center [715, 337] width 345 height 30
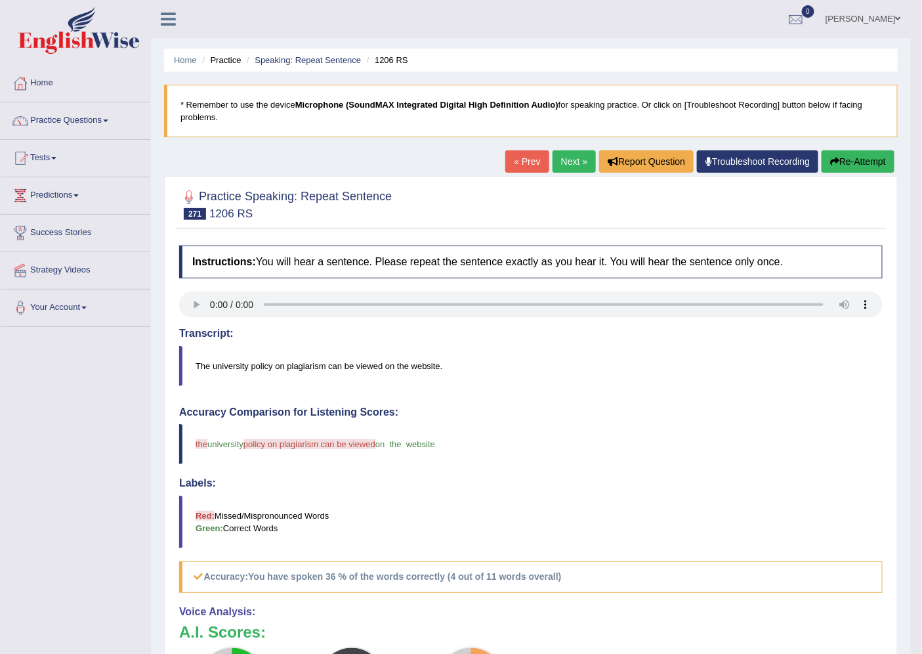
click at [868, 155] on button "Re-Attempt" at bounding box center [858, 161] width 73 height 22
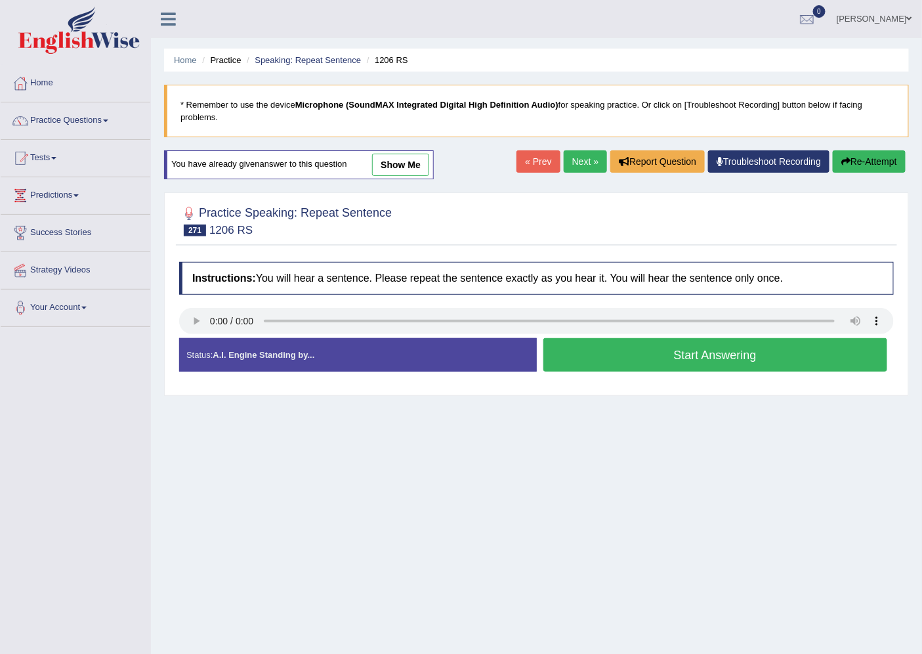
click at [670, 362] on button "Start Answering" at bounding box center [715, 354] width 345 height 33
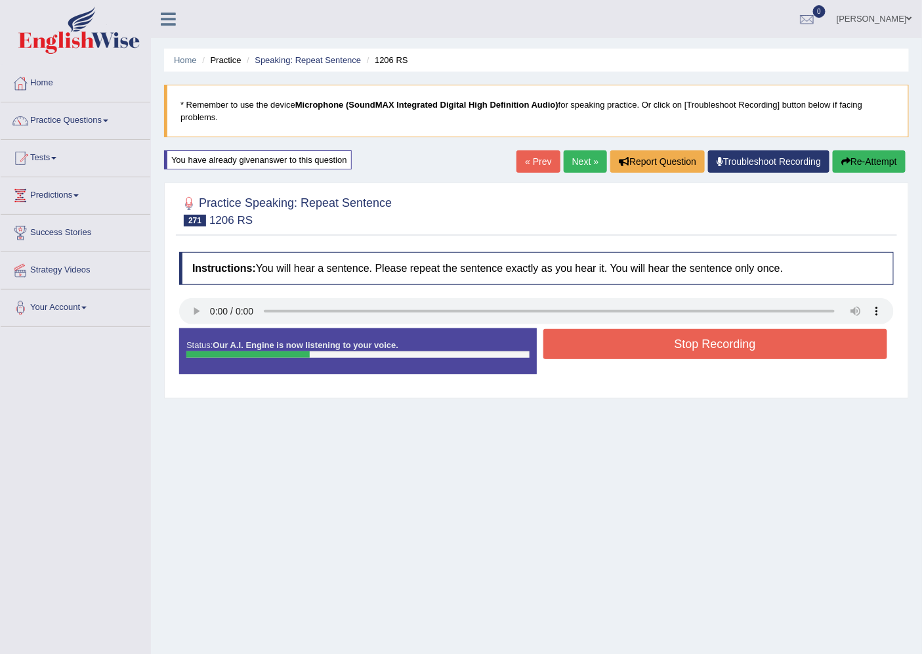
click at [671, 342] on button "Stop Recording" at bounding box center [715, 344] width 345 height 30
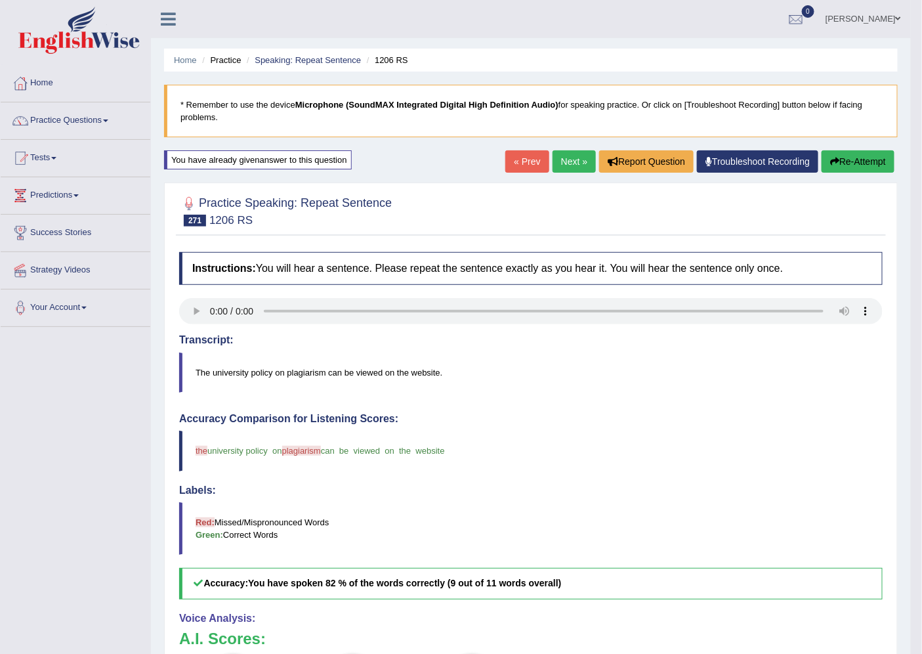
click at [567, 154] on link "Next »" at bounding box center [574, 161] width 43 height 22
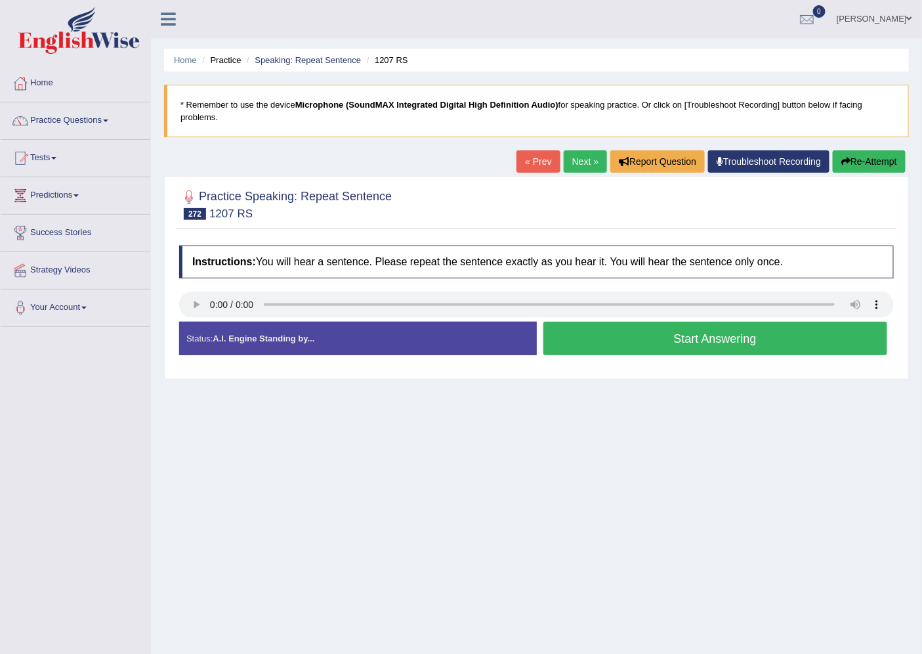
click at [756, 337] on button "Start Answering" at bounding box center [715, 338] width 345 height 33
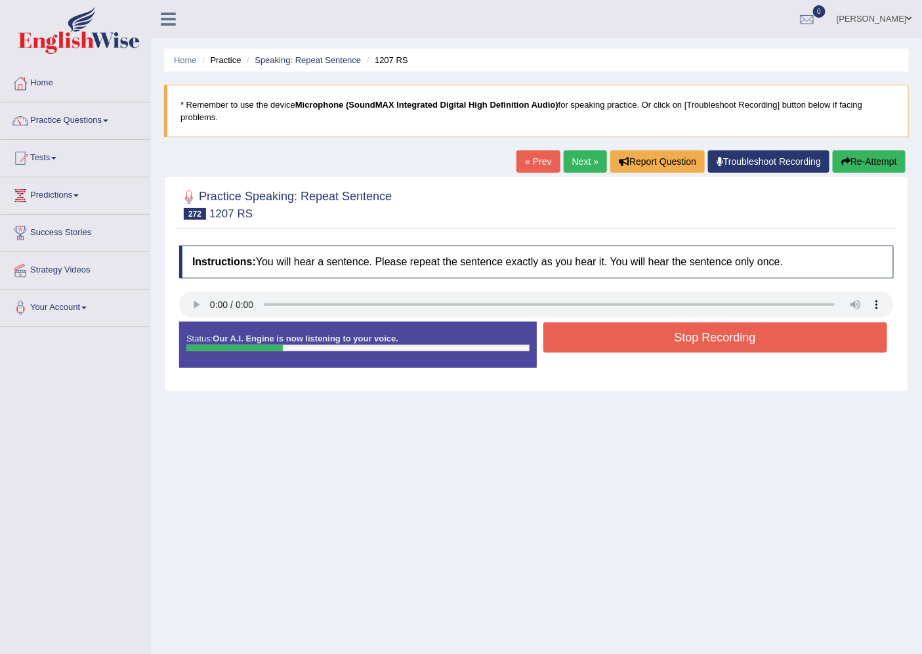
click at [756, 337] on button "Stop Recording" at bounding box center [715, 337] width 345 height 30
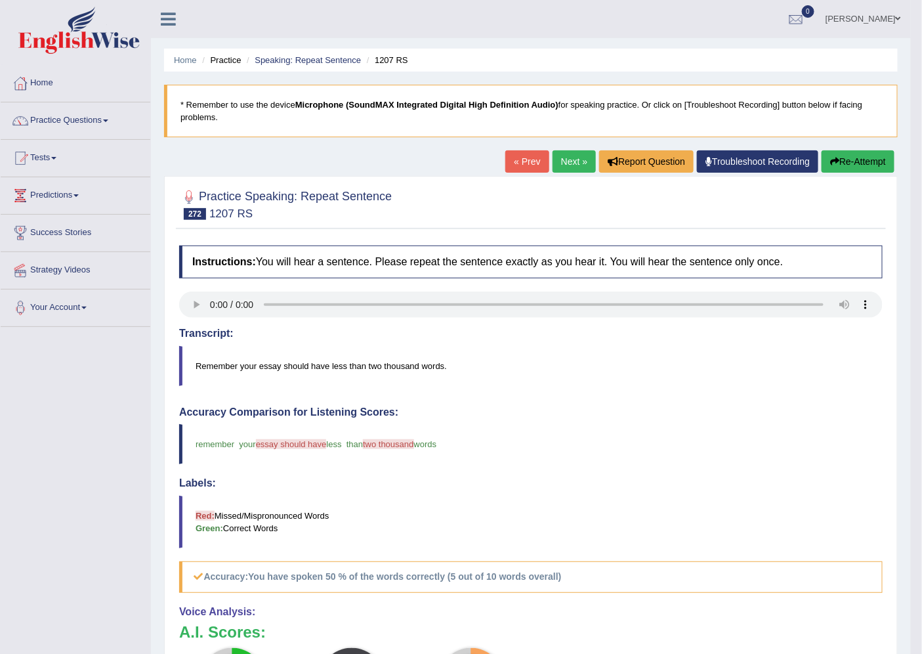
click at [572, 158] on link "Next »" at bounding box center [574, 161] width 43 height 22
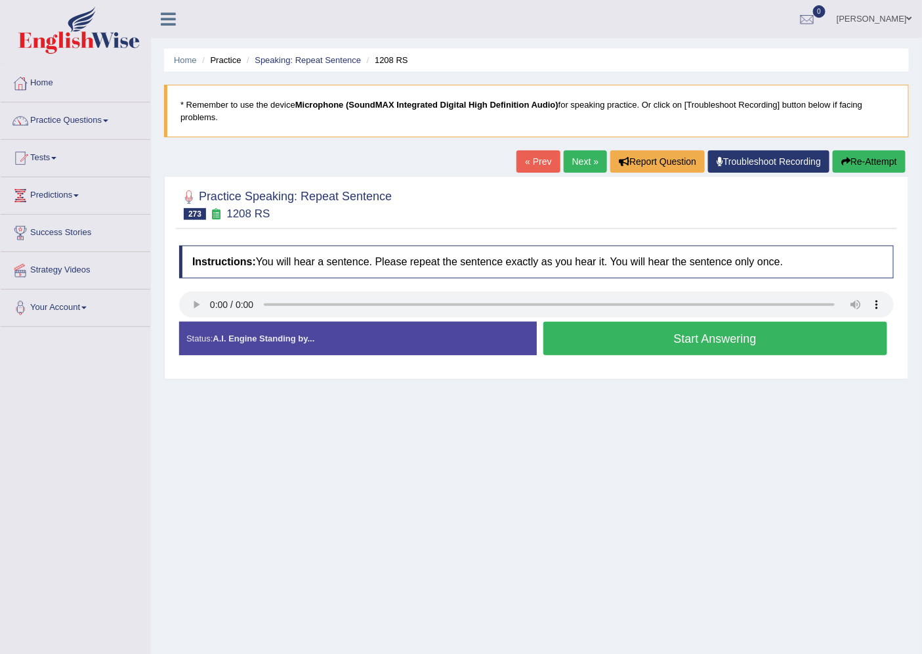
click at [706, 339] on button "Start Answering" at bounding box center [715, 338] width 345 height 33
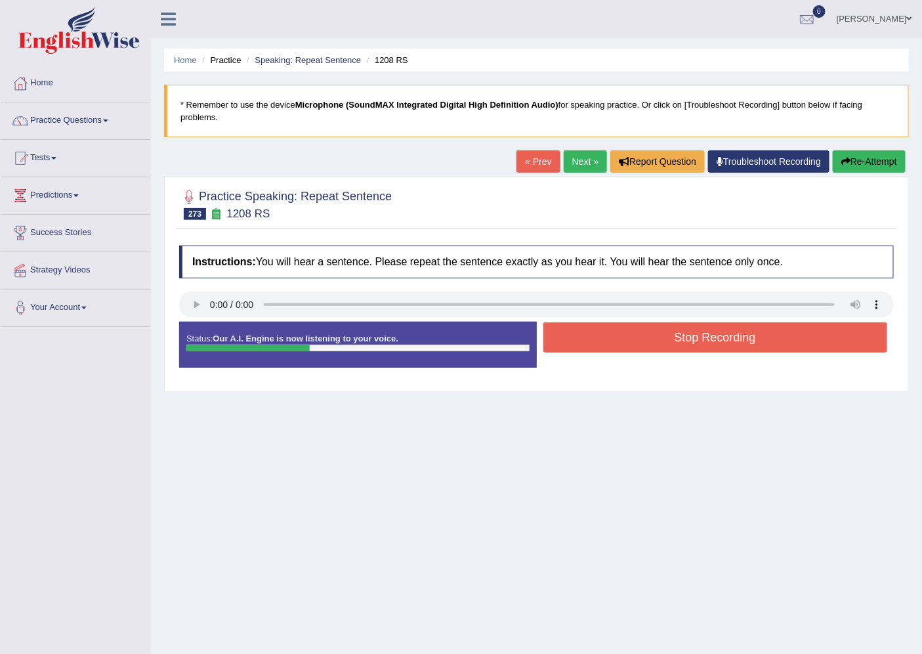
click at [641, 338] on button "Stop Recording" at bounding box center [715, 337] width 345 height 30
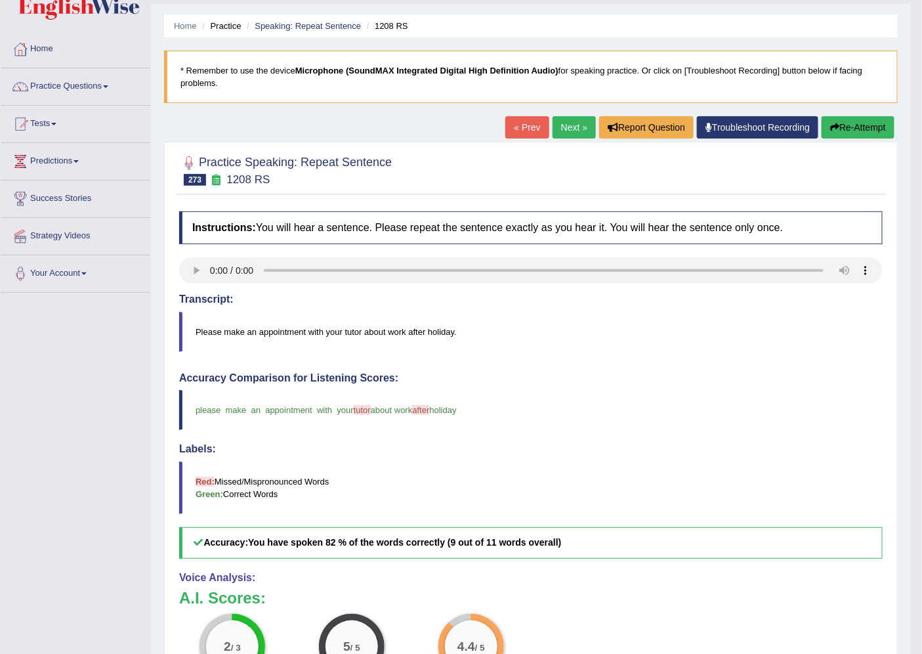
scroll to position [27, 0]
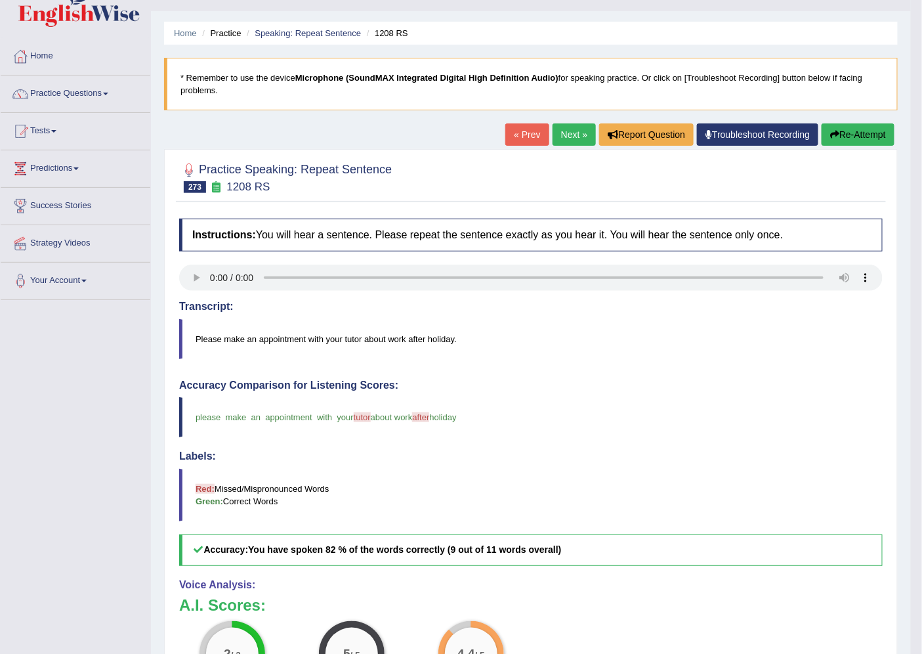
click at [569, 129] on link "Next »" at bounding box center [574, 134] width 43 height 22
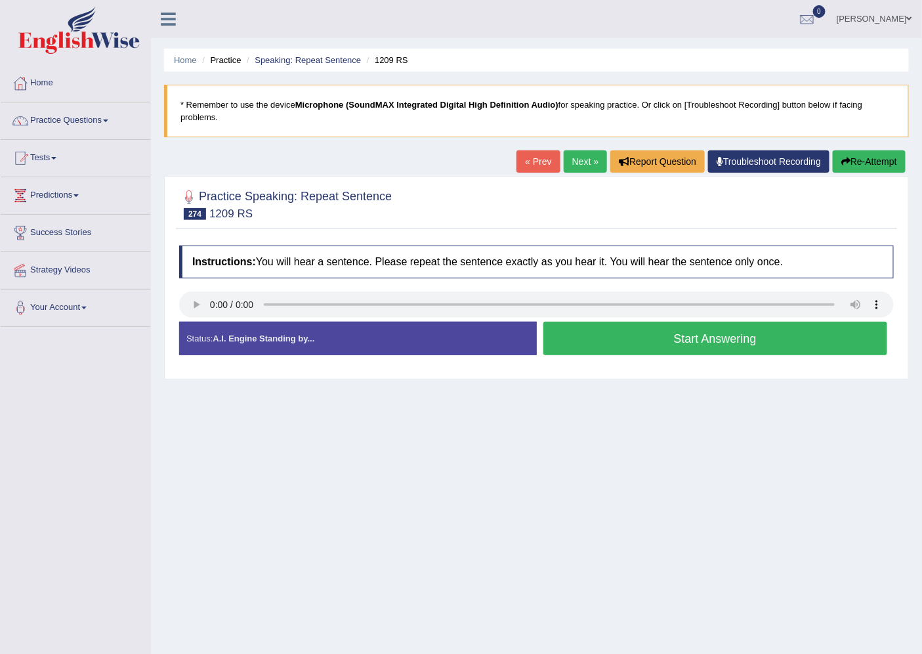
click at [601, 347] on button "Start Answering" at bounding box center [715, 338] width 345 height 33
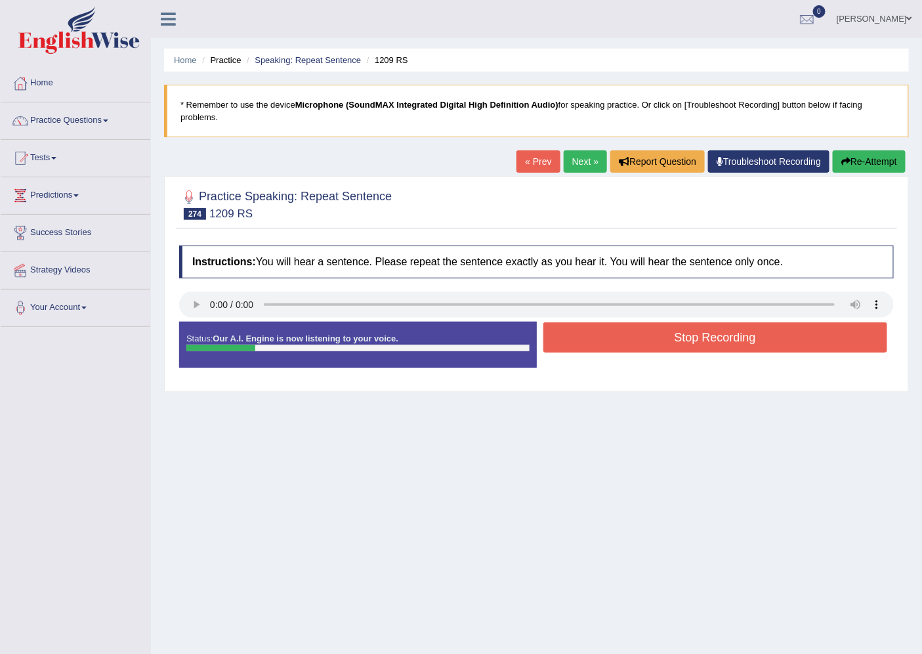
click at [600, 349] on button "Stop Recording" at bounding box center [715, 337] width 345 height 30
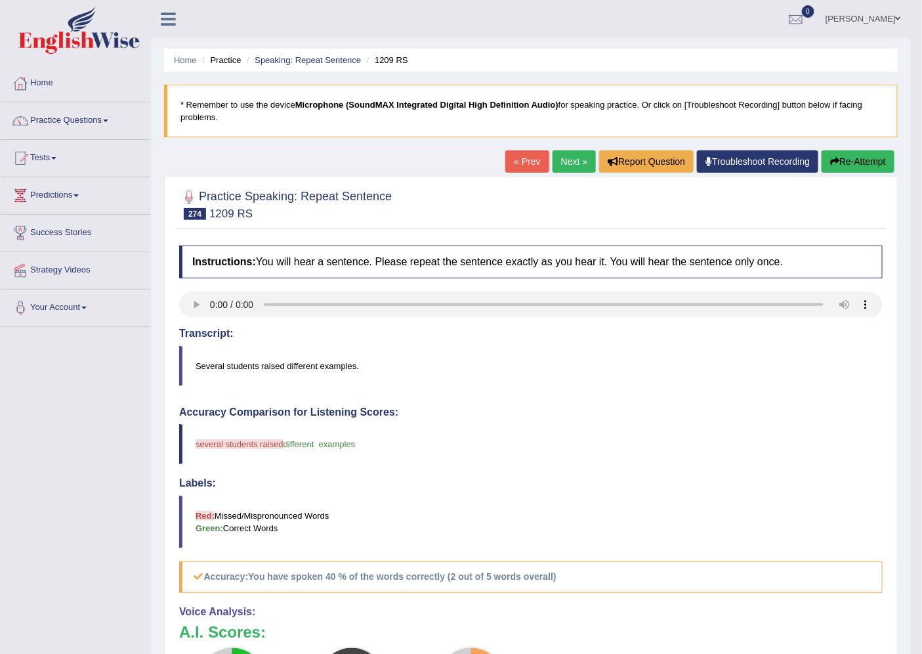
click at [570, 160] on link "Next »" at bounding box center [574, 161] width 43 height 22
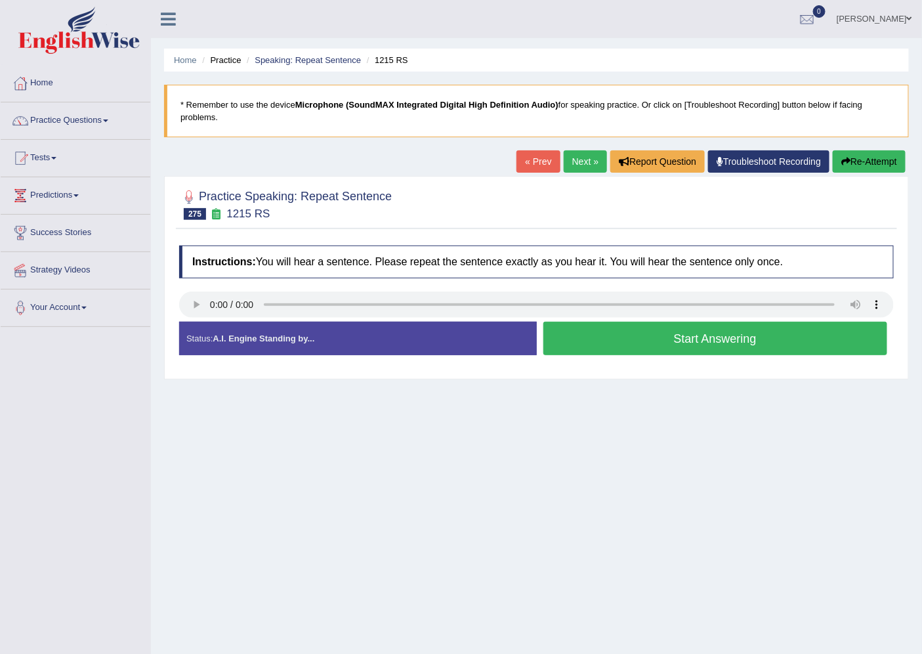
click at [596, 354] on button "Start Answering" at bounding box center [715, 338] width 345 height 33
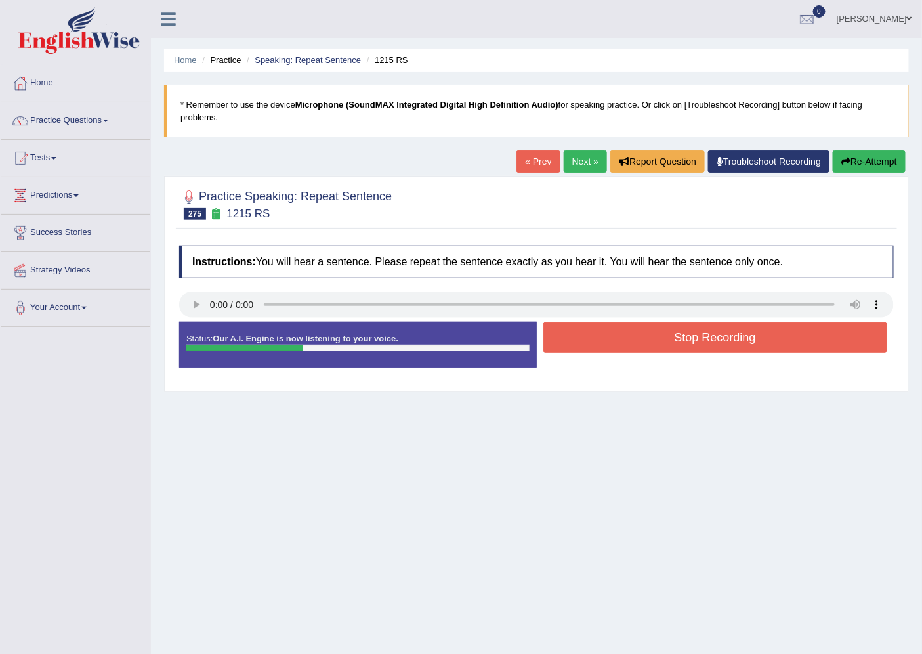
click at [628, 332] on button "Stop Recording" at bounding box center [715, 337] width 345 height 30
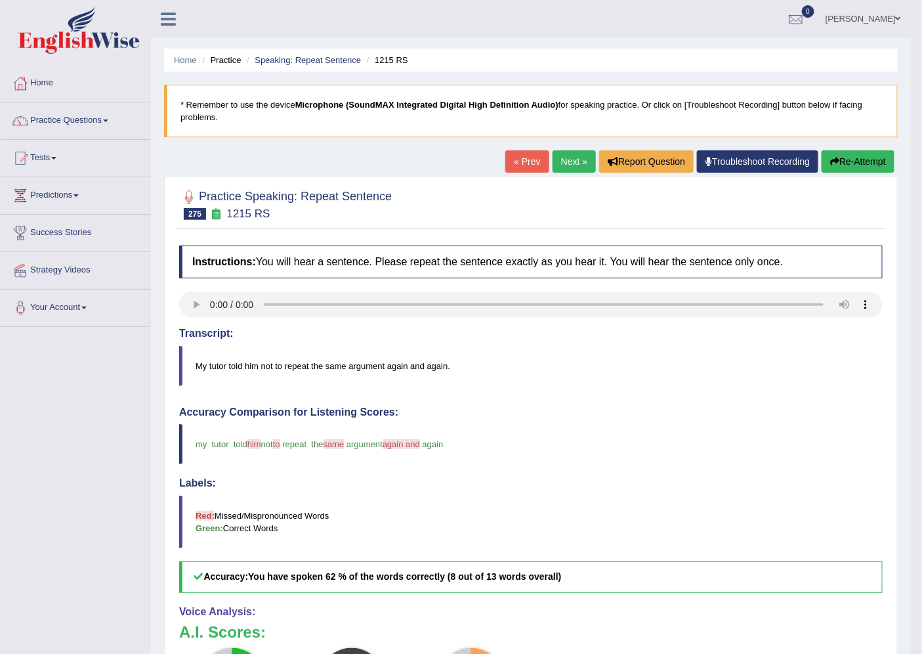
click at [567, 154] on link "Next »" at bounding box center [574, 161] width 43 height 22
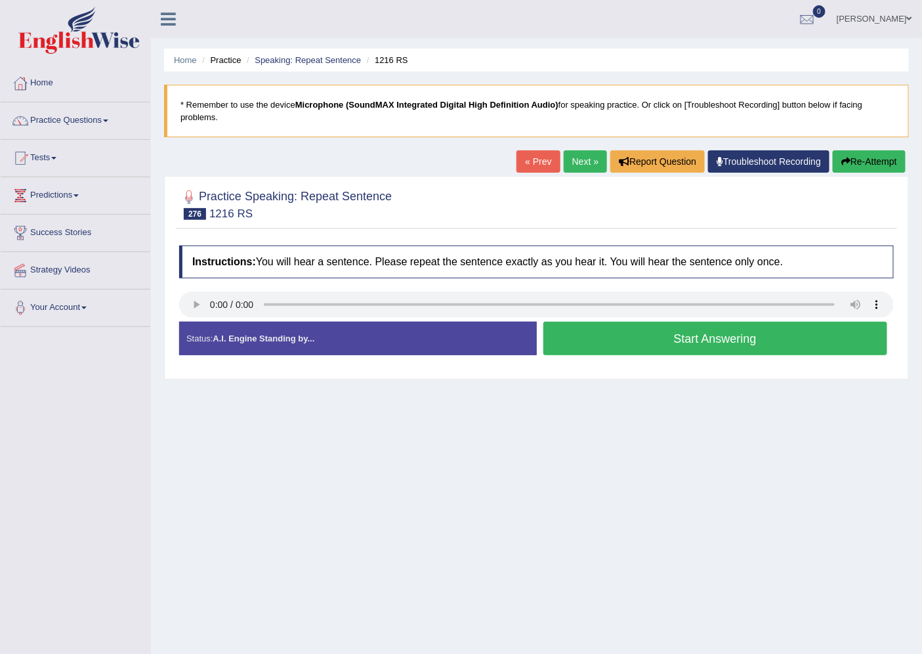
click at [634, 336] on button "Start Answering" at bounding box center [715, 338] width 345 height 33
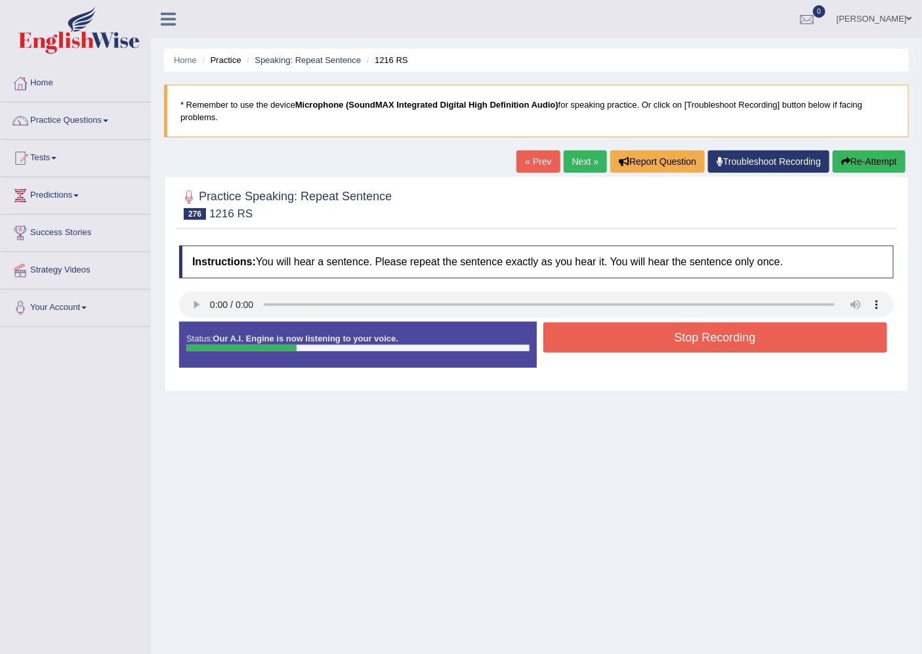
click at [666, 343] on button "Stop Recording" at bounding box center [715, 337] width 345 height 30
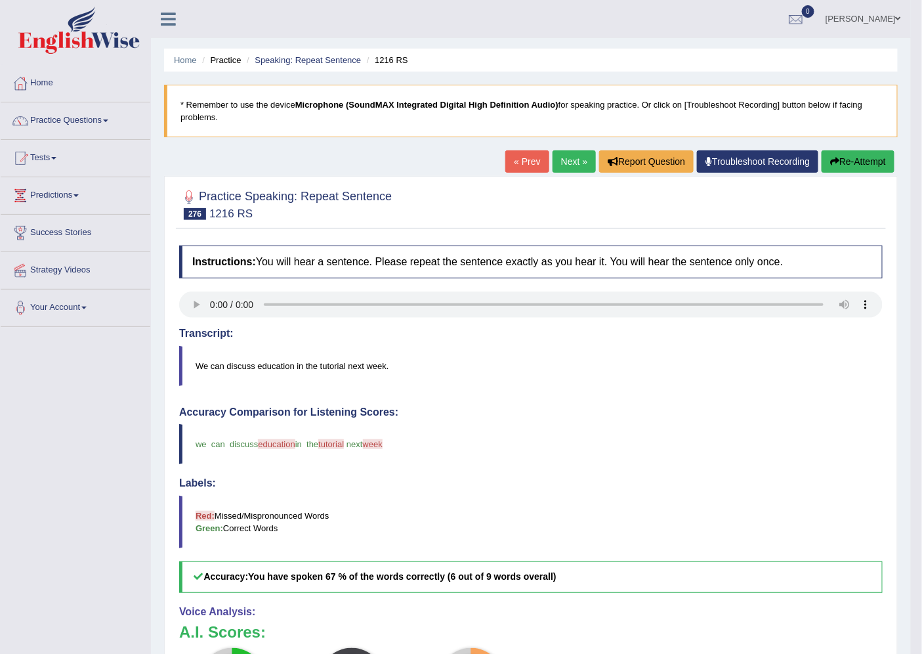
click at [560, 167] on link "Next »" at bounding box center [574, 161] width 43 height 22
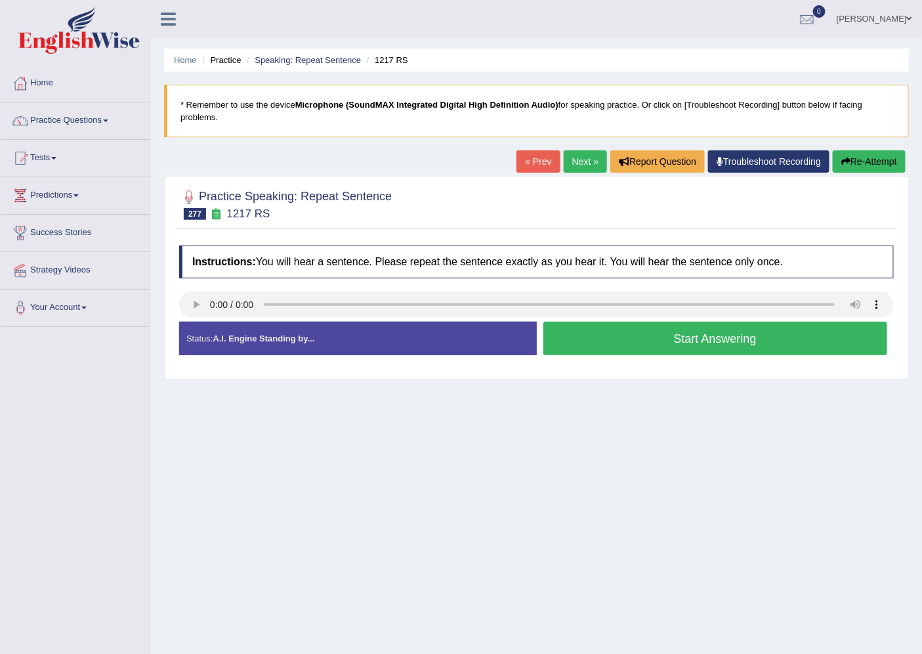
click at [740, 338] on button "Start Answering" at bounding box center [715, 338] width 345 height 33
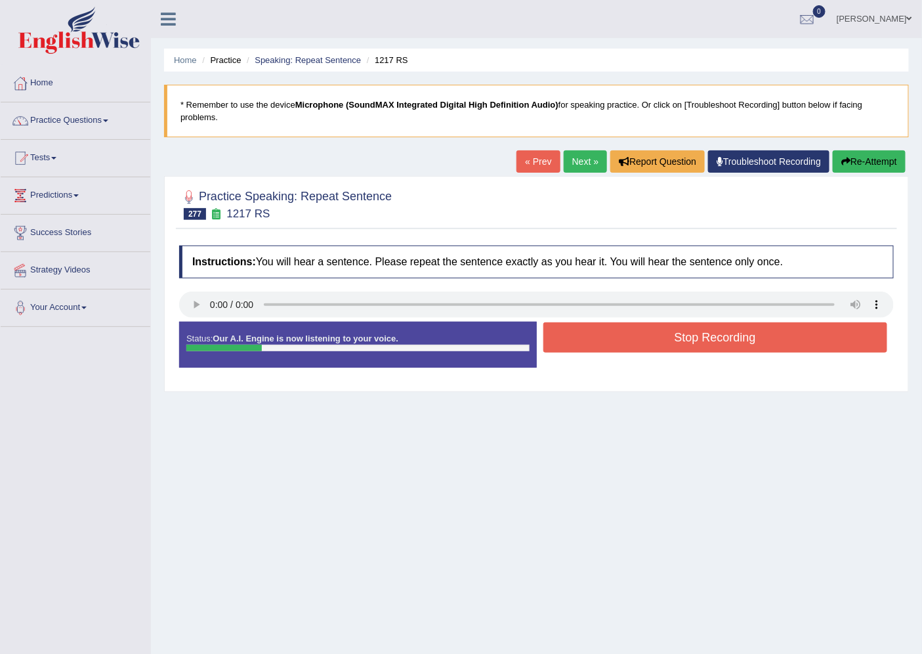
click at [589, 330] on button "Stop Recording" at bounding box center [715, 337] width 345 height 30
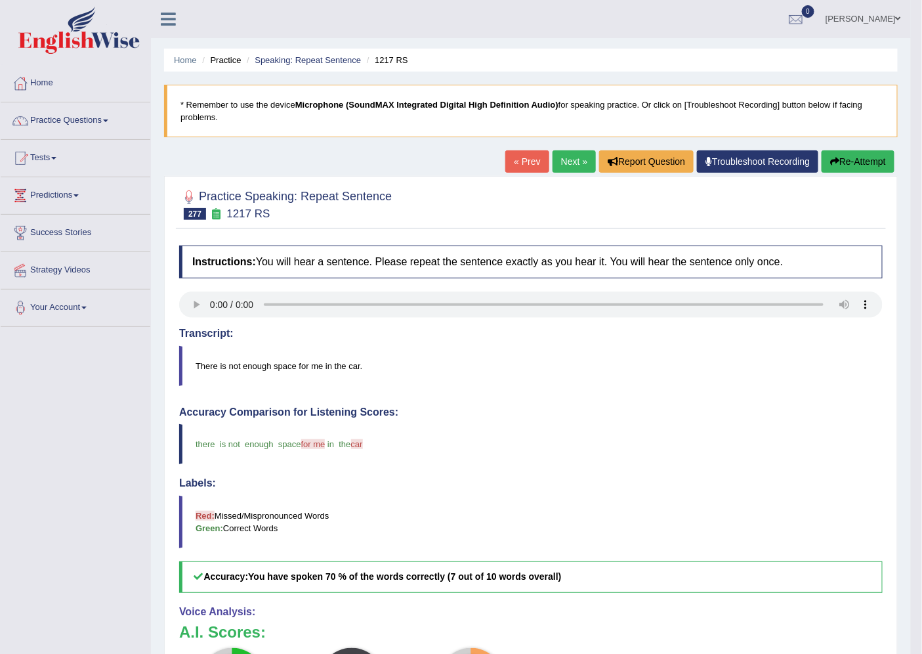
click at [572, 158] on link "Next »" at bounding box center [574, 161] width 43 height 22
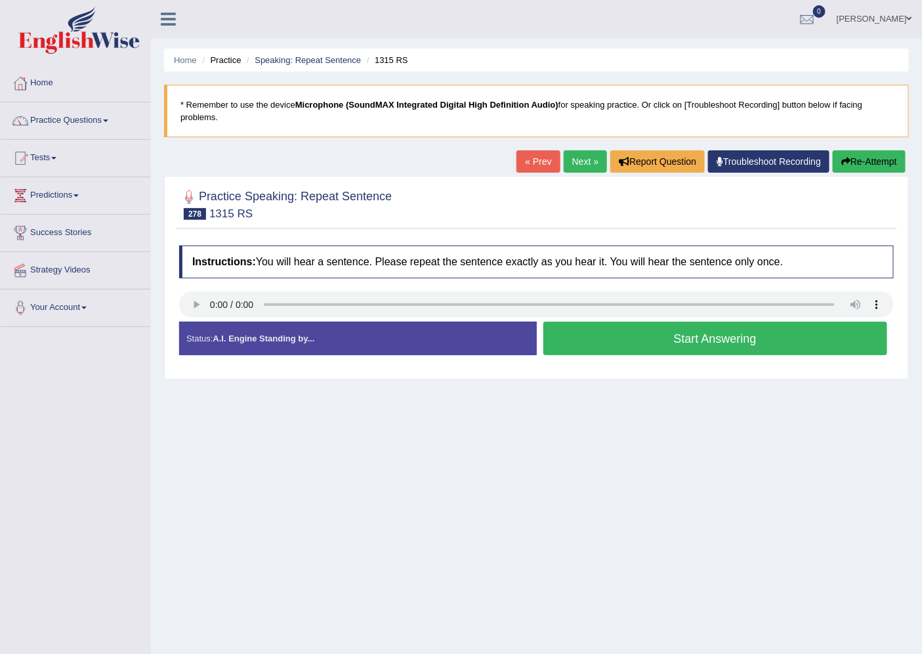
click at [708, 340] on button "Start Answering" at bounding box center [715, 338] width 345 height 33
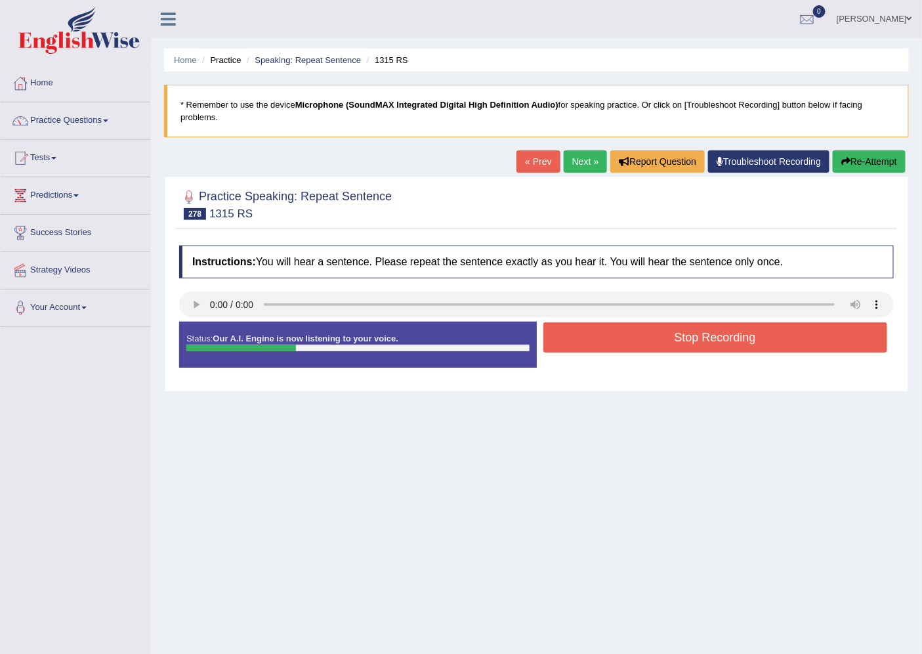
click at [595, 330] on button "Stop Recording" at bounding box center [715, 337] width 345 height 30
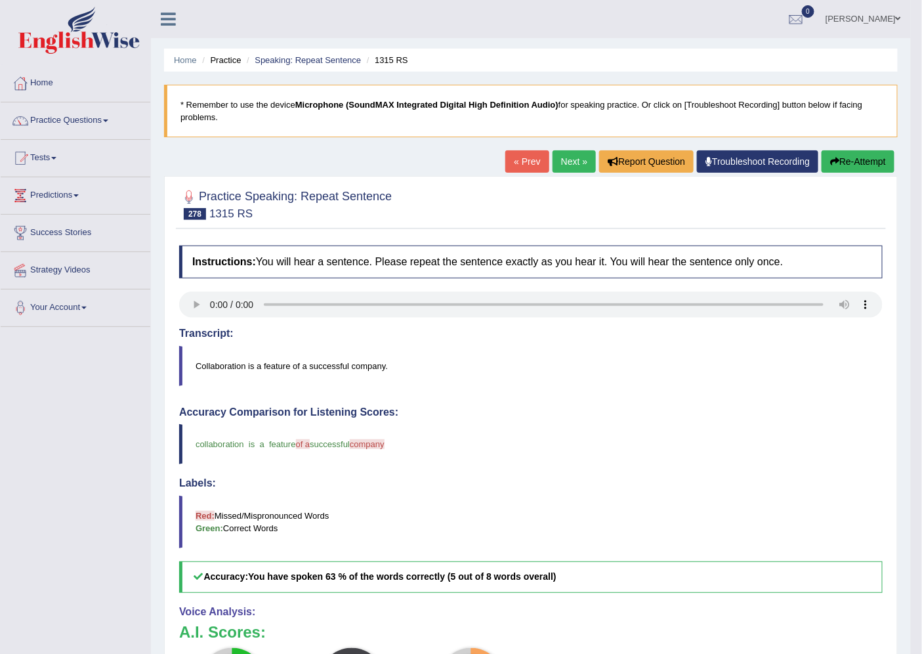
click at [565, 152] on link "Next »" at bounding box center [574, 161] width 43 height 22
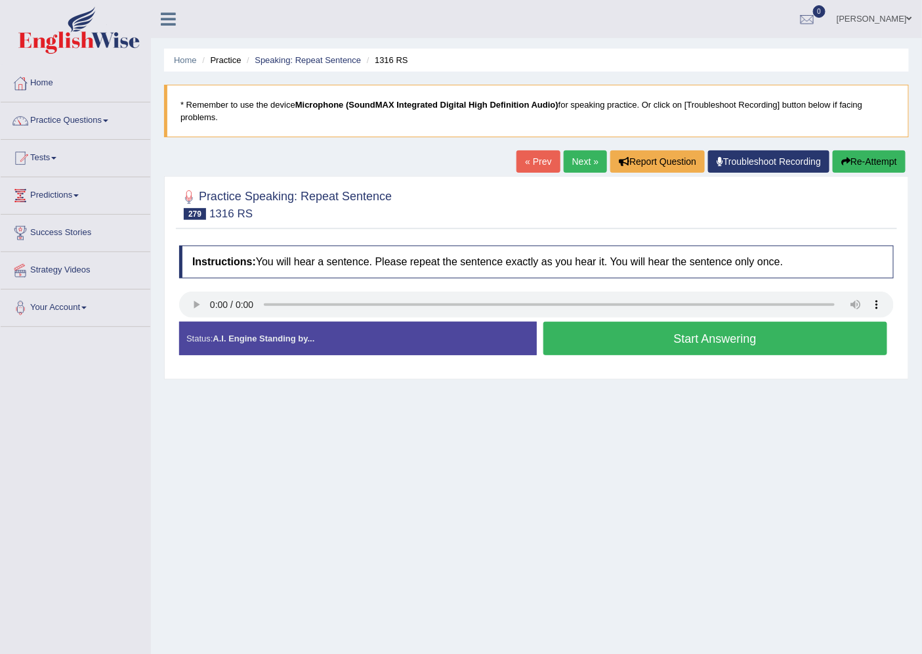
click at [599, 335] on button "Start Answering" at bounding box center [715, 338] width 345 height 33
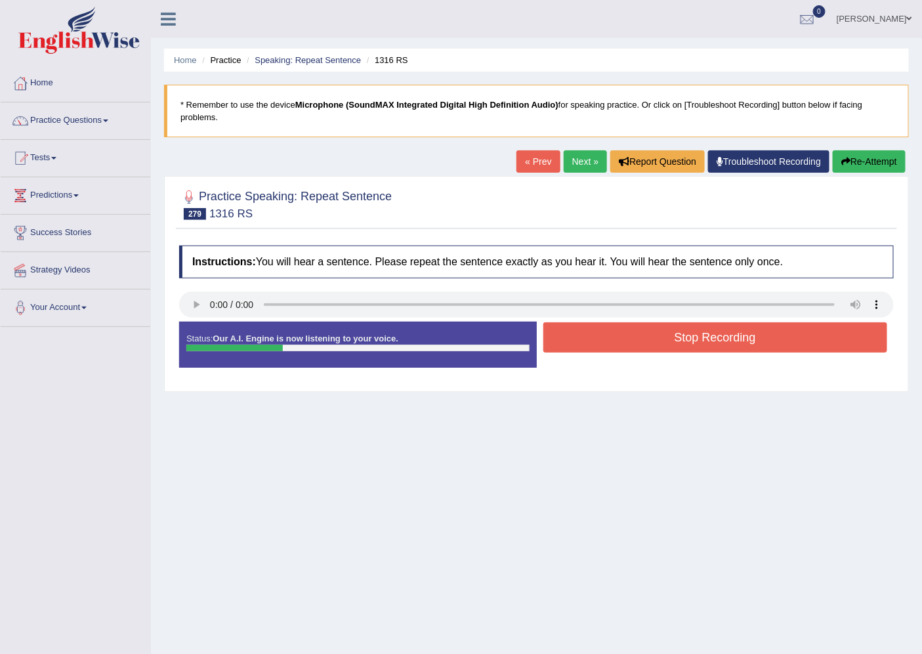
click at [641, 333] on button "Stop Recording" at bounding box center [715, 337] width 345 height 30
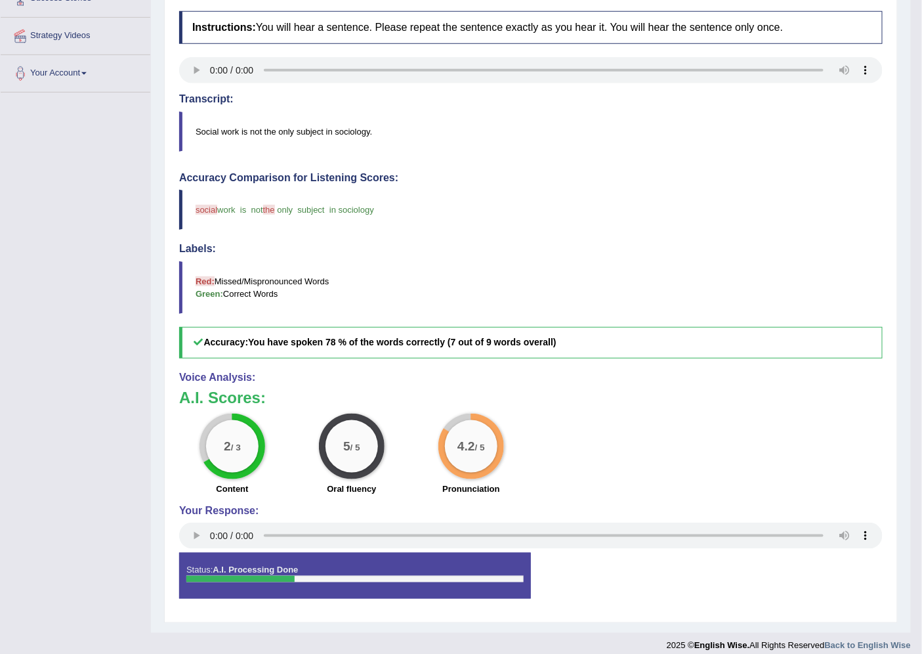
scroll to position [27, 0]
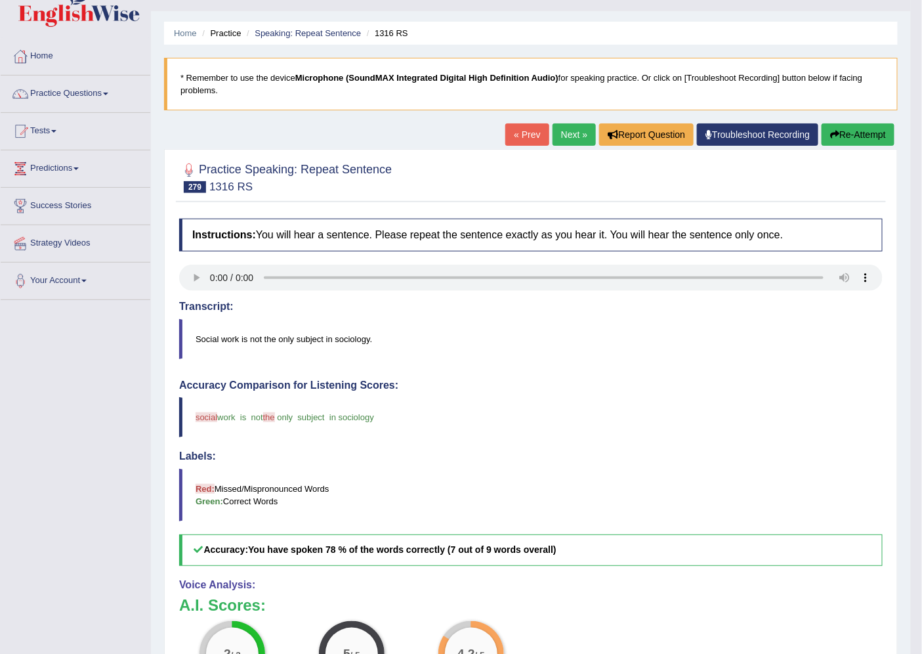
click at [570, 135] on link "Next »" at bounding box center [574, 134] width 43 height 22
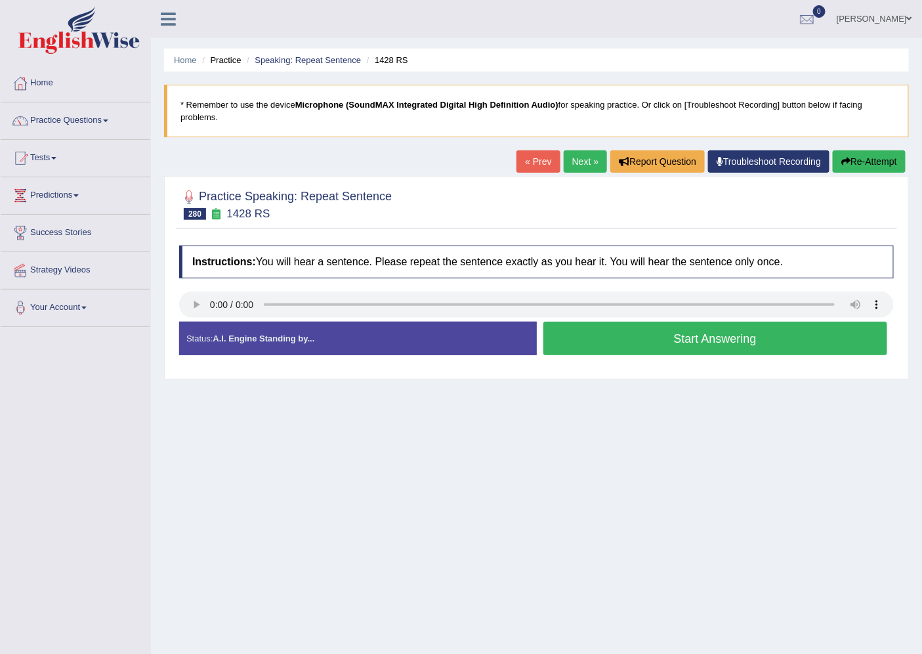
click at [633, 338] on button "Start Answering" at bounding box center [715, 338] width 345 height 33
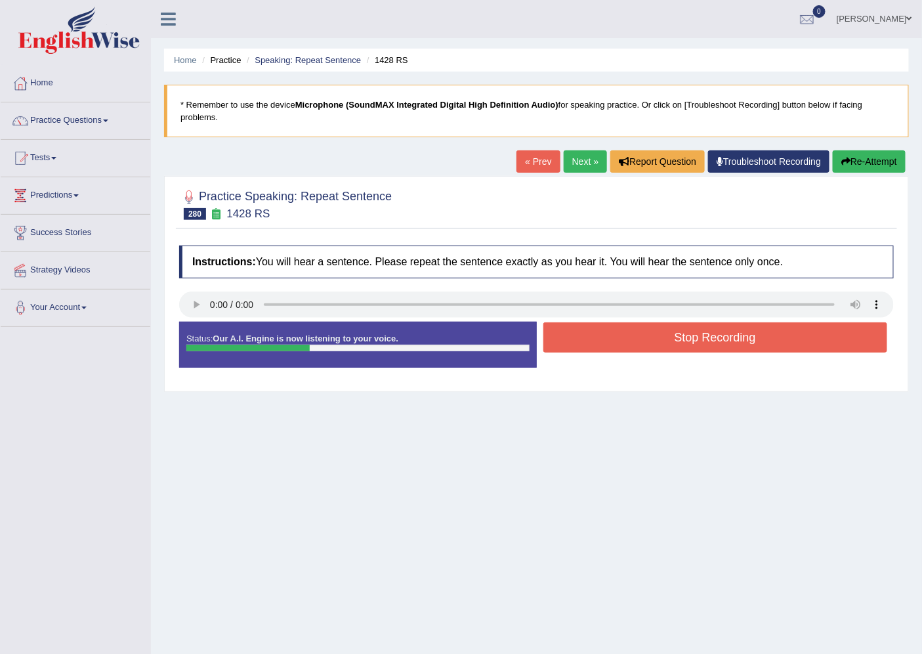
click at [633, 338] on button "Stop Recording" at bounding box center [715, 337] width 345 height 30
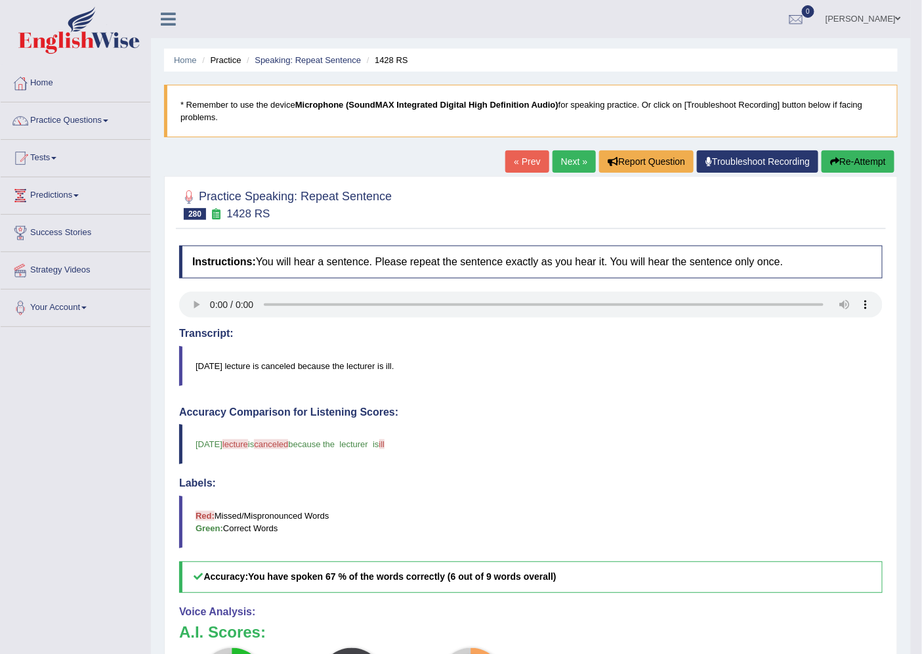
click at [559, 161] on link "Next »" at bounding box center [574, 161] width 43 height 22
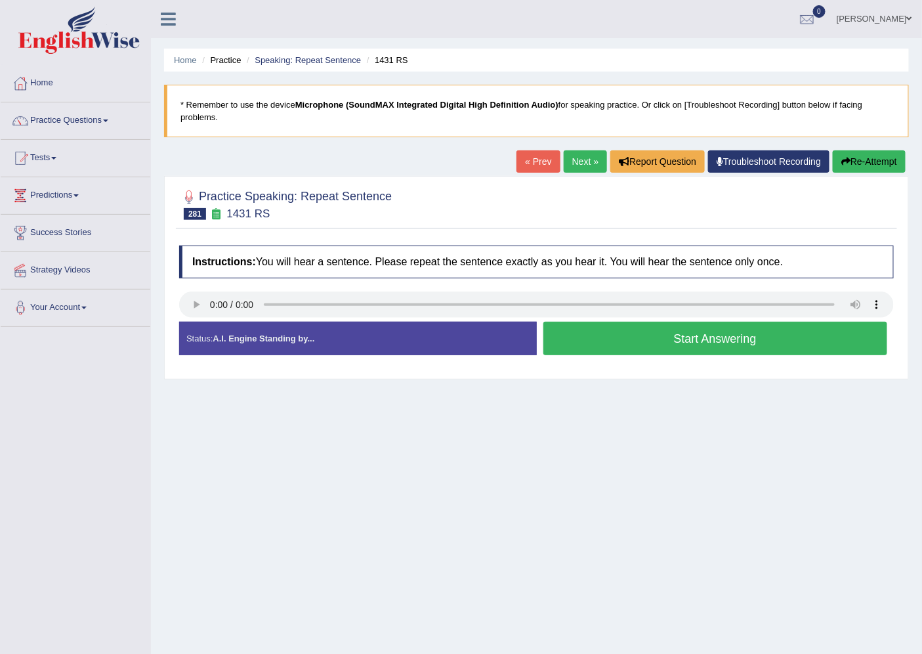
click at [658, 337] on button "Start Answering" at bounding box center [715, 338] width 345 height 33
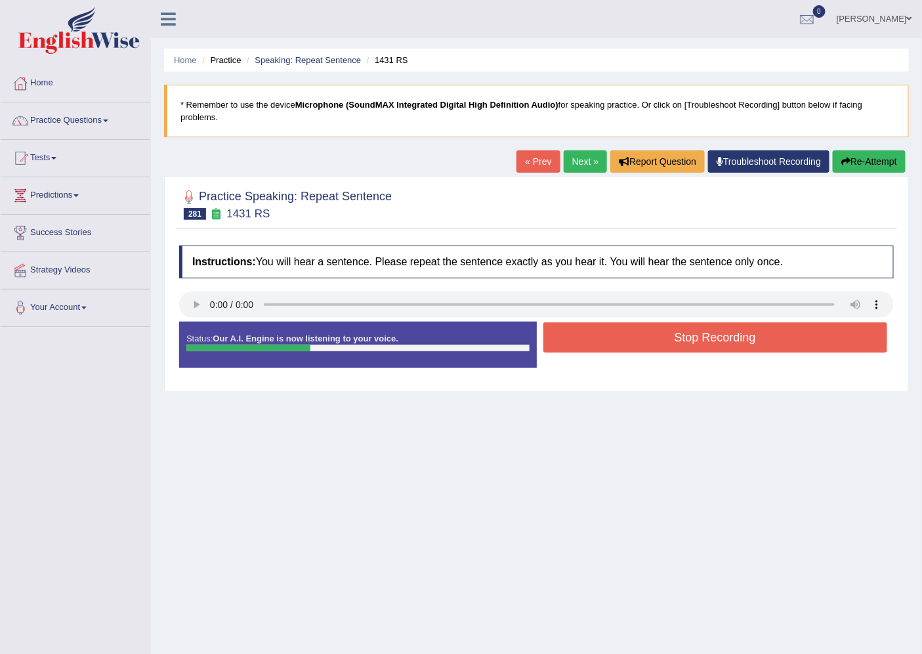
click at [658, 337] on button "Stop Recording" at bounding box center [715, 337] width 345 height 30
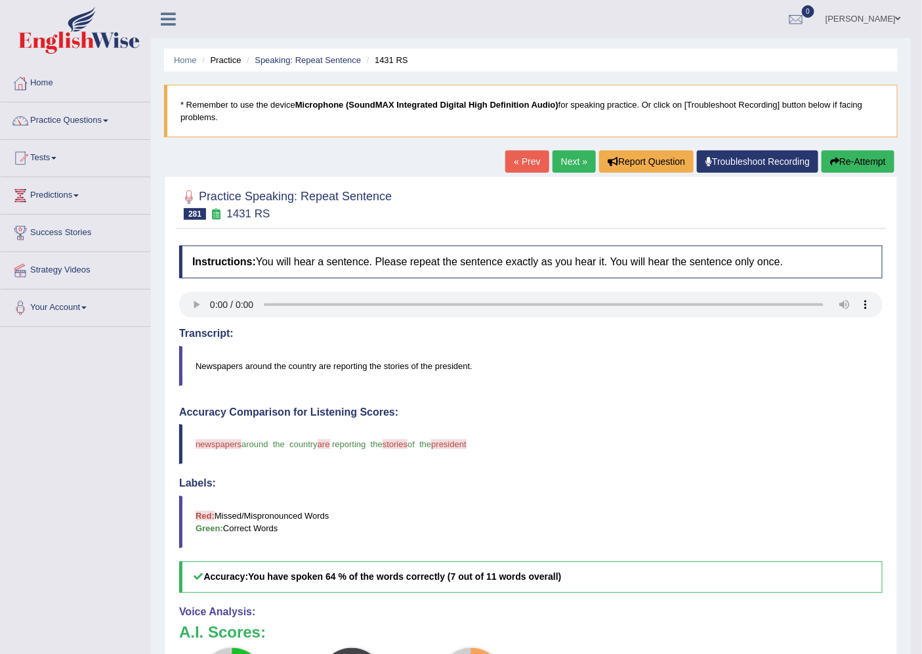
click at [563, 160] on link "Next »" at bounding box center [574, 161] width 43 height 22
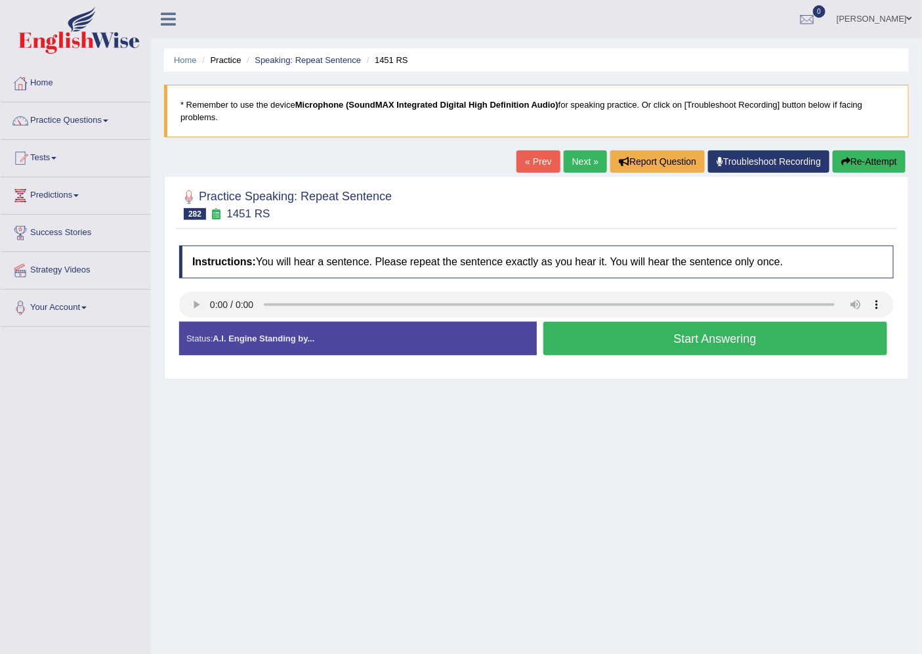
click at [592, 345] on button "Start Answering" at bounding box center [715, 338] width 345 height 33
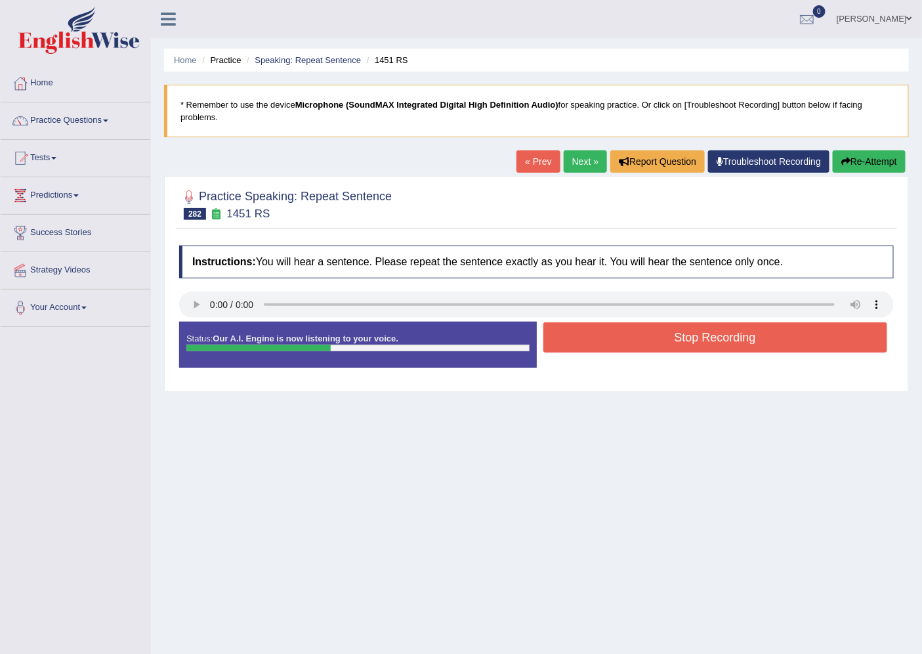
click at [592, 345] on button "Stop Recording" at bounding box center [715, 337] width 345 height 30
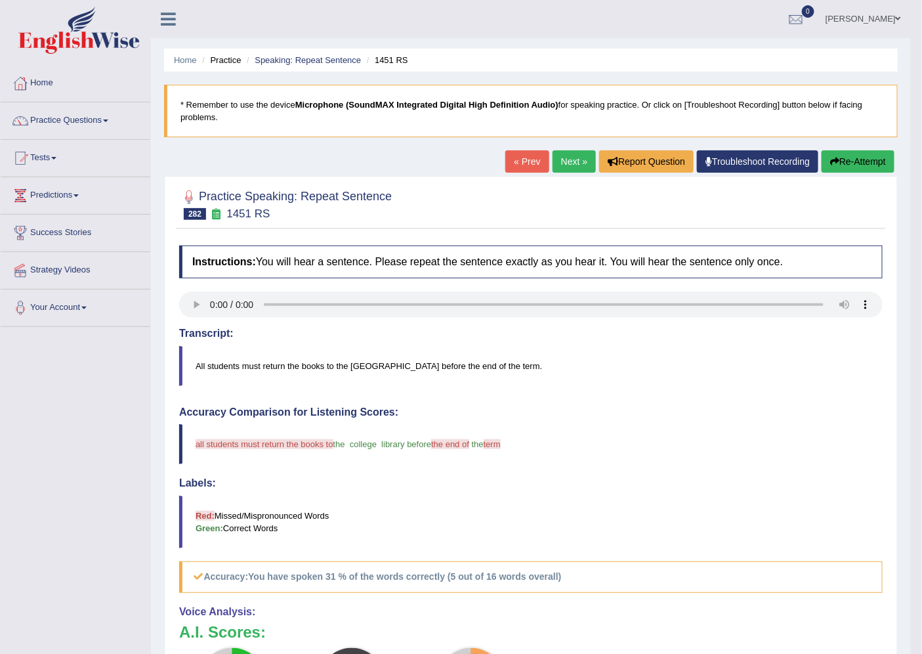
click at [857, 161] on button "Re-Attempt" at bounding box center [858, 161] width 73 height 22
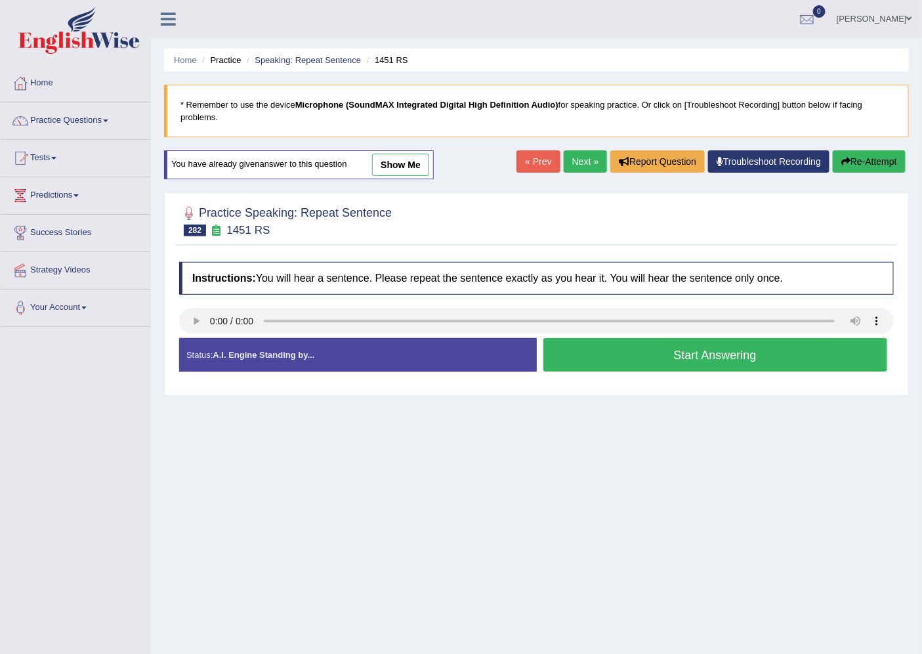
click at [637, 346] on button "Start Answering" at bounding box center [715, 354] width 345 height 33
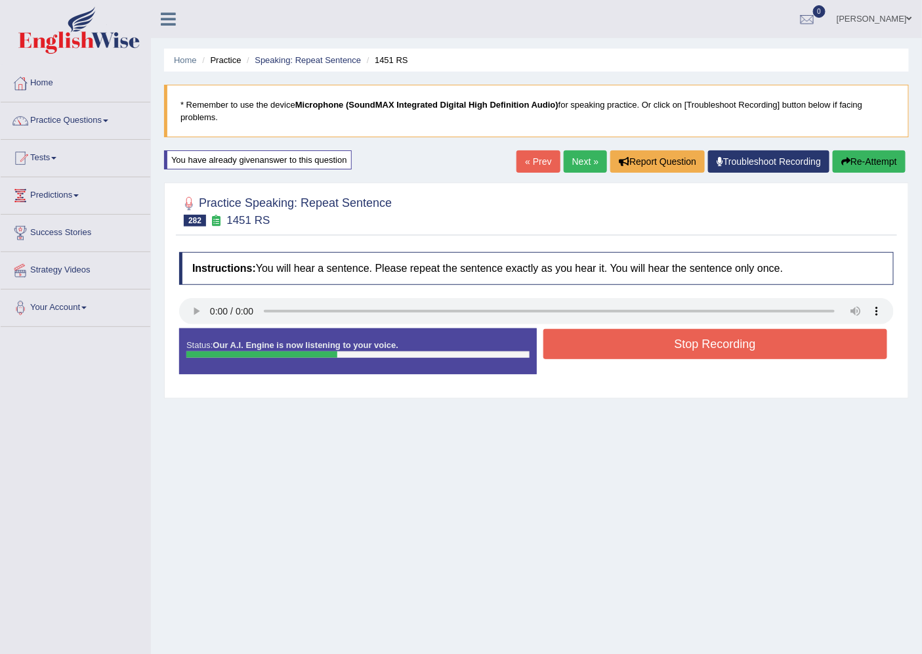
click at [637, 346] on button "Stop Recording" at bounding box center [715, 344] width 345 height 30
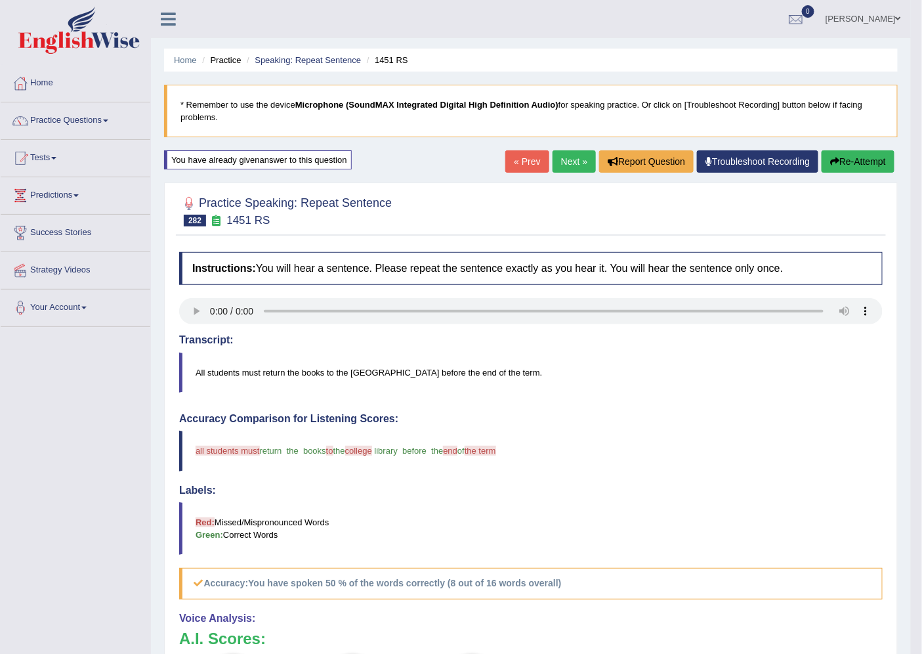
click at [574, 155] on link "Next »" at bounding box center [574, 161] width 43 height 22
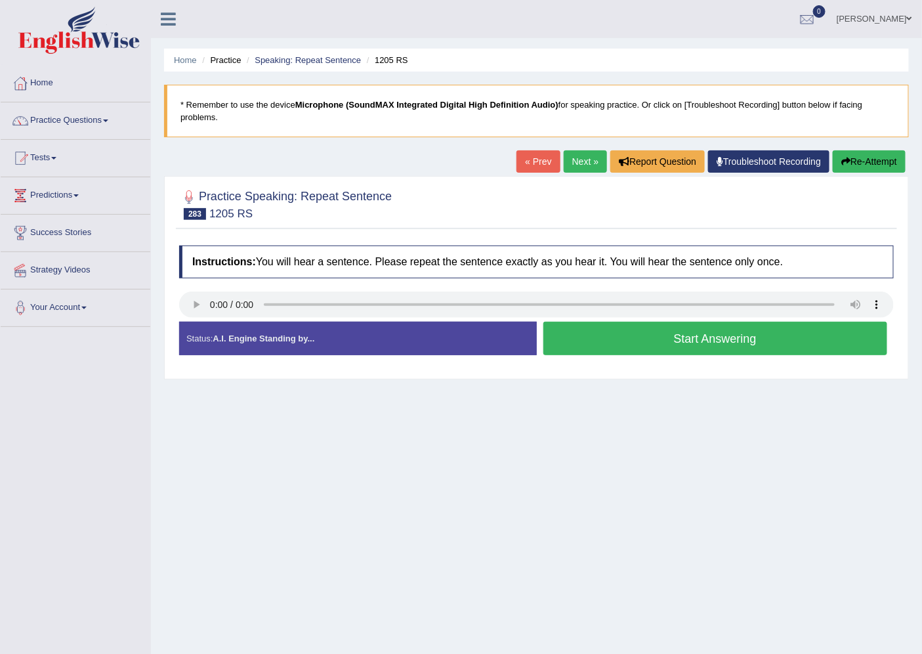
click at [722, 344] on button "Start Answering" at bounding box center [715, 338] width 345 height 33
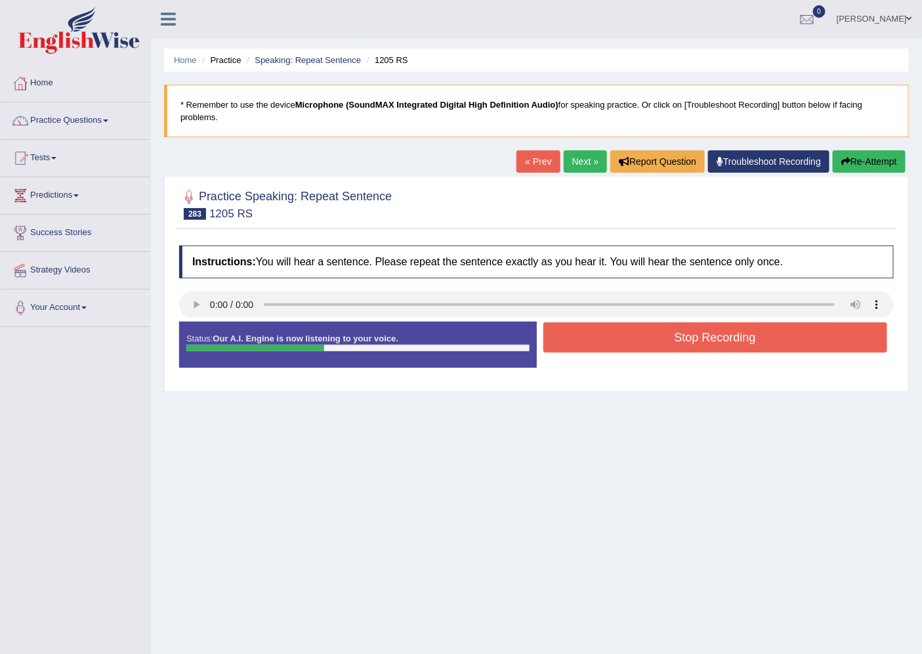
click at [722, 344] on button "Stop Recording" at bounding box center [715, 337] width 345 height 30
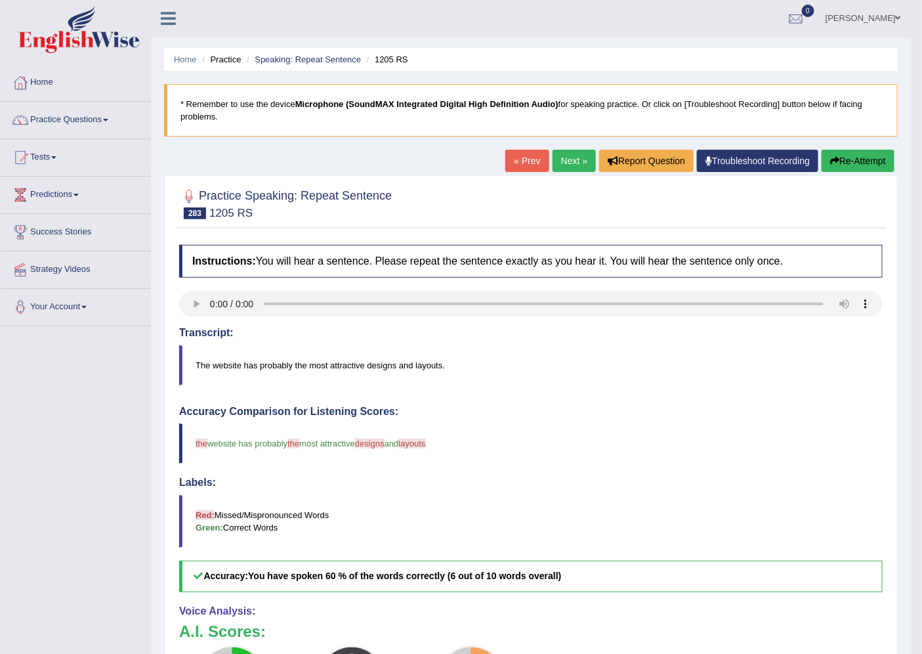
scroll to position [73, 0]
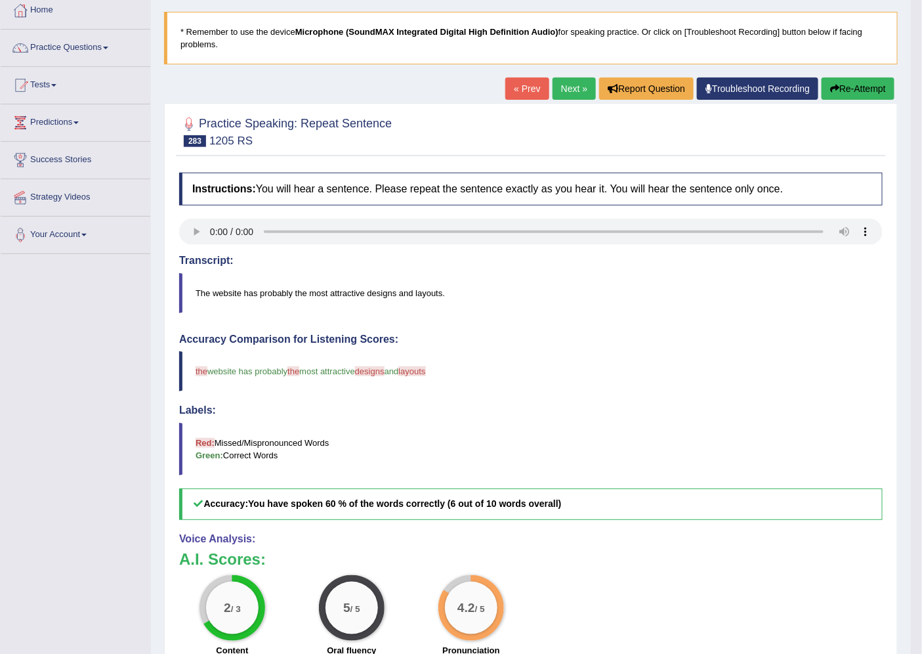
click at [574, 93] on link "Next »" at bounding box center [574, 88] width 43 height 22
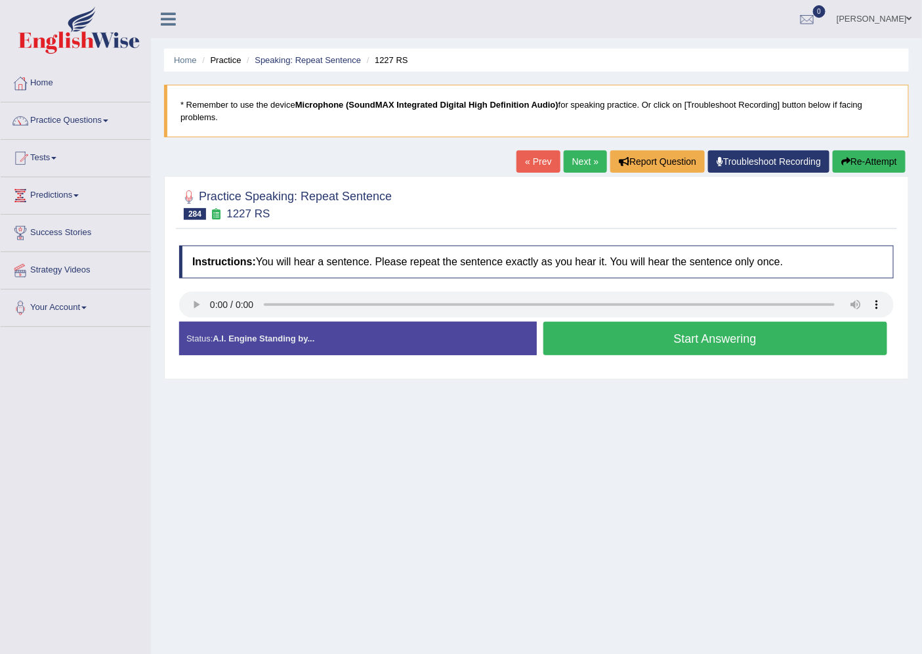
click at [639, 348] on button "Start Answering" at bounding box center [715, 338] width 345 height 33
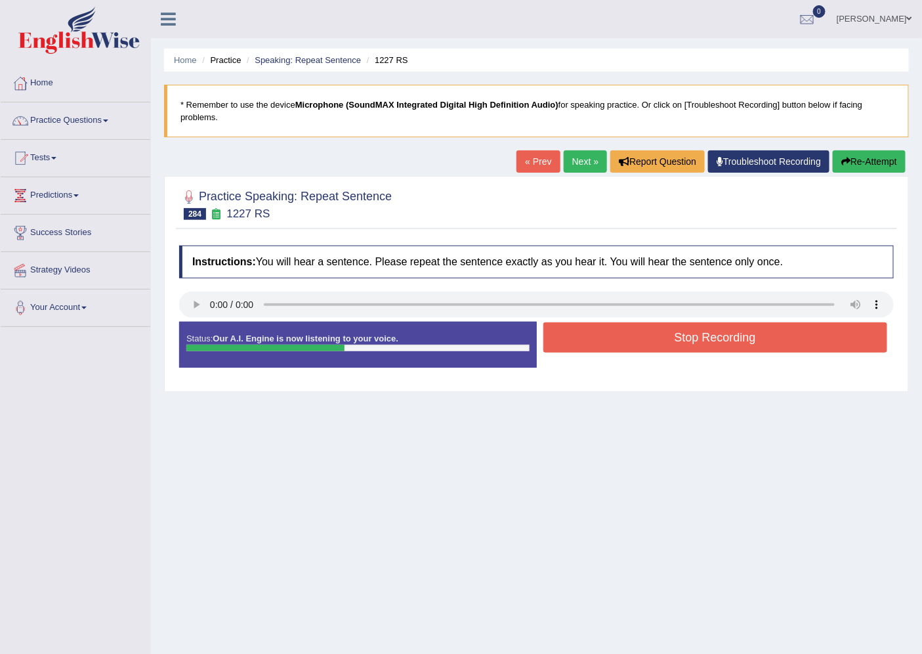
click at [634, 346] on button "Stop Recording" at bounding box center [715, 337] width 345 height 30
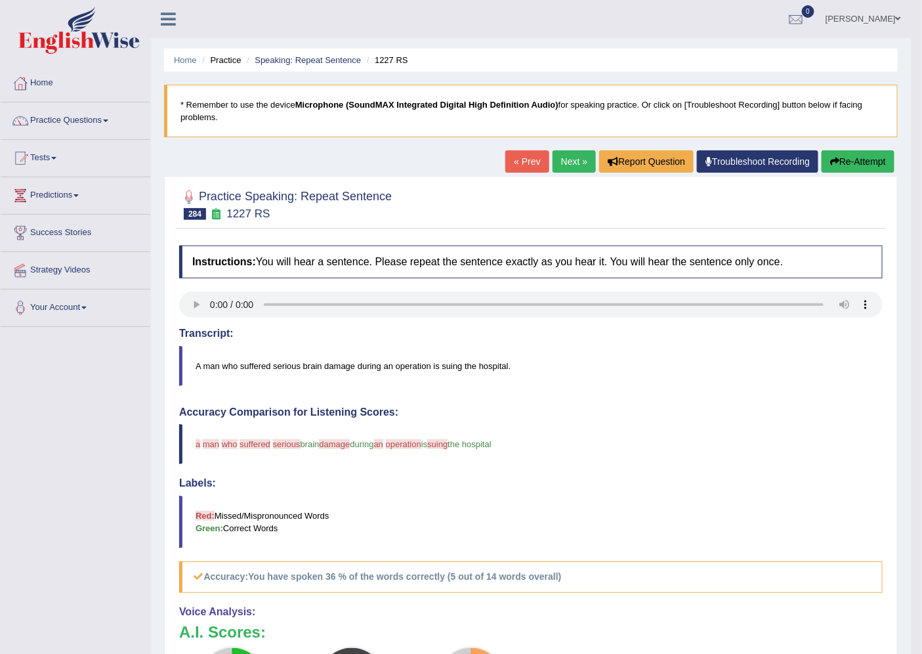
click at [569, 160] on link "Next »" at bounding box center [574, 161] width 43 height 22
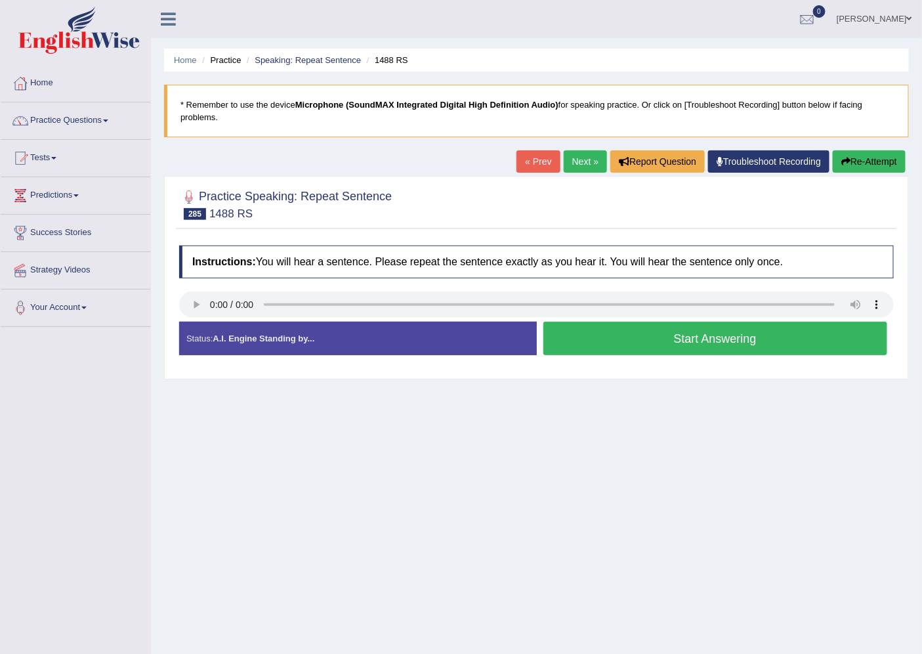
click at [647, 337] on button "Start Answering" at bounding box center [715, 338] width 345 height 33
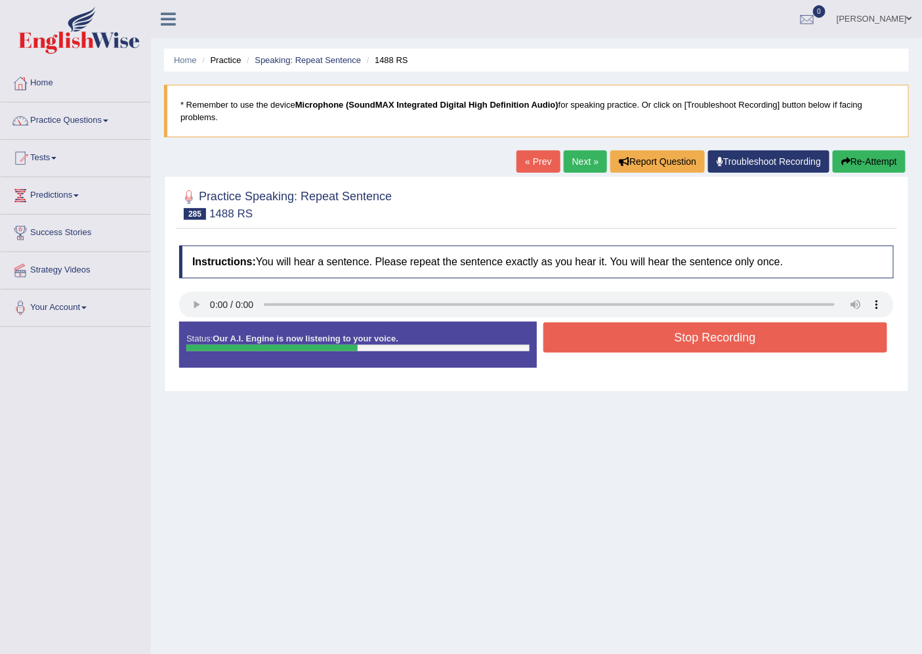
click at [648, 337] on button "Stop Recording" at bounding box center [715, 337] width 345 height 30
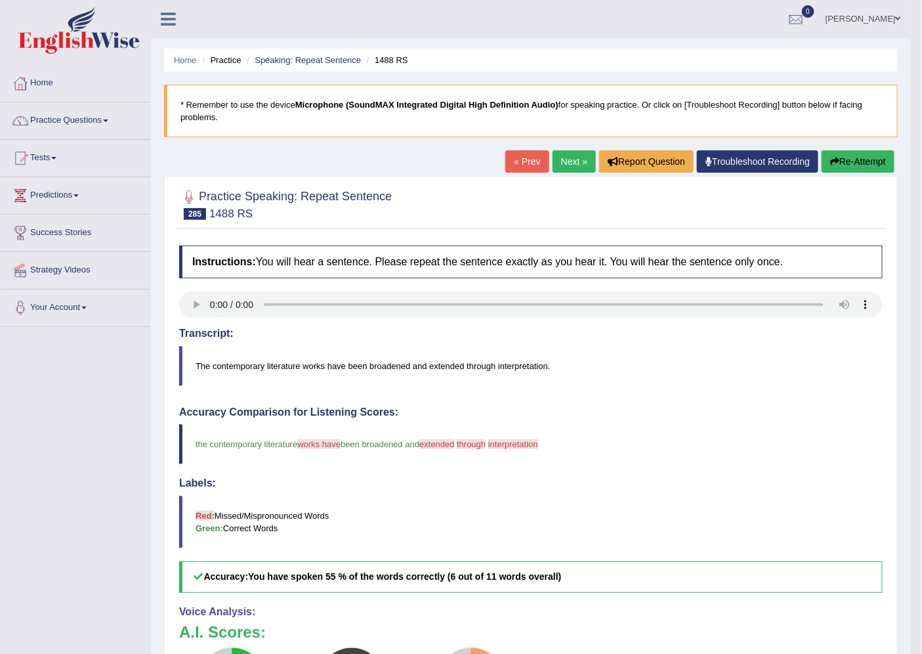
click at [573, 163] on link "Next »" at bounding box center [574, 161] width 43 height 22
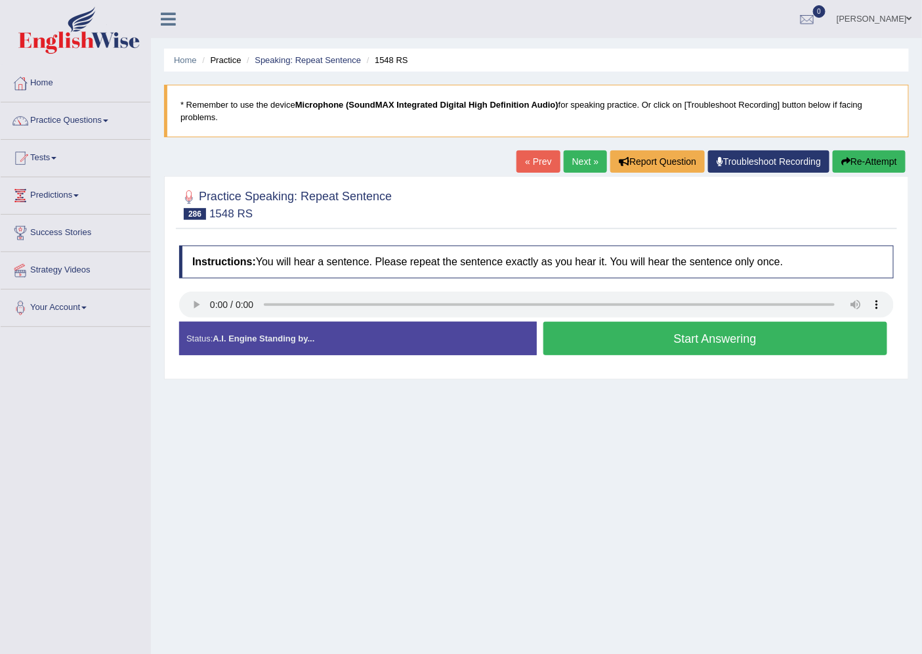
click at [652, 333] on button "Start Answering" at bounding box center [715, 338] width 345 height 33
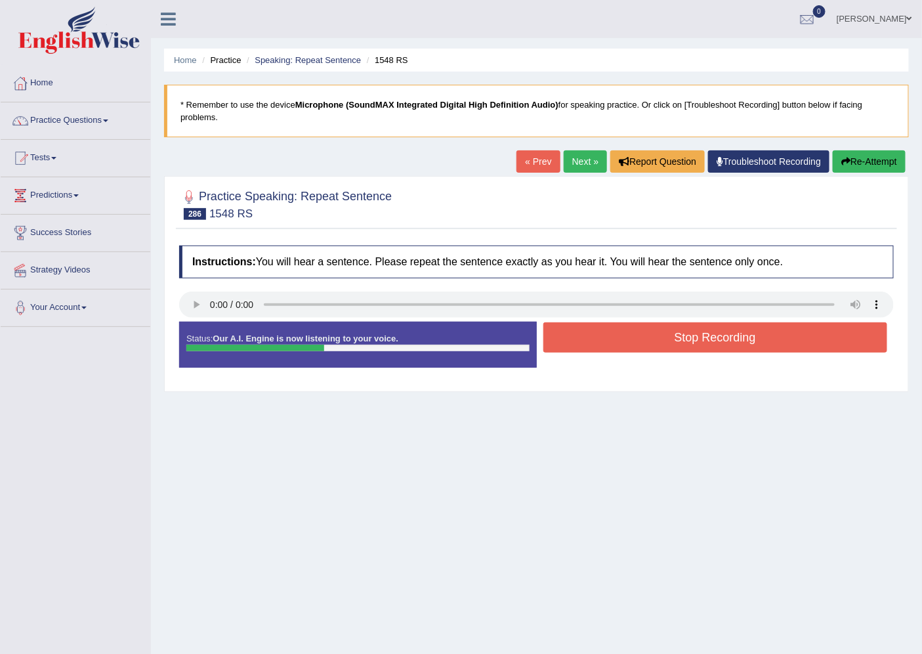
click at [658, 325] on button "Stop Recording" at bounding box center [715, 337] width 345 height 30
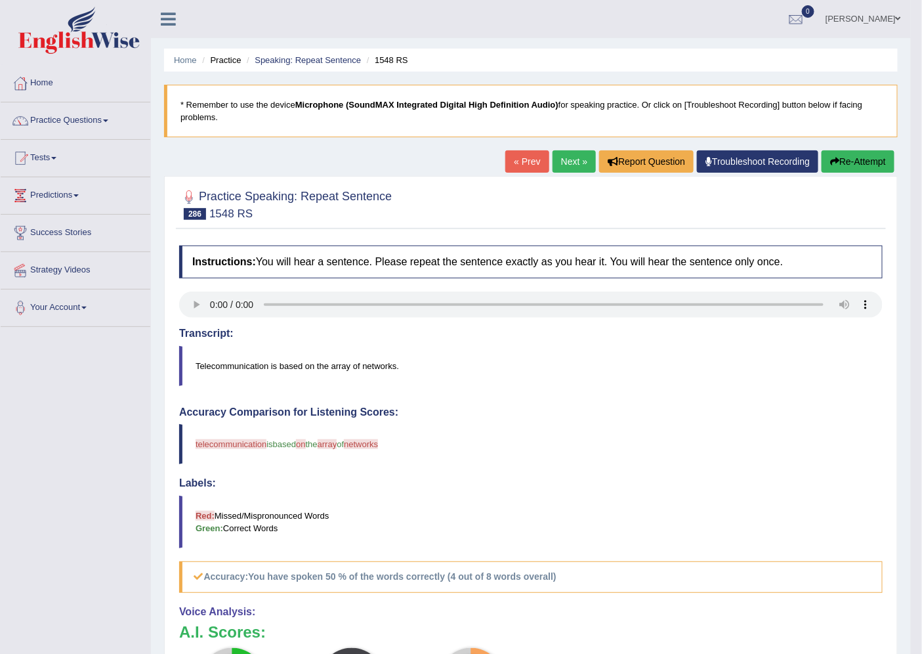
click at [566, 161] on link "Next »" at bounding box center [574, 161] width 43 height 22
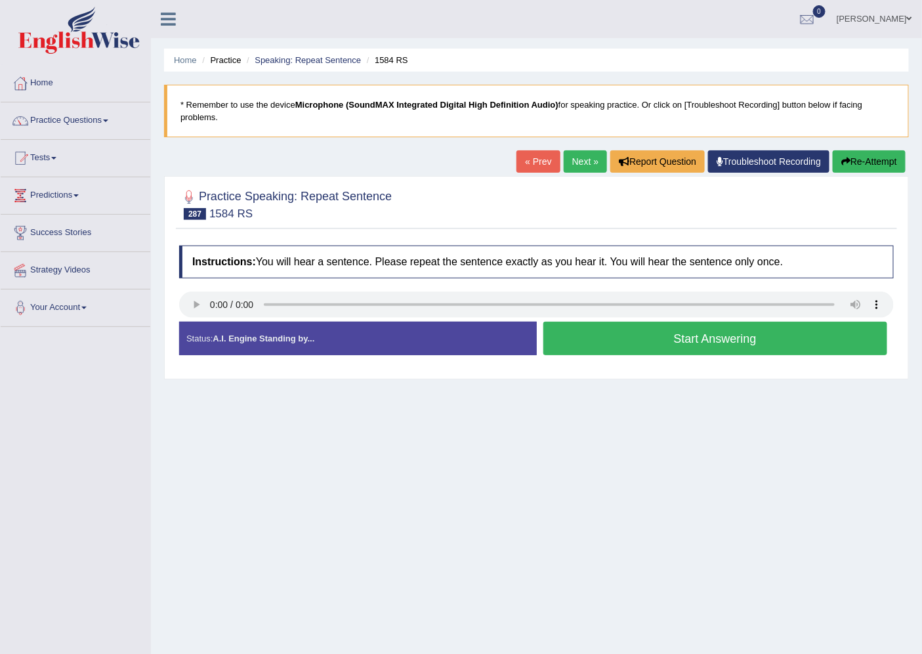
click at [772, 331] on button "Start Answering" at bounding box center [715, 338] width 345 height 33
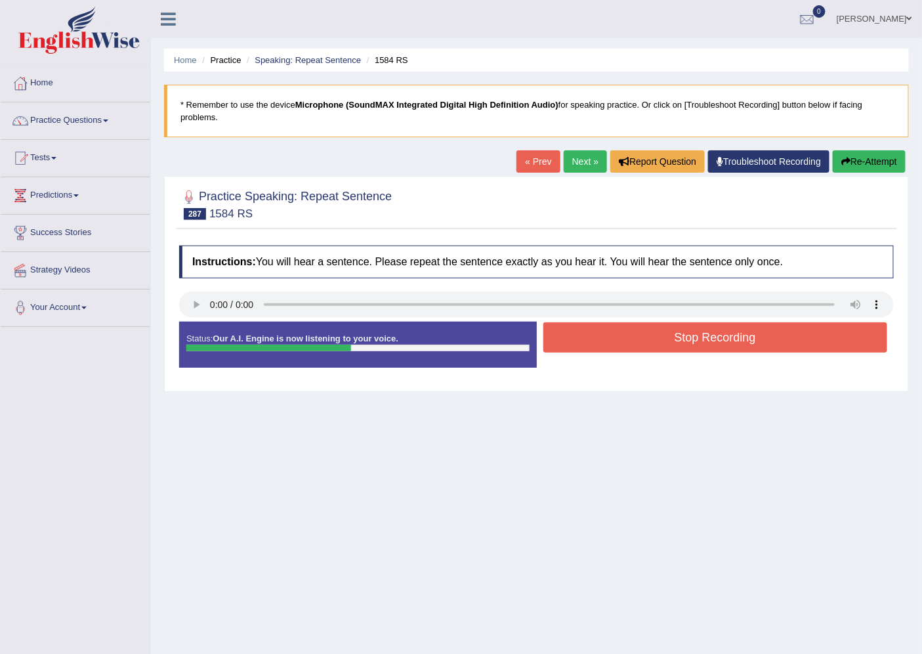
click at [772, 331] on button "Stop Recording" at bounding box center [715, 337] width 345 height 30
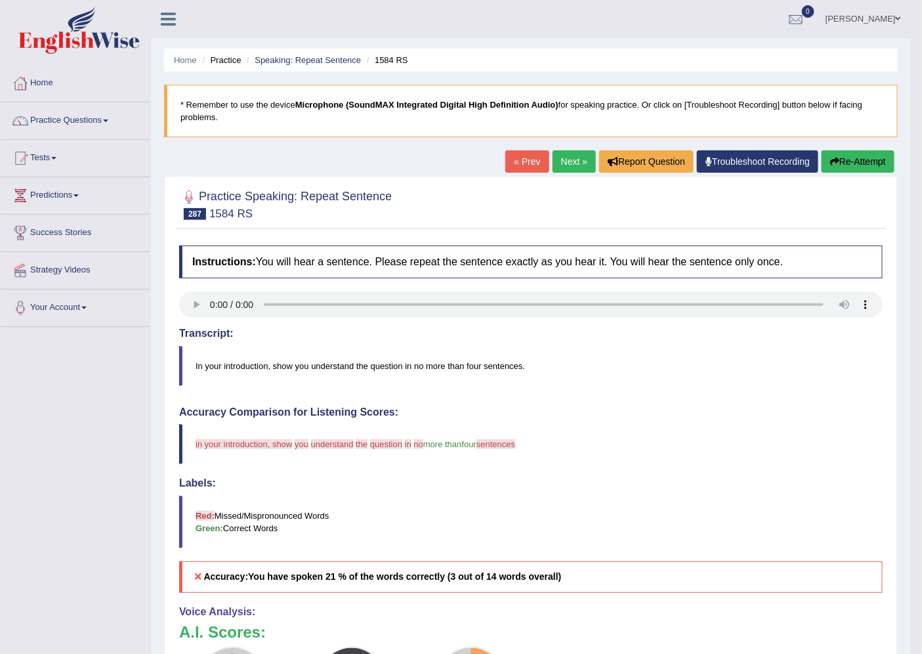
click at [859, 164] on button "Re-Attempt" at bounding box center [858, 161] width 73 height 22
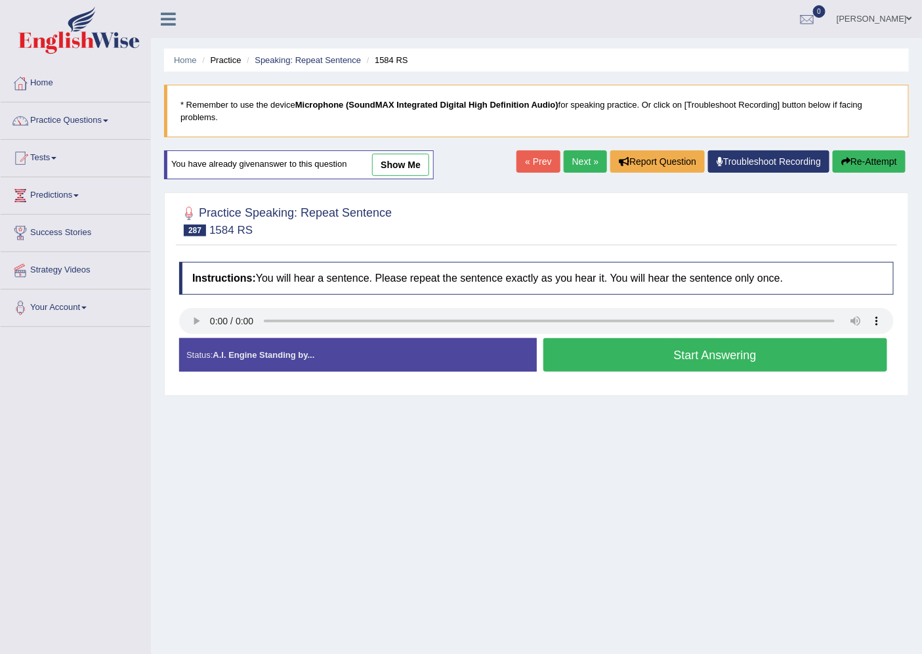
click at [657, 354] on button "Start Answering" at bounding box center [715, 354] width 345 height 33
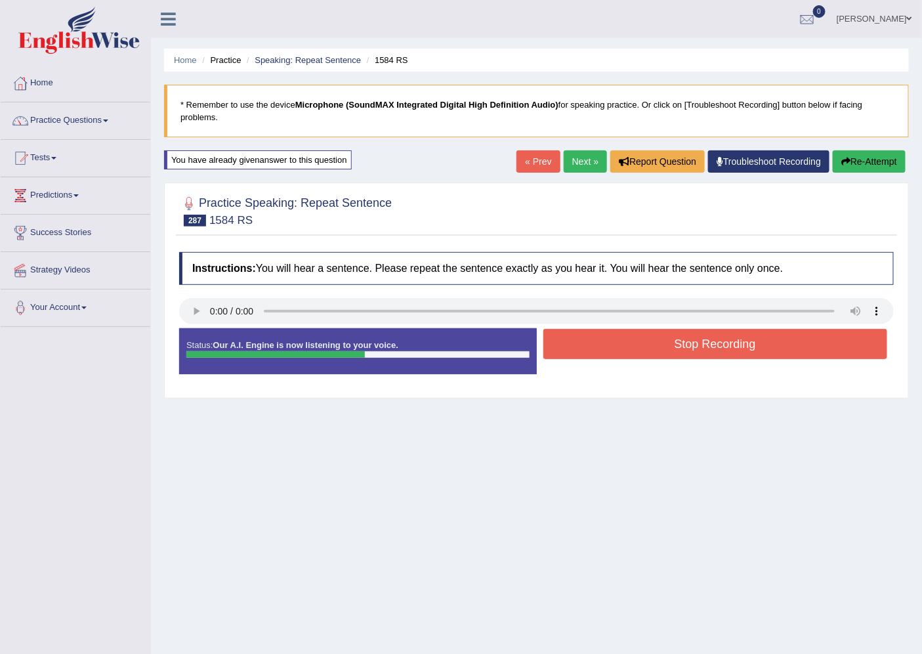
click at [658, 354] on button "Stop Recording" at bounding box center [715, 344] width 345 height 30
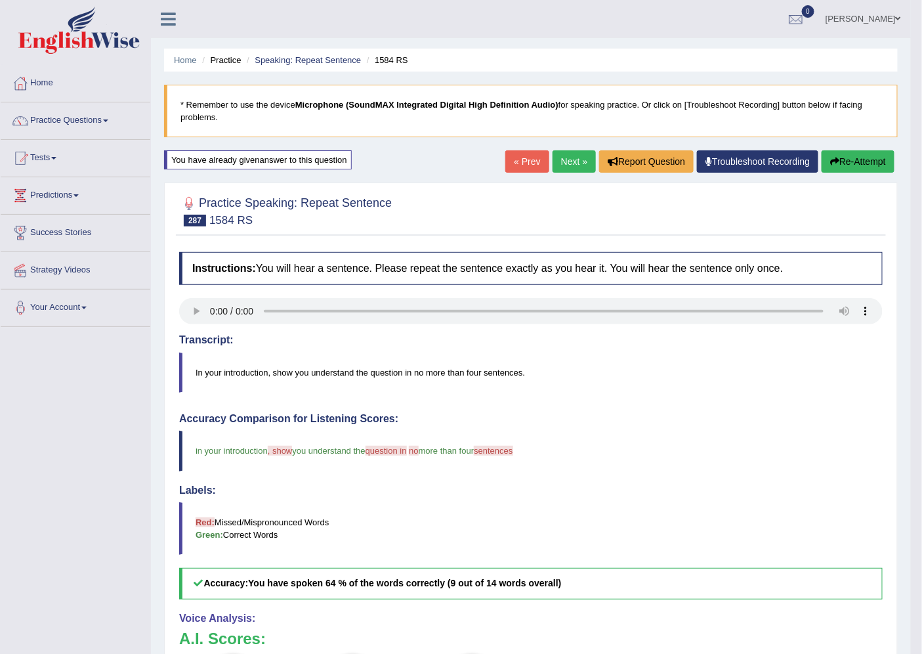
click at [560, 161] on link "Next »" at bounding box center [574, 161] width 43 height 22
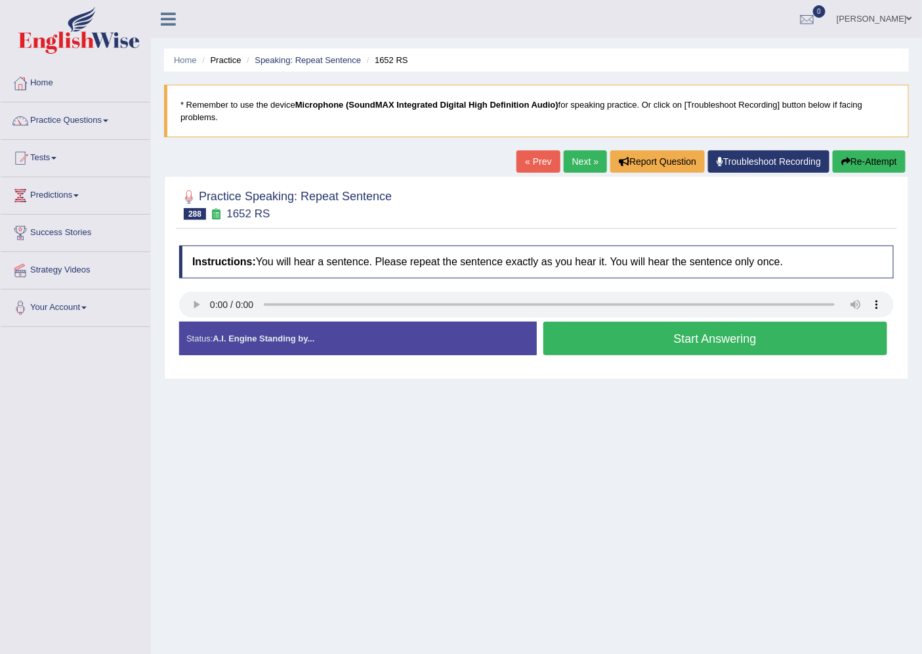
click at [755, 337] on button "Start Answering" at bounding box center [715, 338] width 345 height 33
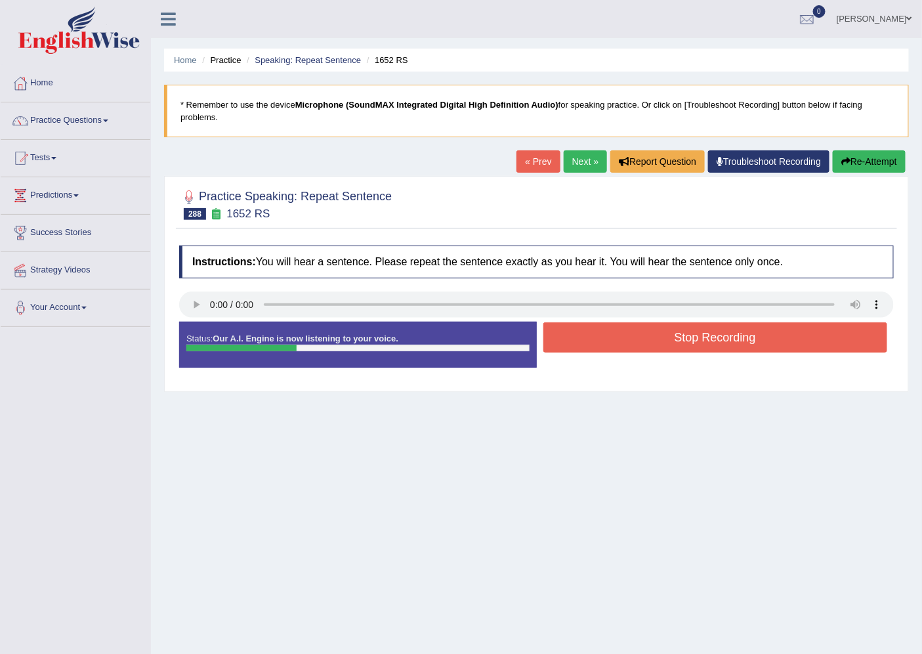
click at [755, 337] on button "Stop Recording" at bounding box center [715, 337] width 345 height 30
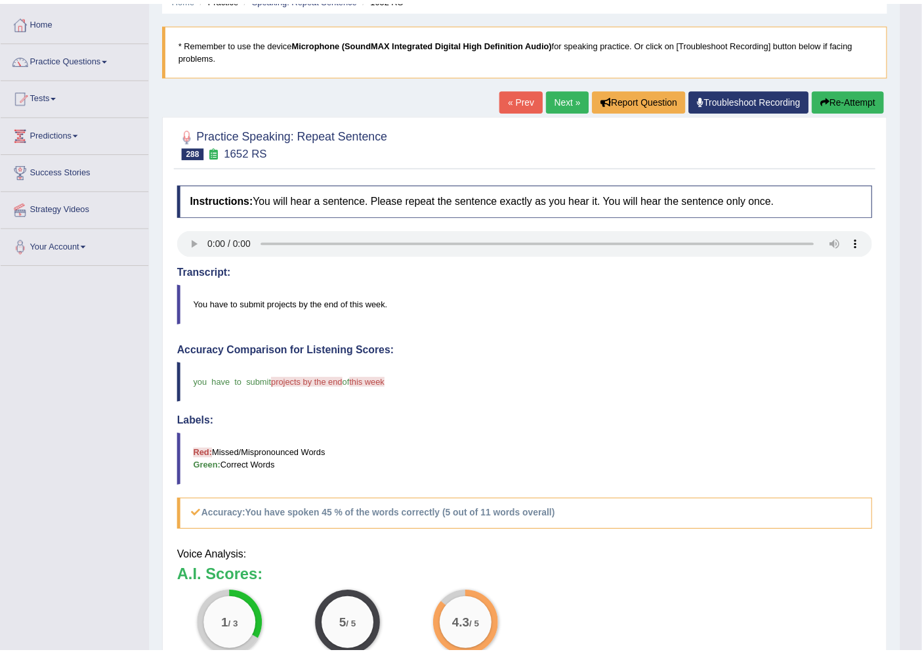
scroll to position [64, 0]
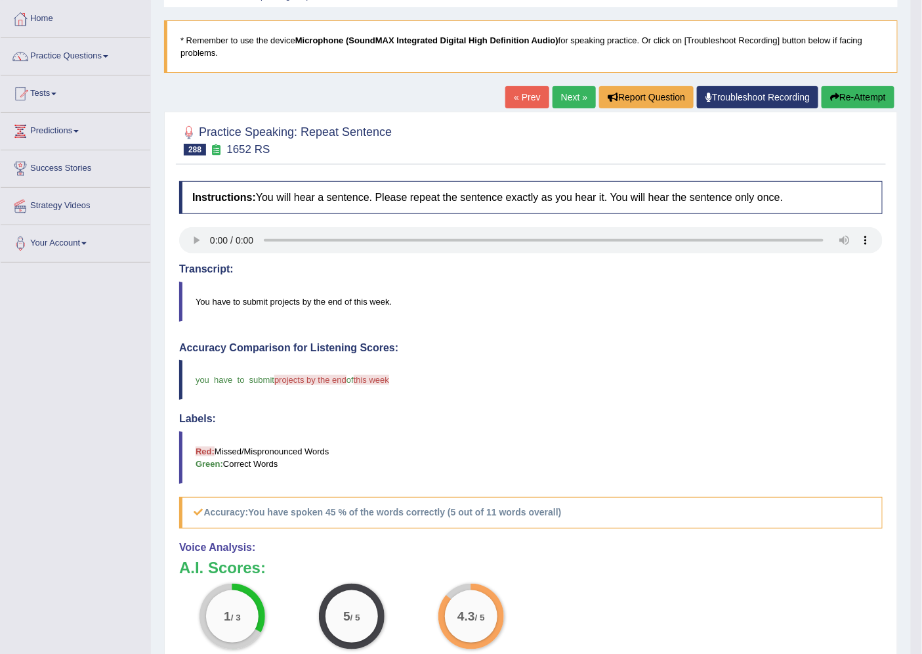
click at [843, 89] on button "Re-Attempt" at bounding box center [858, 97] width 73 height 22
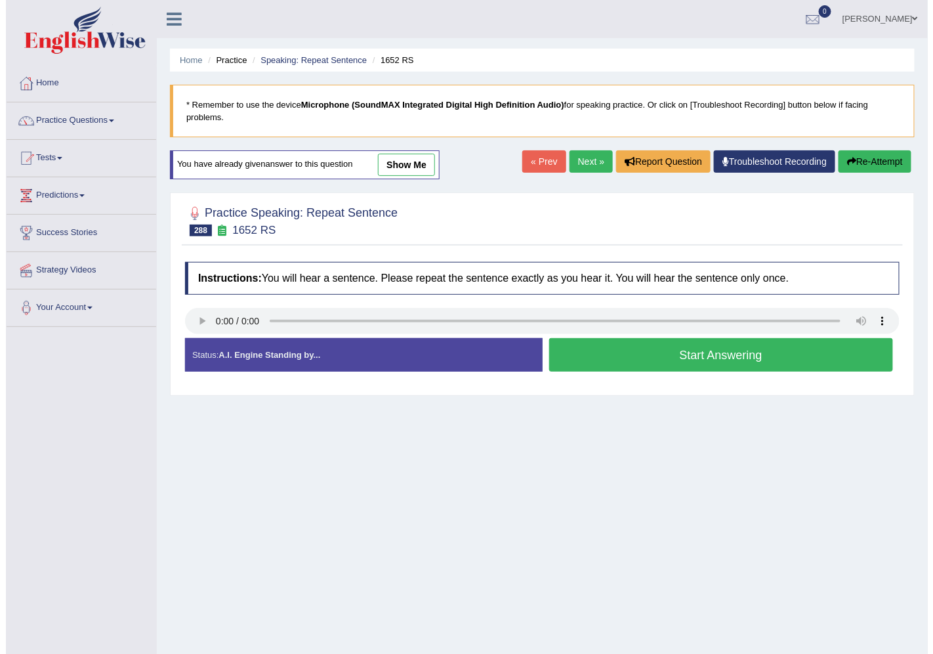
scroll to position [35, 0]
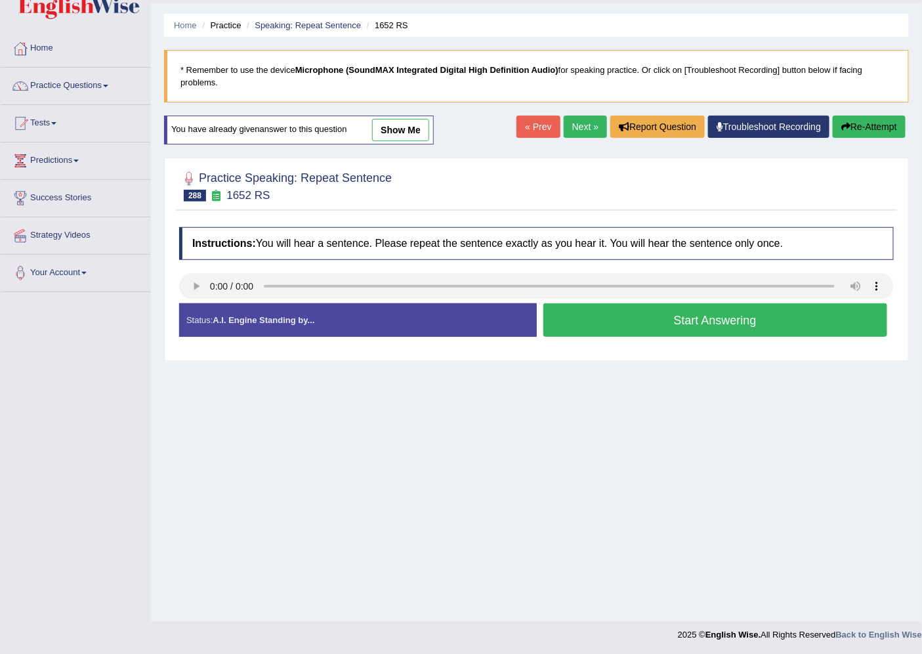
click at [698, 329] on button "Start Answering" at bounding box center [715, 319] width 345 height 33
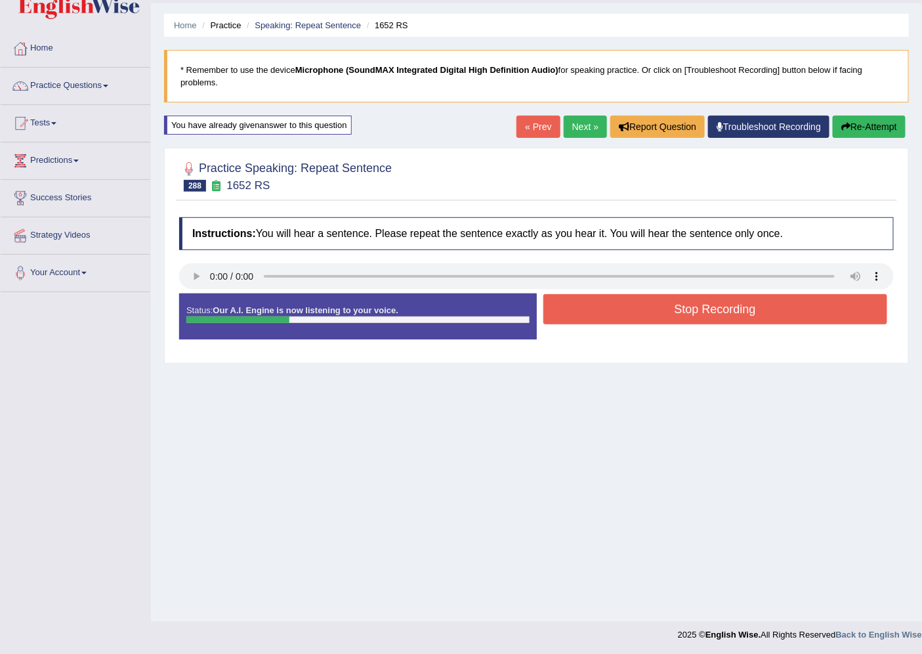
click at [698, 305] on button "Stop Recording" at bounding box center [715, 309] width 345 height 30
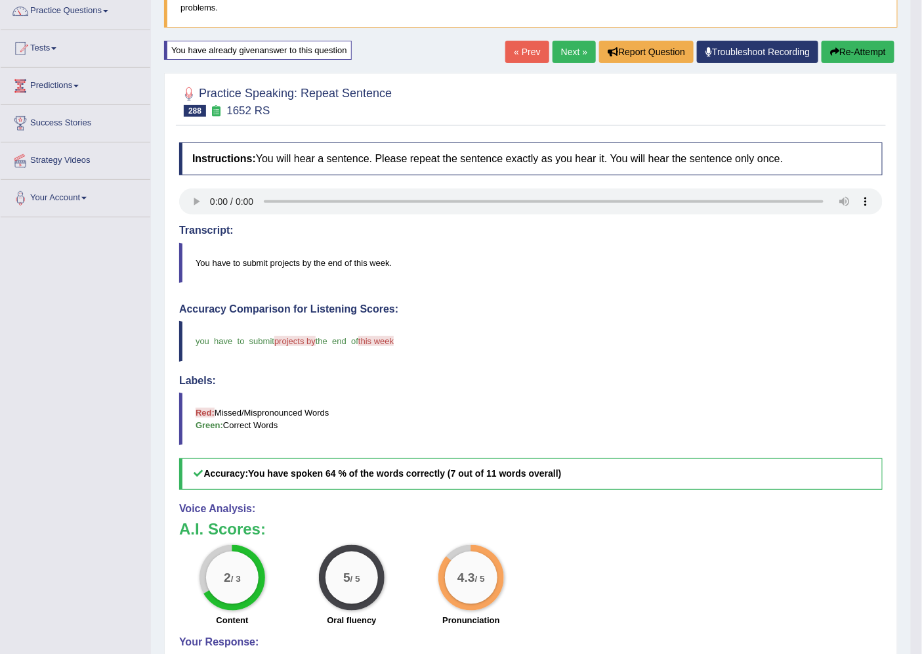
scroll to position [0, 0]
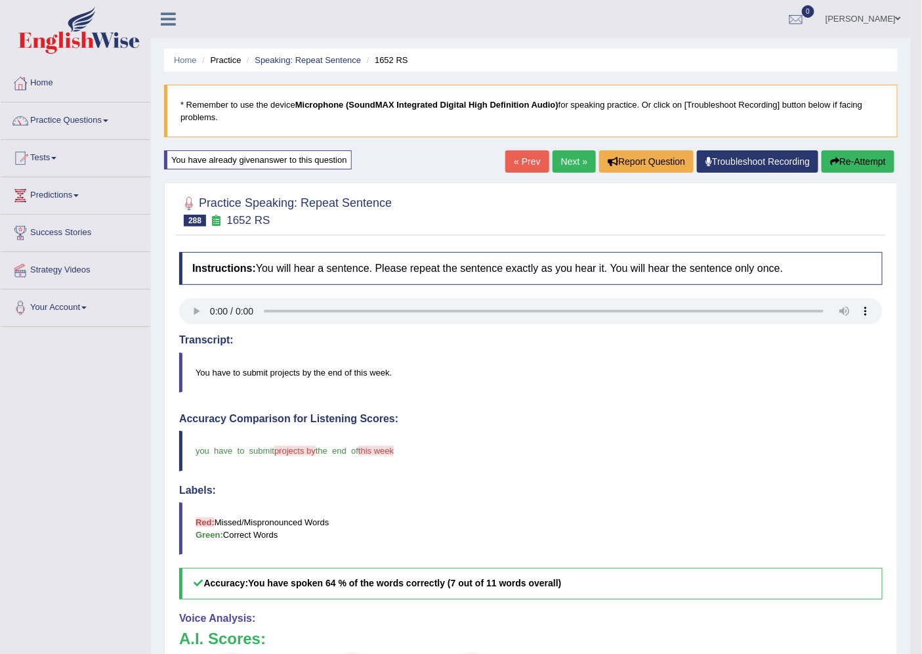
click at [564, 161] on link "Next »" at bounding box center [574, 161] width 43 height 22
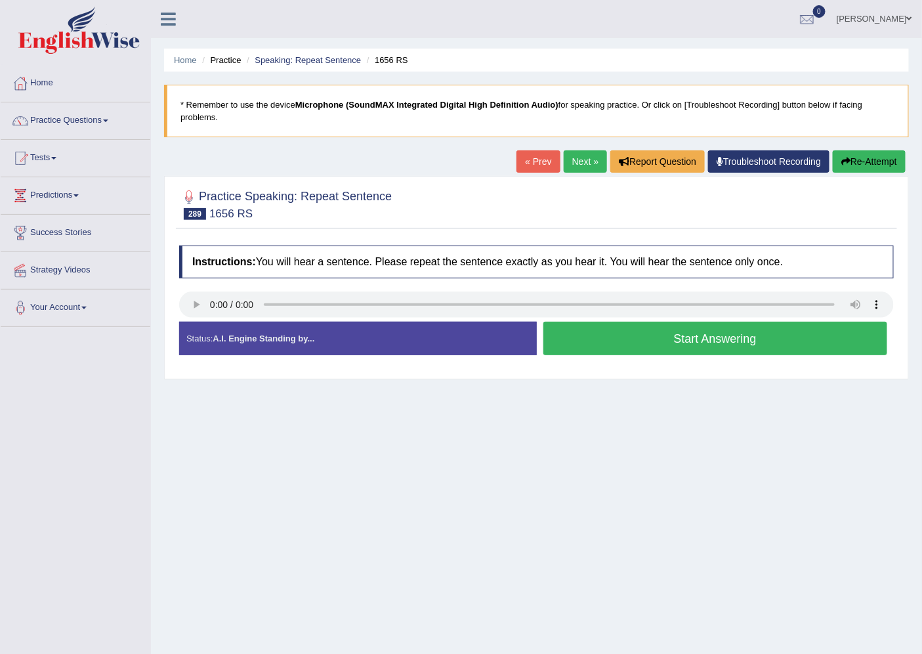
click at [712, 330] on button "Start Answering" at bounding box center [715, 338] width 345 height 33
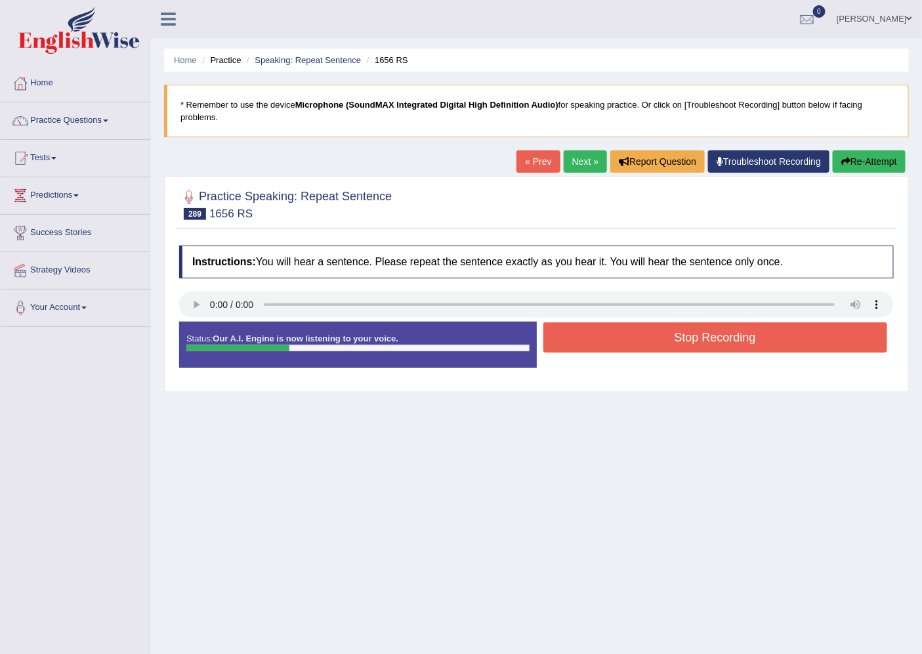
click at [712, 330] on button "Stop Recording" at bounding box center [715, 337] width 345 height 30
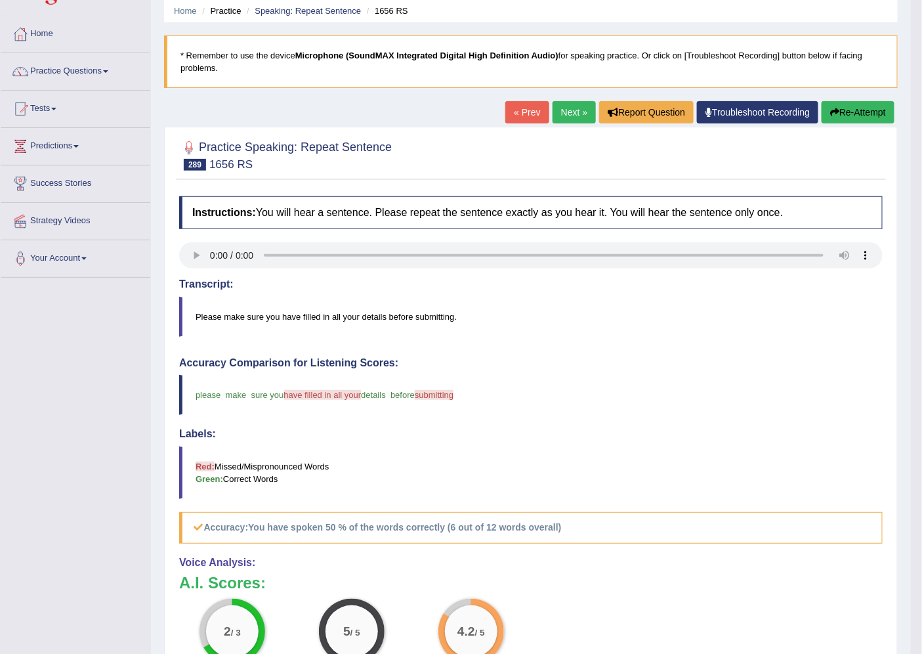
scroll to position [73, 0]
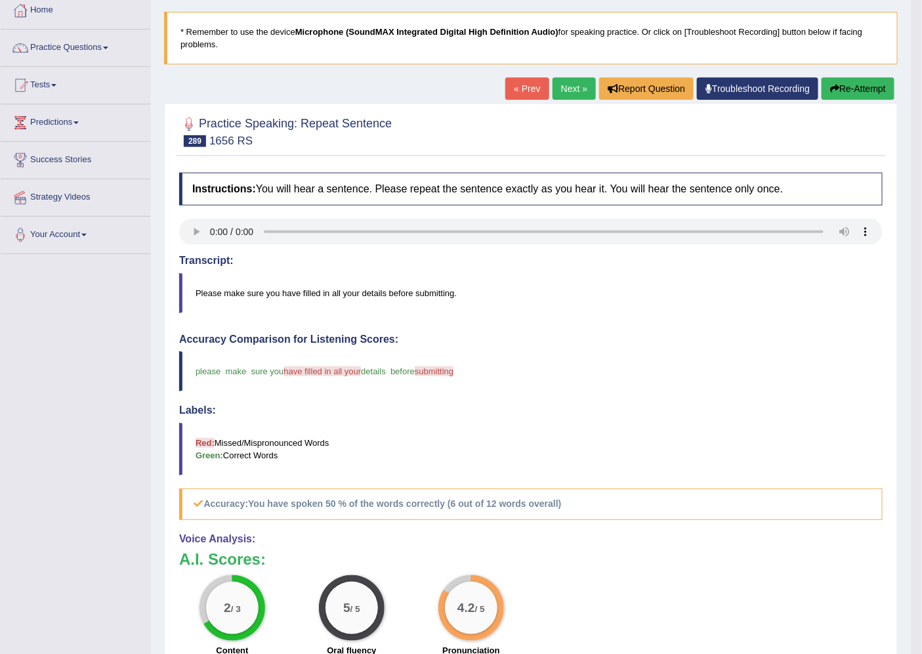
click at [564, 86] on link "Next »" at bounding box center [574, 88] width 43 height 22
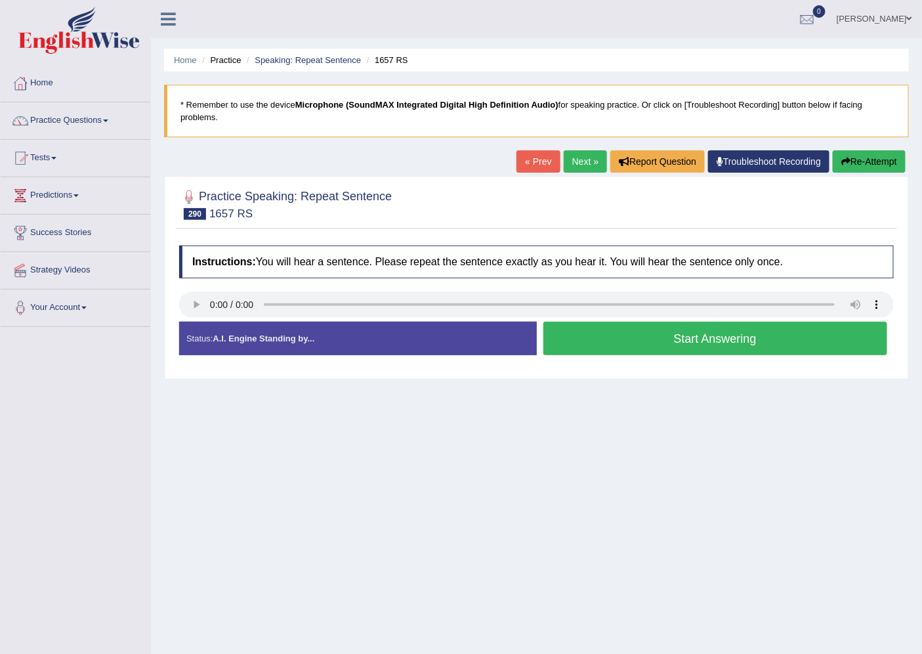
click at [762, 345] on button "Start Answering" at bounding box center [715, 338] width 345 height 33
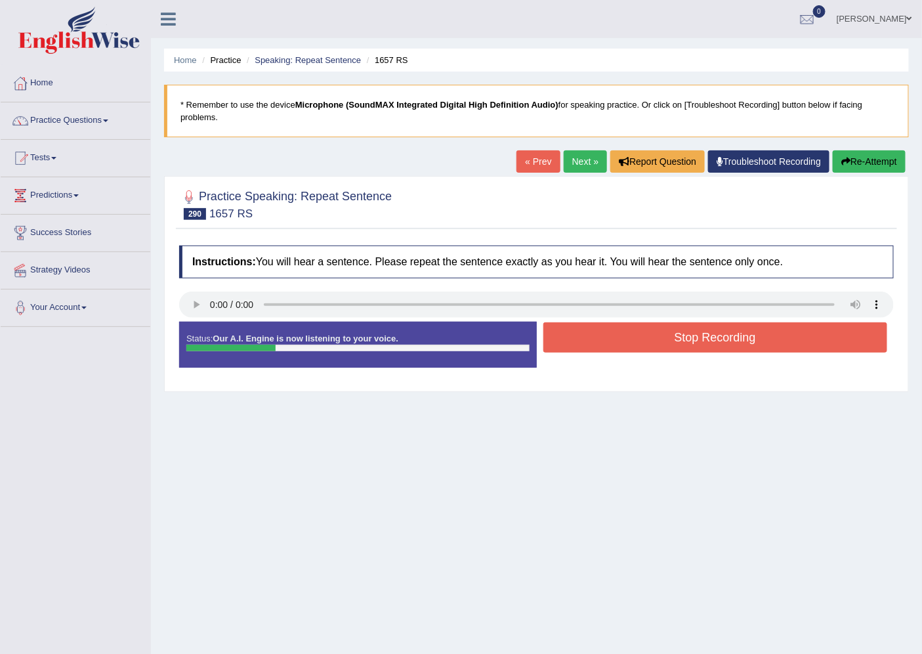
click at [762, 345] on button "Stop Recording" at bounding box center [715, 337] width 345 height 30
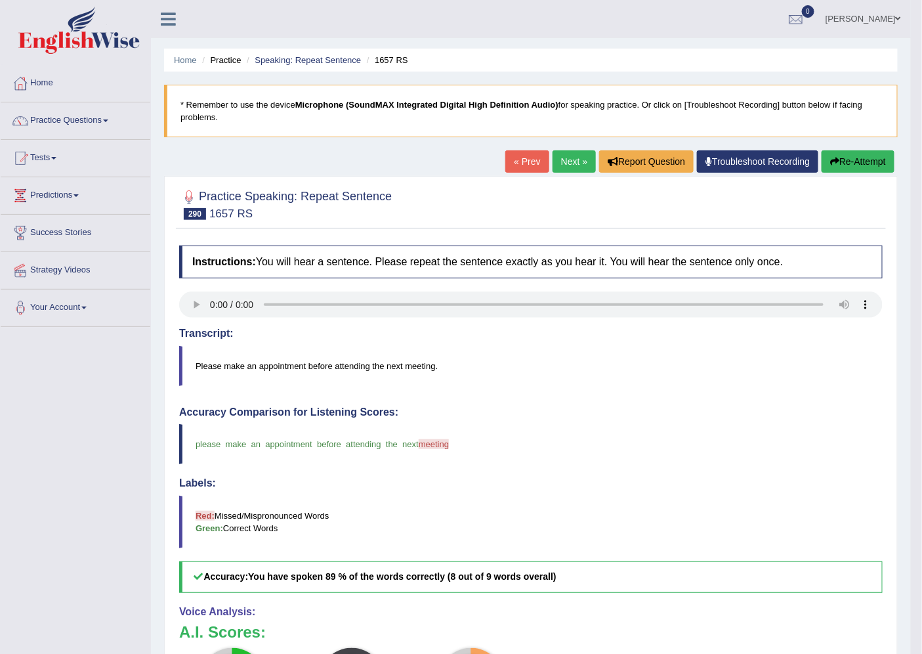
click at [567, 152] on link "Next »" at bounding box center [574, 161] width 43 height 22
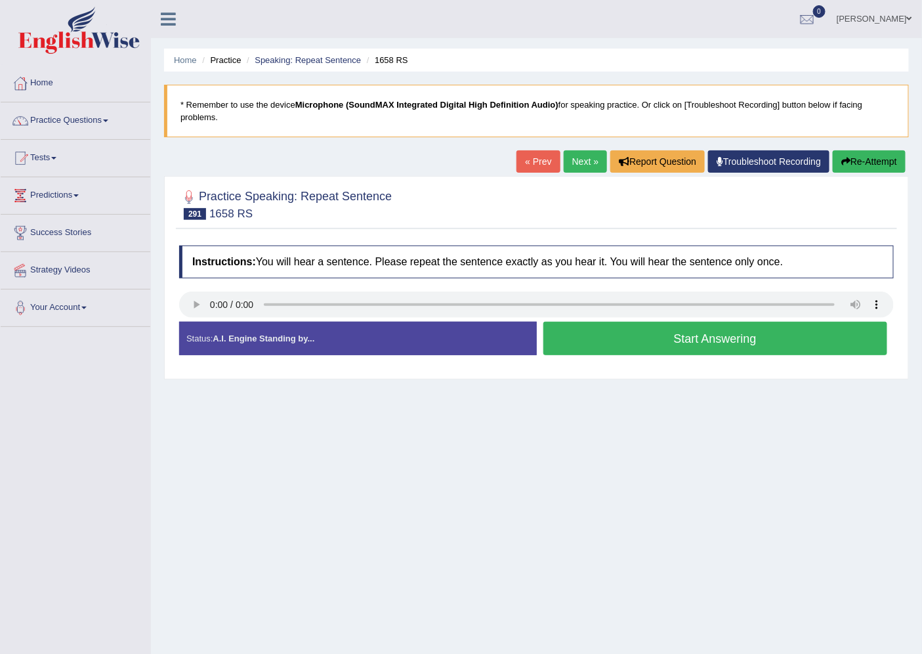
click at [685, 342] on button "Start Answering" at bounding box center [715, 338] width 345 height 33
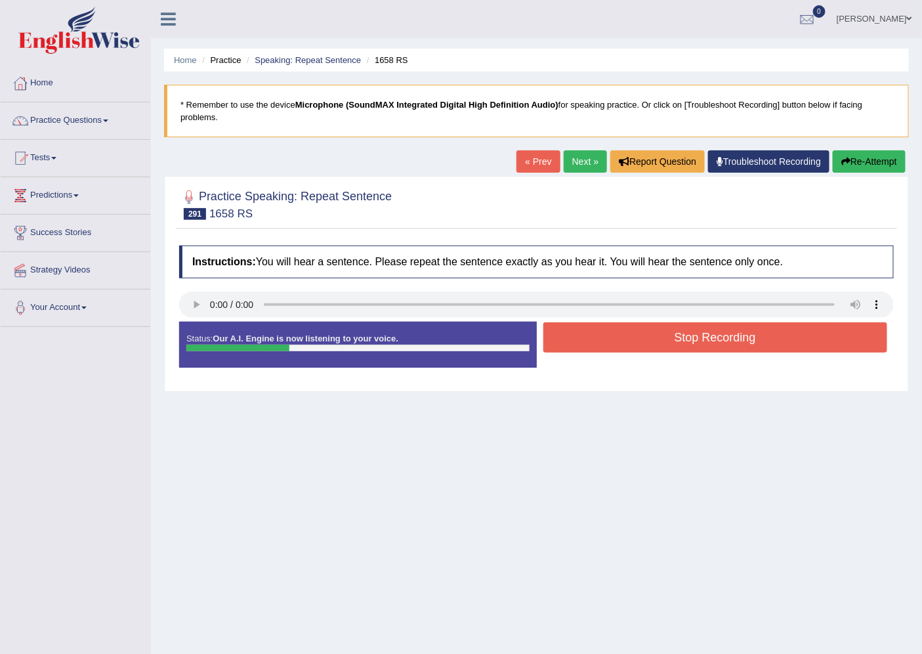
click at [689, 343] on button "Stop Recording" at bounding box center [715, 337] width 345 height 30
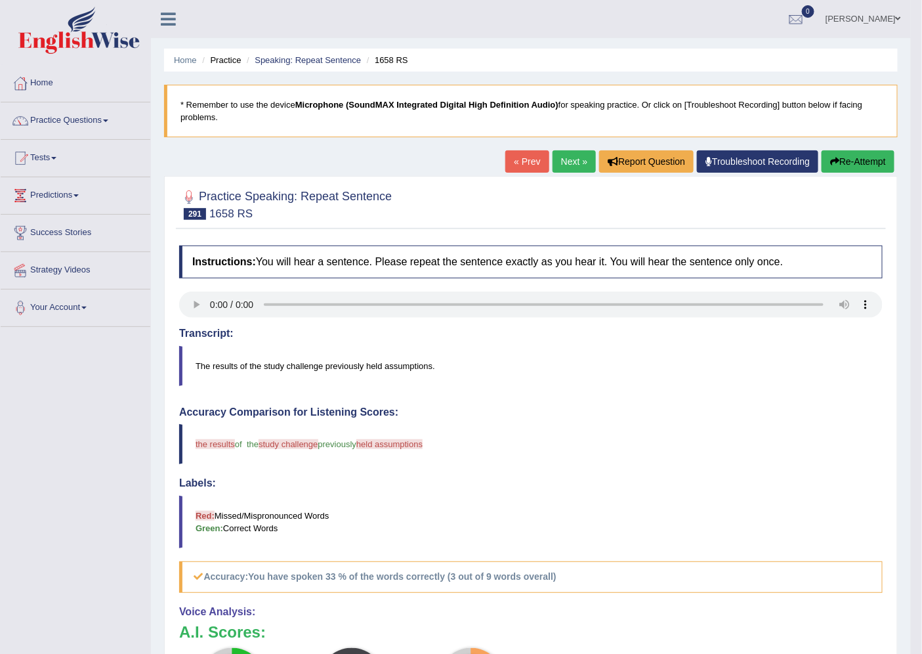
click at [575, 158] on link "Next »" at bounding box center [574, 161] width 43 height 22
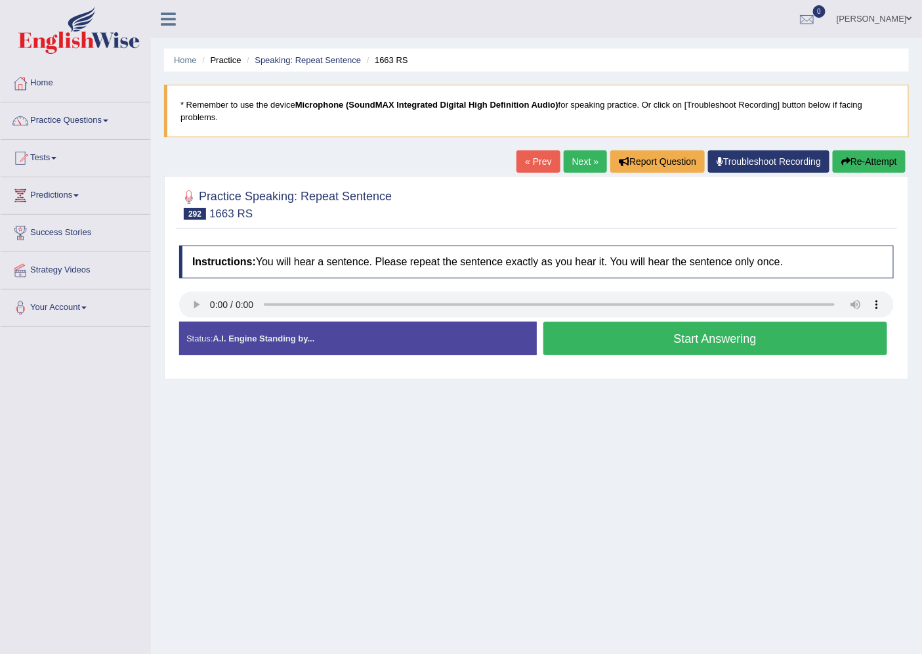
click at [542, 167] on link "« Prev" at bounding box center [538, 161] width 43 height 22
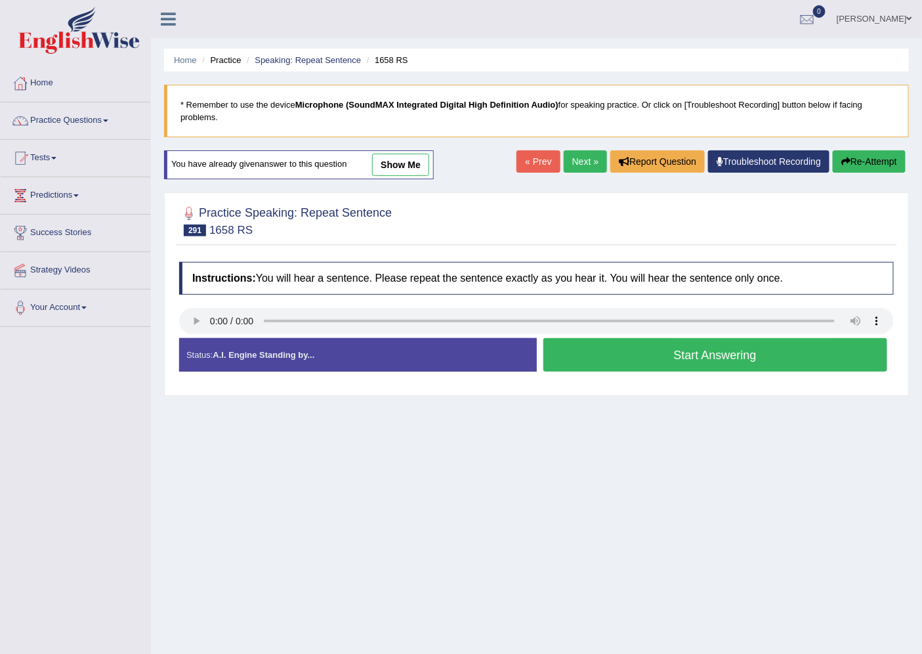
click at [660, 357] on button "Start Answering" at bounding box center [715, 354] width 345 height 33
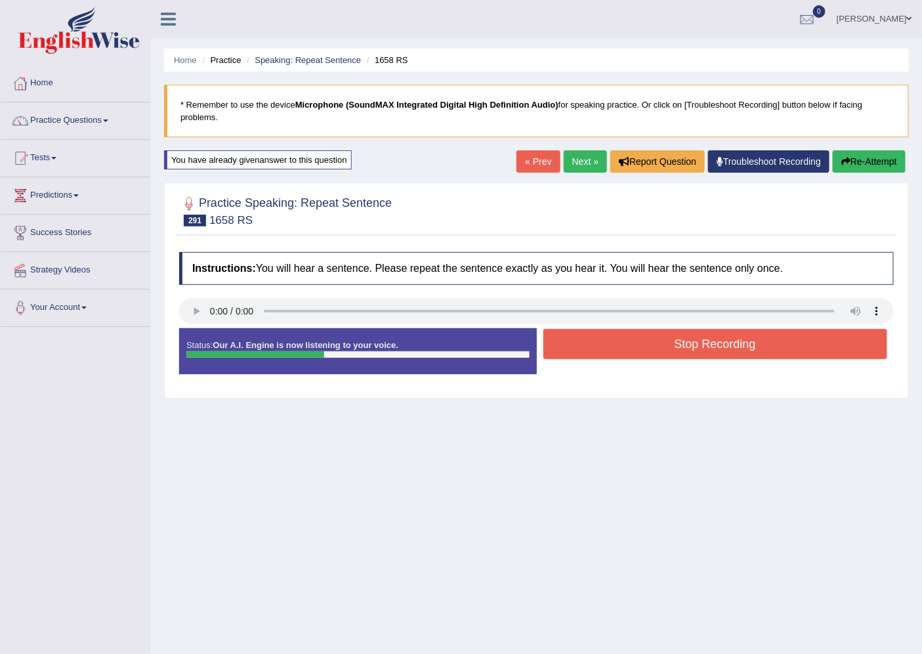
click at [676, 354] on button "Stop Recording" at bounding box center [715, 344] width 345 height 30
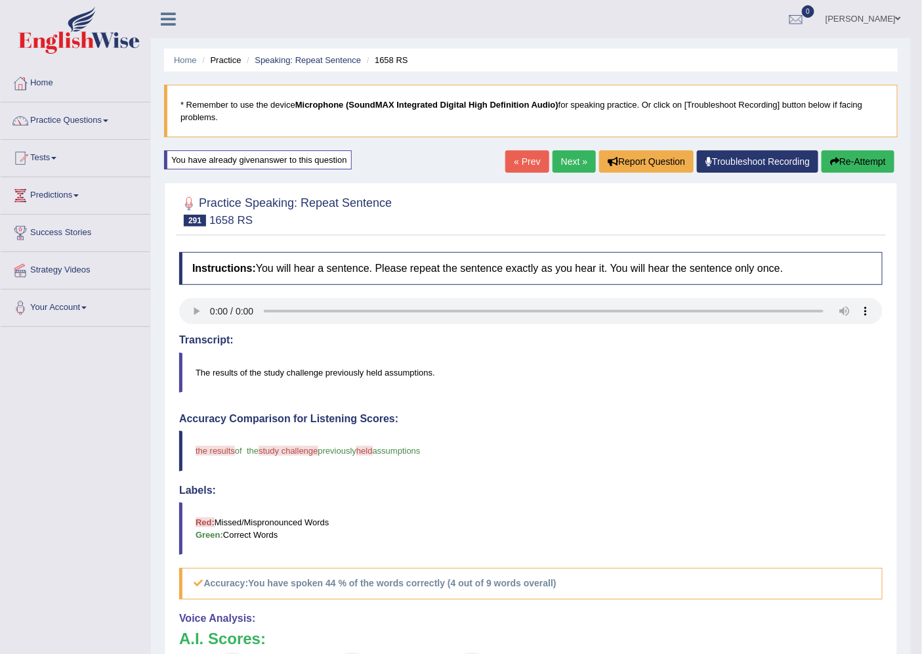
click at [567, 155] on link "Next »" at bounding box center [574, 161] width 43 height 22
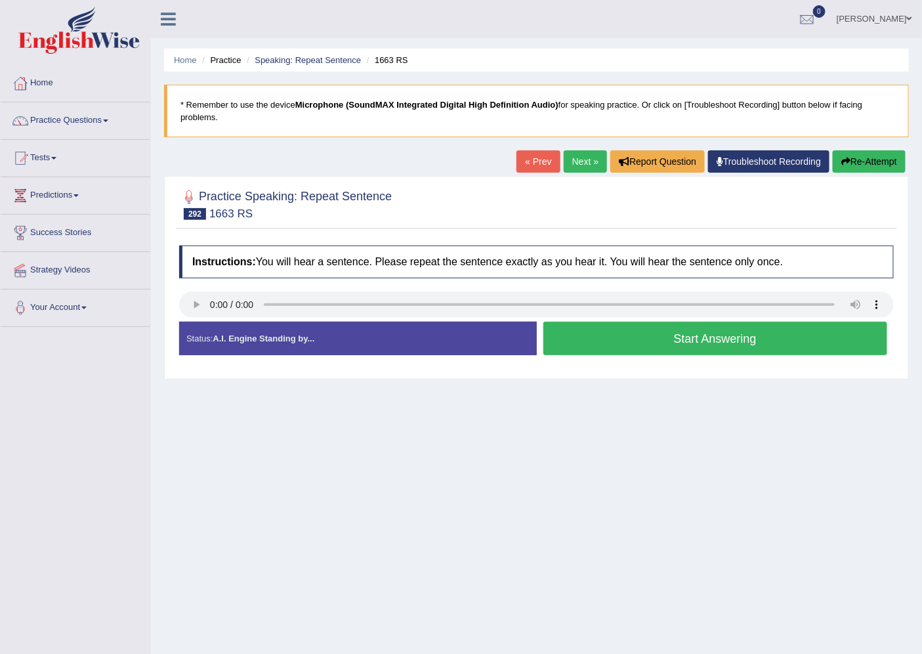
click at [763, 350] on button "Start Answering" at bounding box center [715, 338] width 345 height 33
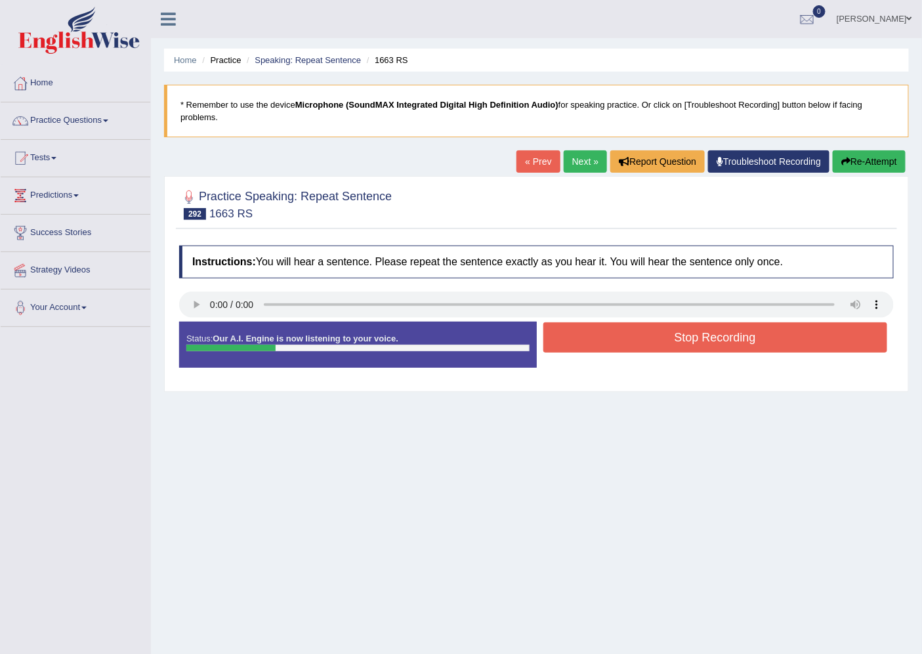
click at [777, 333] on button "Stop Recording" at bounding box center [715, 337] width 345 height 30
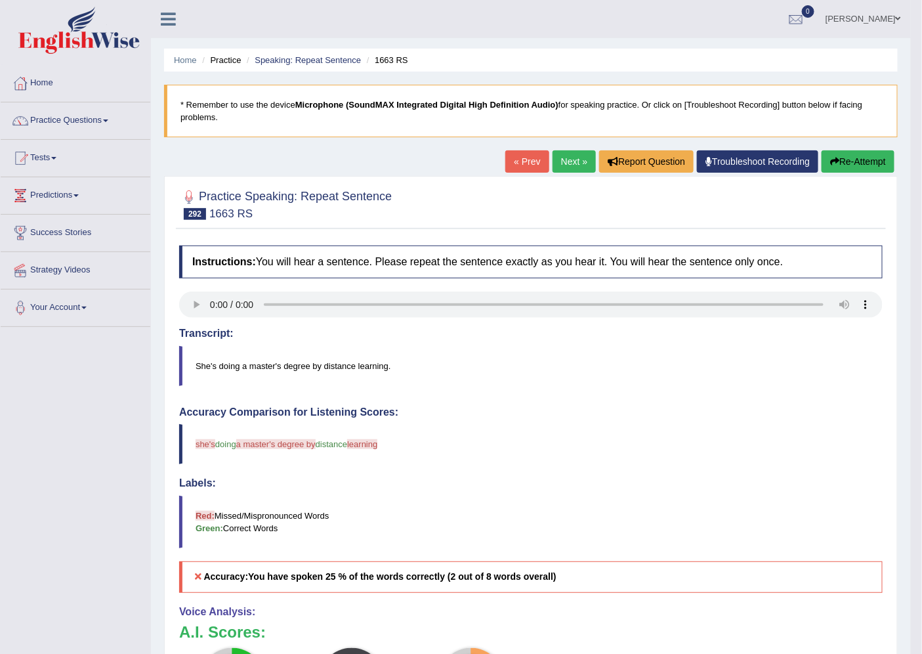
click at [872, 158] on button "Re-Attempt" at bounding box center [858, 161] width 73 height 22
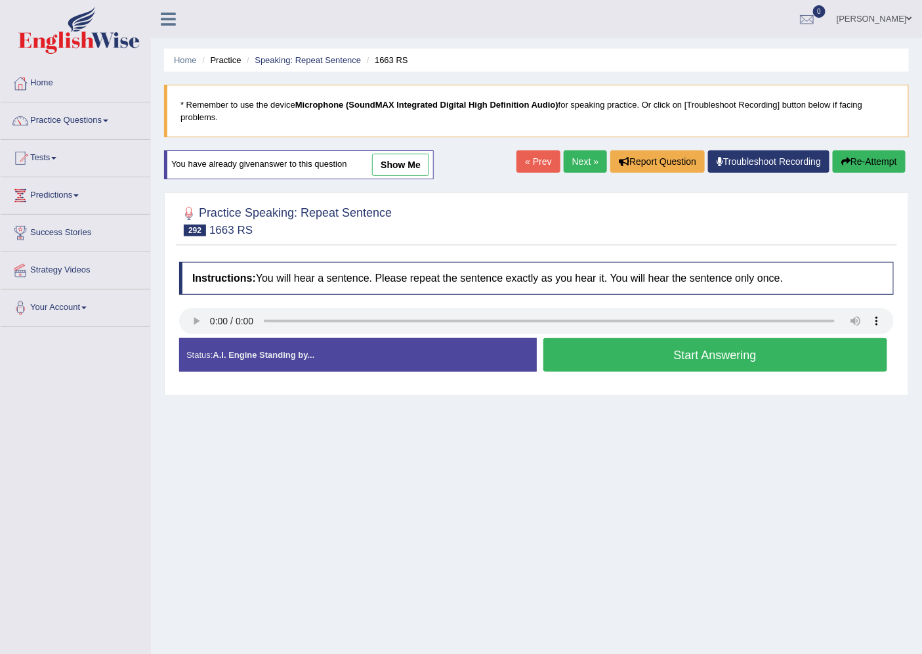
click at [778, 351] on button "Start Answering" at bounding box center [715, 354] width 345 height 33
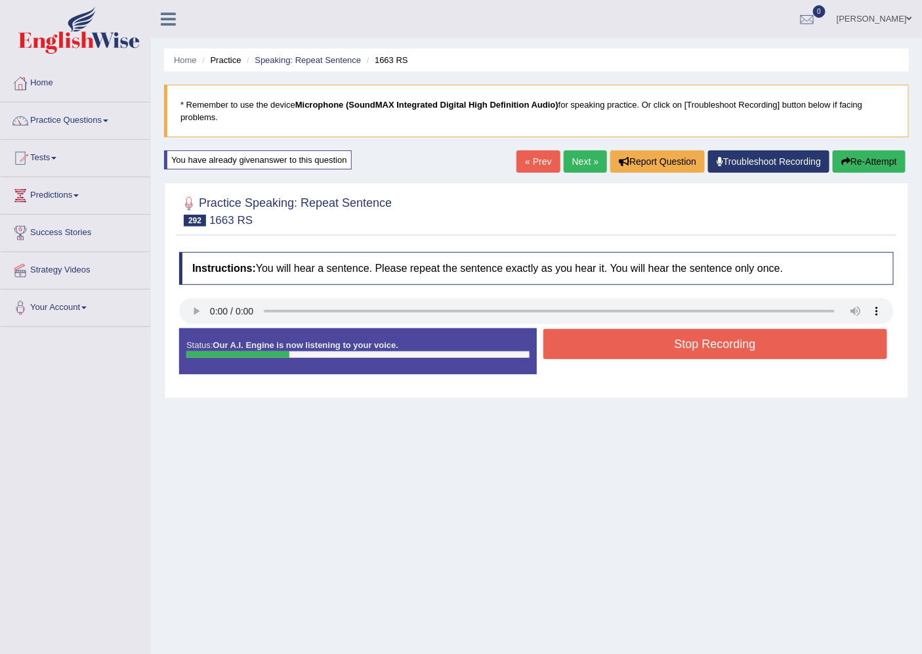
click at [831, 326] on div at bounding box center [536, 313] width 715 height 30
click at [831, 356] on button "Stop Recording" at bounding box center [715, 344] width 345 height 30
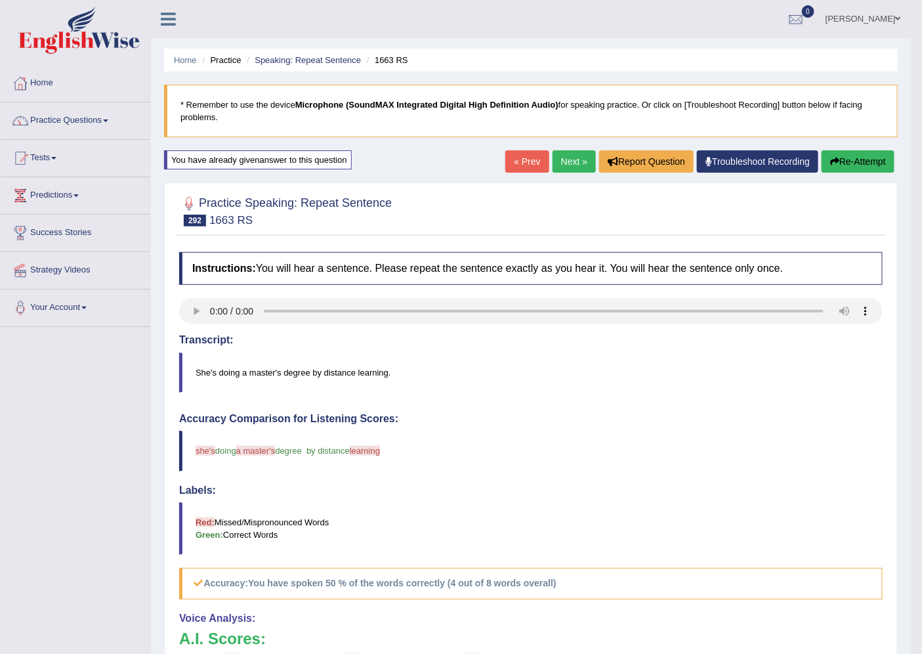
click at [575, 158] on link "Next »" at bounding box center [574, 161] width 43 height 22
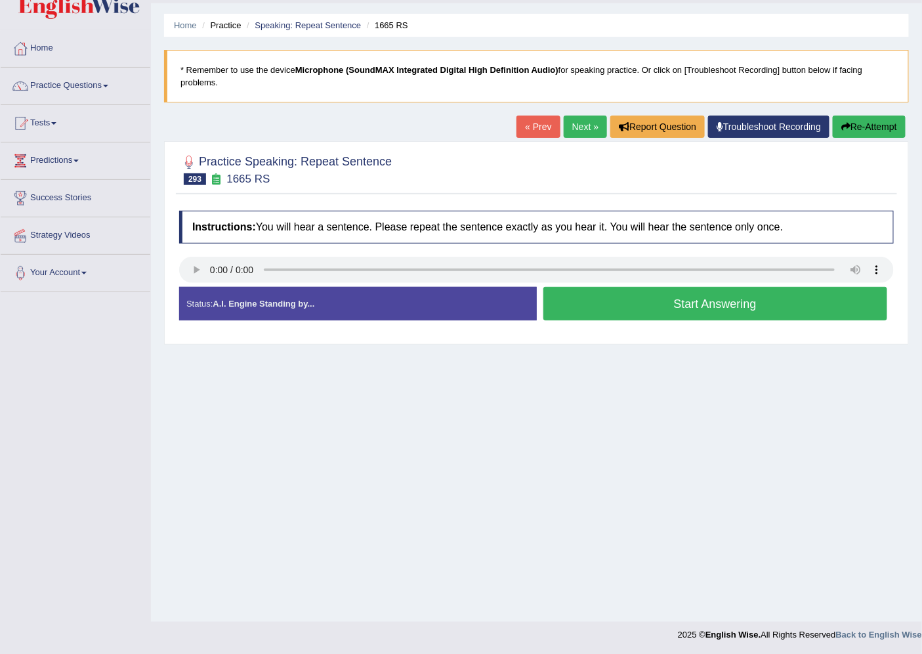
scroll to position [35, 0]
click at [820, 309] on button "Start Answering" at bounding box center [715, 303] width 345 height 33
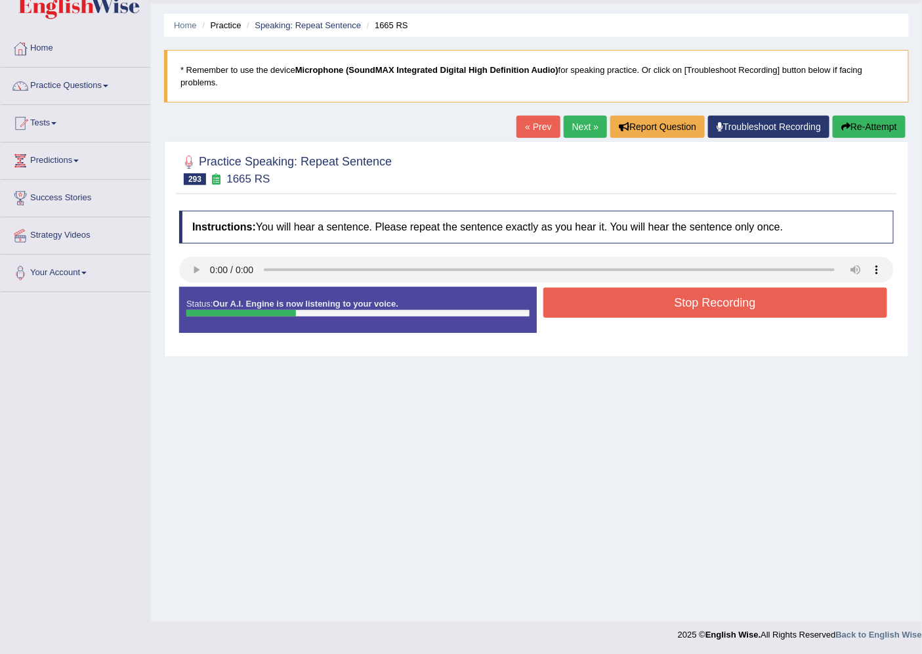
click at [820, 309] on button "Stop Recording" at bounding box center [715, 302] width 345 height 30
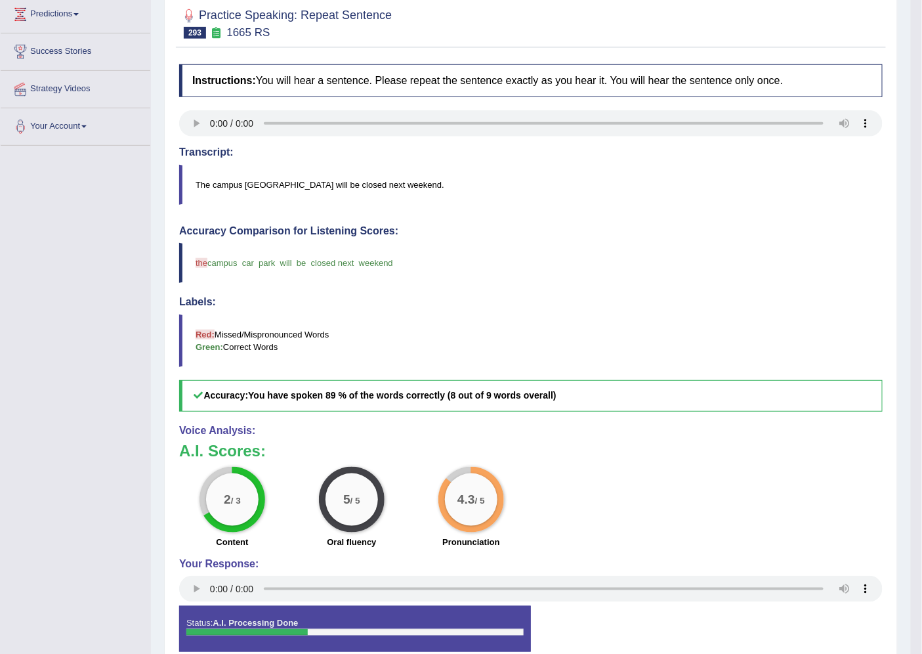
scroll to position [100, 0]
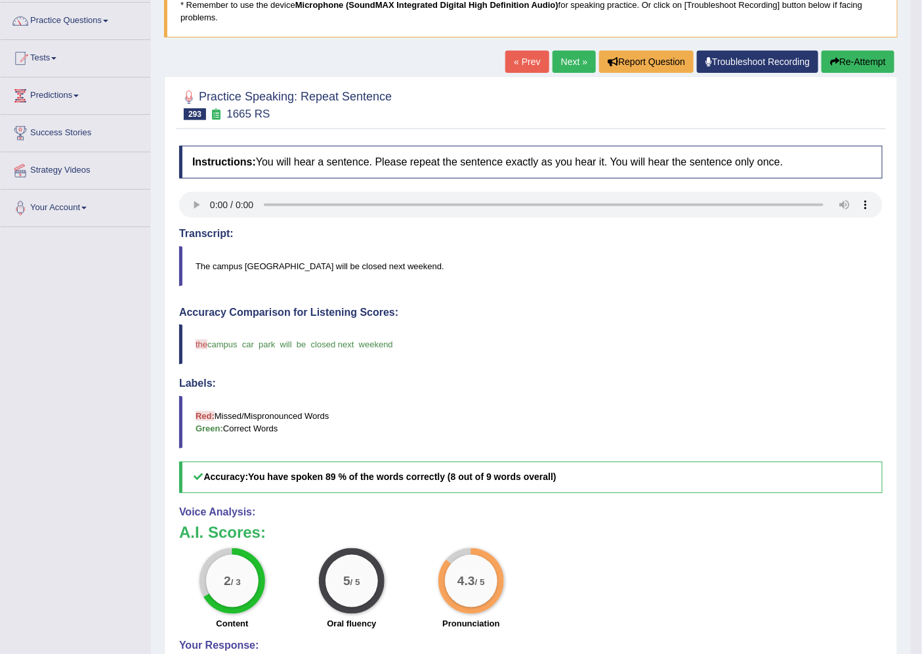
click at [572, 55] on link "Next »" at bounding box center [574, 62] width 43 height 22
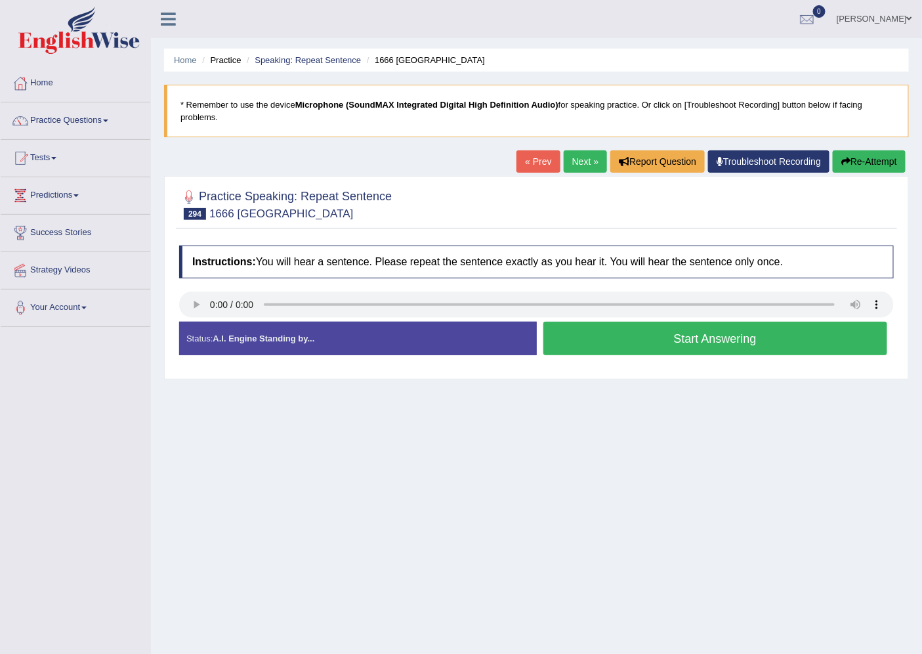
click at [748, 330] on button "Start Answering" at bounding box center [715, 338] width 345 height 33
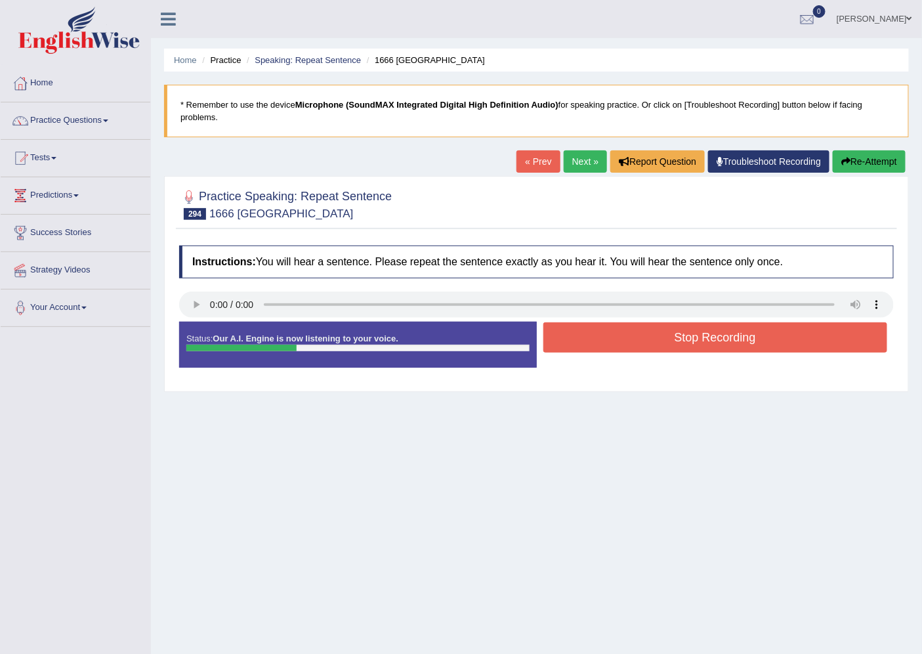
click at [738, 335] on button "Stop Recording" at bounding box center [715, 337] width 345 height 30
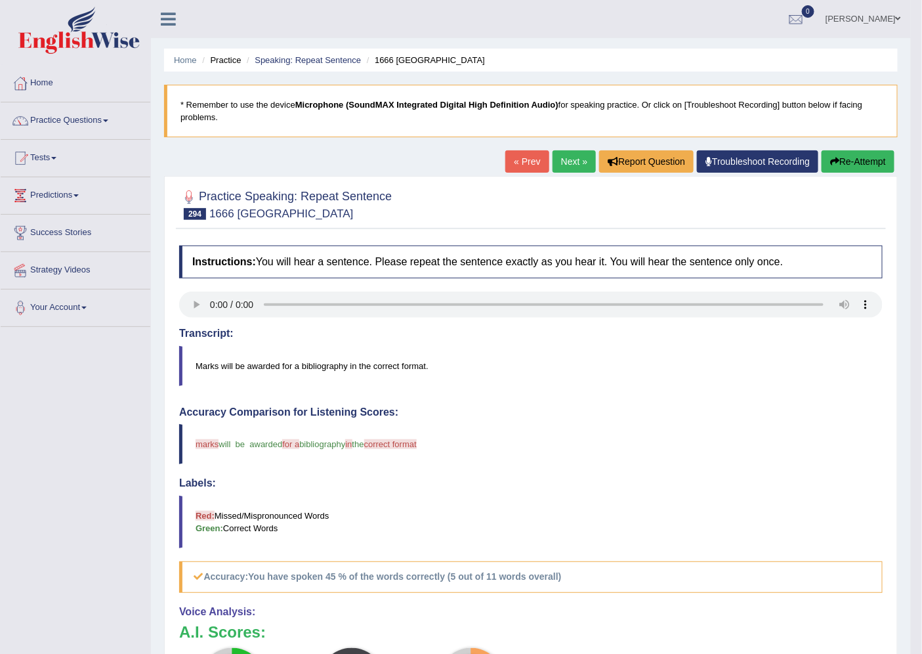
click at [851, 151] on button "Re-Attempt" at bounding box center [858, 161] width 73 height 22
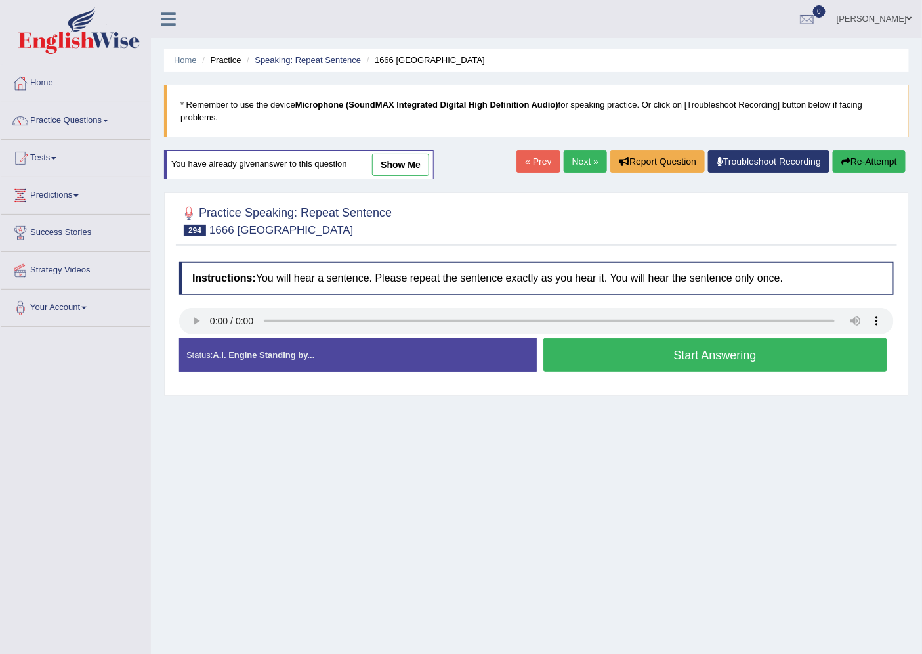
click at [662, 355] on button "Start Answering" at bounding box center [715, 354] width 345 height 33
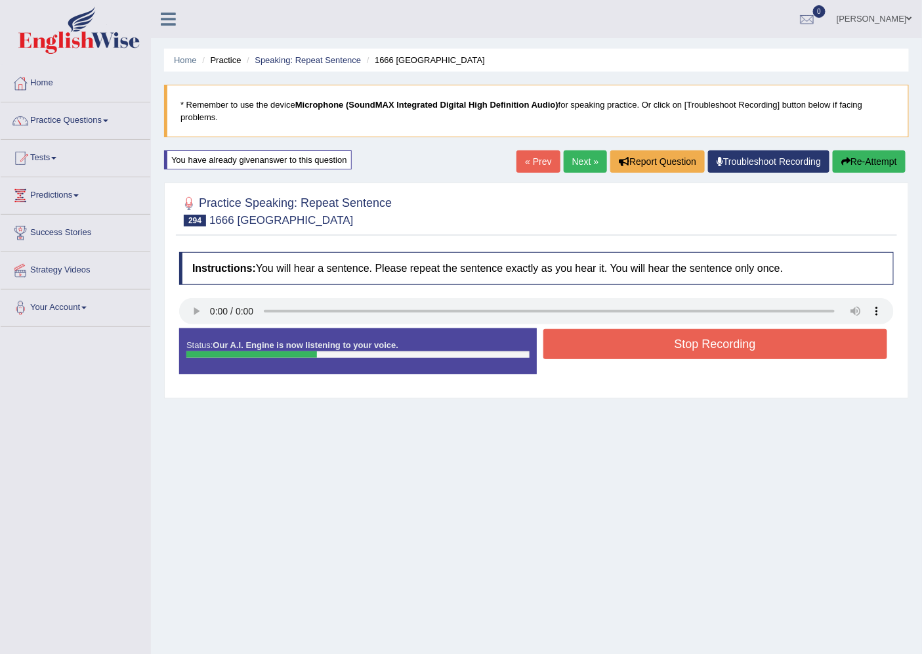
click at [674, 347] on button "Stop Recording" at bounding box center [715, 344] width 345 height 30
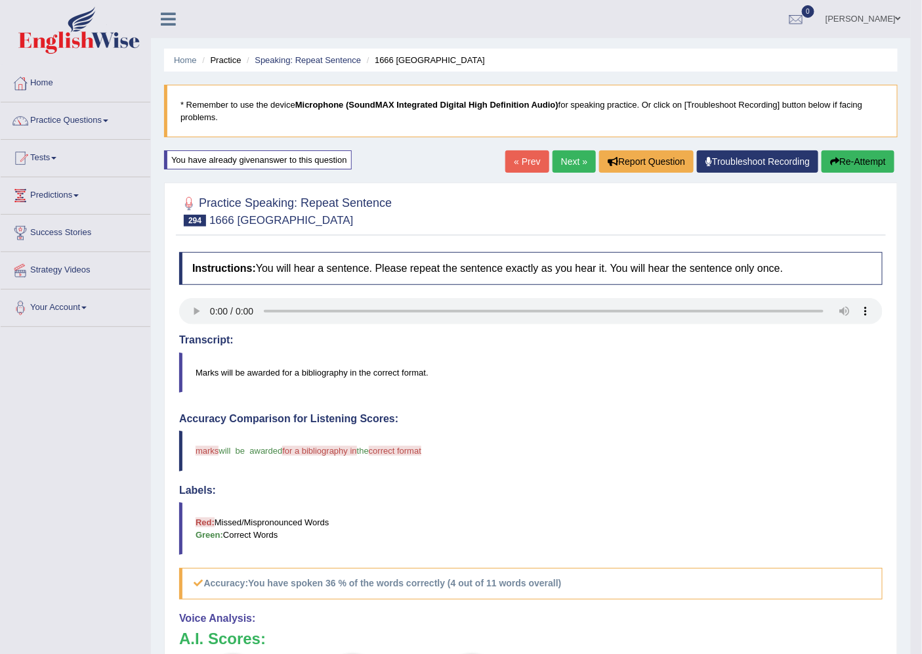
click at [555, 156] on link "Next »" at bounding box center [574, 161] width 43 height 22
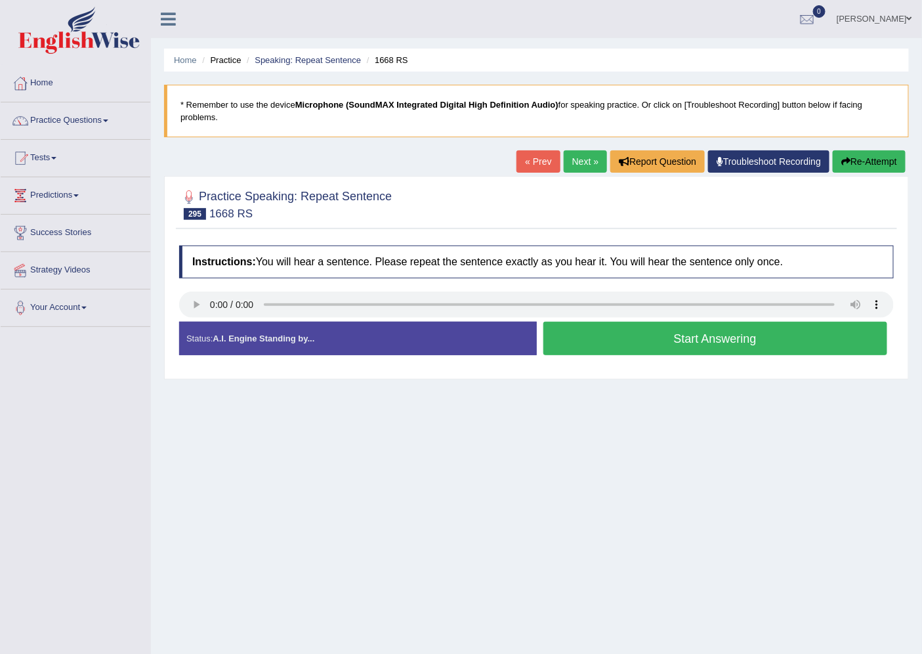
click at [629, 329] on button "Start Answering" at bounding box center [715, 338] width 345 height 33
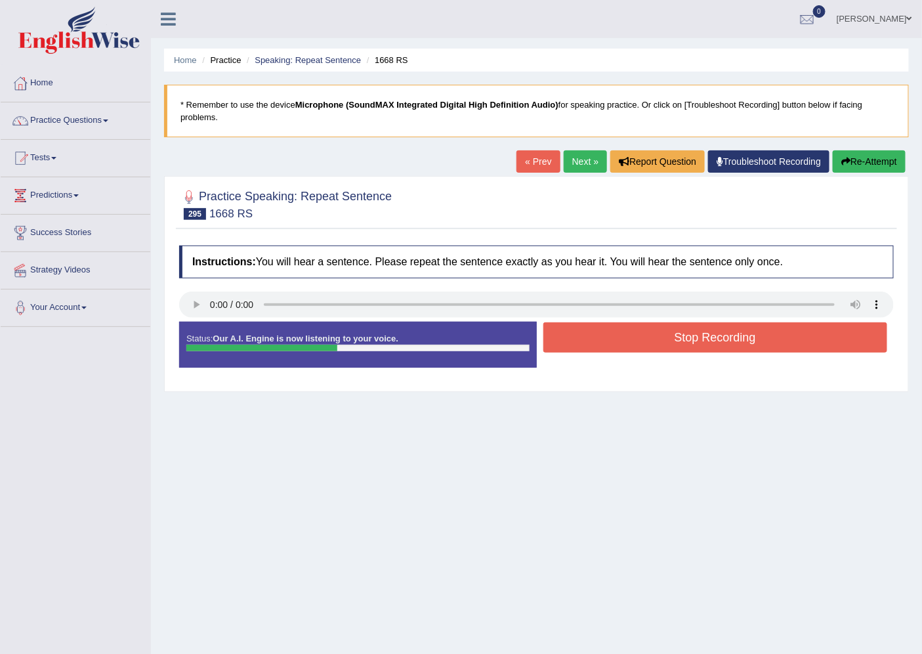
click at [640, 347] on button "Stop Recording" at bounding box center [715, 337] width 345 height 30
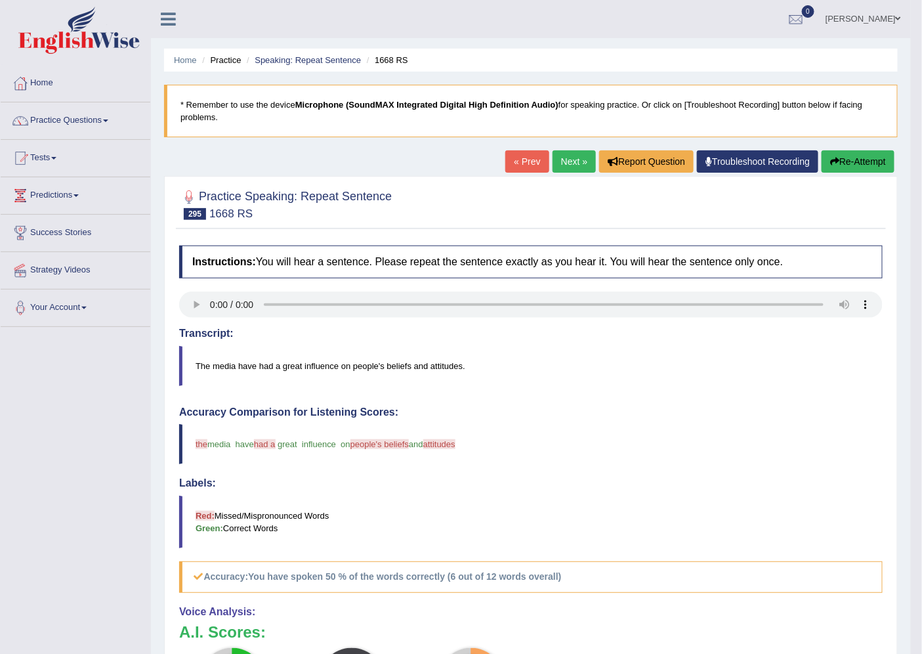
click at [565, 163] on link "Next »" at bounding box center [574, 161] width 43 height 22
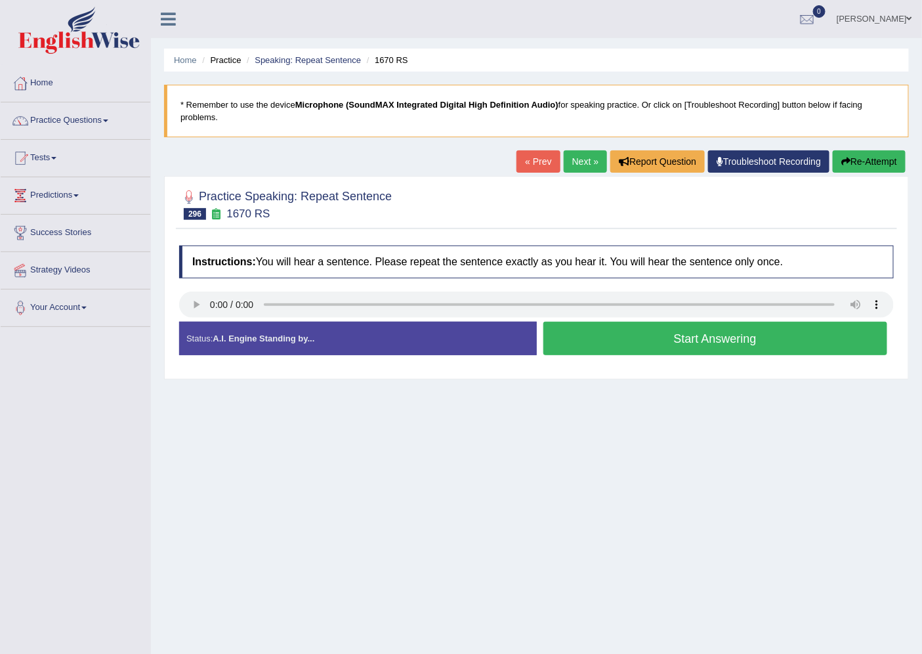
click at [670, 337] on button "Start Answering" at bounding box center [715, 338] width 345 height 33
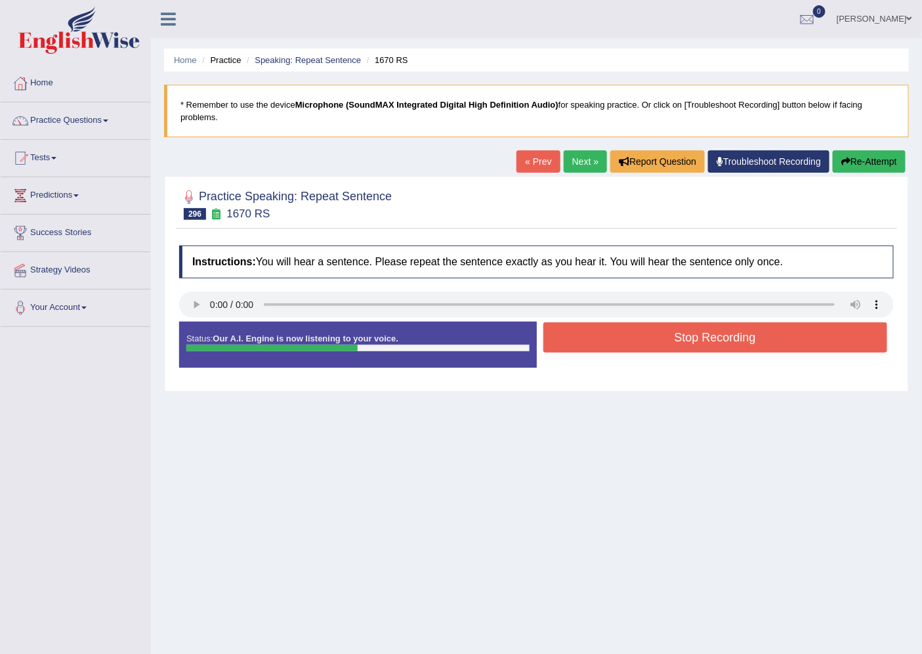
click at [670, 337] on button "Stop Recording" at bounding box center [715, 337] width 345 height 30
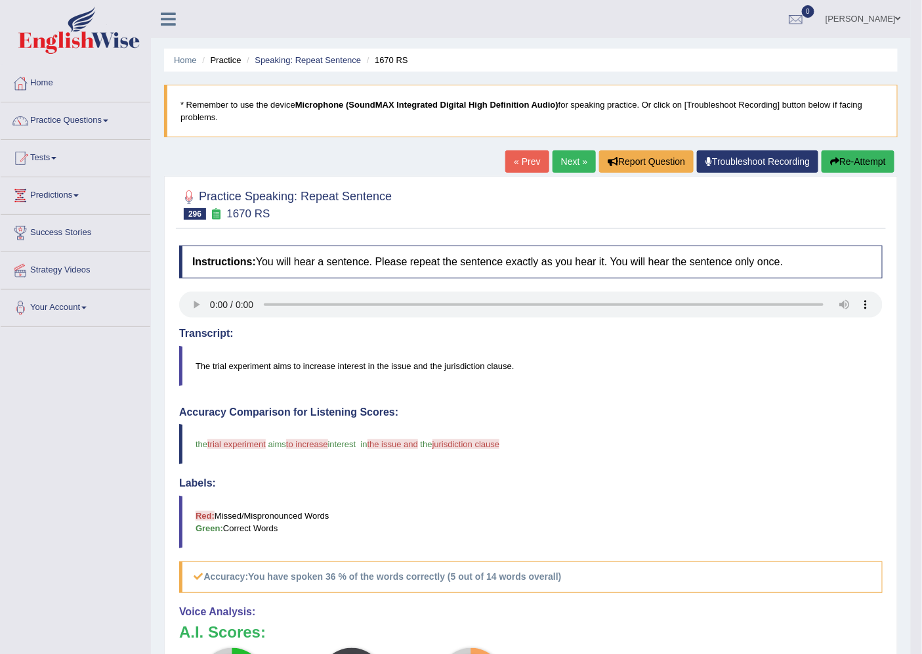
click at [841, 165] on button "Re-Attempt" at bounding box center [858, 161] width 73 height 22
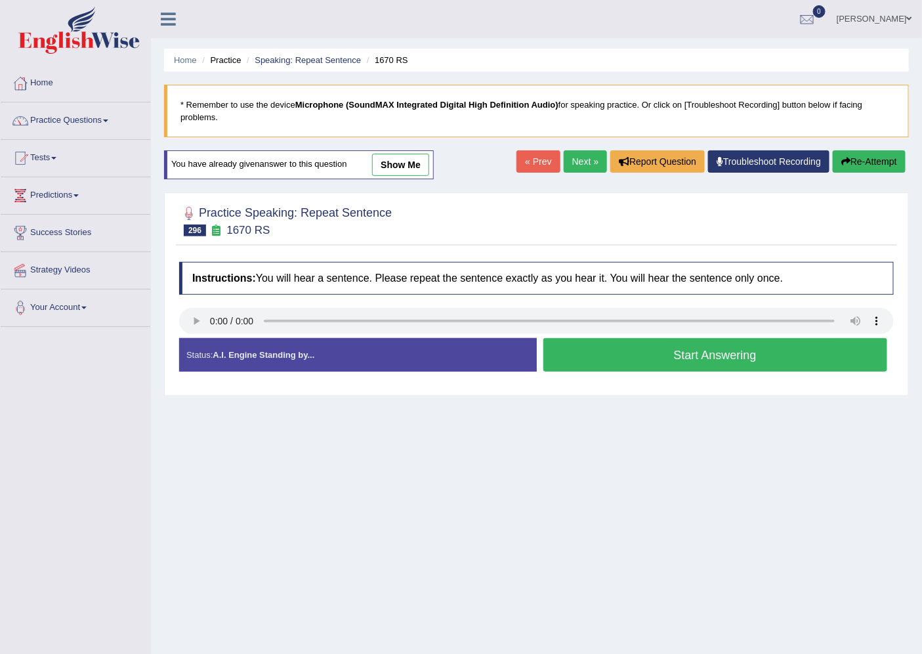
click at [664, 350] on button "Start Answering" at bounding box center [715, 354] width 345 height 33
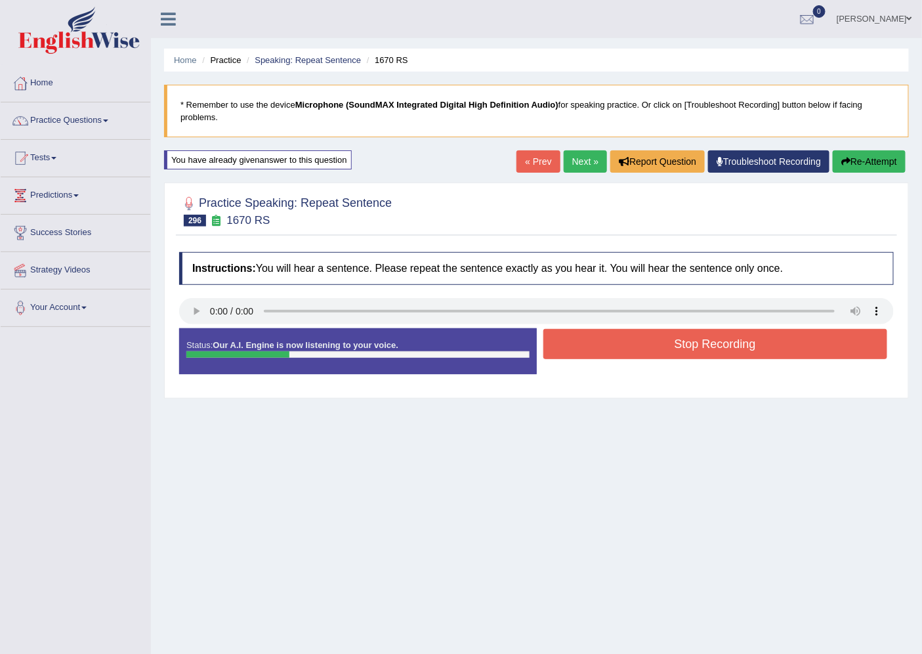
click at [664, 350] on button "Stop Recording" at bounding box center [715, 344] width 345 height 30
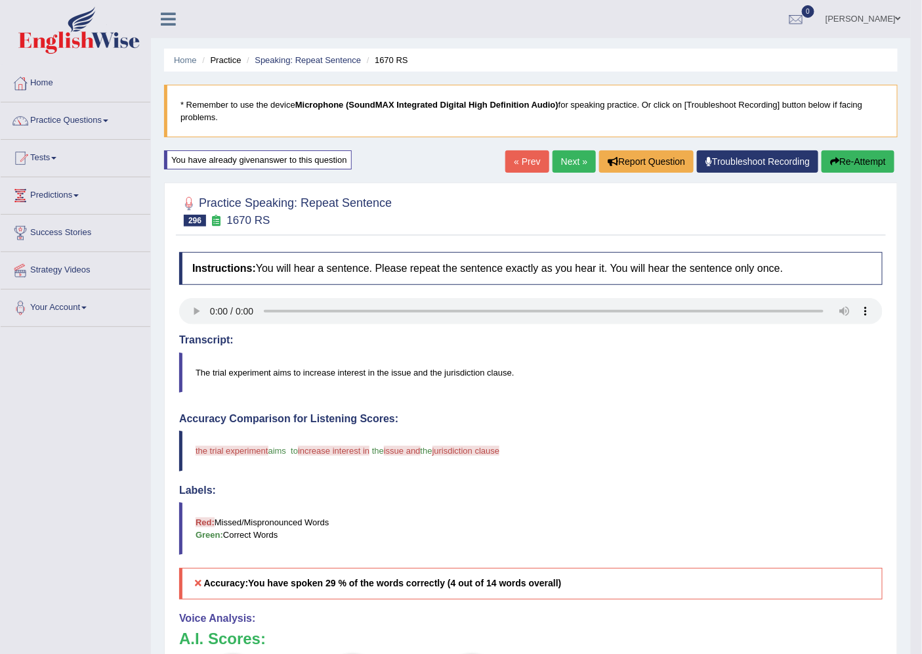
click at [569, 158] on link "Next »" at bounding box center [574, 161] width 43 height 22
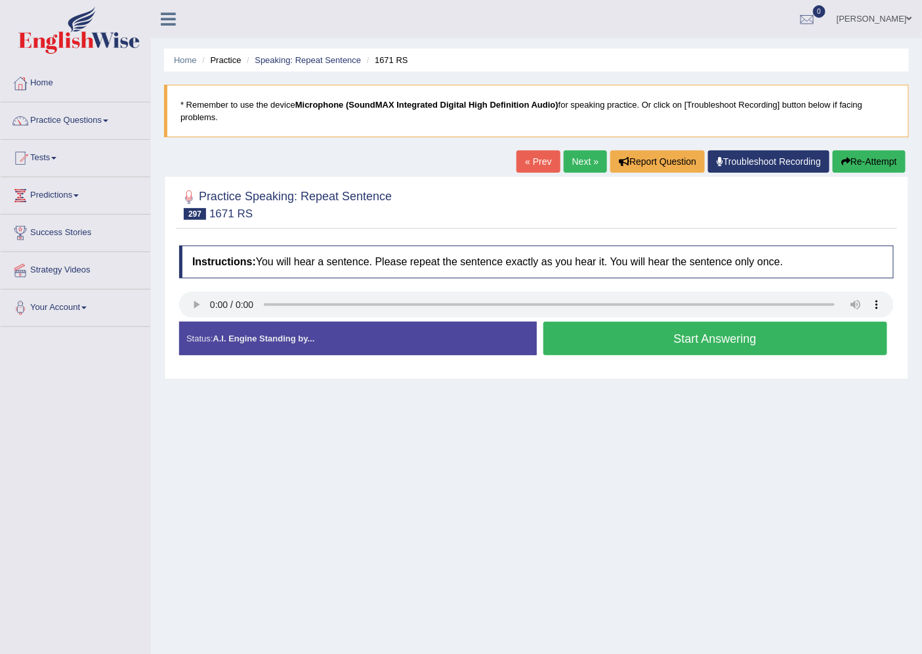
click at [683, 341] on button "Start Answering" at bounding box center [715, 338] width 345 height 33
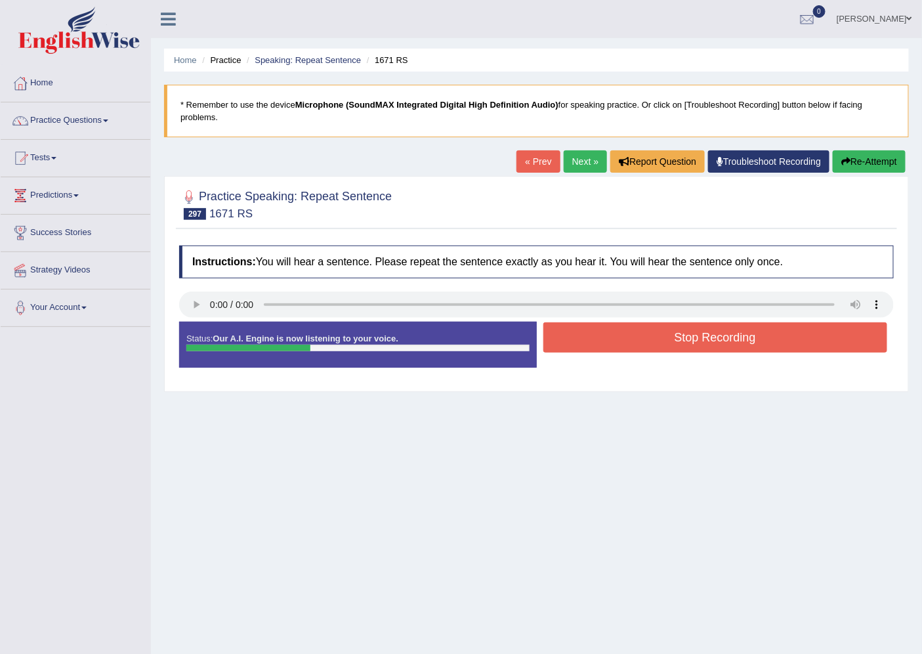
click at [683, 341] on button "Stop Recording" at bounding box center [715, 337] width 345 height 30
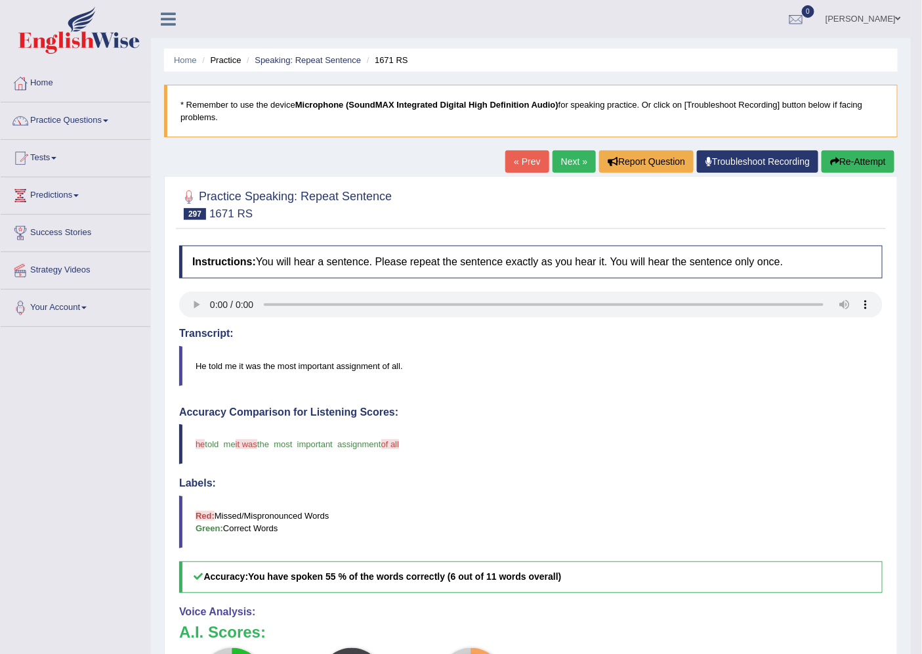
click at [574, 156] on link "Next »" at bounding box center [574, 161] width 43 height 22
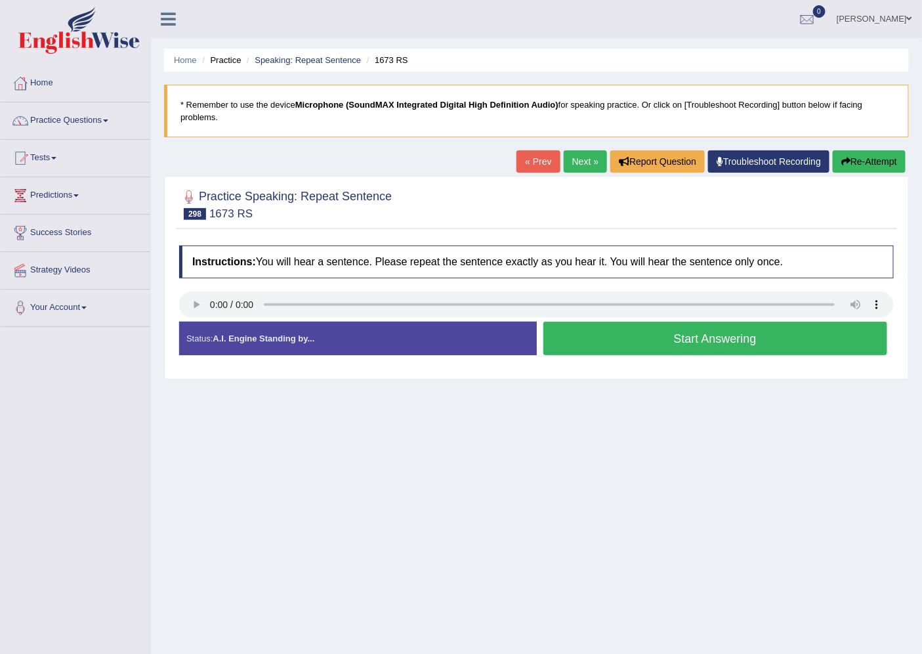
click at [637, 335] on button "Start Answering" at bounding box center [715, 338] width 345 height 33
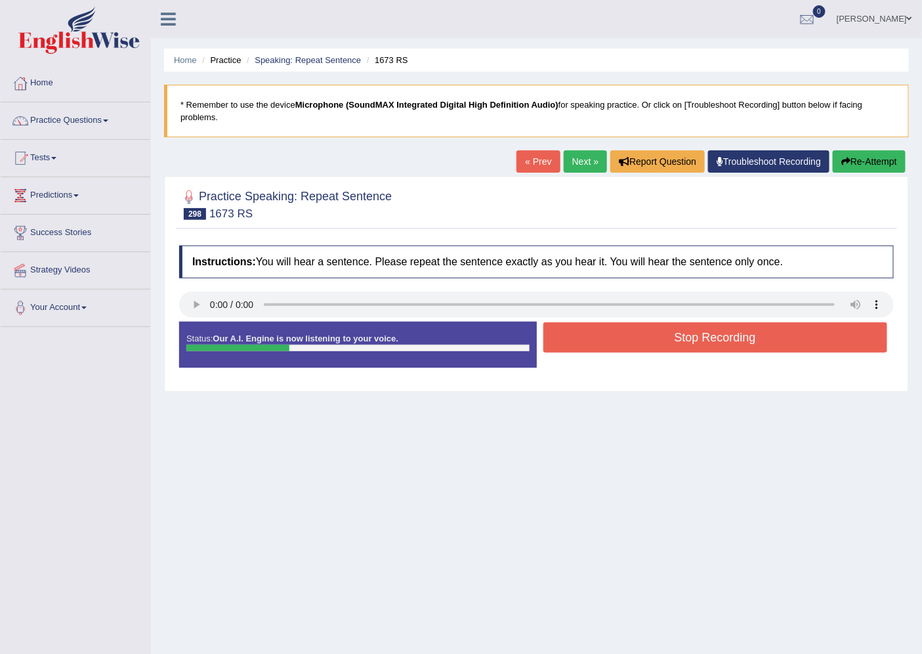
click at [637, 335] on button "Stop Recording" at bounding box center [715, 337] width 345 height 30
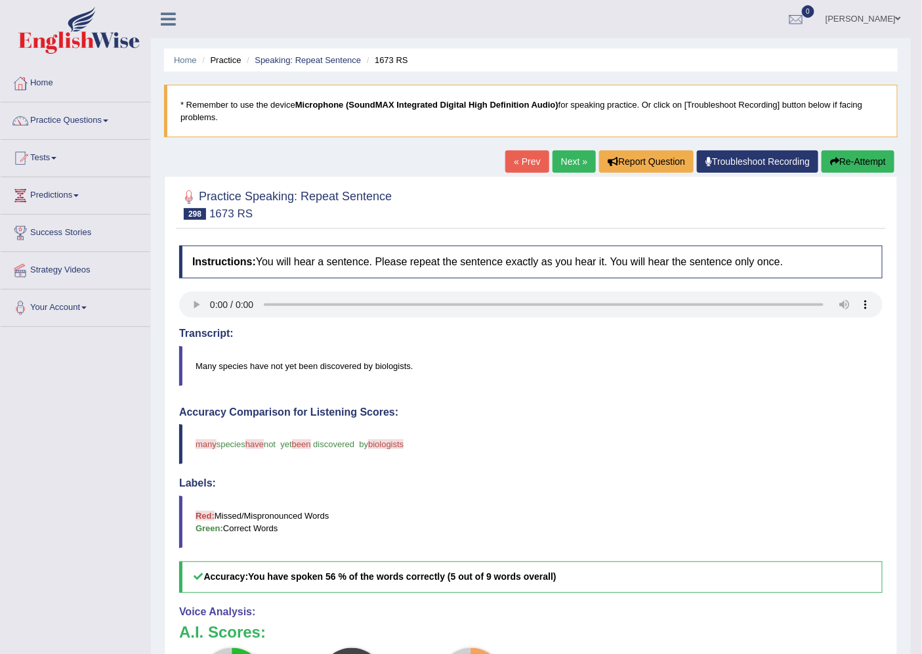
click at [575, 158] on link "Next »" at bounding box center [574, 161] width 43 height 22
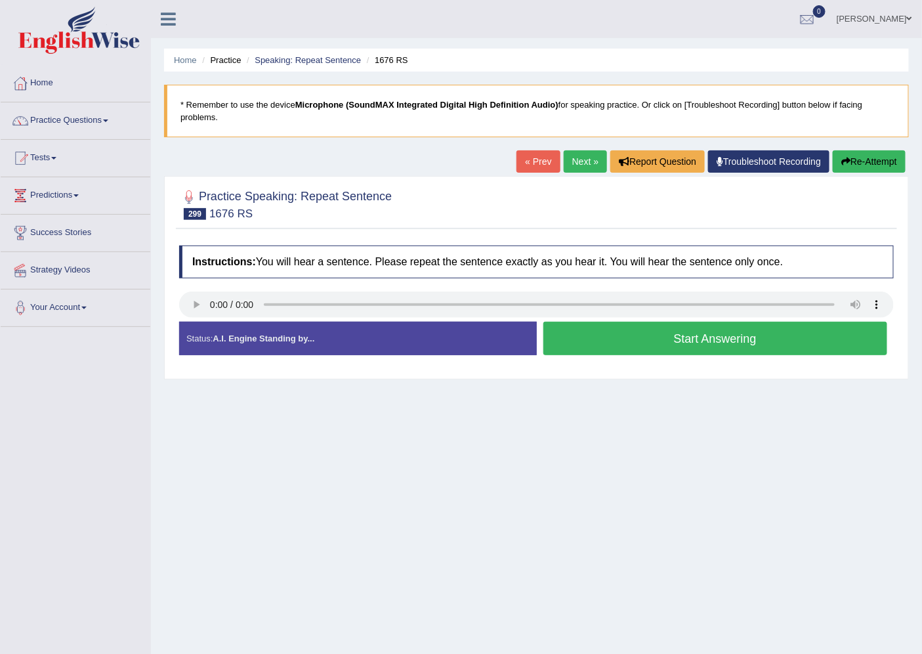
click at [661, 331] on button "Start Answering" at bounding box center [715, 338] width 345 height 33
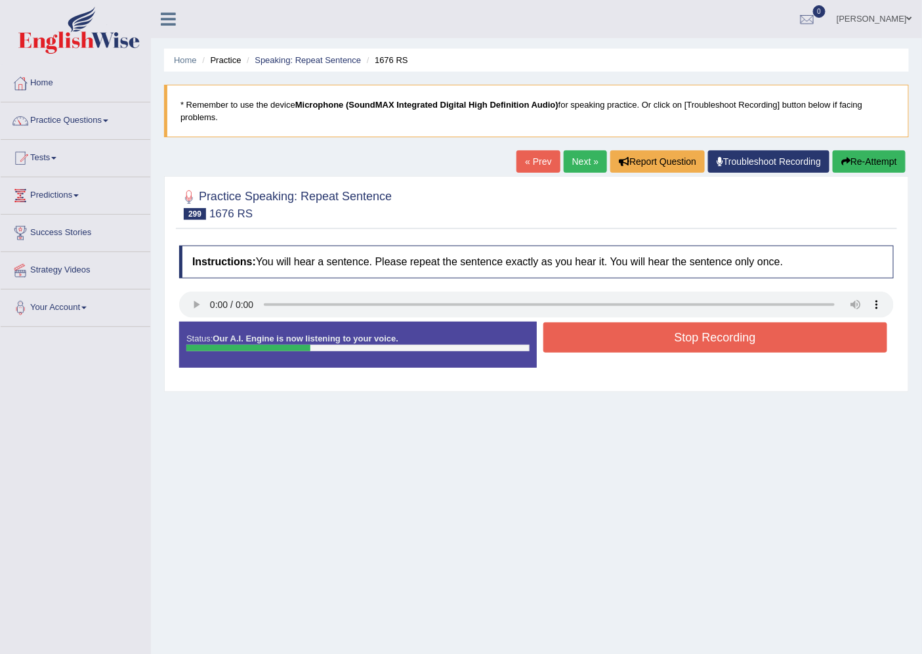
click at [661, 331] on button "Stop Recording" at bounding box center [715, 337] width 345 height 30
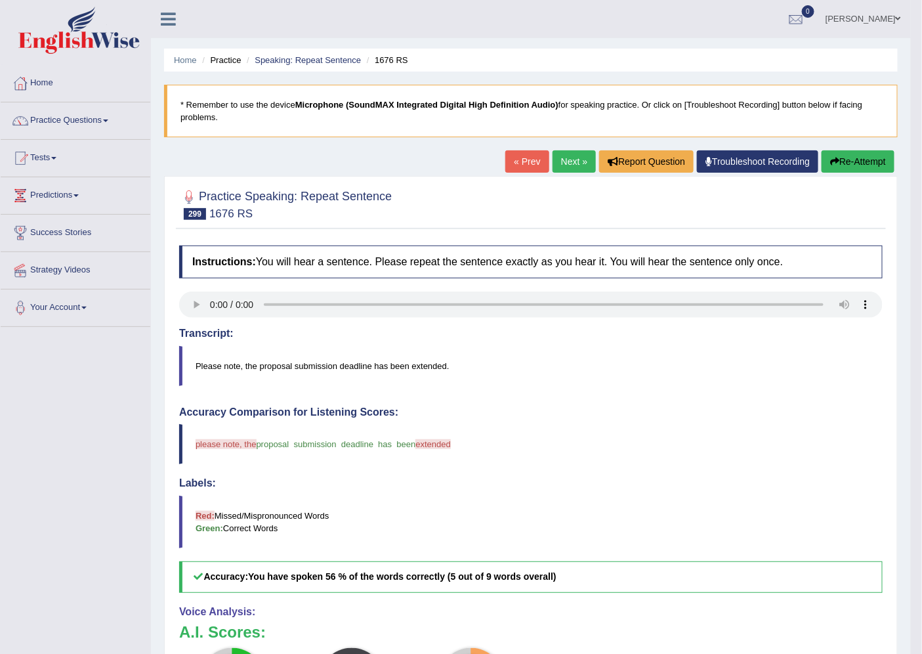
click at [566, 163] on link "Next »" at bounding box center [574, 161] width 43 height 22
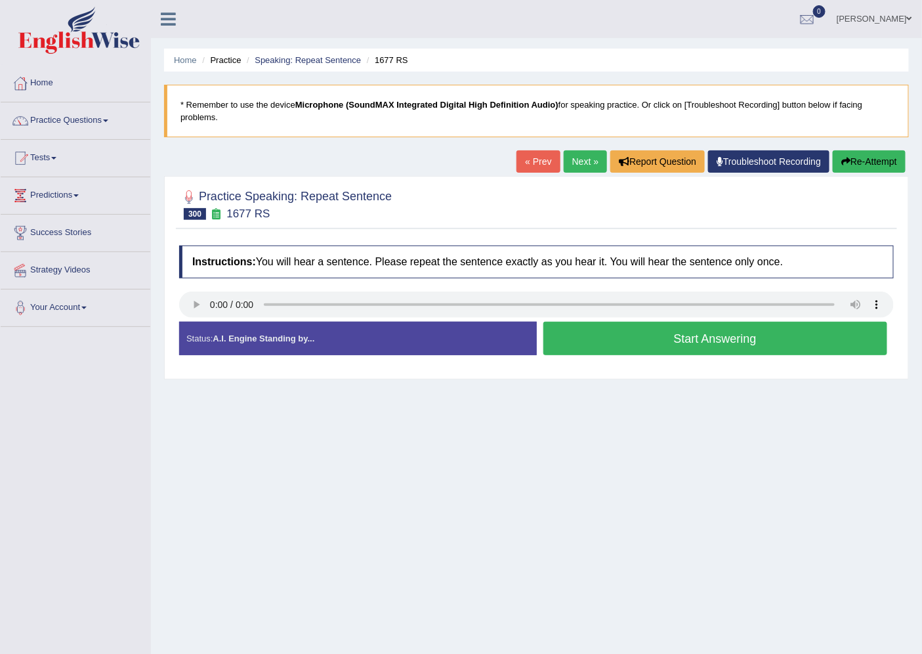
click at [622, 338] on button "Start Answering" at bounding box center [715, 338] width 345 height 33
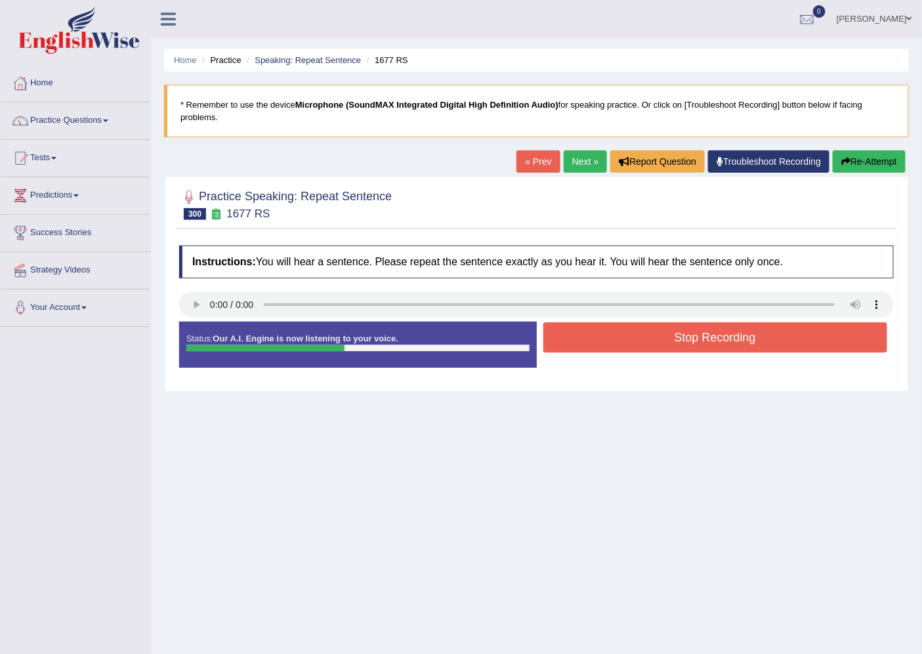
click at [670, 346] on button "Stop Recording" at bounding box center [715, 337] width 345 height 30
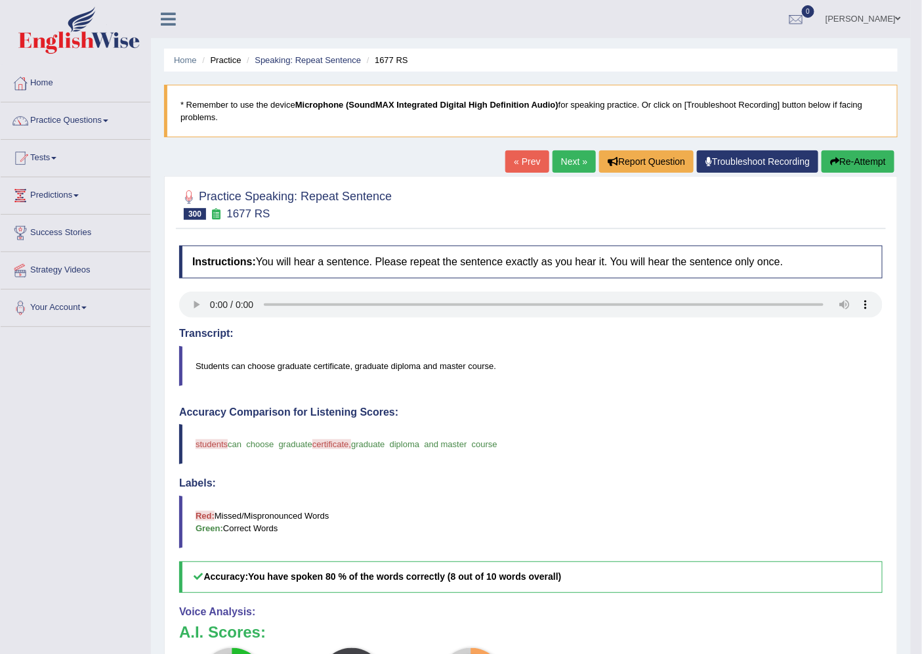
click at [566, 164] on link "Next »" at bounding box center [574, 161] width 43 height 22
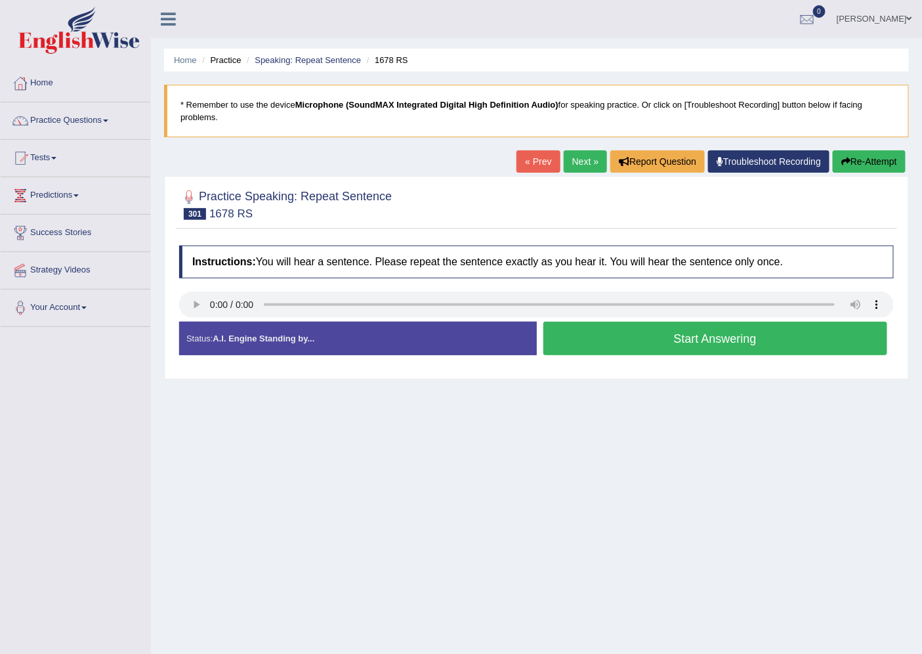
click at [746, 330] on button "Start Answering" at bounding box center [715, 338] width 345 height 33
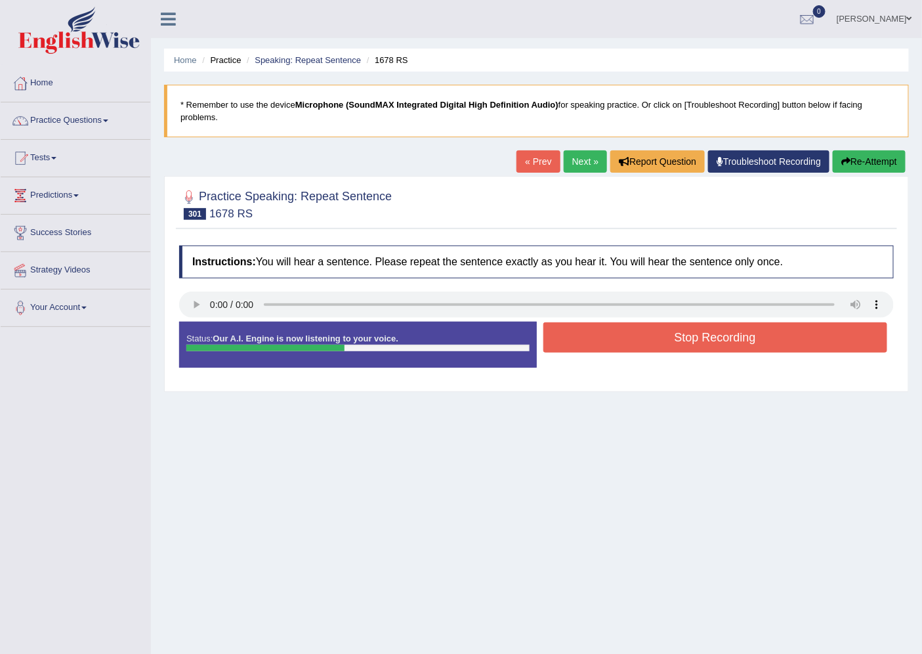
click at [746, 330] on button "Stop Recording" at bounding box center [715, 337] width 345 height 30
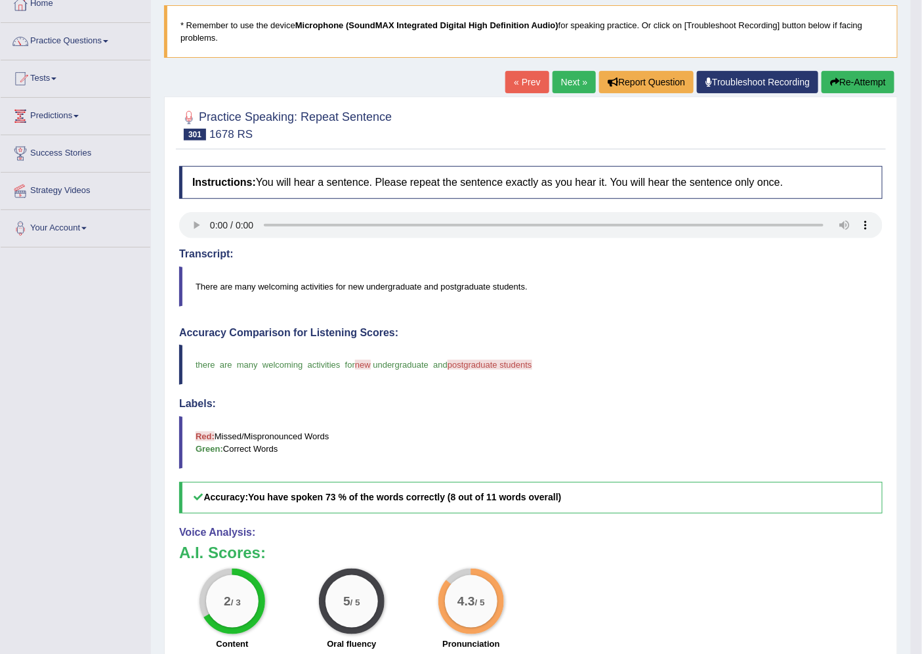
scroll to position [27, 0]
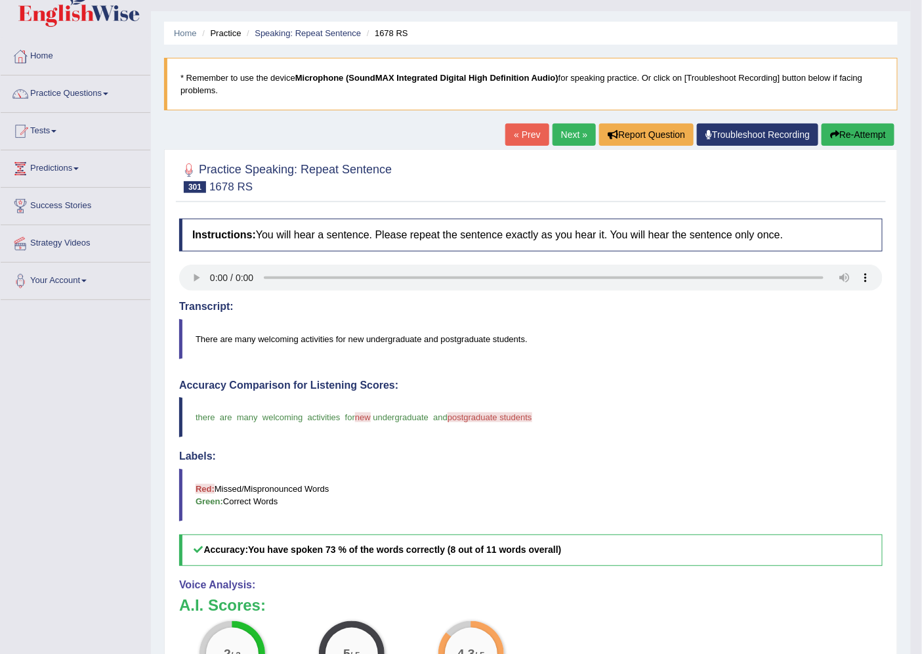
click at [561, 126] on link "Next »" at bounding box center [574, 134] width 43 height 22
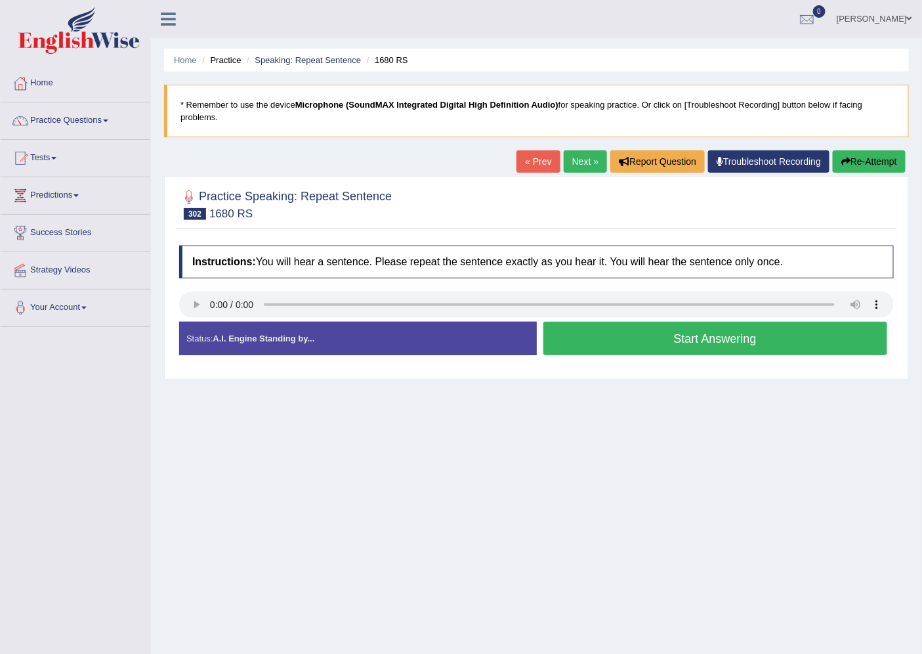
click at [870, 335] on button "Start Answering" at bounding box center [715, 338] width 345 height 33
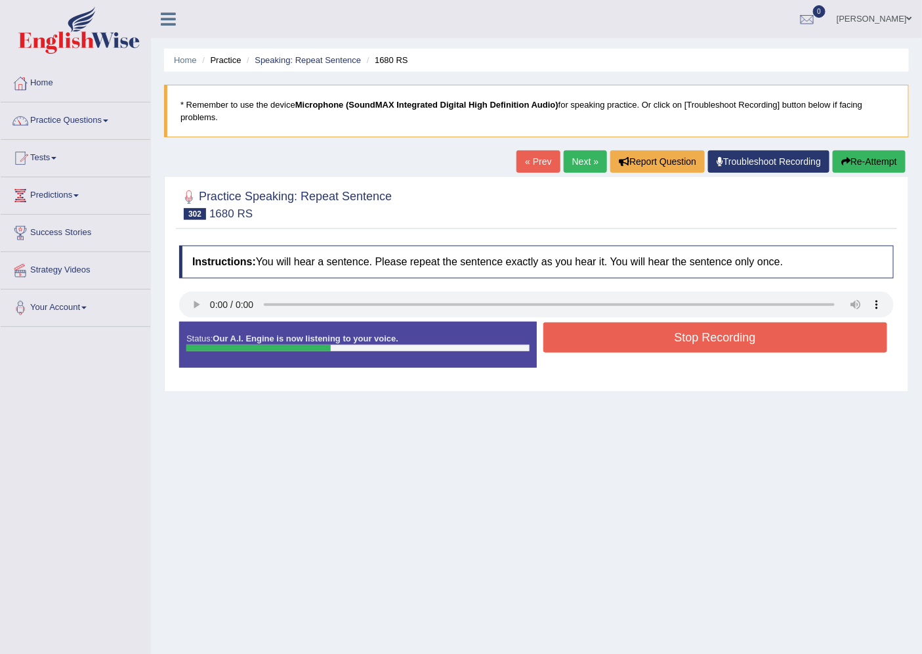
click at [869, 335] on button "Stop Recording" at bounding box center [715, 337] width 345 height 30
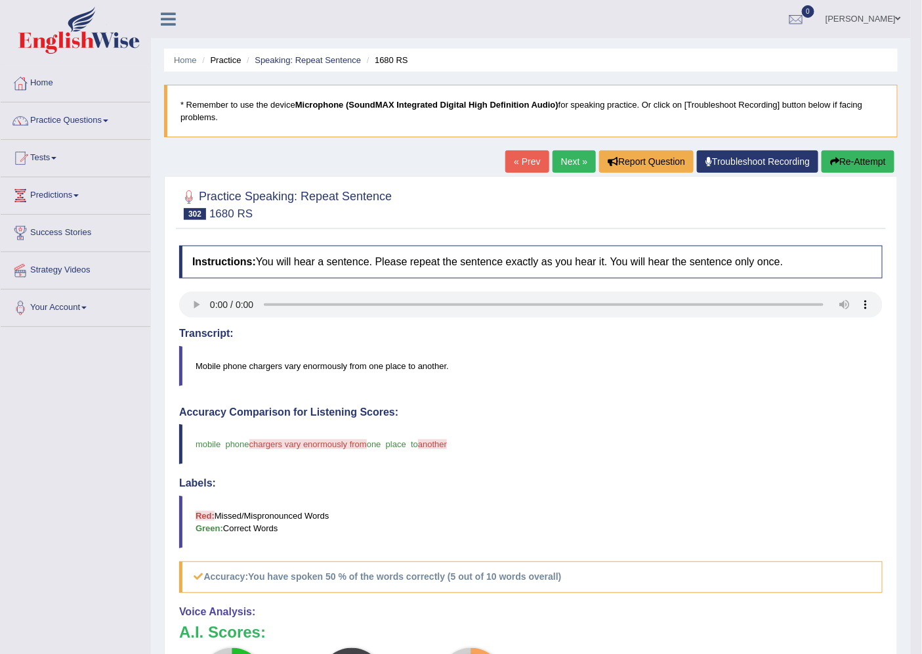
click at [579, 158] on link "Next »" at bounding box center [574, 161] width 43 height 22
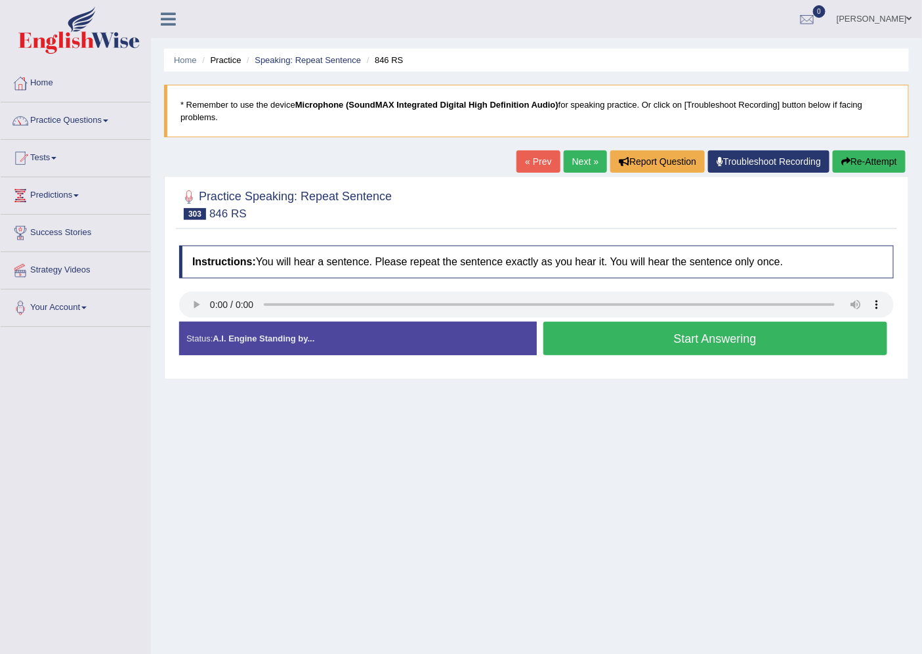
click at [841, 331] on button "Start Answering" at bounding box center [715, 338] width 345 height 33
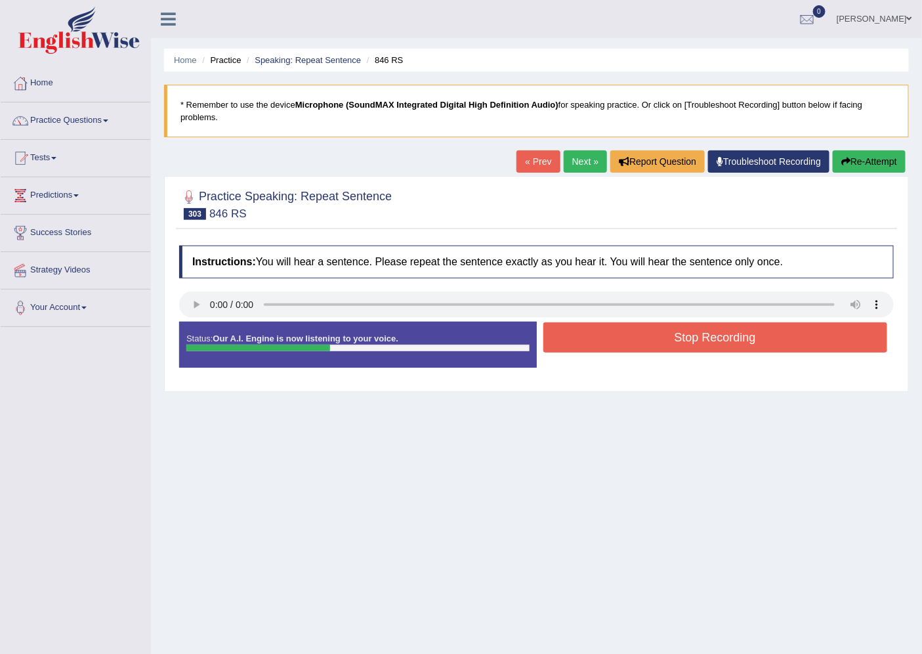
click at [841, 331] on button "Stop Recording" at bounding box center [715, 337] width 345 height 30
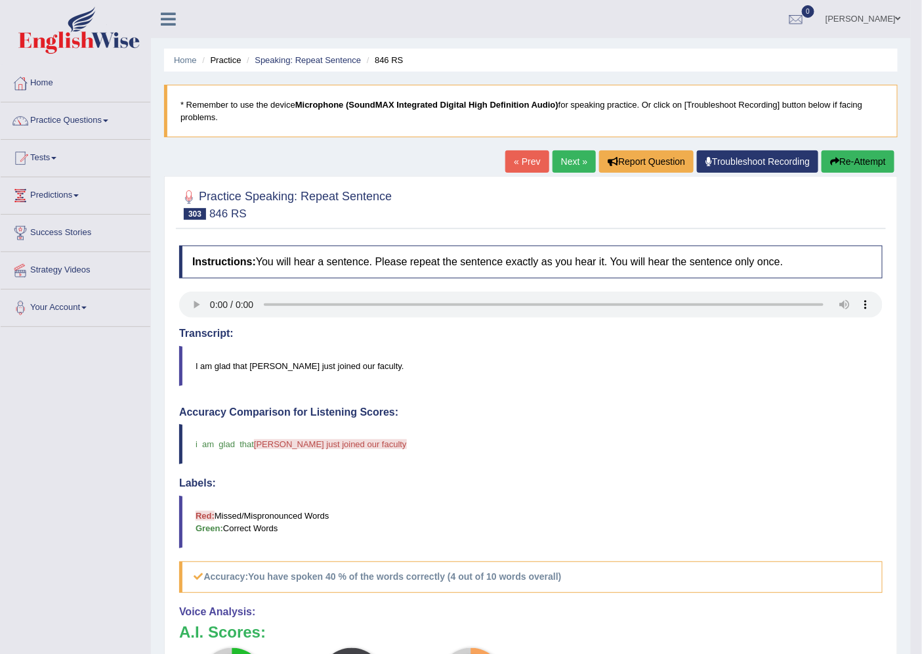
click at [872, 151] on button "Re-Attempt" at bounding box center [858, 161] width 73 height 22
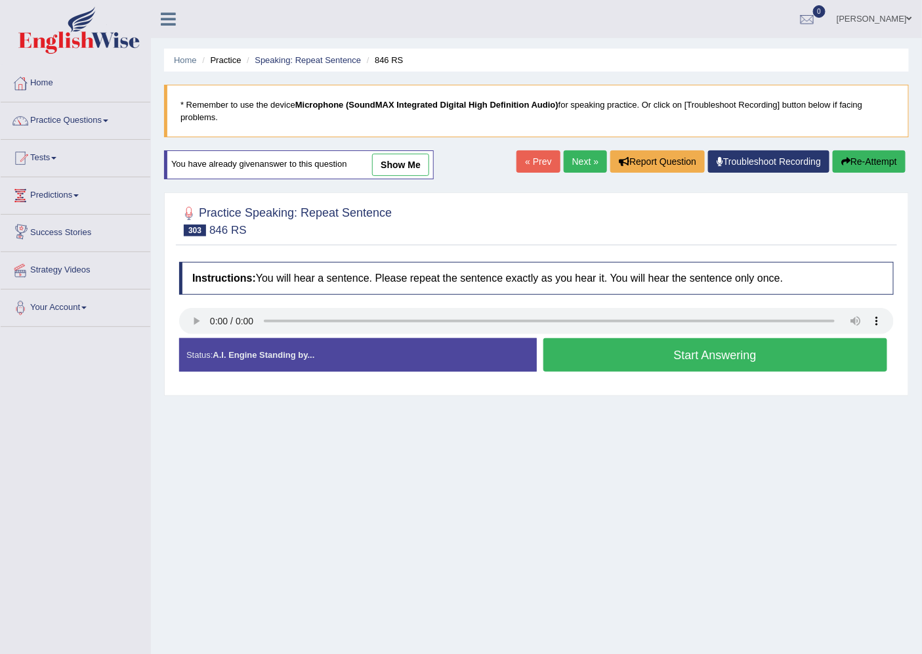
click at [625, 365] on button "Start Answering" at bounding box center [715, 354] width 345 height 33
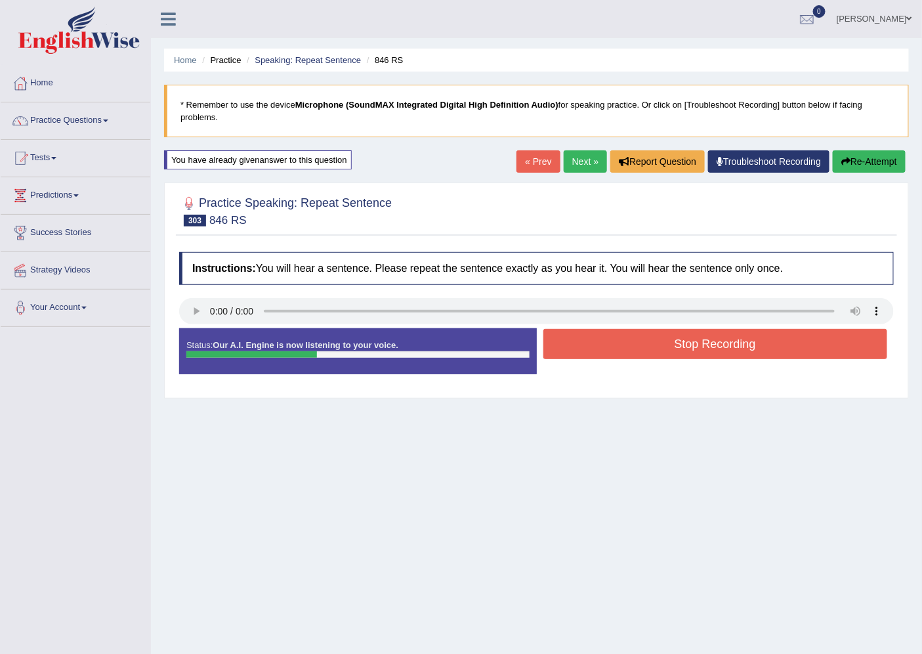
click at [645, 341] on button "Stop Recording" at bounding box center [715, 344] width 345 height 30
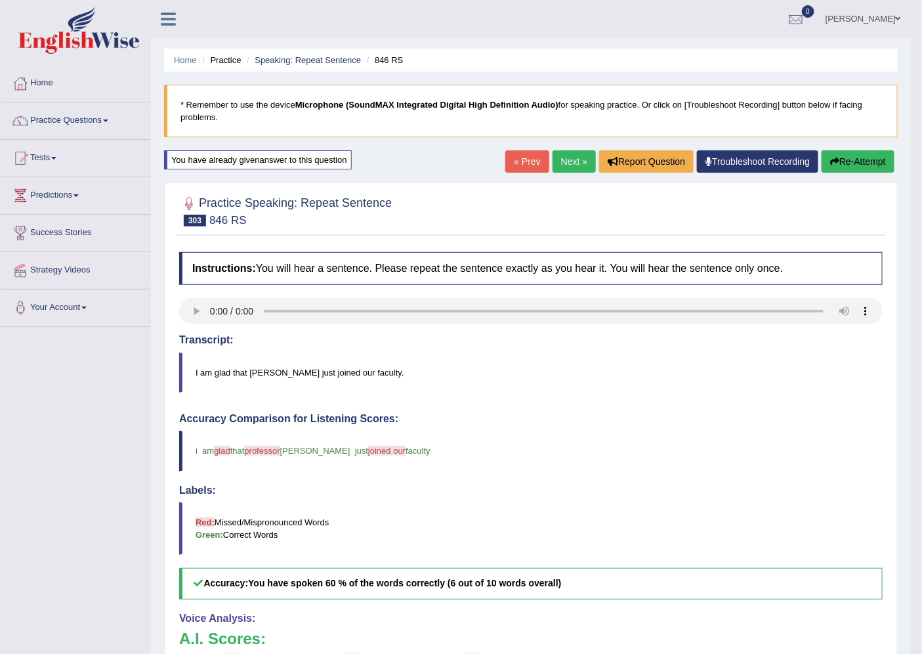
click at [576, 149] on div "Home Practice Speaking: Repeat Sentence 846 RS * Remember to use the device Mic…" at bounding box center [531, 437] width 760 height 874
click at [560, 156] on link "Next »" at bounding box center [574, 161] width 43 height 22
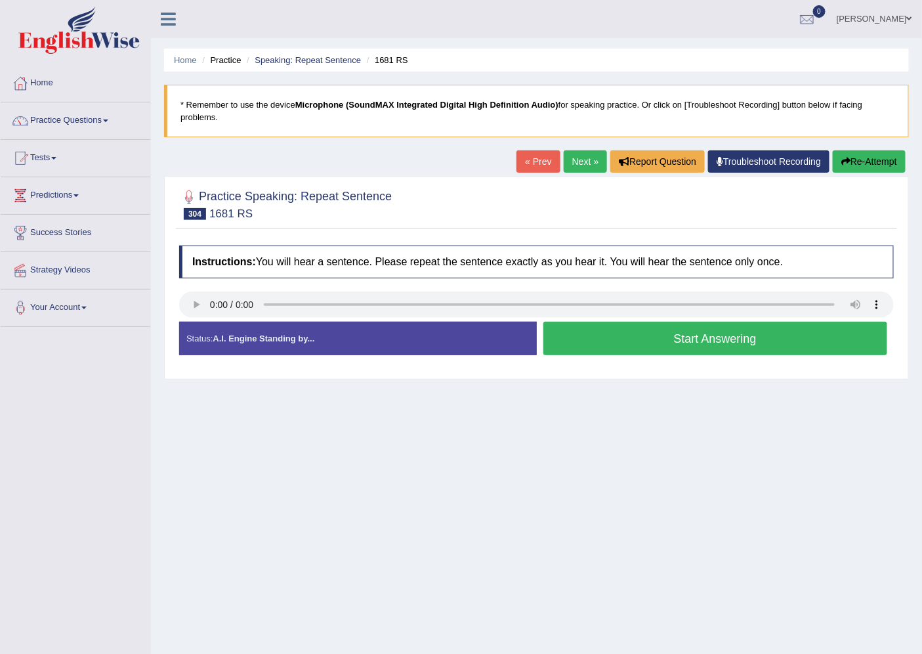
click at [756, 344] on button "Start Answering" at bounding box center [715, 338] width 345 height 33
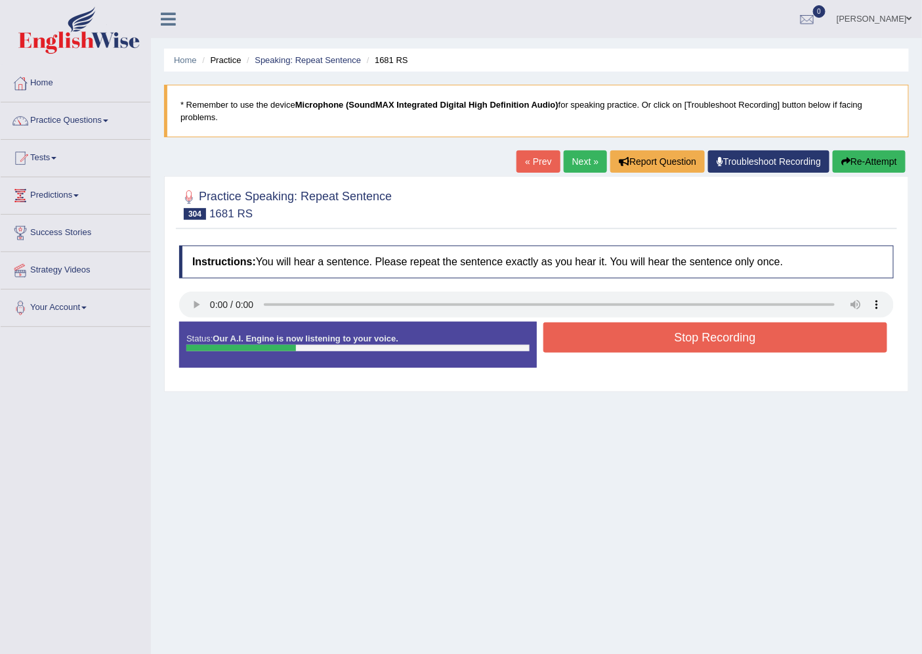
click at [756, 344] on button "Stop Recording" at bounding box center [715, 337] width 345 height 30
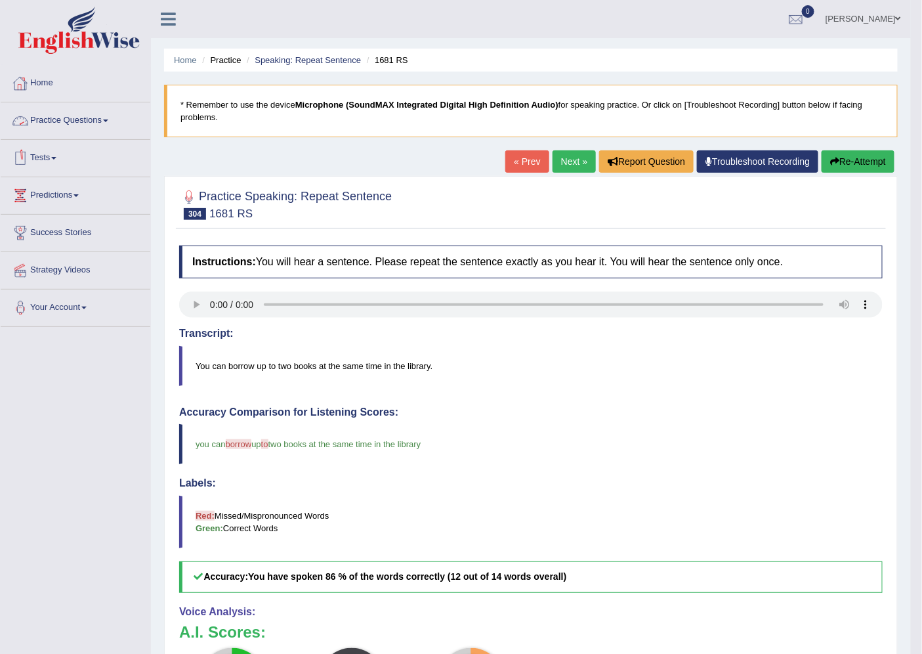
click at [63, 114] on link "Practice Questions" at bounding box center [76, 118] width 150 height 33
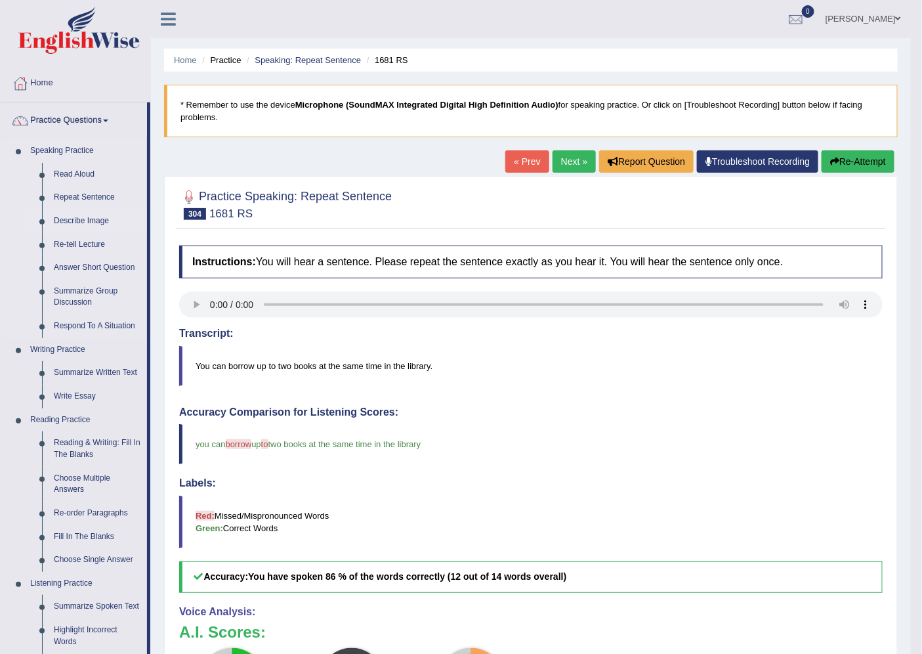
click at [83, 222] on link "Describe Image" at bounding box center [97, 221] width 99 height 24
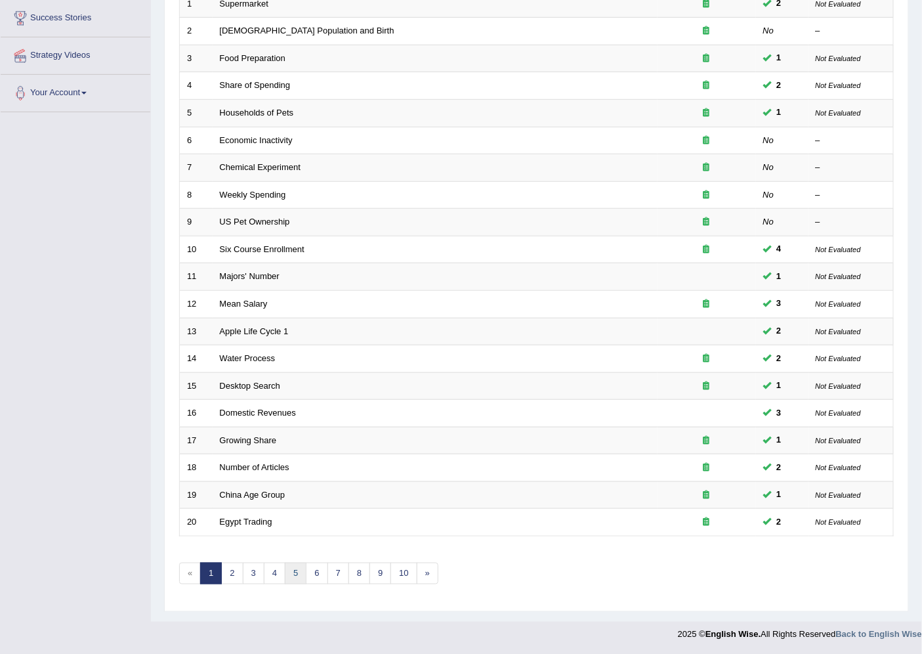
click at [299, 576] on link "5" at bounding box center [296, 574] width 22 height 22
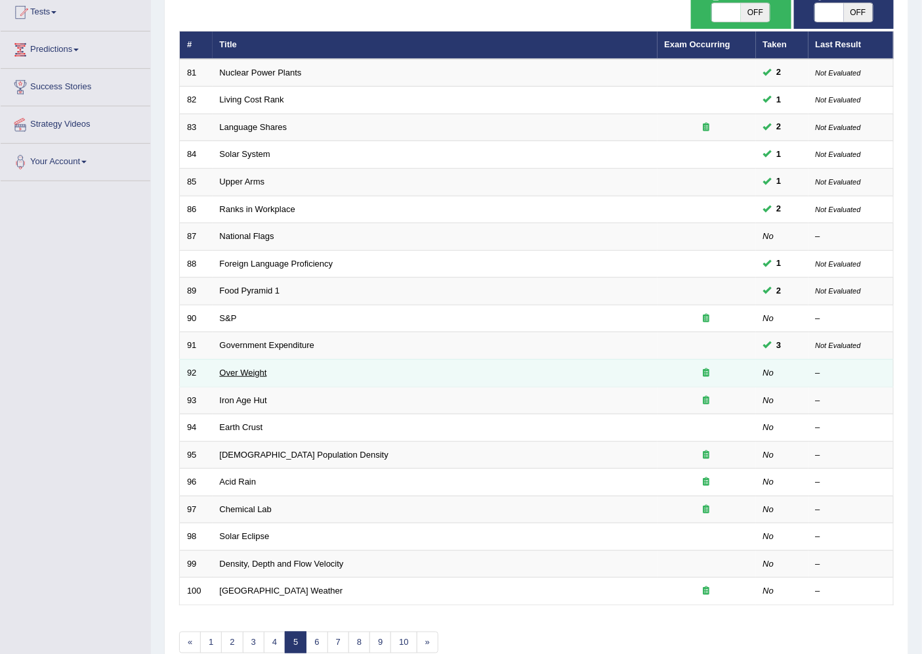
click at [232, 369] on link "Over Weight" at bounding box center [243, 373] width 47 height 10
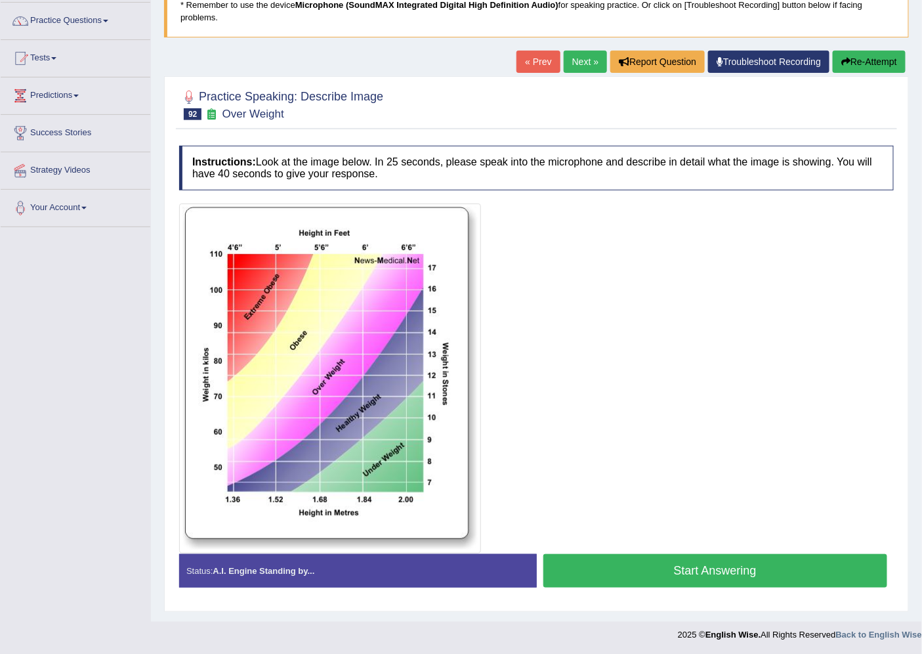
click at [663, 564] on button "Start Answering" at bounding box center [715, 570] width 345 height 33
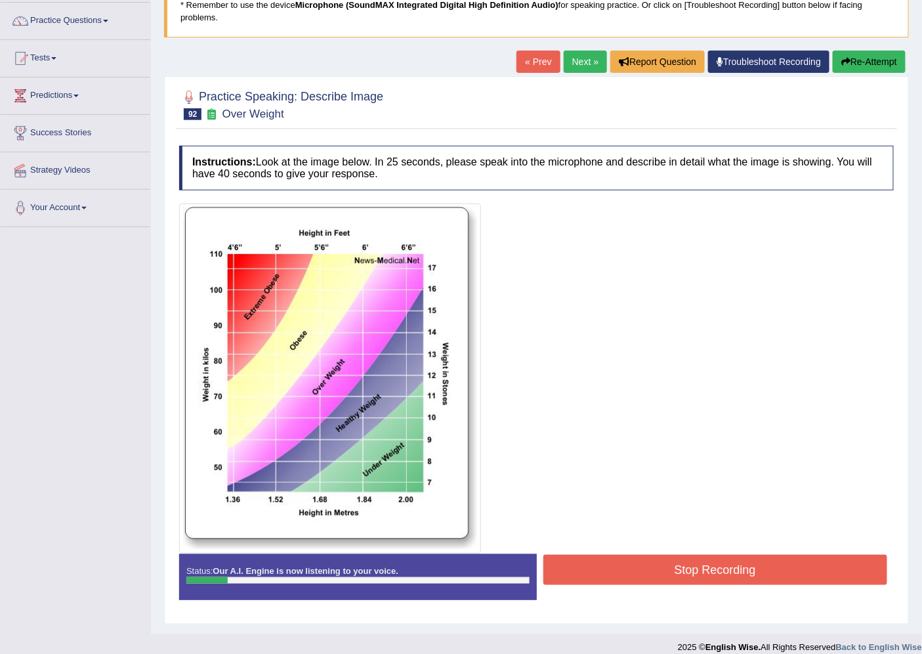
click at [862, 61] on button "Re-Attempt" at bounding box center [869, 62] width 73 height 22
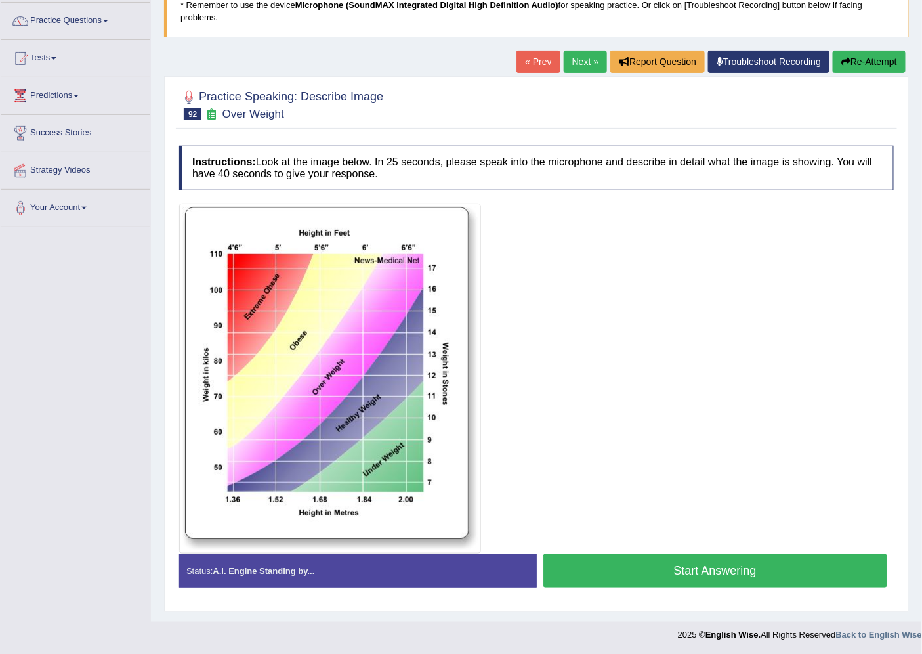
click at [645, 574] on button "Start Answering" at bounding box center [715, 570] width 345 height 33
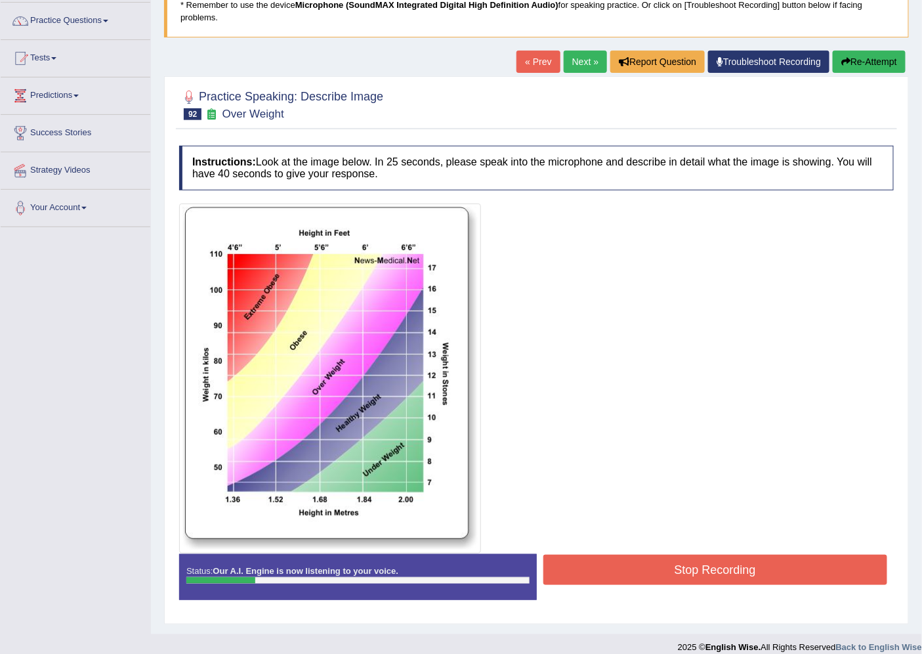
click at [864, 55] on button "Re-Attempt" at bounding box center [869, 62] width 73 height 22
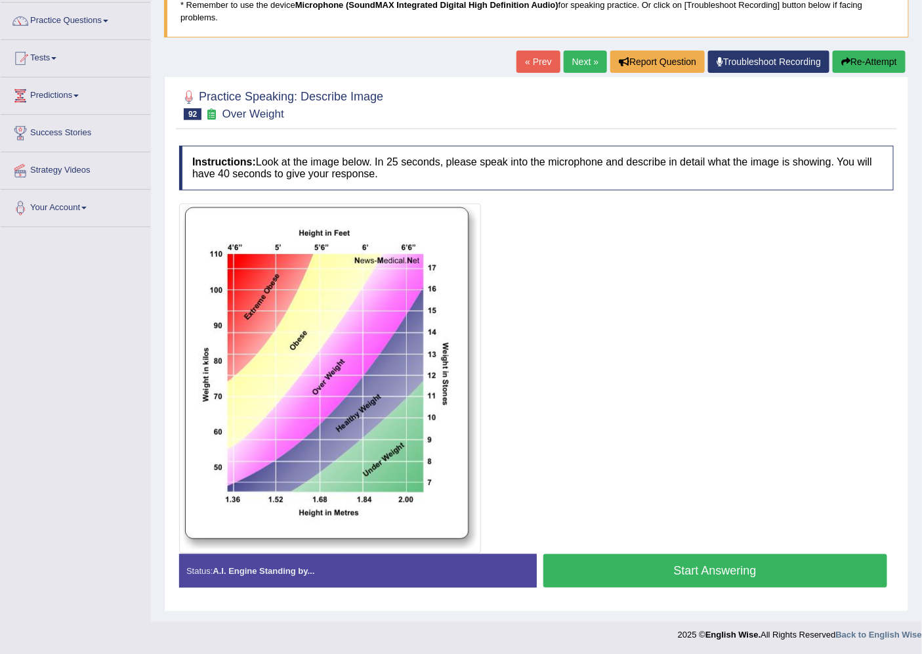
scroll to position [100, 0]
drag, startPoint x: 642, startPoint y: 568, endPoint x: 630, endPoint y: 591, distance: 26.4
click at [641, 568] on button "Start Answering" at bounding box center [715, 570] width 345 height 33
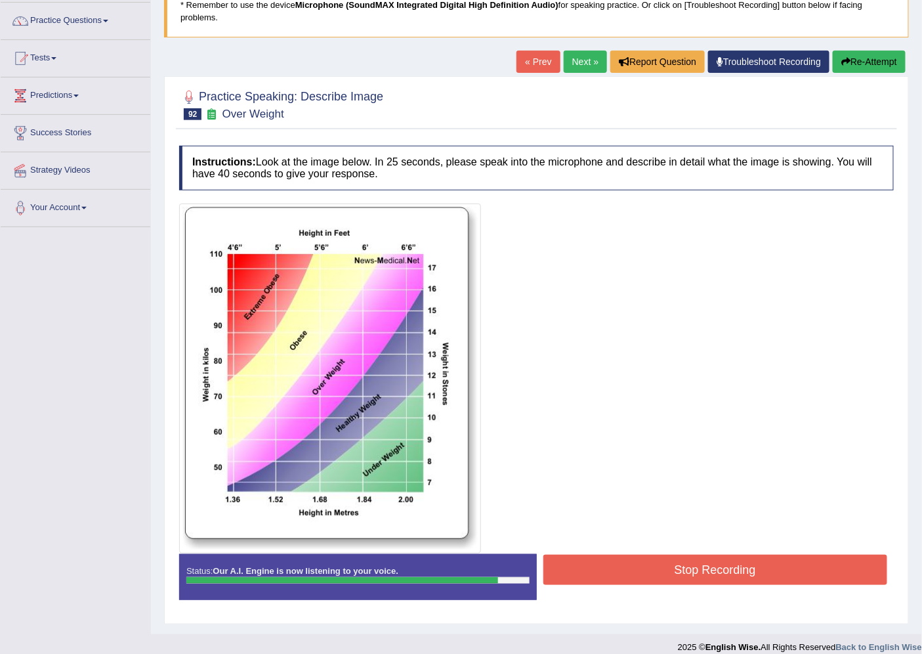
click at [715, 563] on button "Stop Recording" at bounding box center [715, 570] width 345 height 30
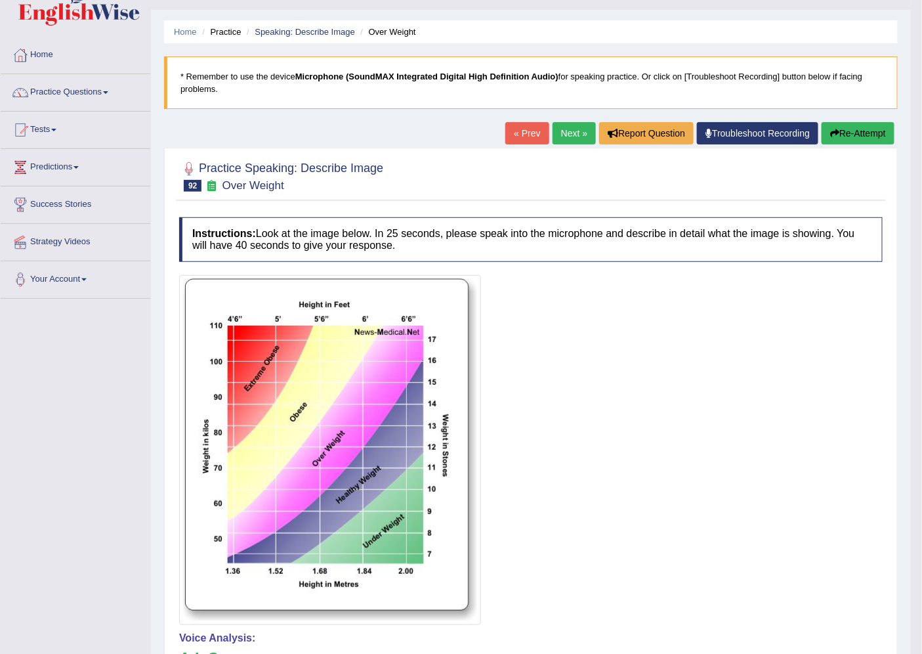
scroll to position [0, 0]
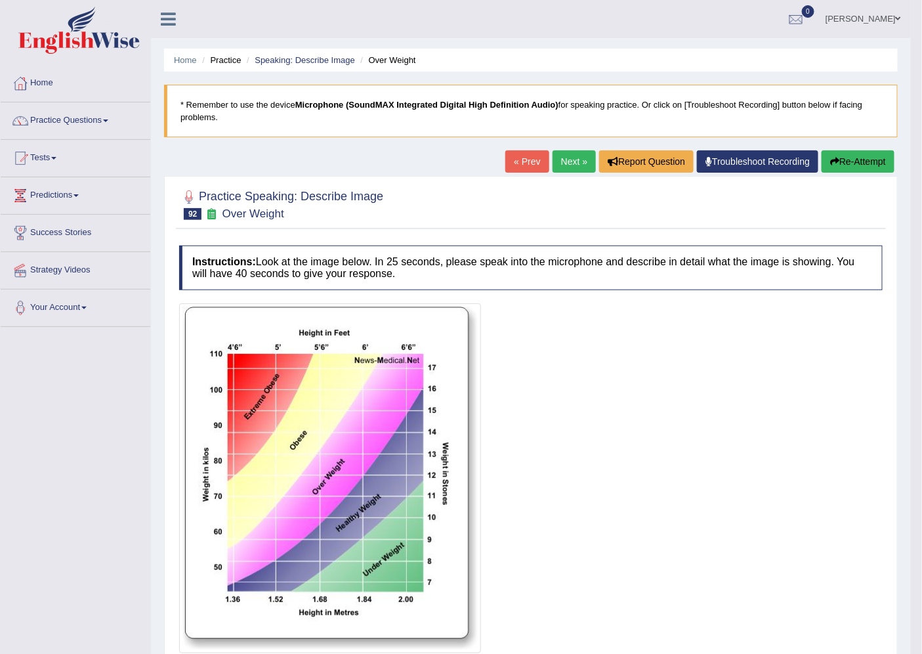
click at [567, 160] on link "Next »" at bounding box center [574, 161] width 43 height 22
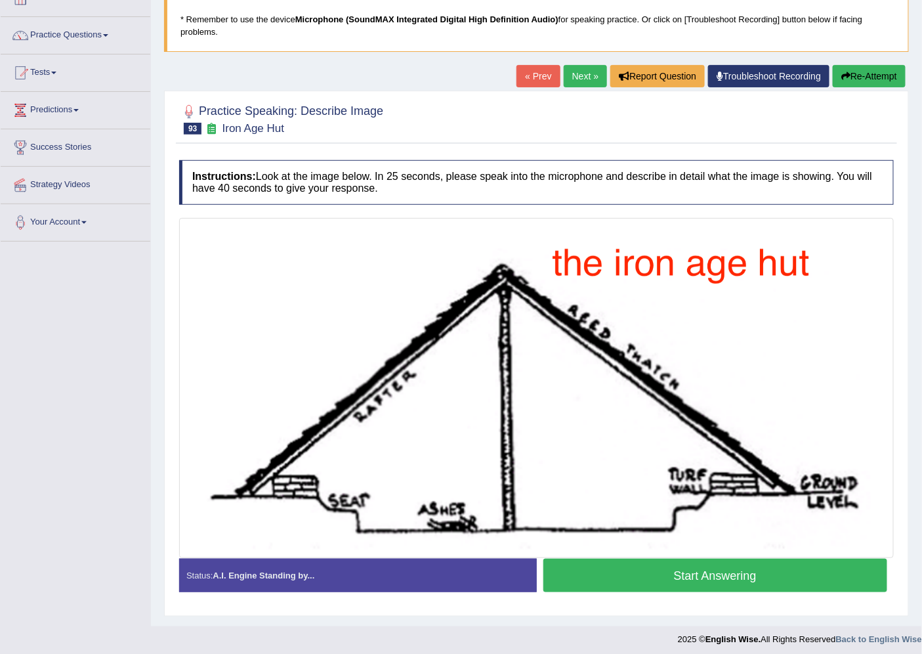
scroll to position [90, 0]
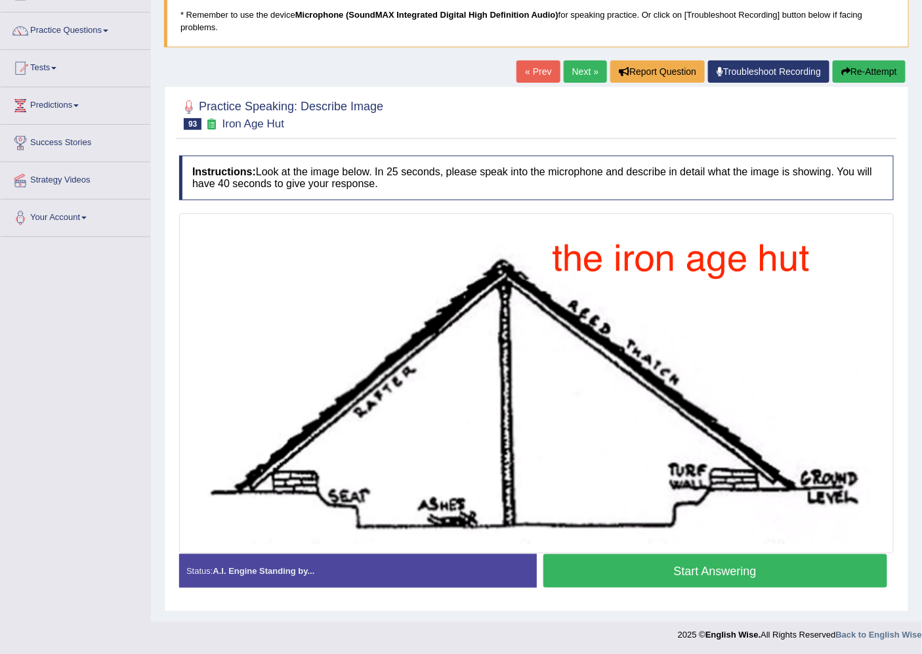
click at [568, 76] on link "Next »" at bounding box center [585, 71] width 43 height 22
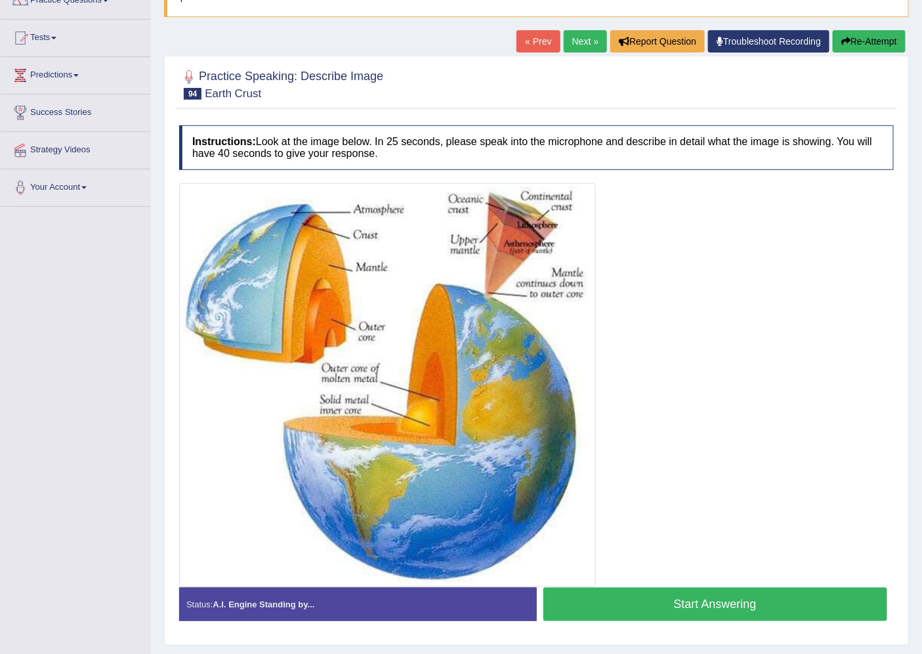
scroll to position [154, 0]
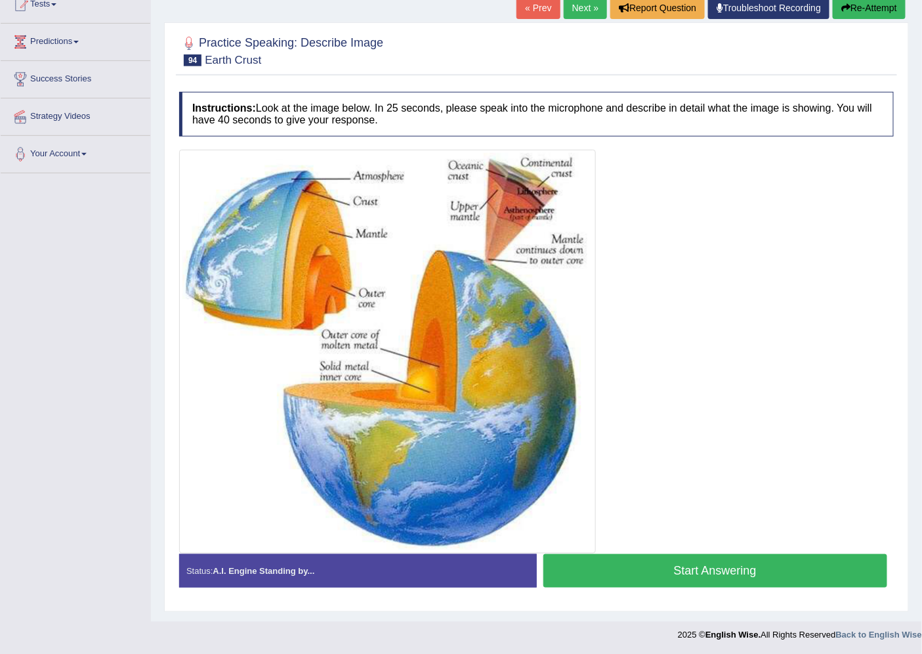
click at [713, 564] on button "Start Answering" at bounding box center [715, 570] width 345 height 33
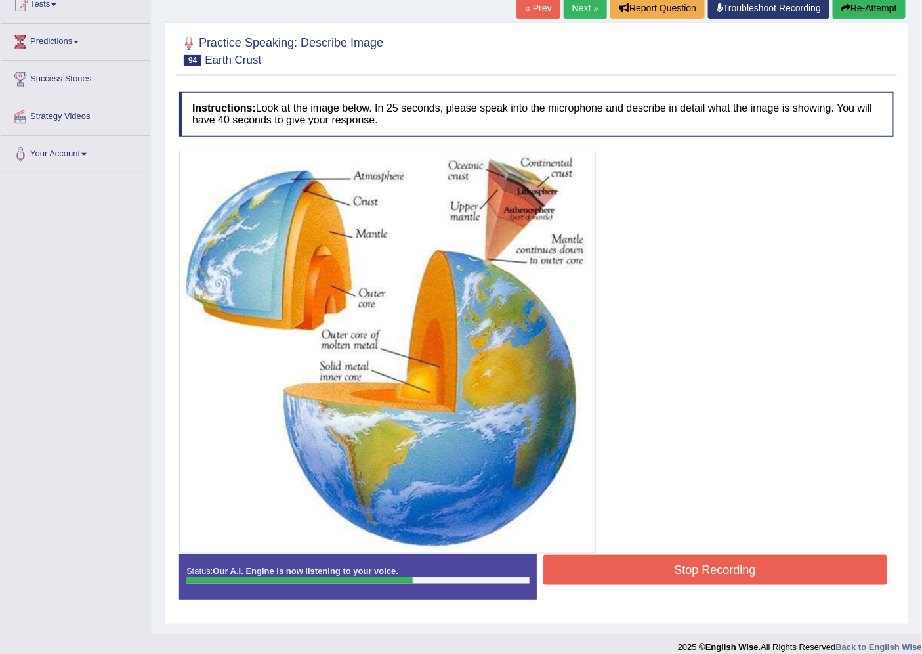
click at [720, 563] on button "Stop Recording" at bounding box center [715, 570] width 345 height 30
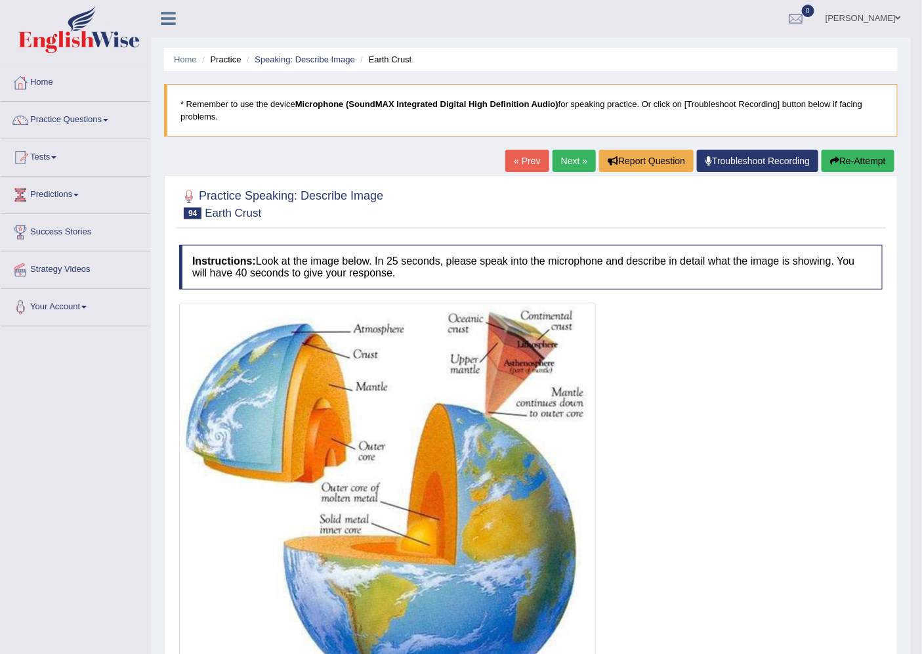
scroll to position [0, 0]
click at [572, 164] on link "Next »" at bounding box center [574, 161] width 43 height 22
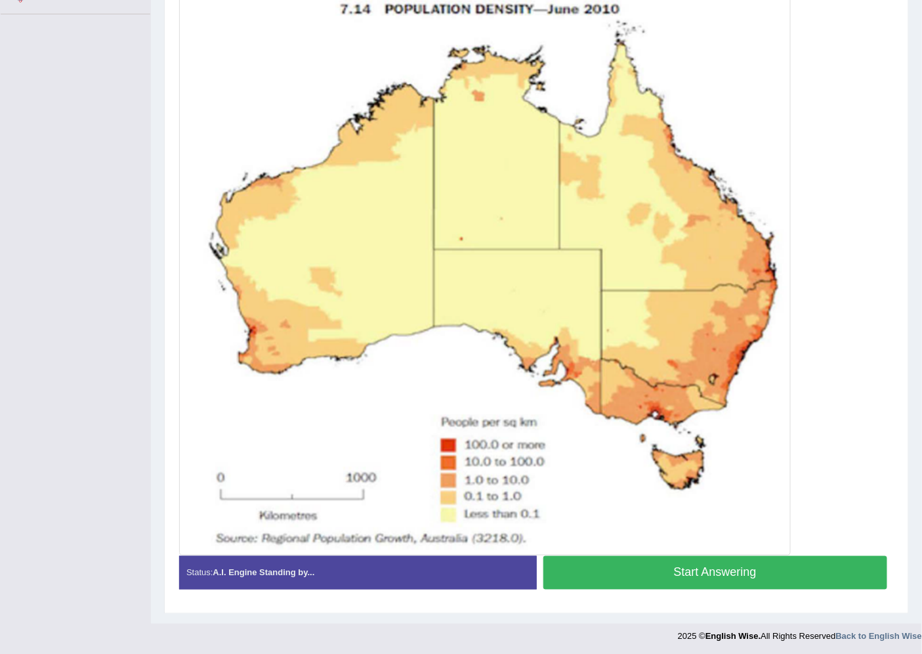
scroll to position [315, 0]
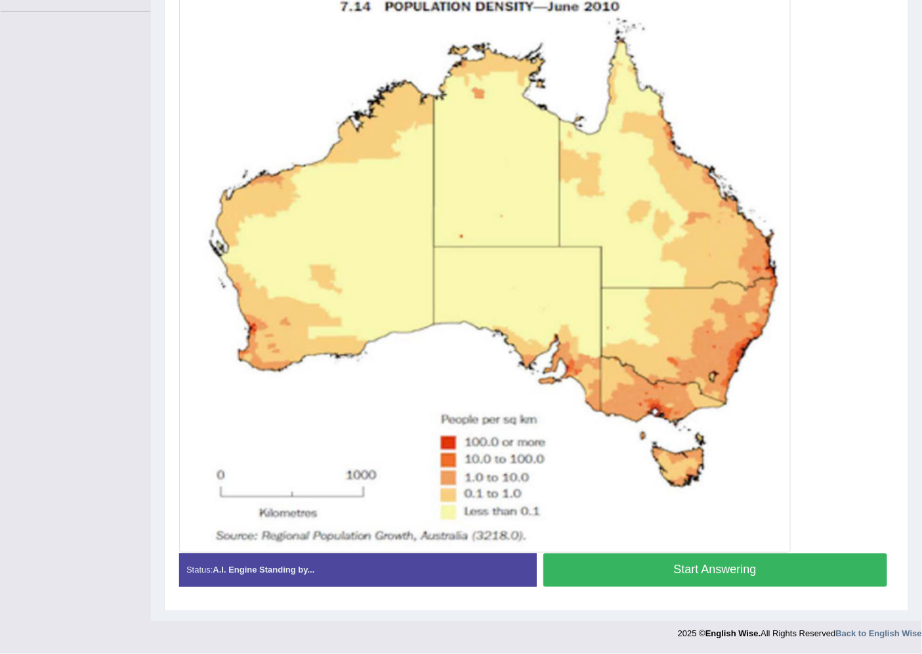
click at [680, 574] on button "Start Answering" at bounding box center [715, 569] width 345 height 33
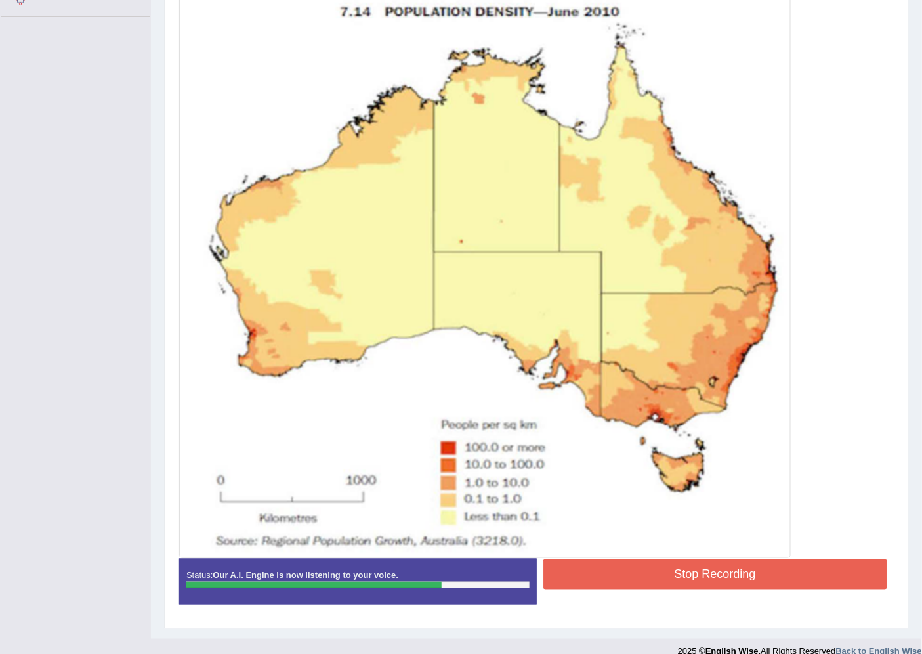
scroll to position [327, 0]
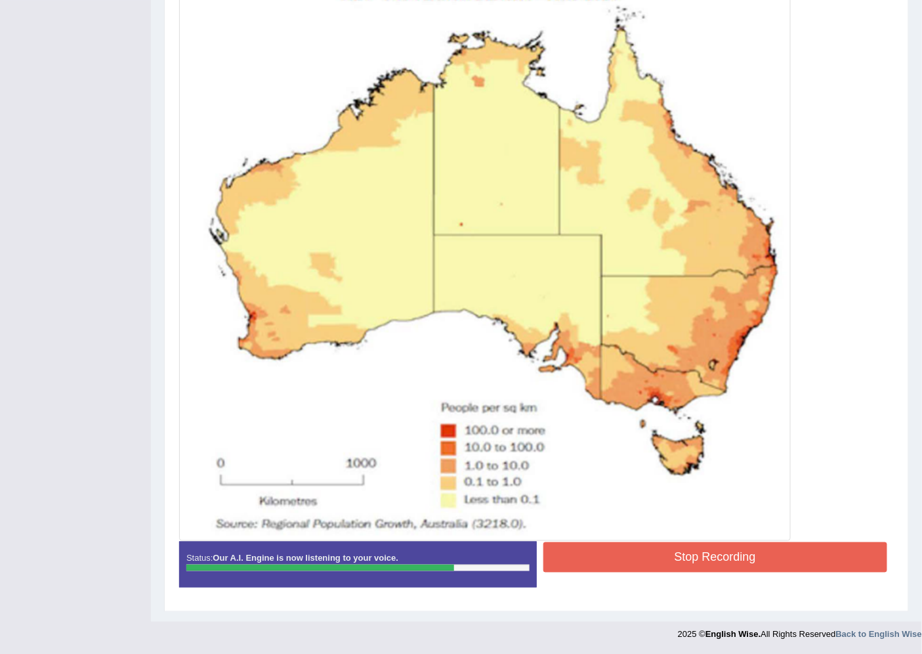
click at [650, 545] on button "Stop Recording" at bounding box center [715, 557] width 345 height 30
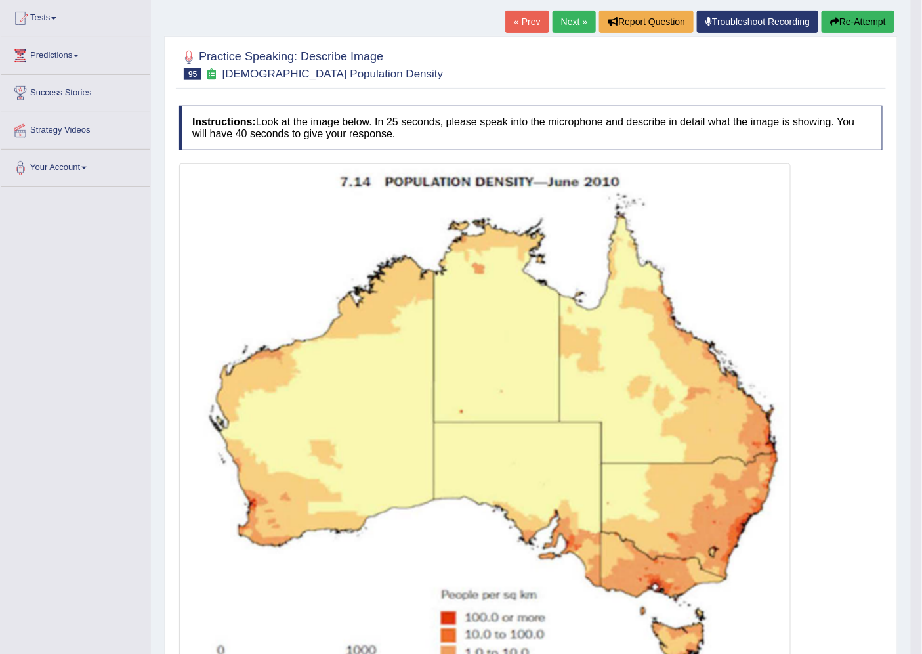
scroll to position [108, 0]
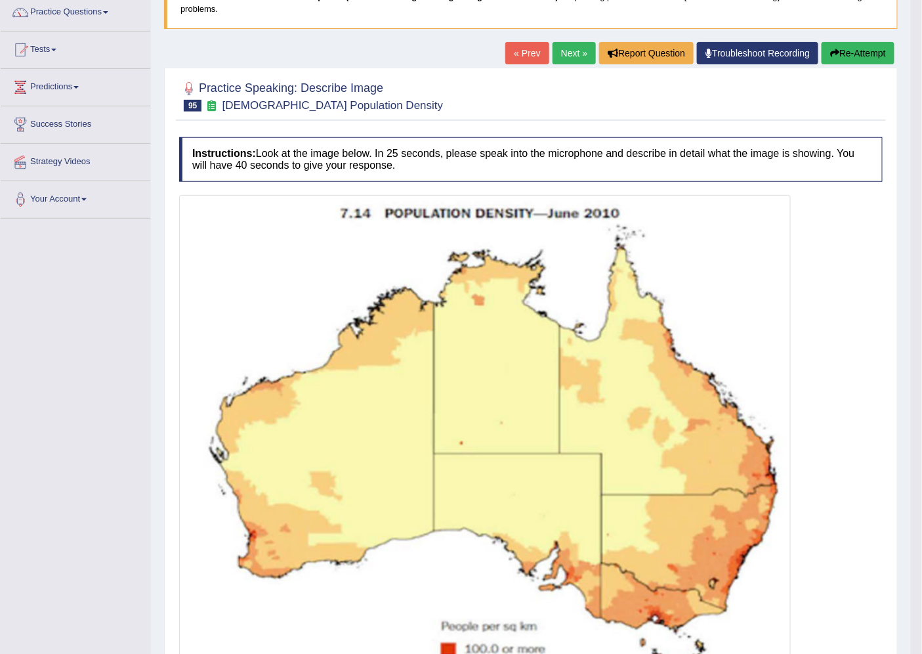
click at [563, 51] on link "Next »" at bounding box center [574, 53] width 43 height 22
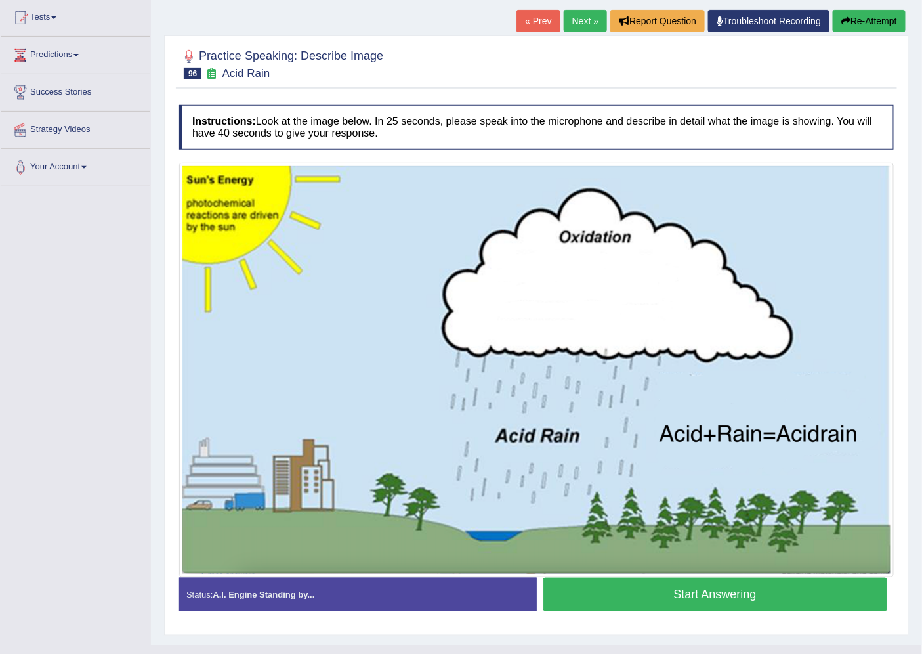
scroll to position [165, 0]
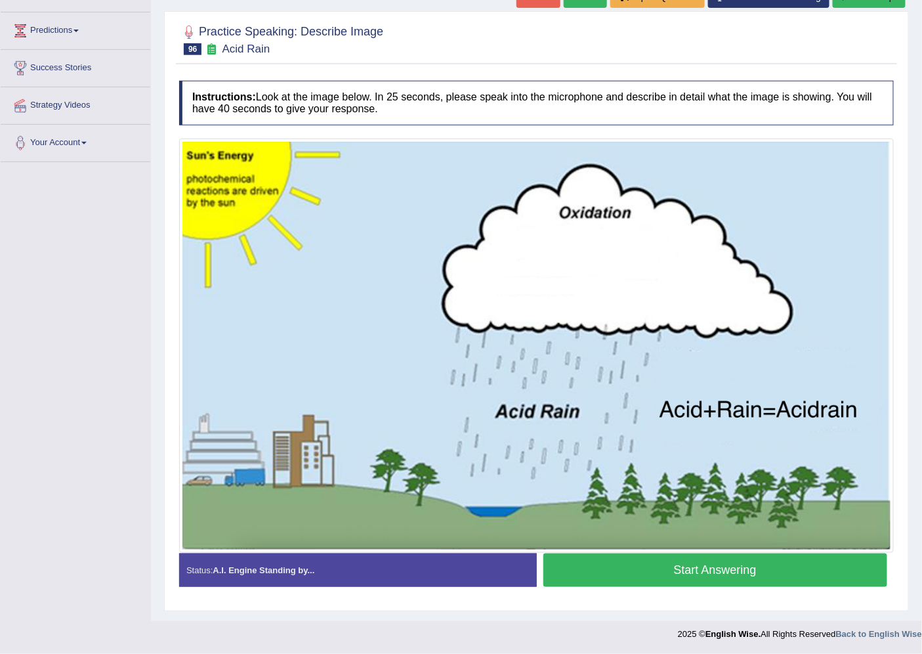
click at [612, 572] on button "Start Answering" at bounding box center [715, 569] width 345 height 33
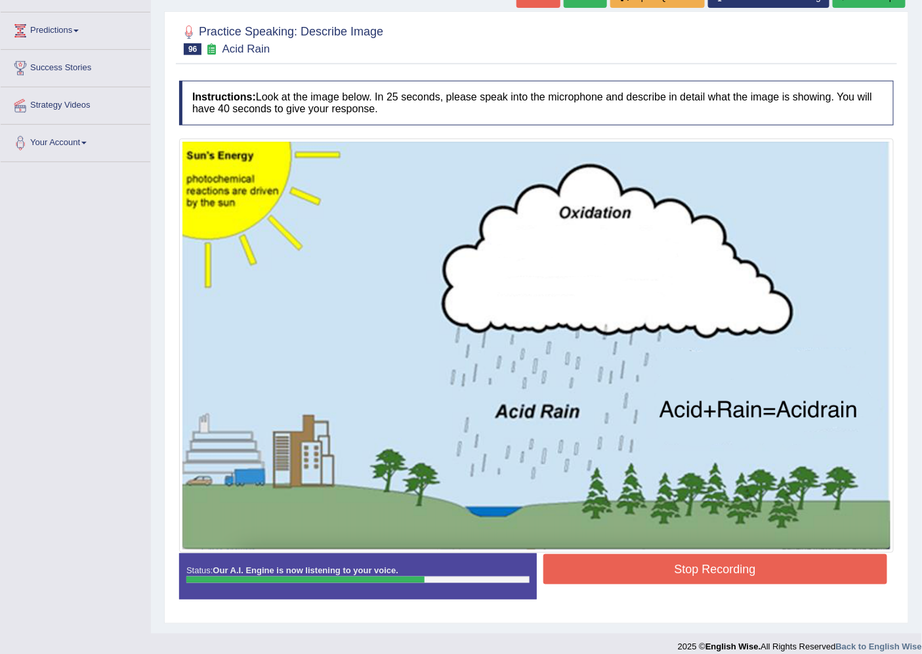
click at [618, 566] on button "Stop Recording" at bounding box center [715, 569] width 345 height 30
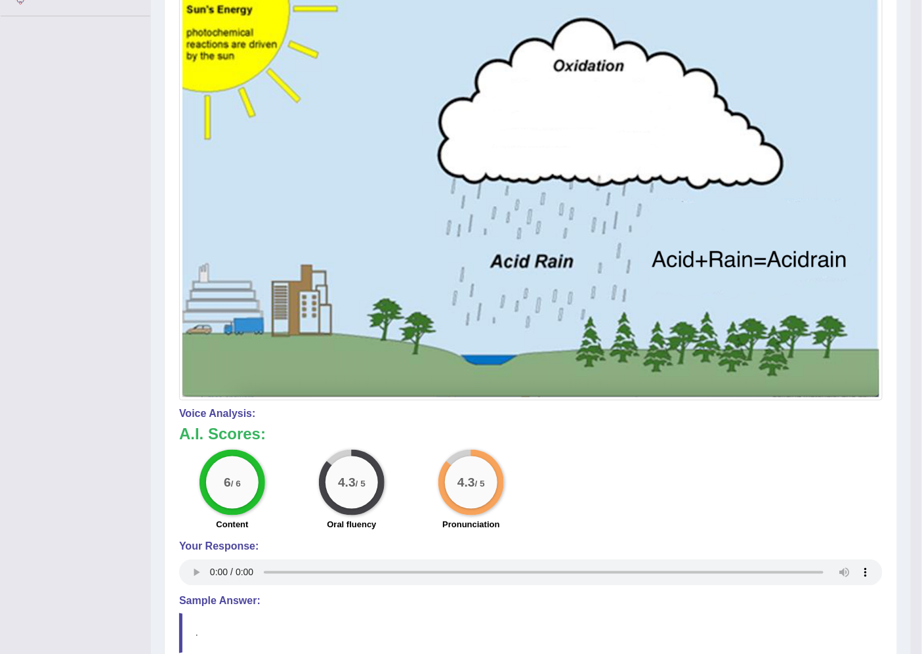
scroll to position [18, 0]
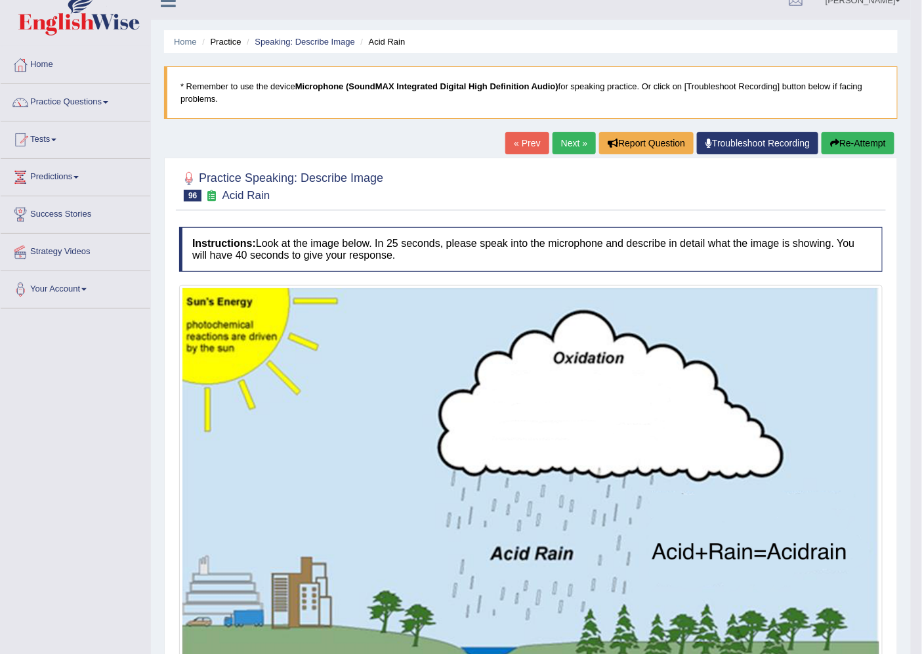
click at [561, 136] on link "Next »" at bounding box center [574, 143] width 43 height 22
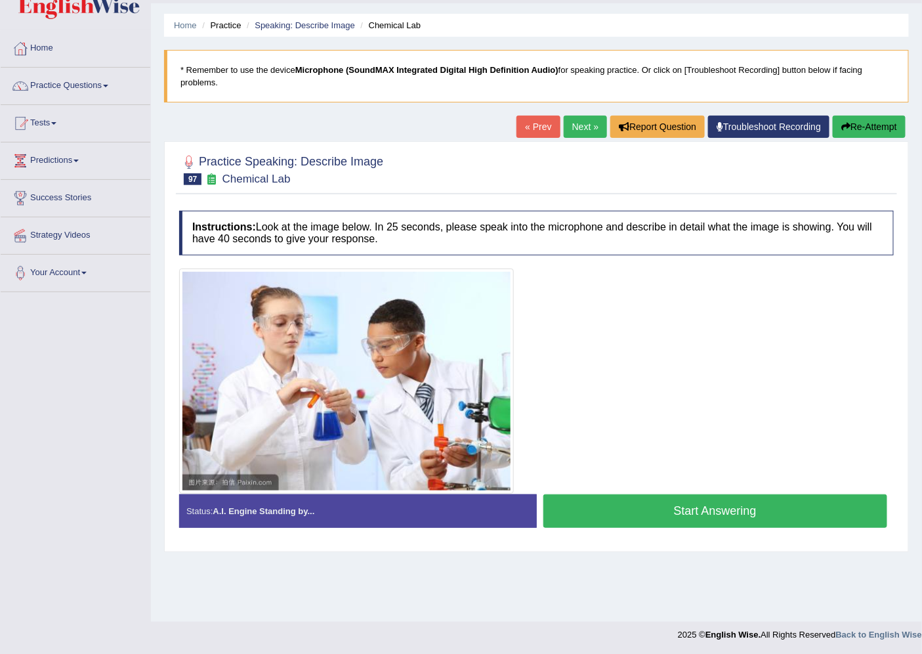
click at [668, 512] on button "Start Answering" at bounding box center [715, 510] width 345 height 33
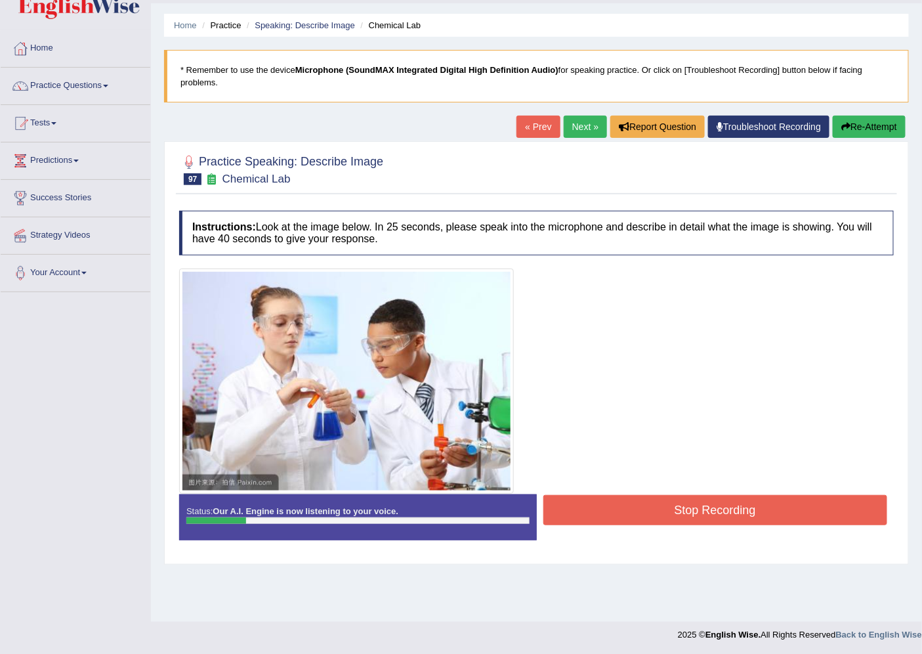
click at [883, 118] on button "Re-Attempt" at bounding box center [869, 127] width 73 height 22
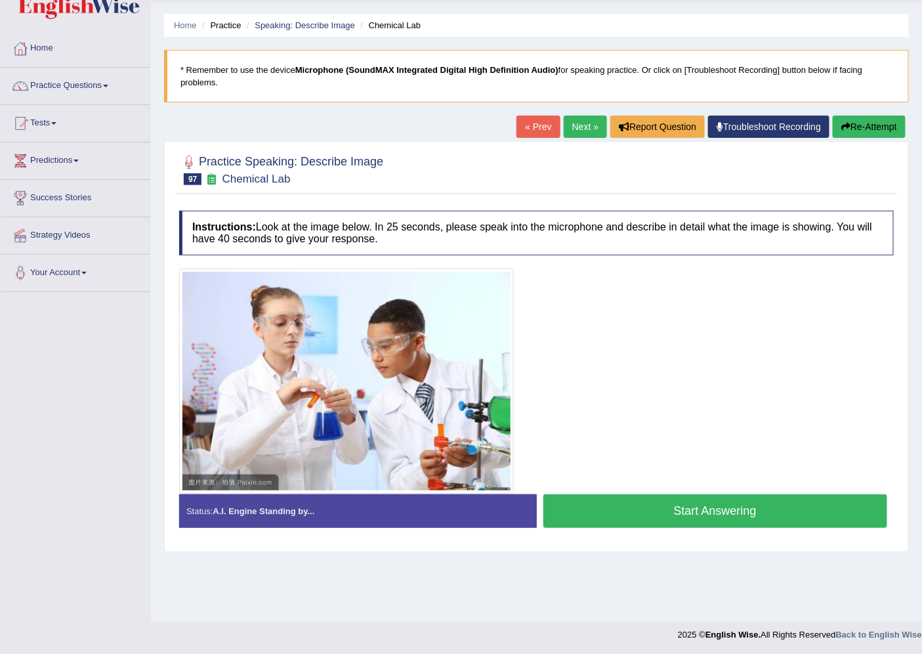
click at [723, 515] on button "Start Answering" at bounding box center [715, 510] width 345 height 33
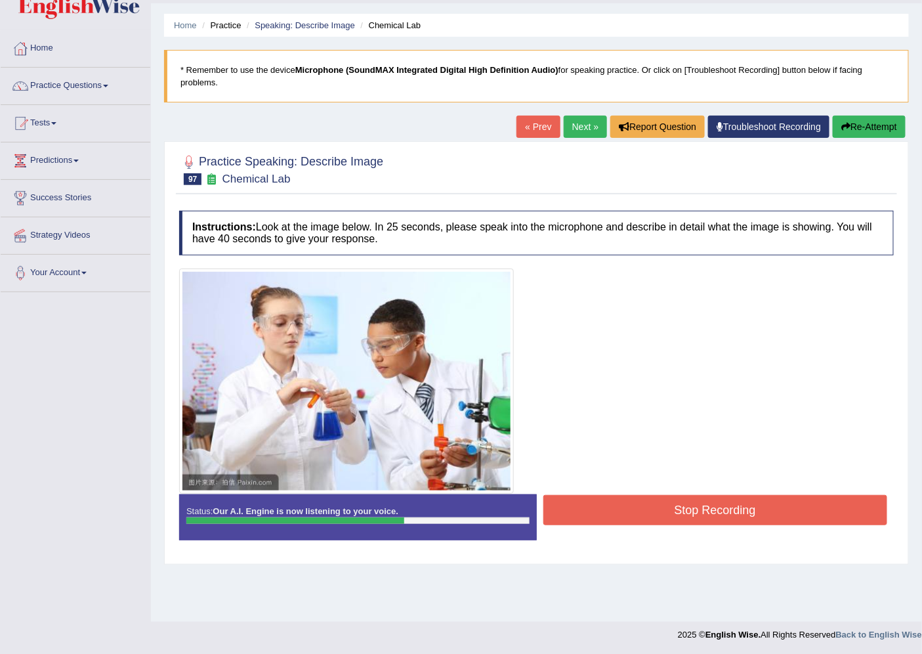
click at [725, 514] on button "Stop Recording" at bounding box center [715, 510] width 345 height 30
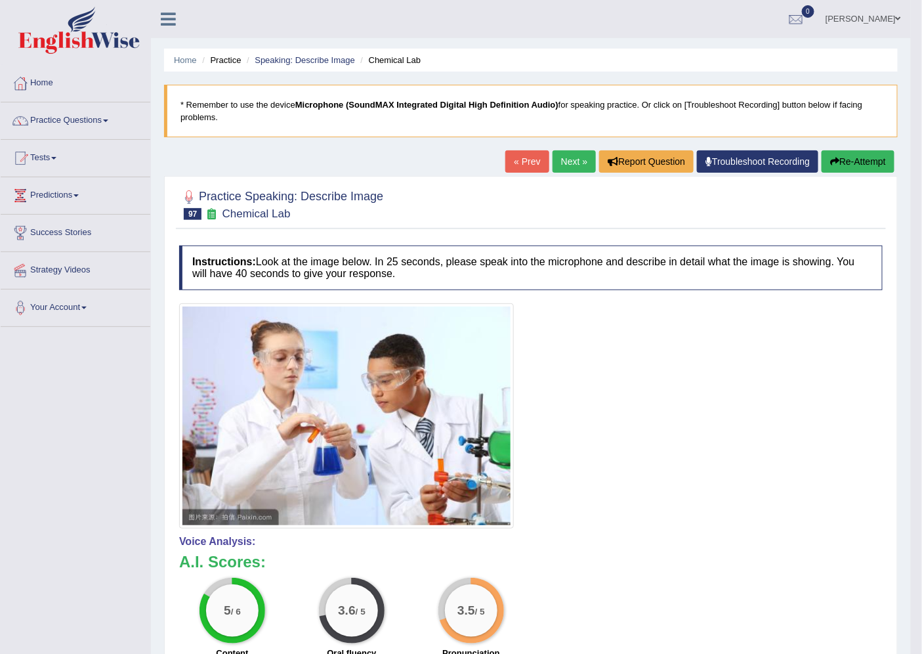
click at [864, 160] on button "Re-Attempt" at bounding box center [858, 161] width 73 height 22
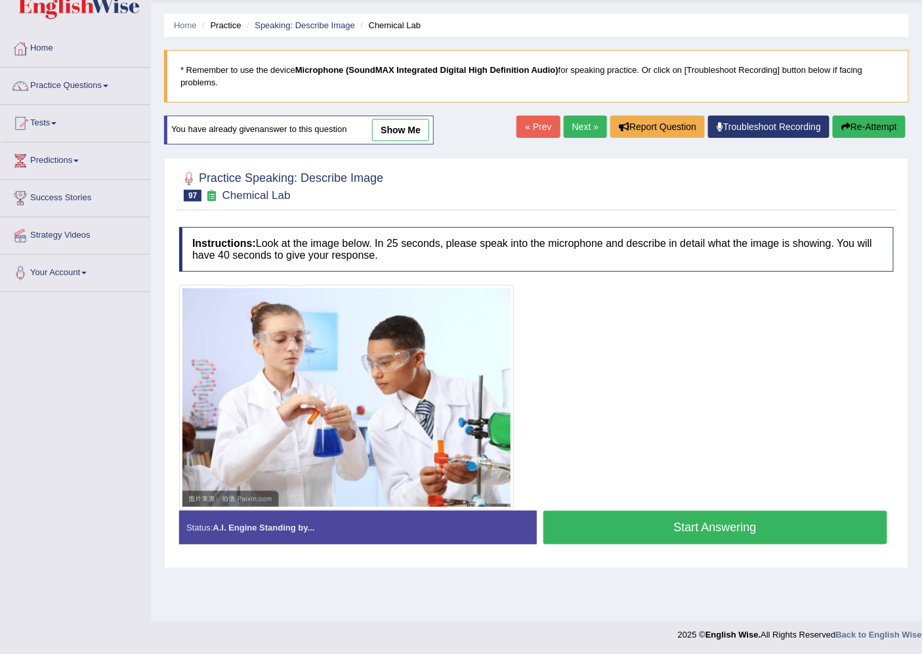
click at [624, 534] on button "Start Answering" at bounding box center [715, 527] width 345 height 33
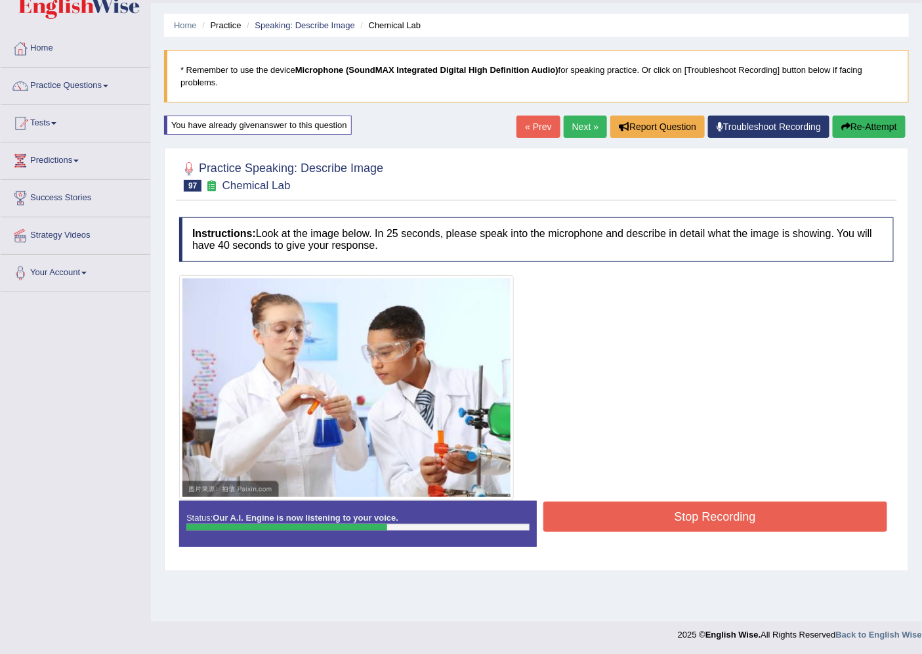
click at [657, 517] on button "Stop Recording" at bounding box center [715, 516] width 345 height 30
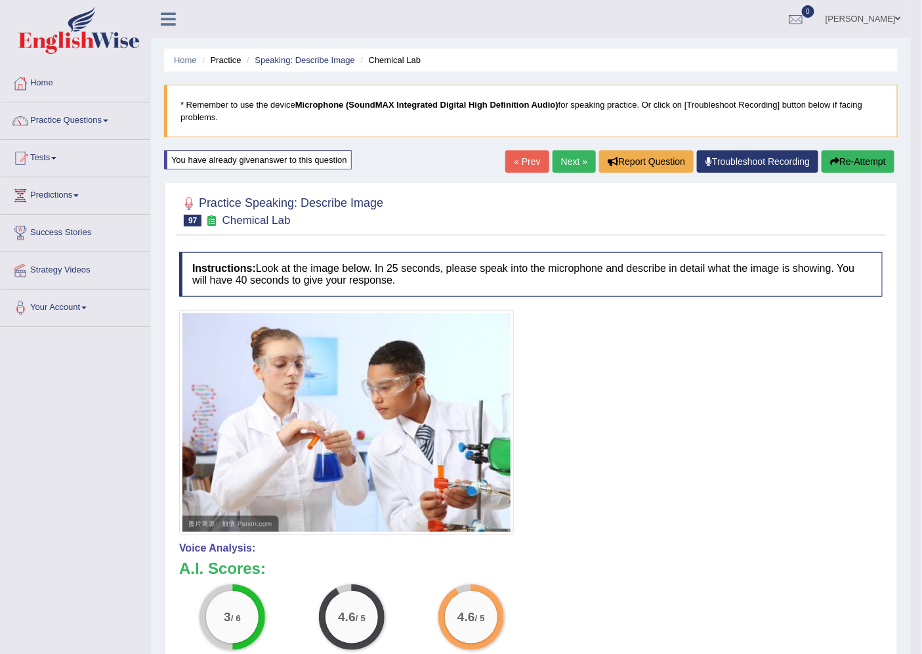
click at [566, 165] on link "Next »" at bounding box center [574, 161] width 43 height 22
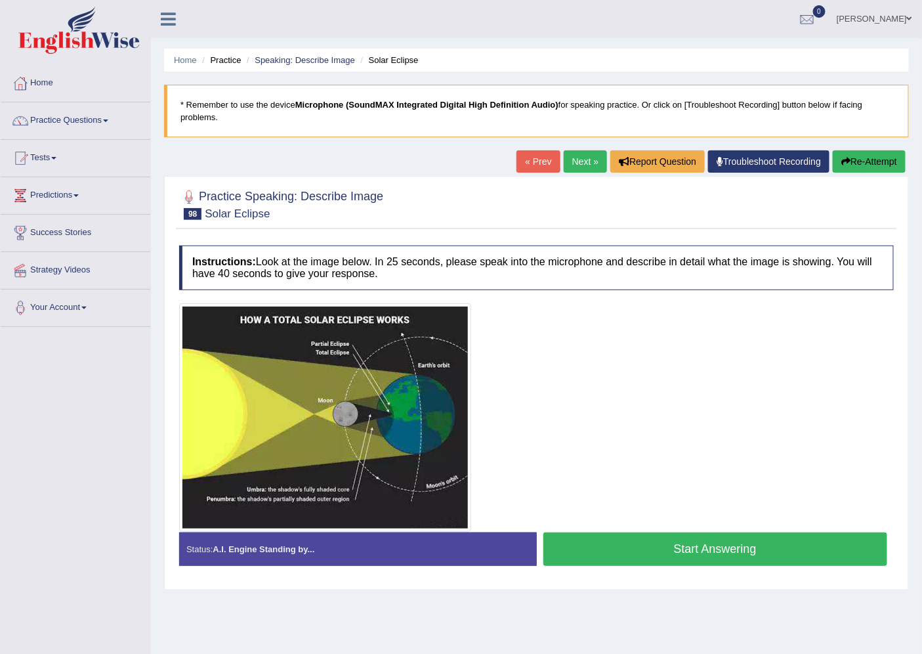
click at [777, 547] on button "Start Answering" at bounding box center [715, 548] width 345 height 33
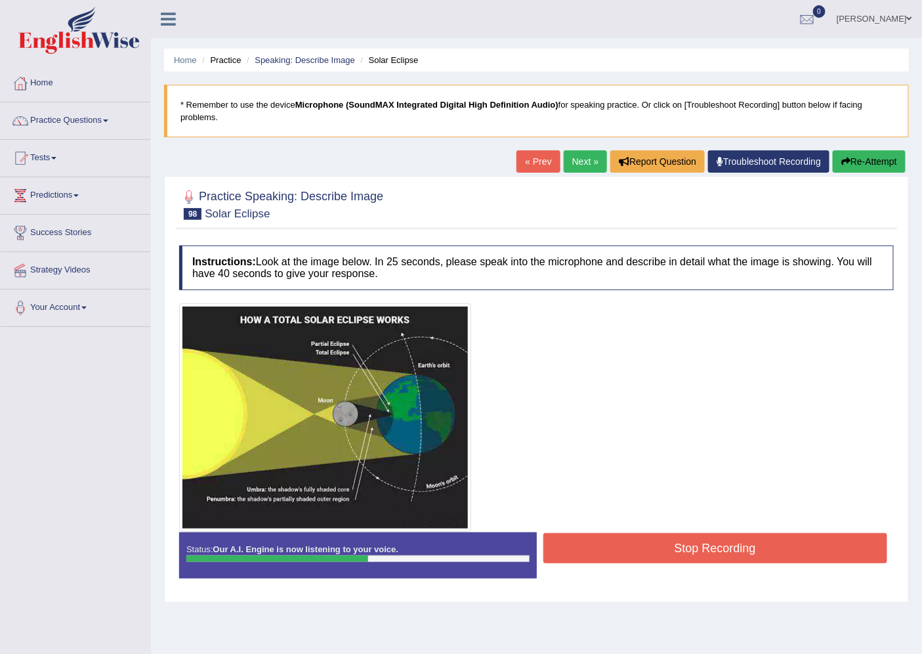
click at [777, 547] on button "Stop Recording" at bounding box center [715, 548] width 345 height 30
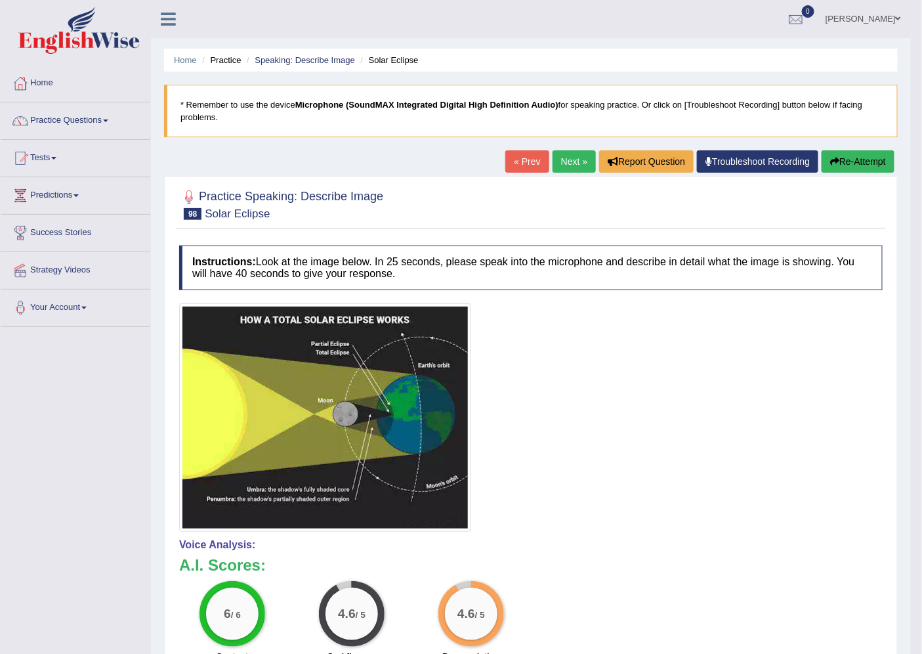
click at [561, 158] on link "Next »" at bounding box center [574, 161] width 43 height 22
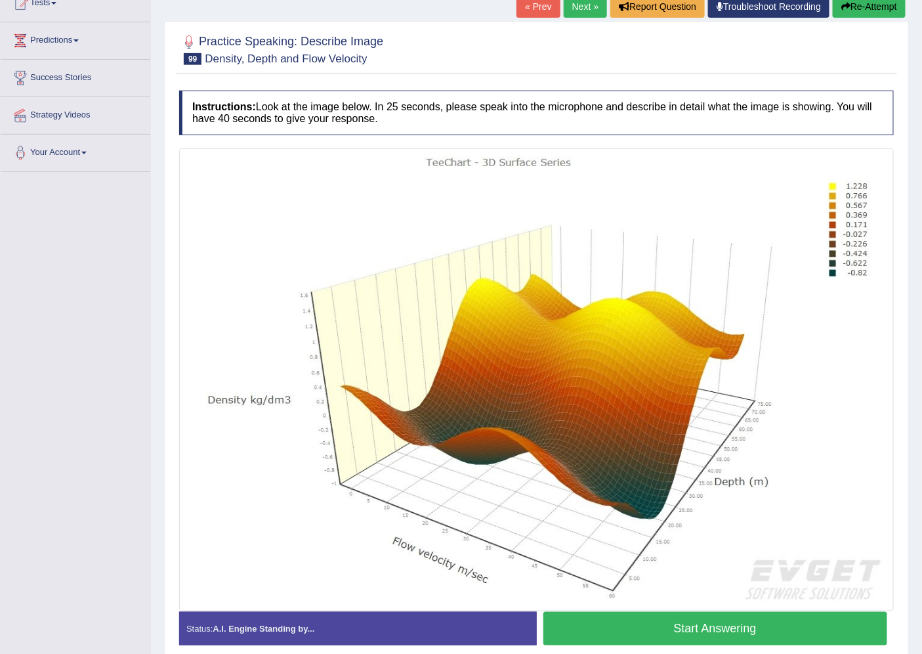
scroll to position [213, 0]
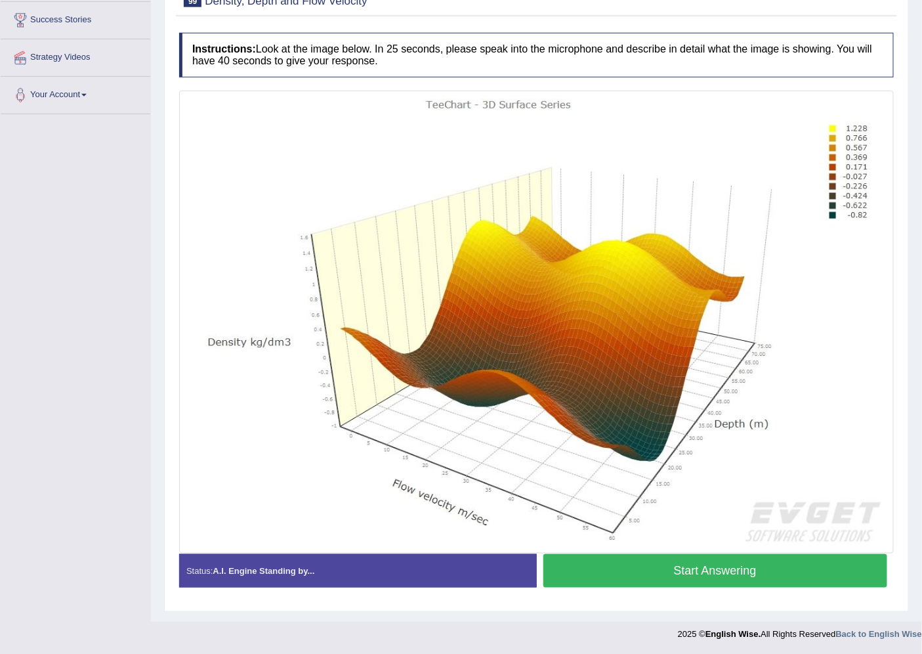
click at [637, 560] on button "Start Answering" at bounding box center [715, 570] width 345 height 33
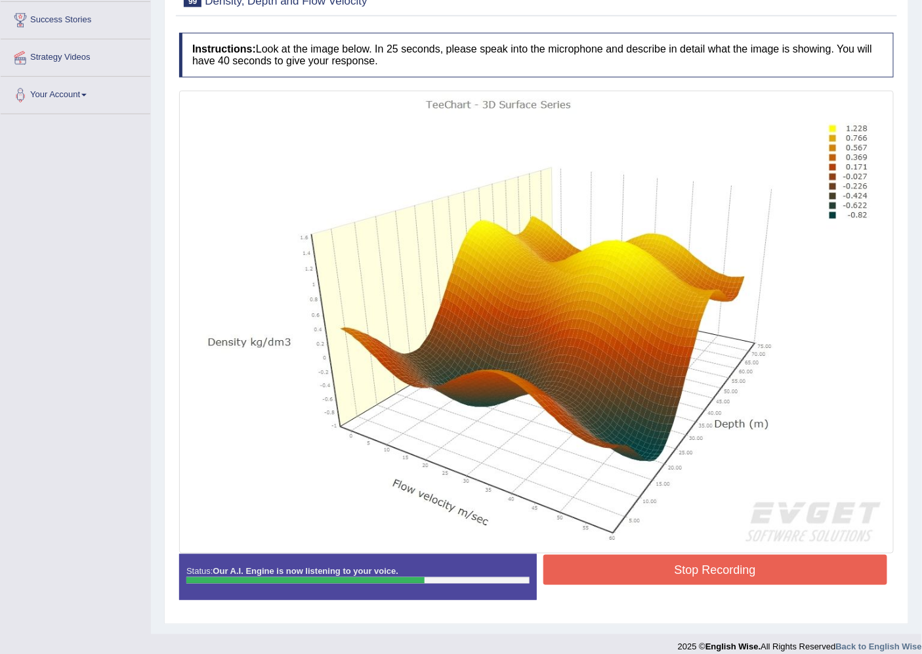
click at [643, 564] on button "Stop Recording" at bounding box center [715, 570] width 345 height 30
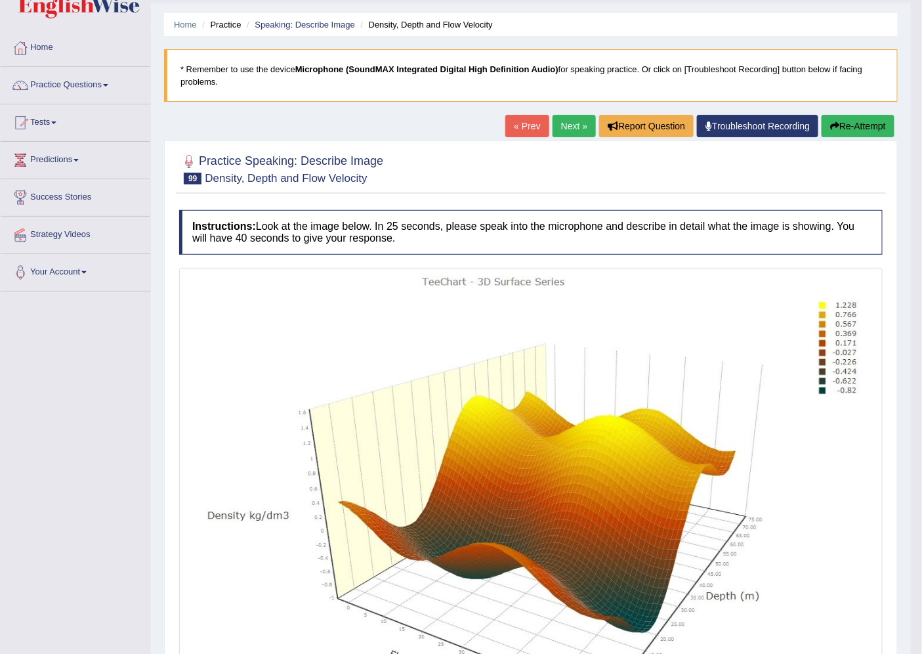
scroll to position [4, 0]
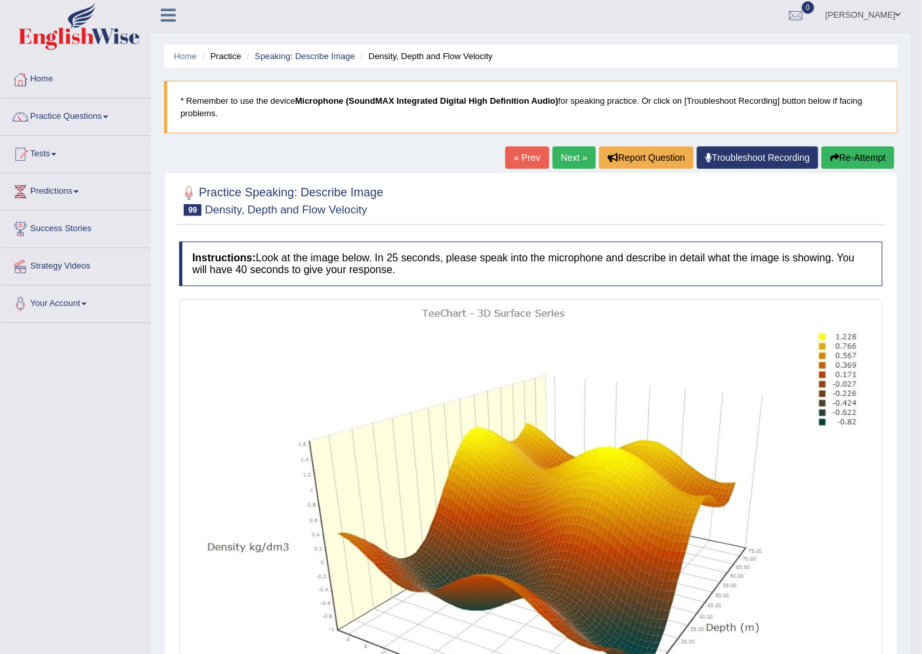
click at [576, 155] on link "Next »" at bounding box center [574, 157] width 43 height 22
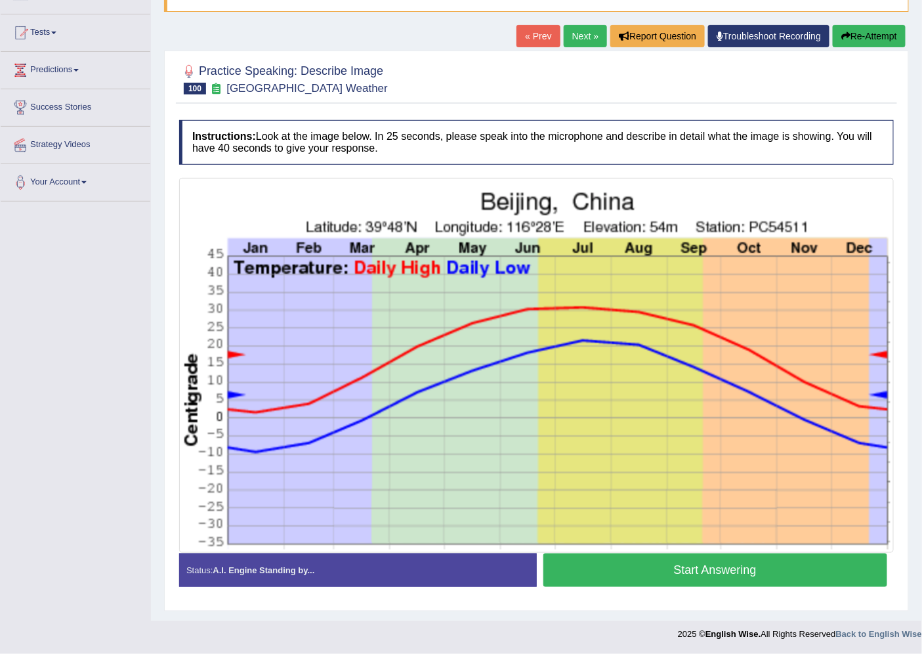
drag, startPoint x: 641, startPoint y: 562, endPoint x: 650, endPoint y: 571, distance: 12.5
click at [650, 571] on button "Start Answering" at bounding box center [715, 569] width 345 height 33
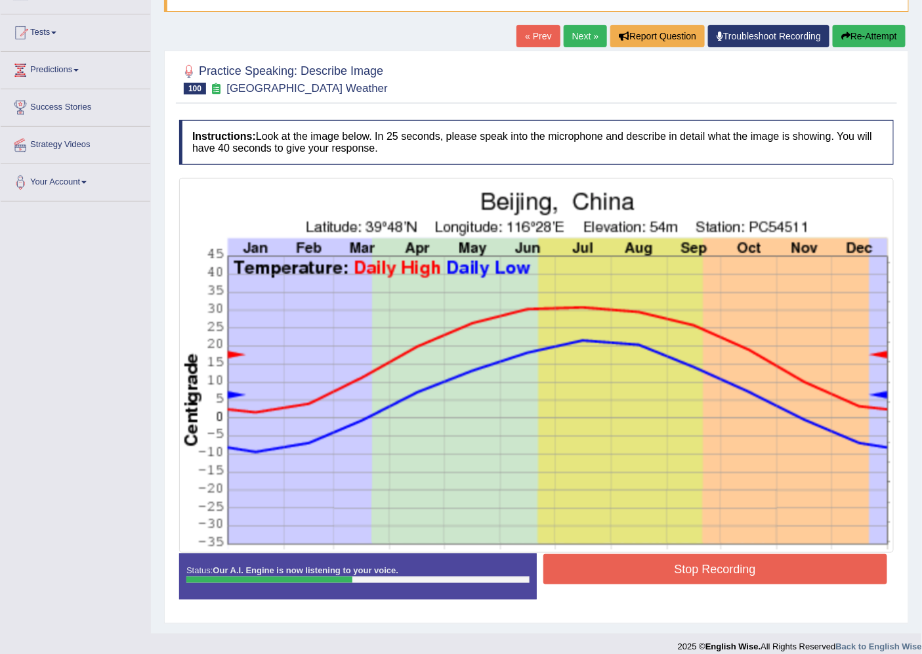
click at [863, 36] on button "Re-Attempt" at bounding box center [869, 36] width 73 height 22
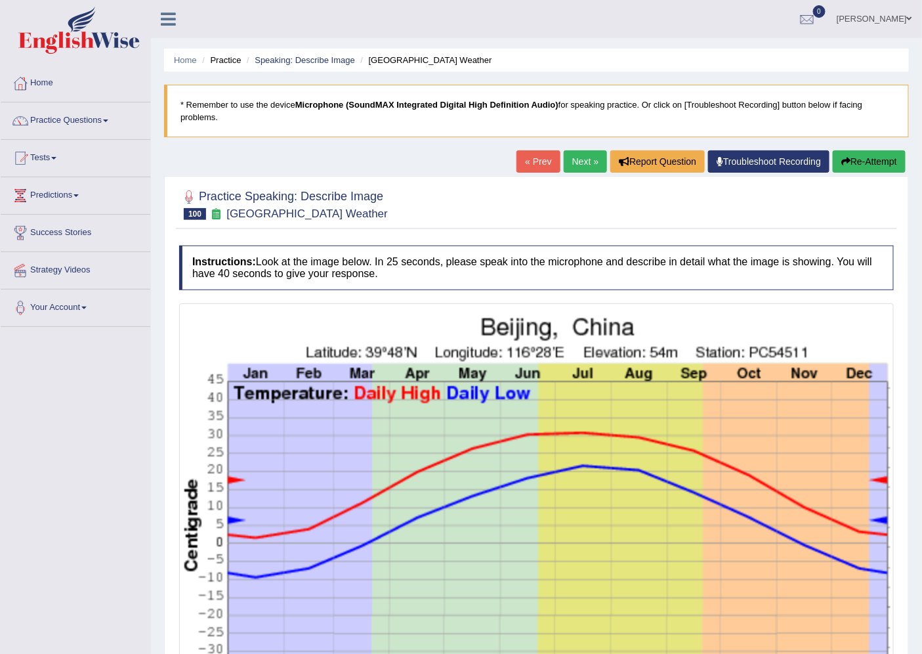
click at [167, 8] on link at bounding box center [168, 18] width 35 height 20
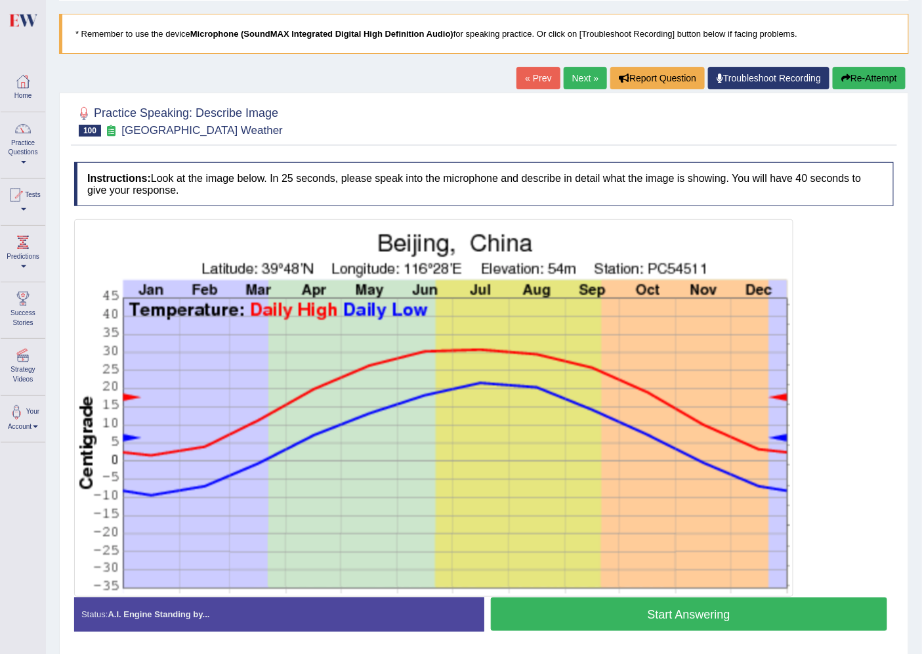
scroll to position [121, 0]
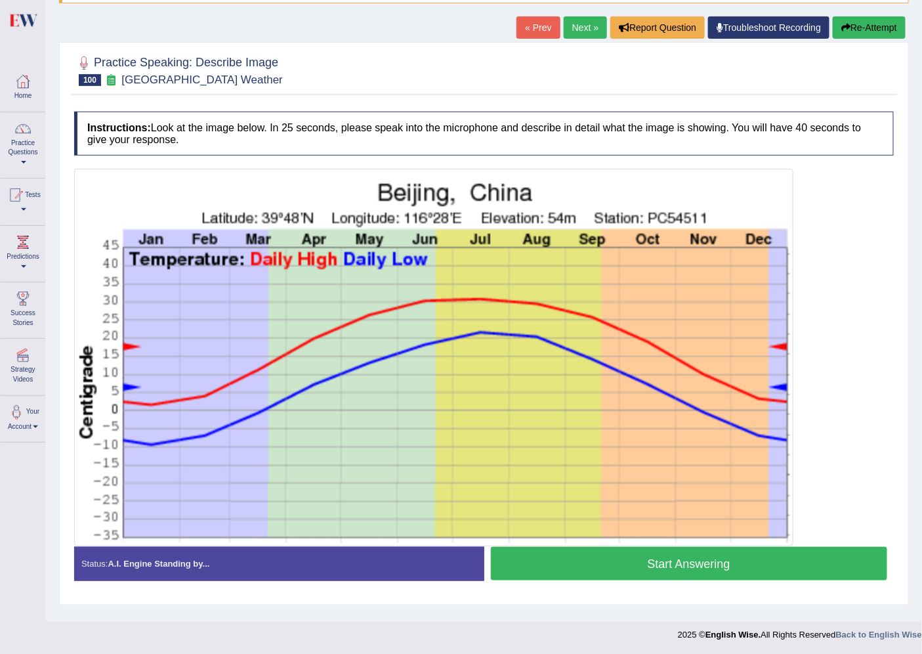
click at [647, 556] on button "Start Answering" at bounding box center [689, 563] width 397 height 33
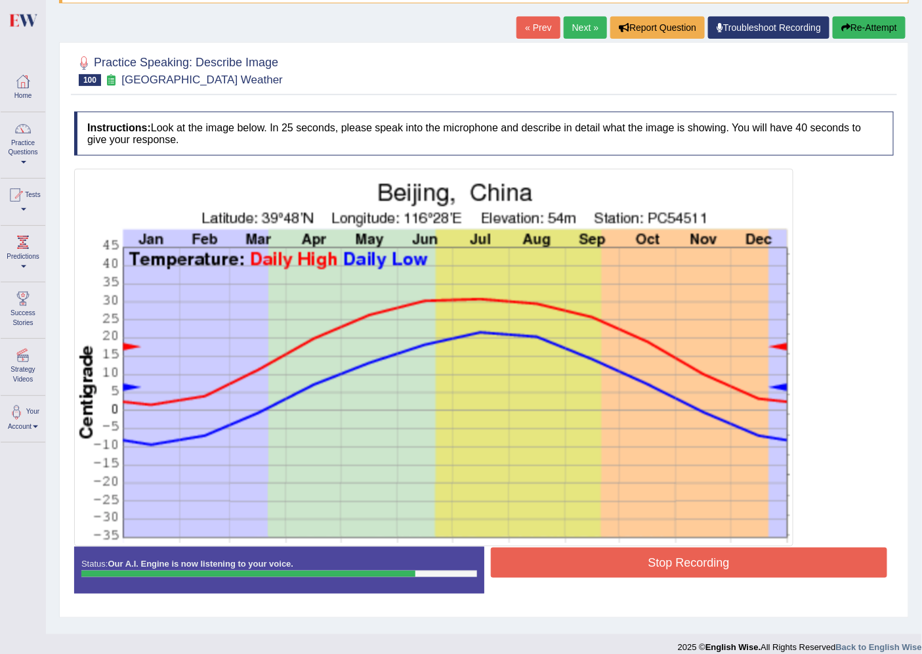
click at [663, 526] on img at bounding box center [433, 357] width 713 height 371
click at [641, 568] on button "Stop Recording" at bounding box center [689, 562] width 397 height 30
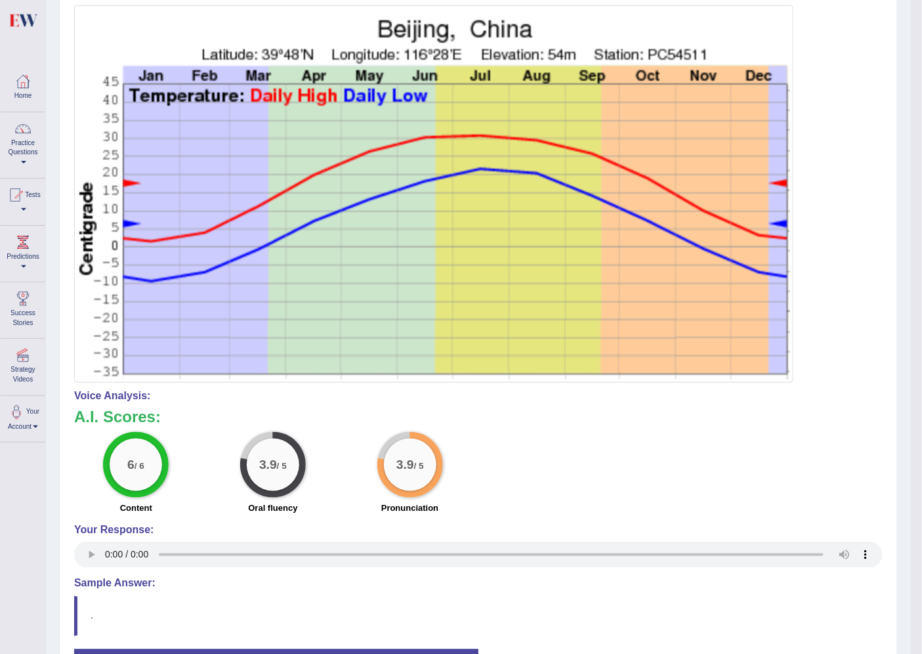
scroll to position [0, 0]
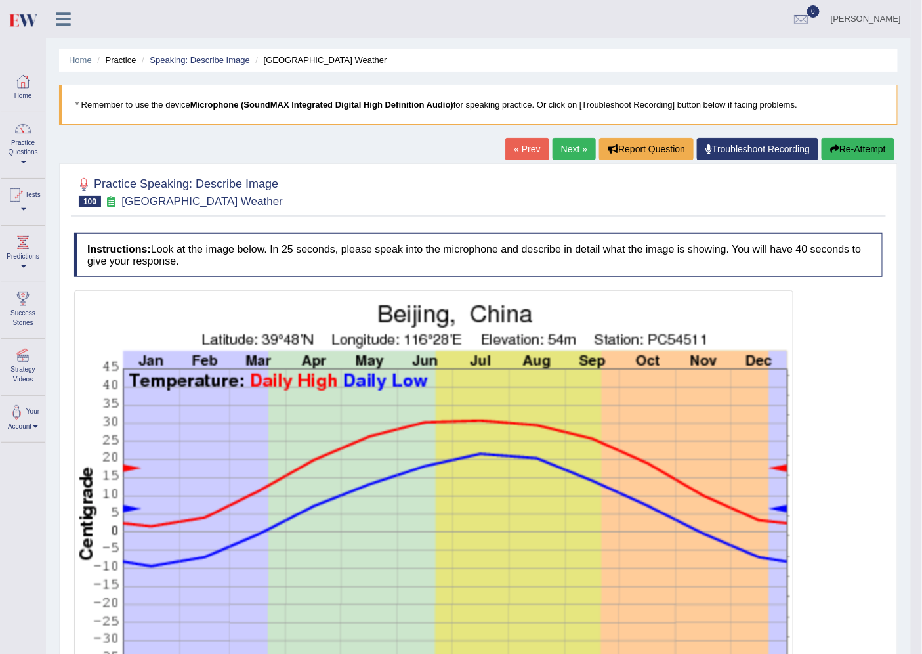
click at [874, 146] on button "Re-Attempt" at bounding box center [858, 149] width 73 height 22
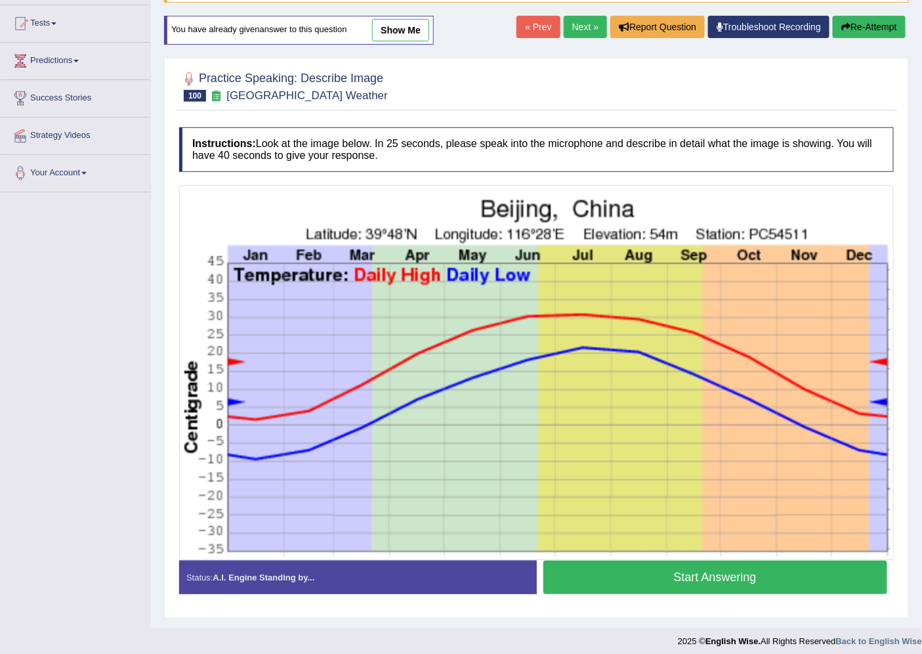
click at [657, 576] on button "Start Answering" at bounding box center [715, 577] width 345 height 33
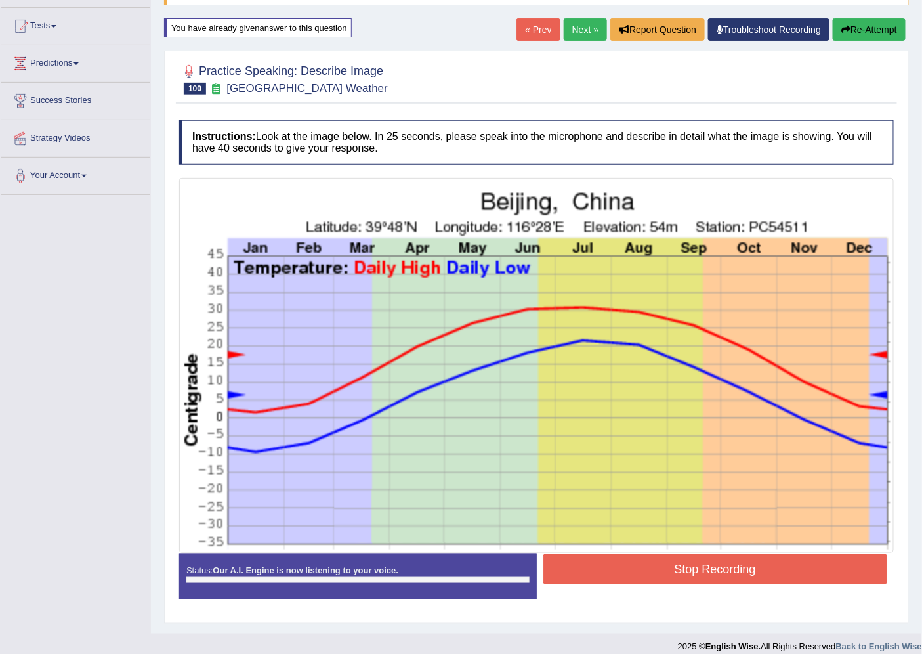
scroll to position [142, 0]
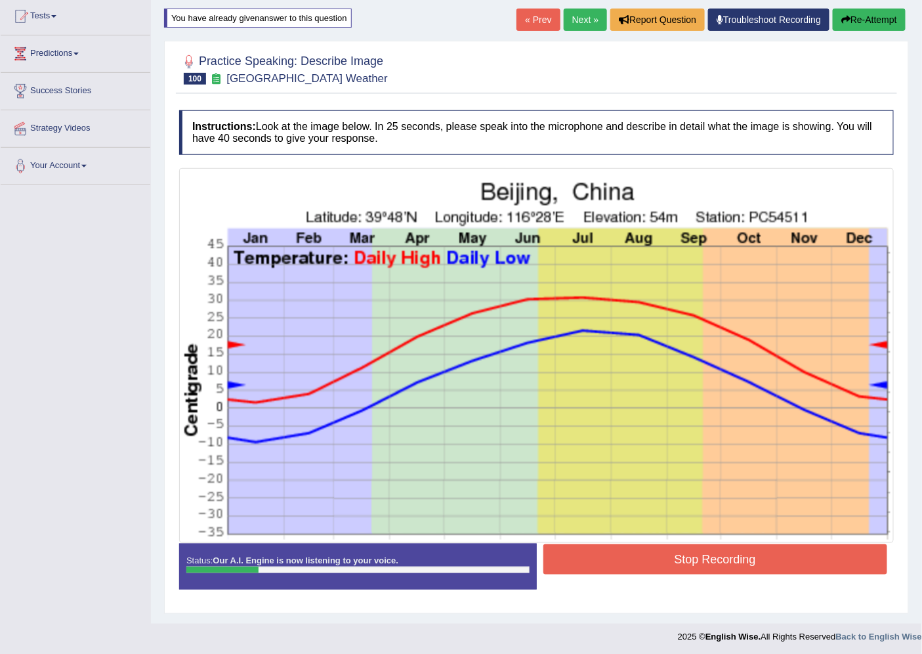
click at [870, 13] on button "Re-Attempt" at bounding box center [869, 20] width 73 height 22
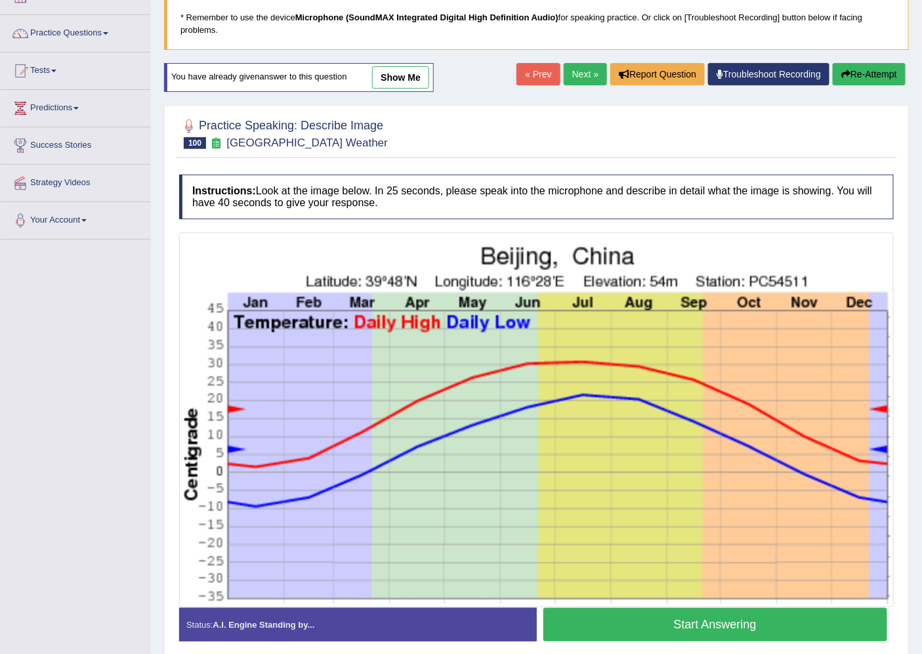
scroll to position [142, 0]
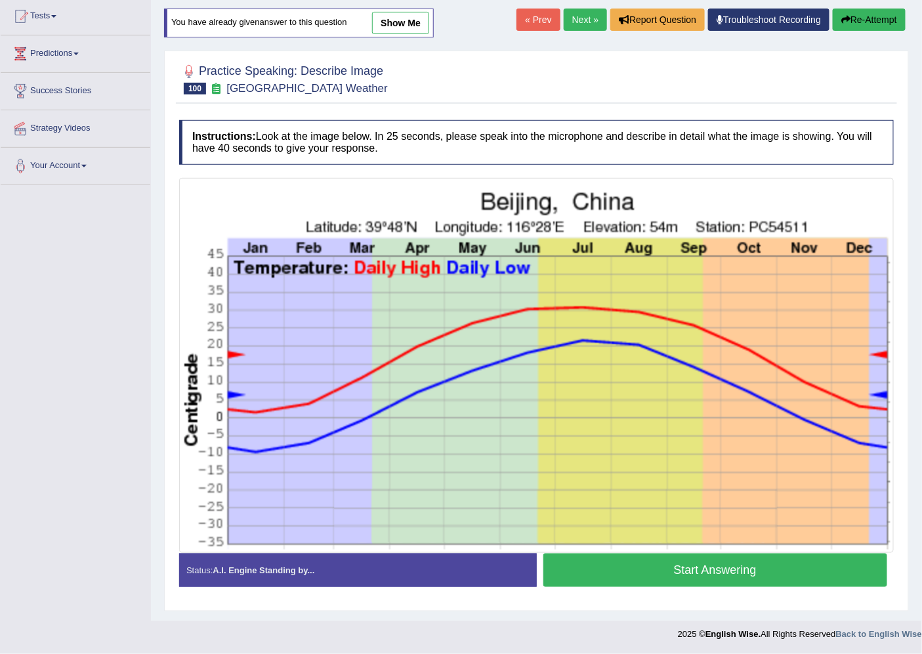
click at [707, 568] on button "Start Answering" at bounding box center [715, 569] width 345 height 33
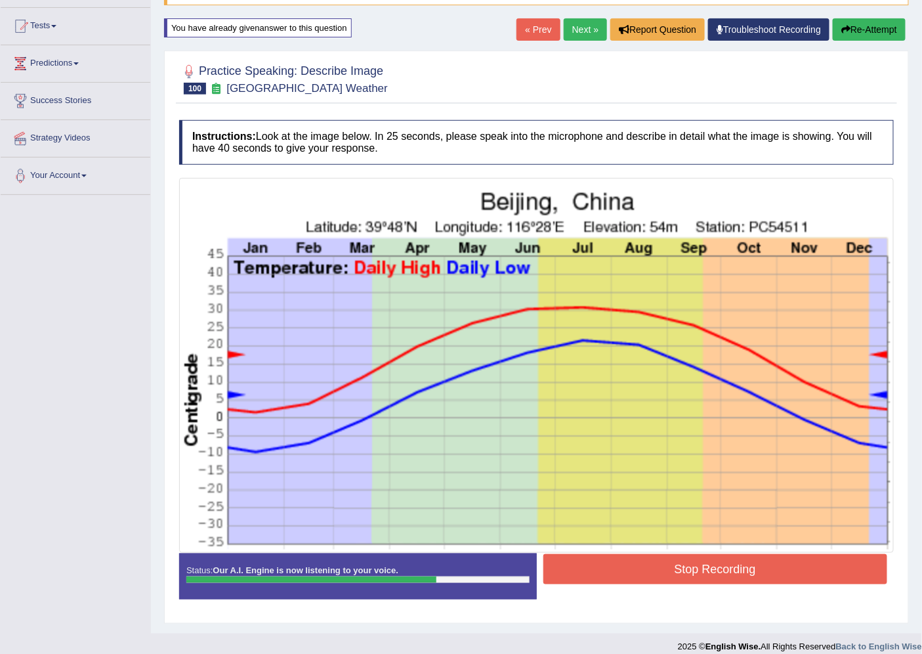
click at [723, 580] on button "Stop Recording" at bounding box center [715, 569] width 345 height 30
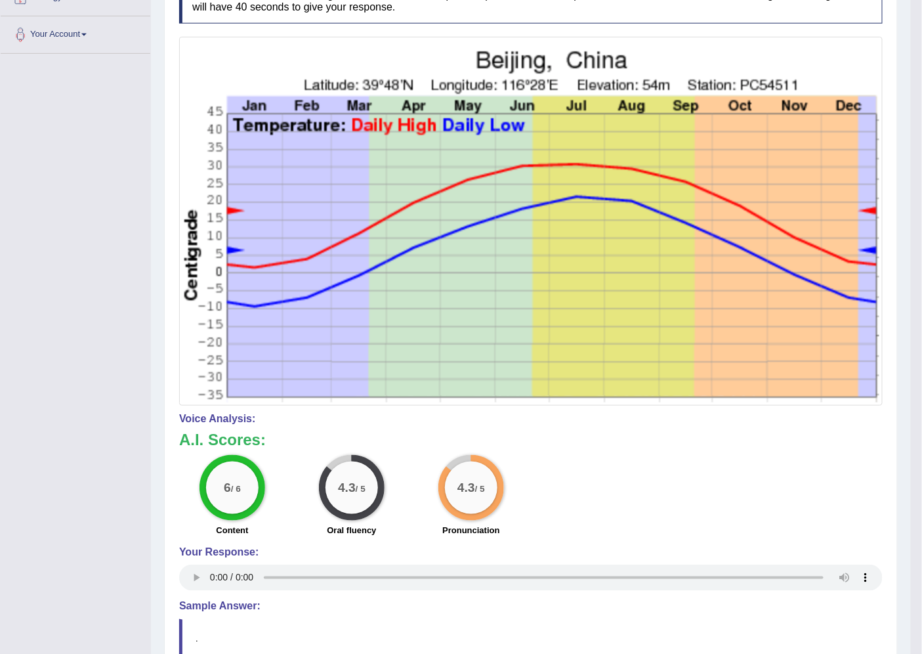
scroll to position [0, 0]
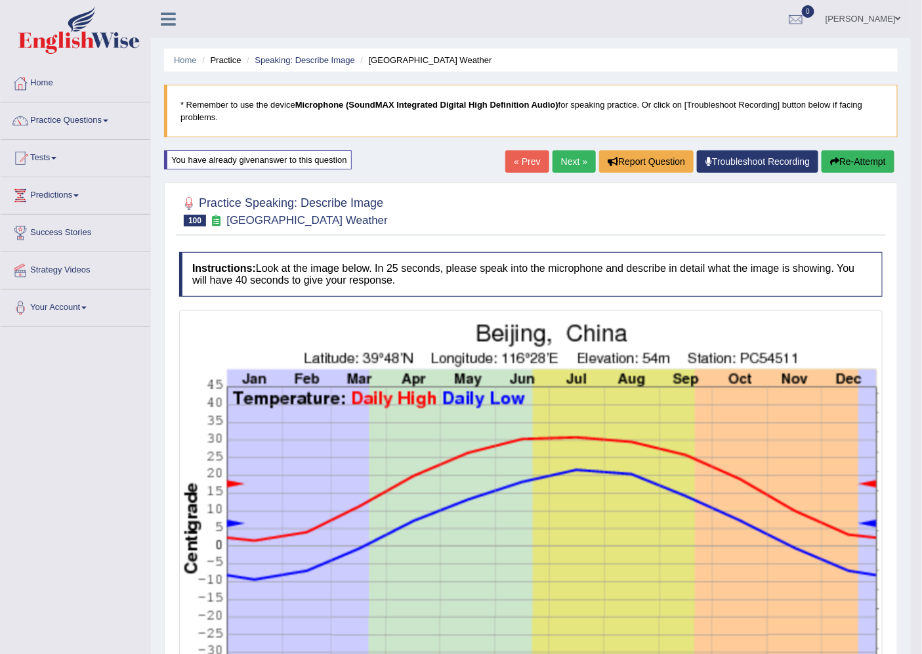
drag, startPoint x: 562, startPoint y: 165, endPoint x: 566, endPoint y: 175, distance: 10.0
click at [563, 165] on link "Next »" at bounding box center [574, 161] width 43 height 22
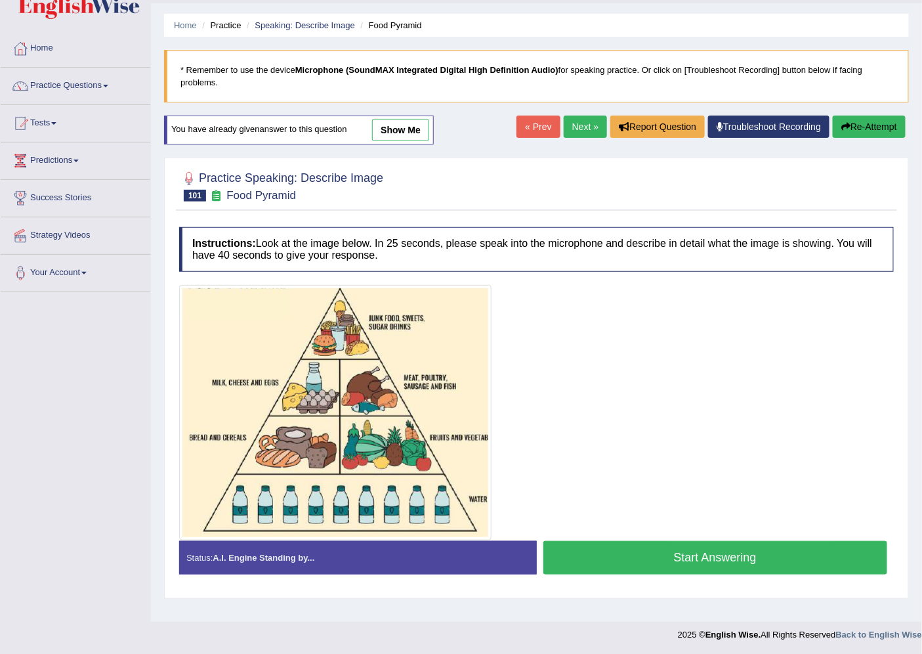
click at [710, 552] on button "Start Answering" at bounding box center [715, 557] width 345 height 33
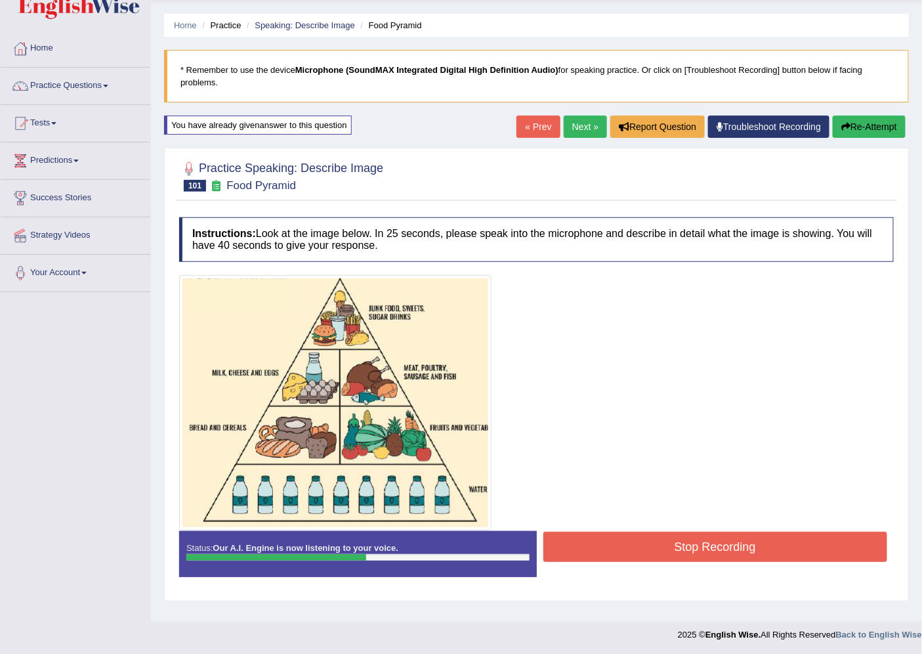
click at [703, 554] on button "Stop Recording" at bounding box center [715, 547] width 345 height 30
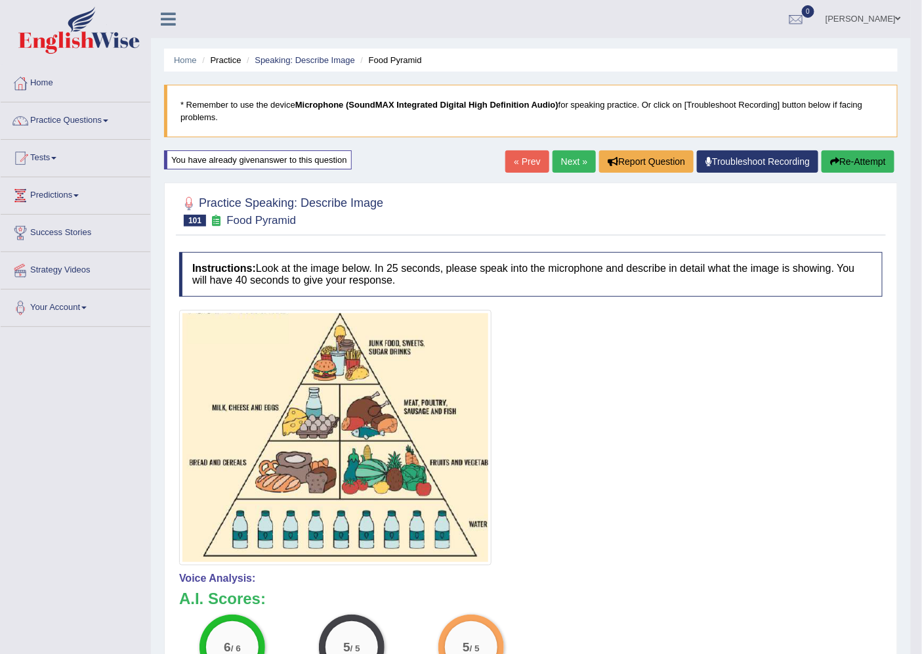
click at [563, 156] on link "Next »" at bounding box center [574, 161] width 43 height 22
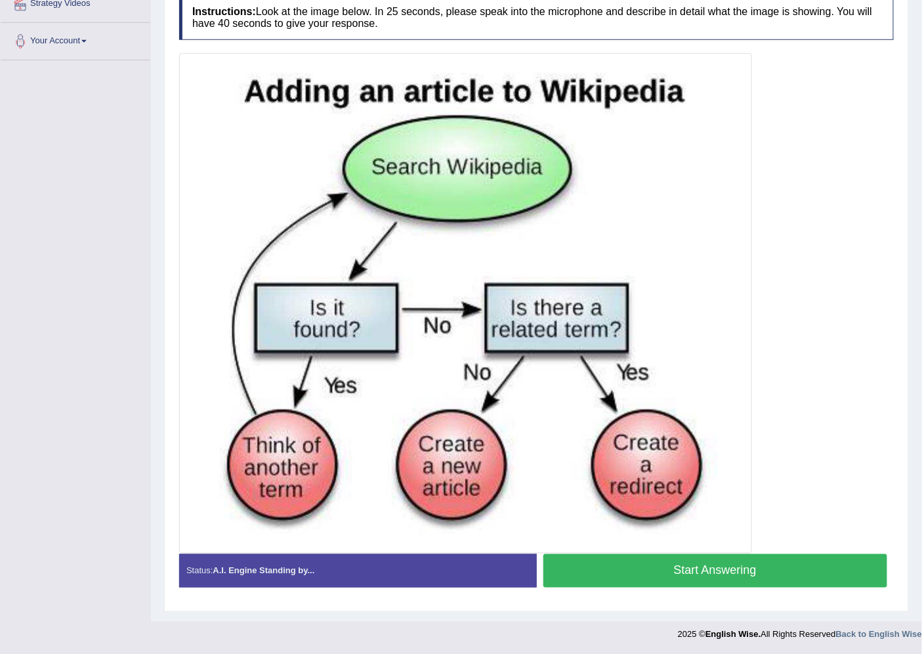
click at [660, 570] on button "Start Answering" at bounding box center [715, 570] width 345 height 33
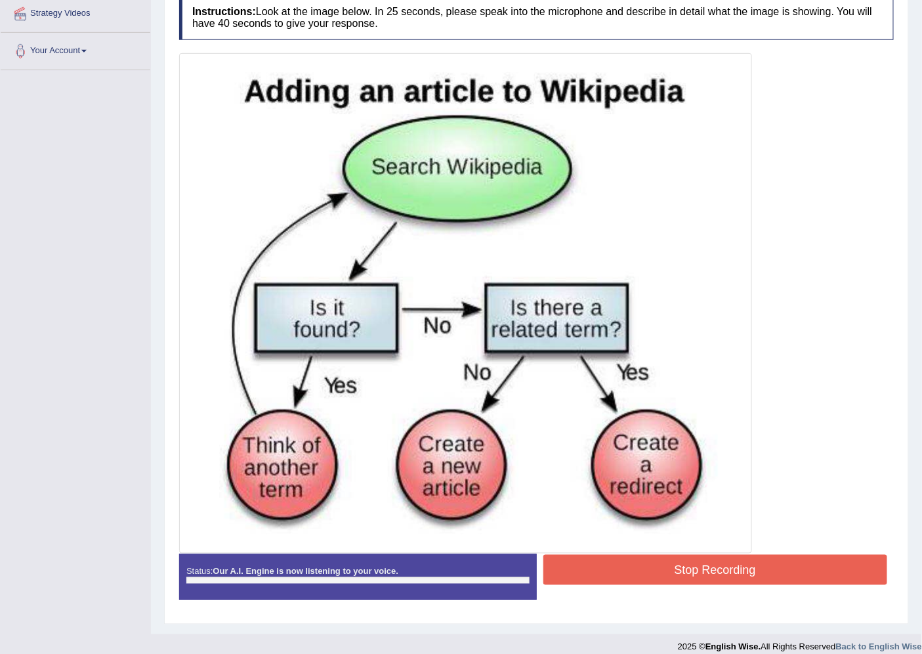
scroll to position [266, 0]
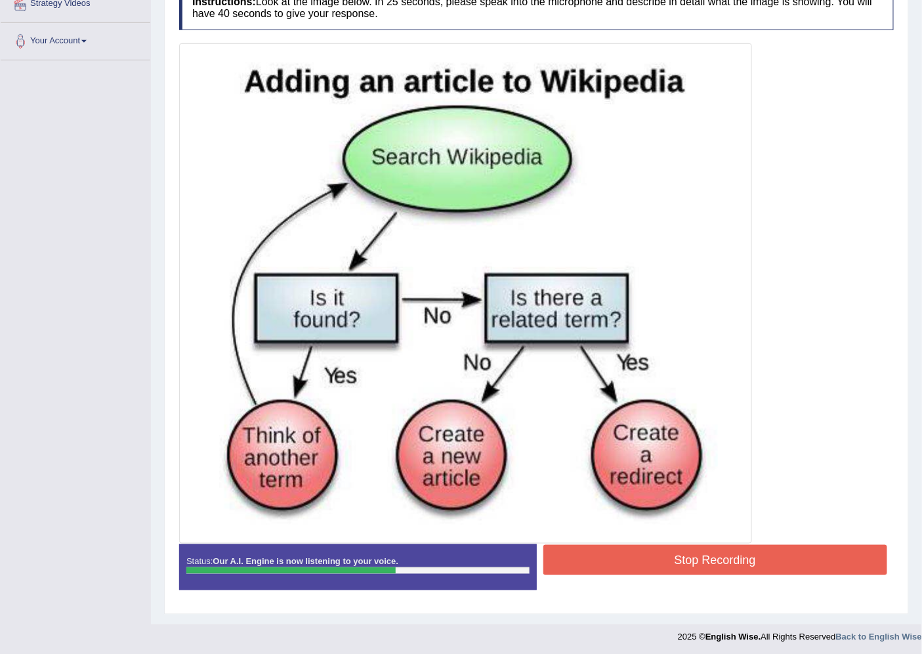
click at [660, 570] on button "Stop Recording" at bounding box center [715, 560] width 345 height 30
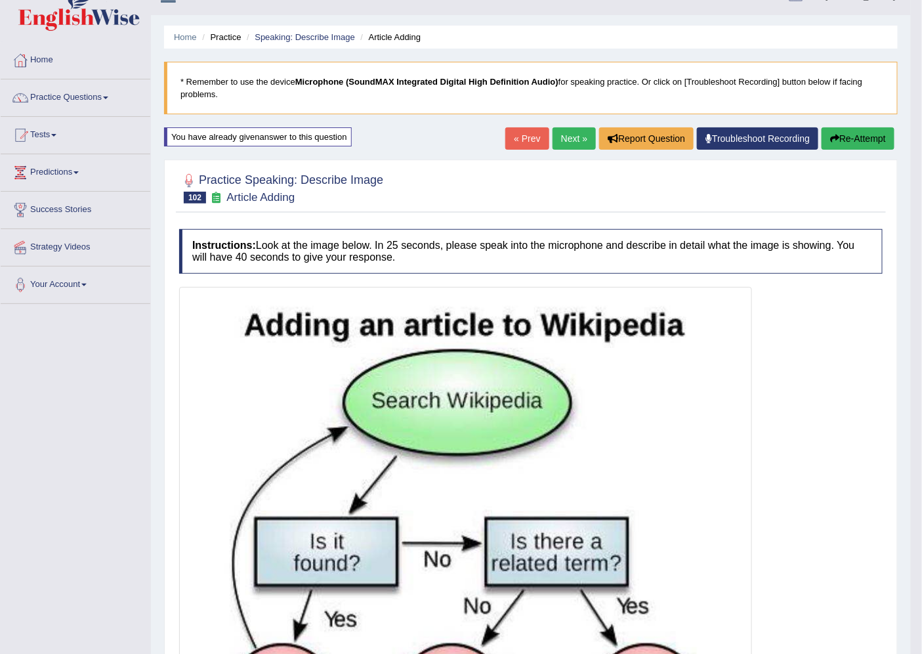
scroll to position [0, 0]
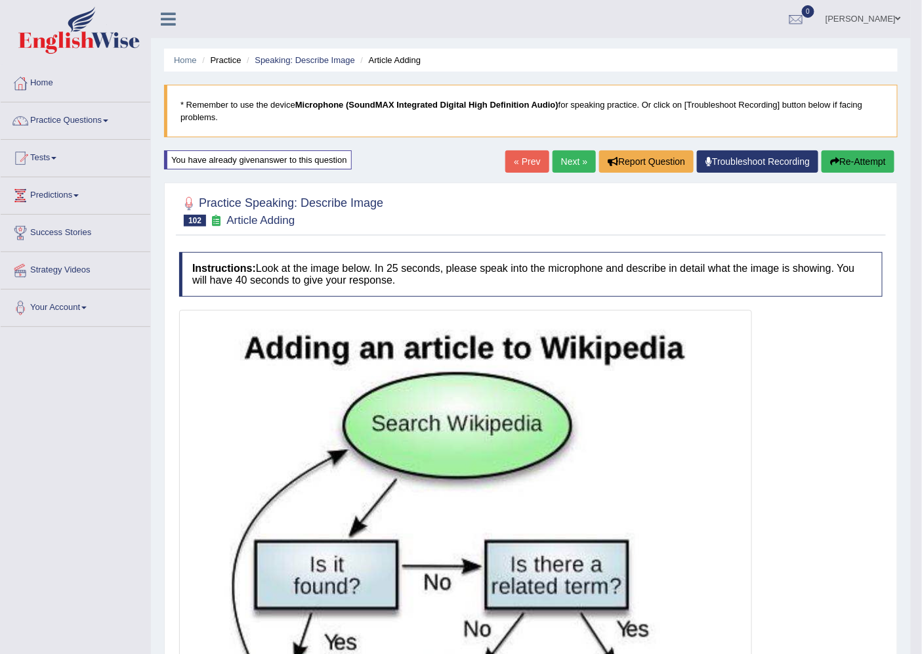
click at [562, 156] on link "Next »" at bounding box center [574, 161] width 43 height 22
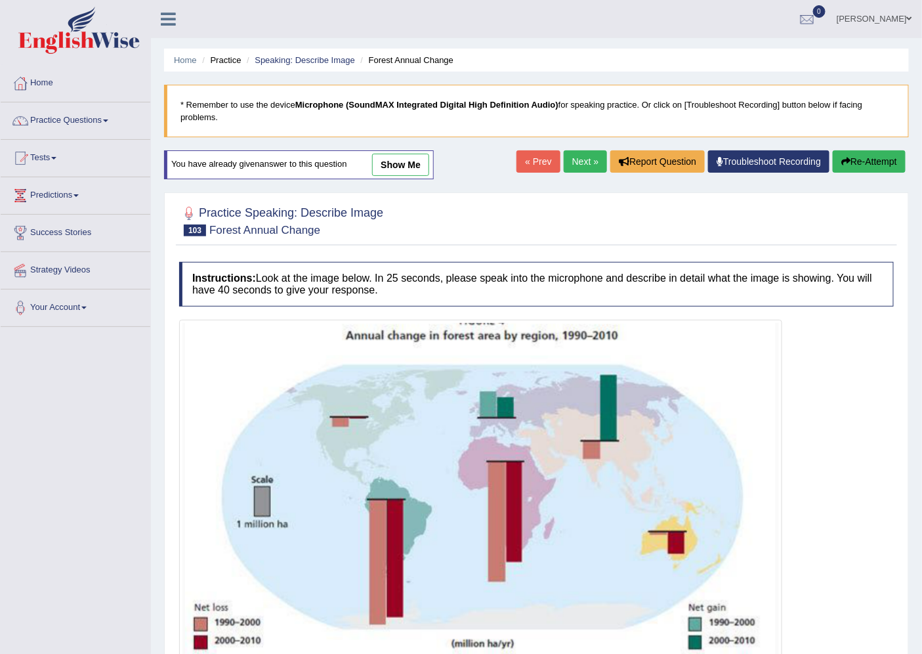
click at [402, 165] on link "show me" at bounding box center [400, 165] width 57 height 22
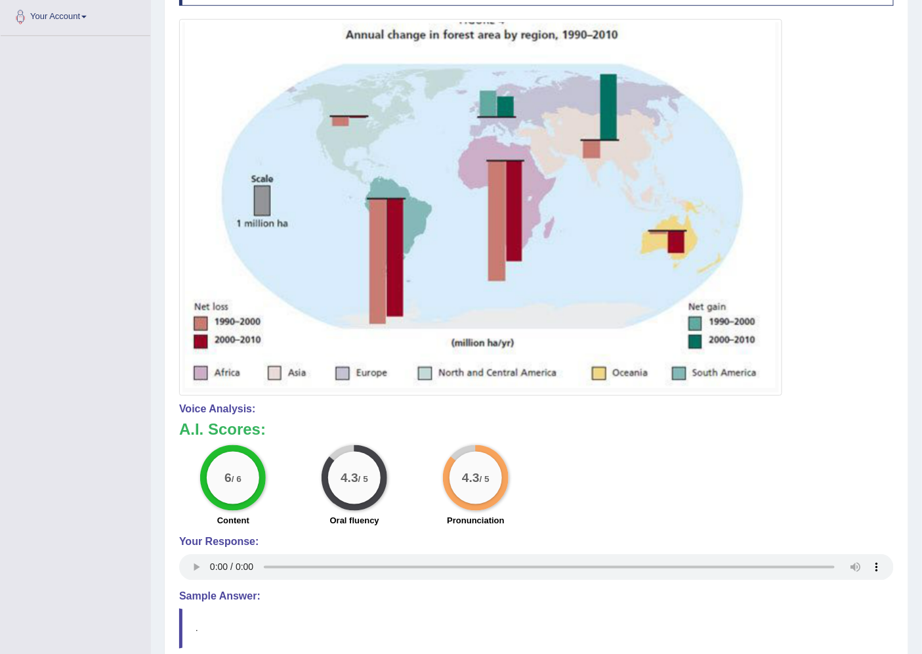
scroll to position [107, 0]
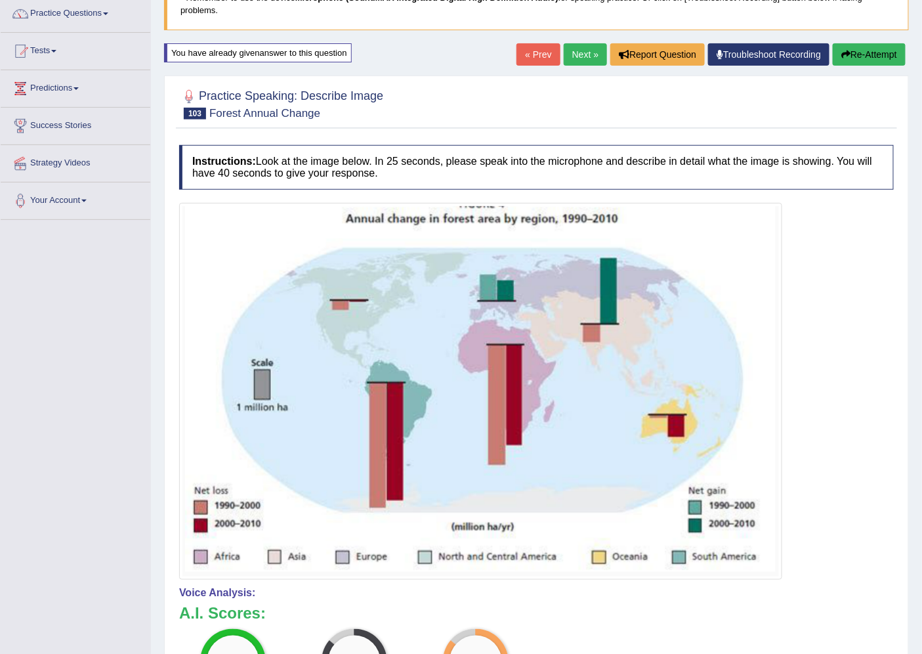
click at [871, 49] on button "Re-Attempt" at bounding box center [869, 54] width 73 height 22
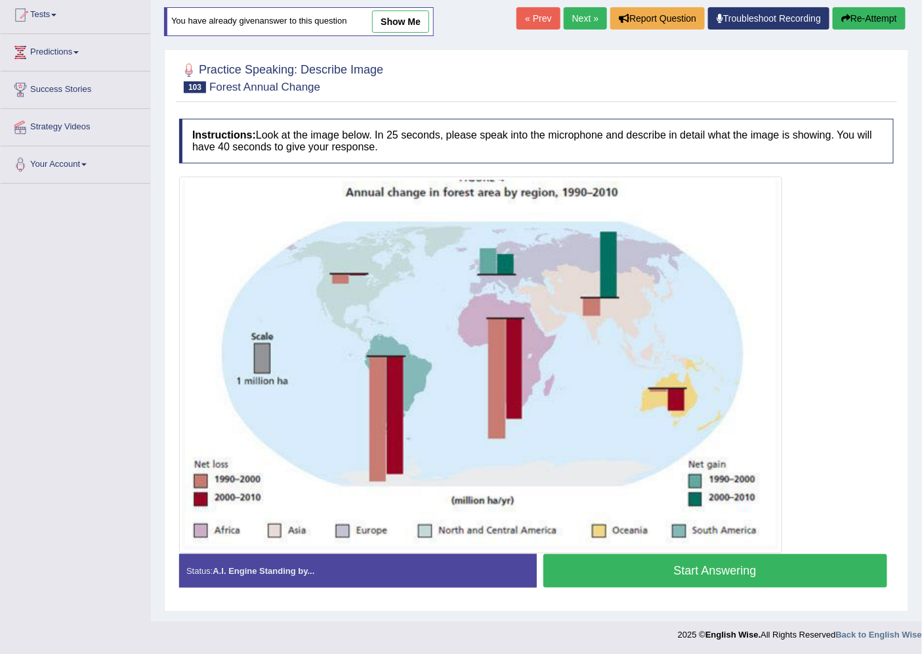
click at [637, 562] on button "Start Answering" at bounding box center [715, 570] width 345 height 33
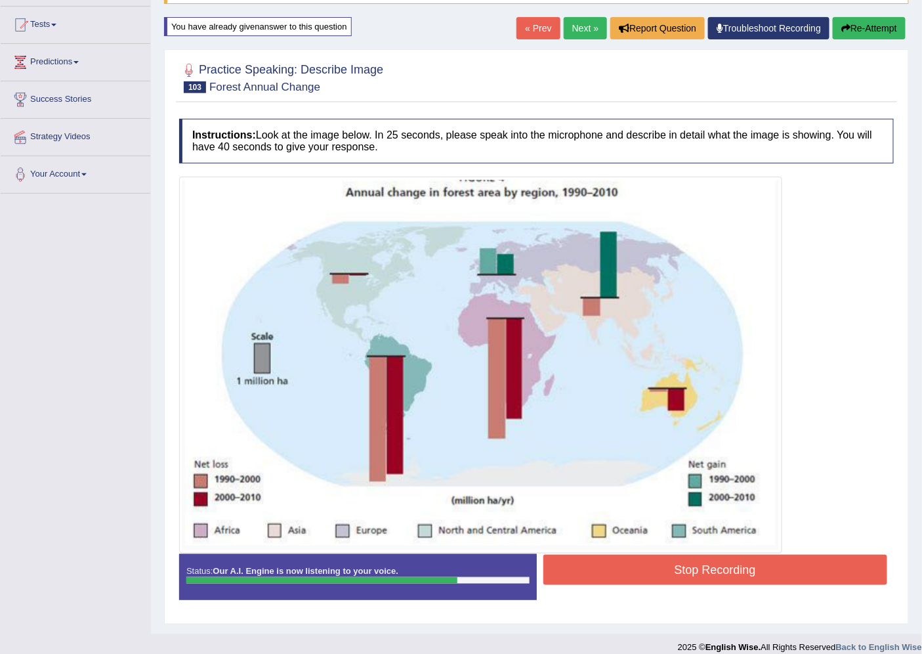
click at [828, 566] on button "Stop Recording" at bounding box center [715, 570] width 345 height 30
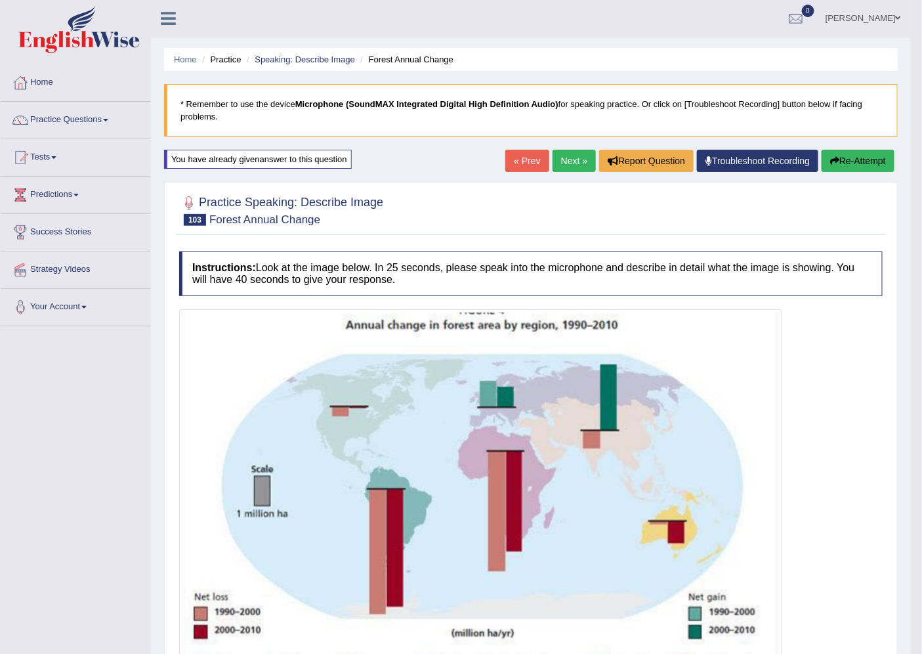
scroll to position [0, 0]
